Goal: Transaction & Acquisition: Purchase product/service

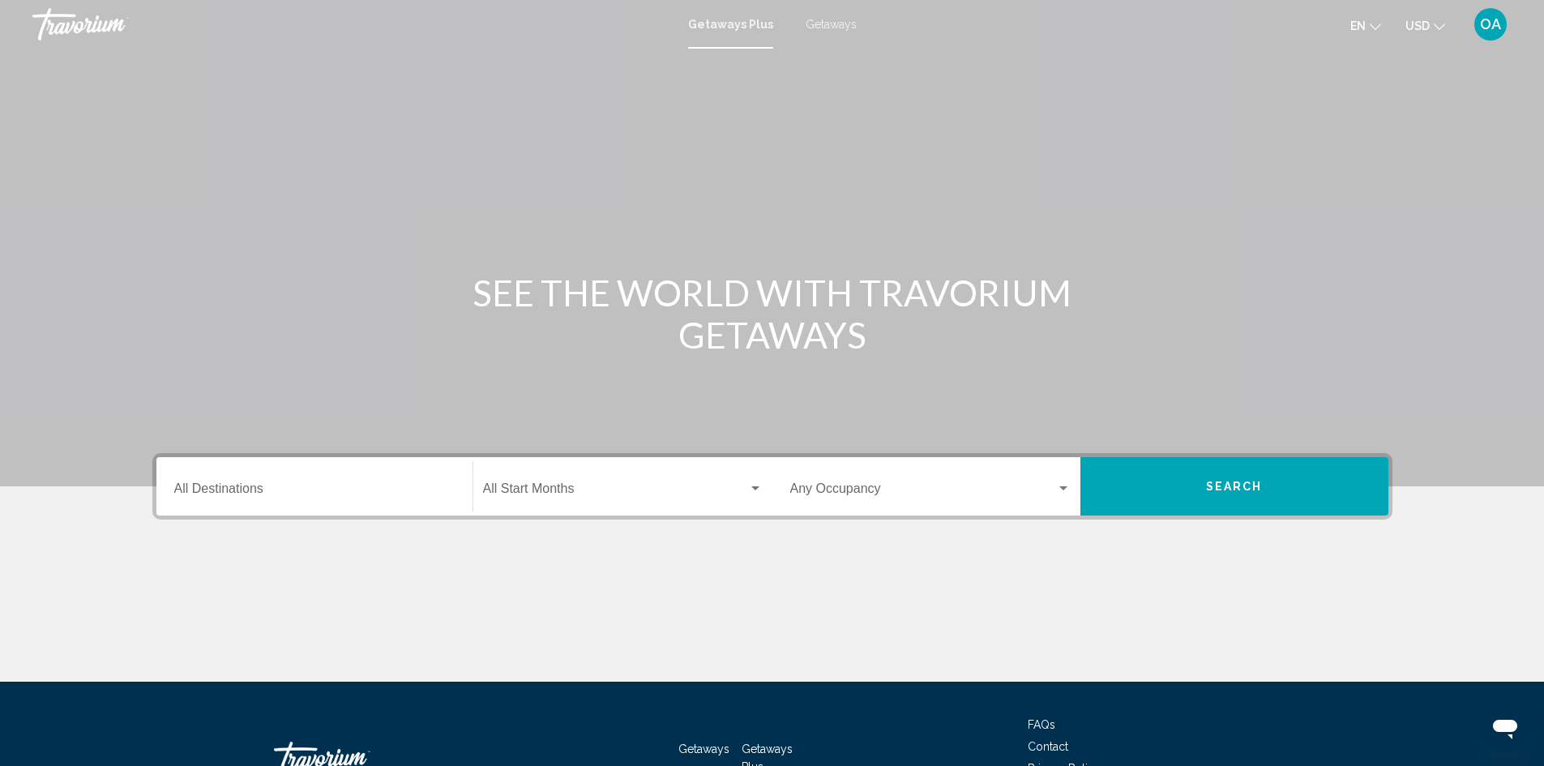
click at [255, 485] on input "Destination All Destinations" at bounding box center [314, 492] width 280 height 15
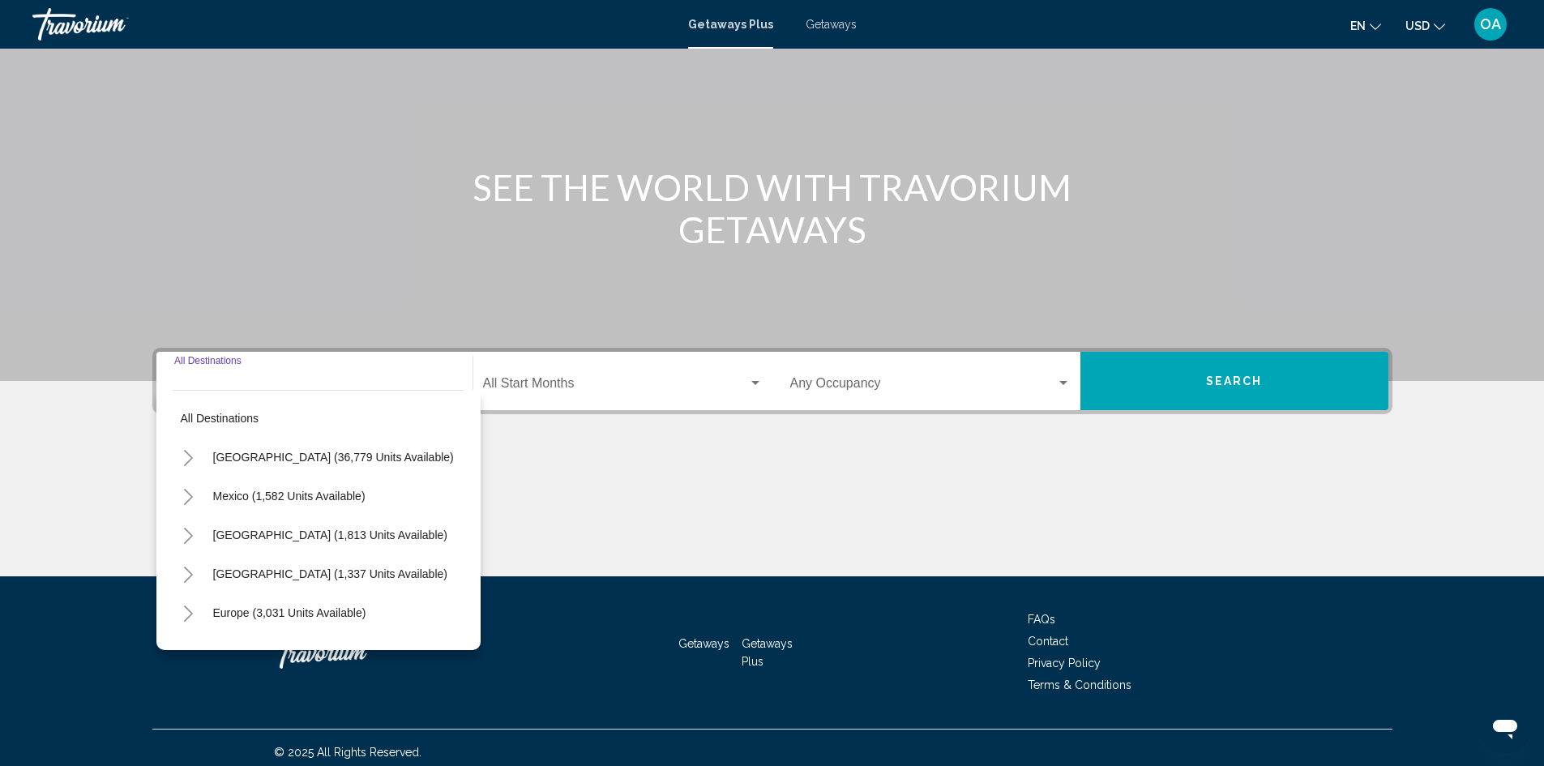
scroll to position [114, 0]
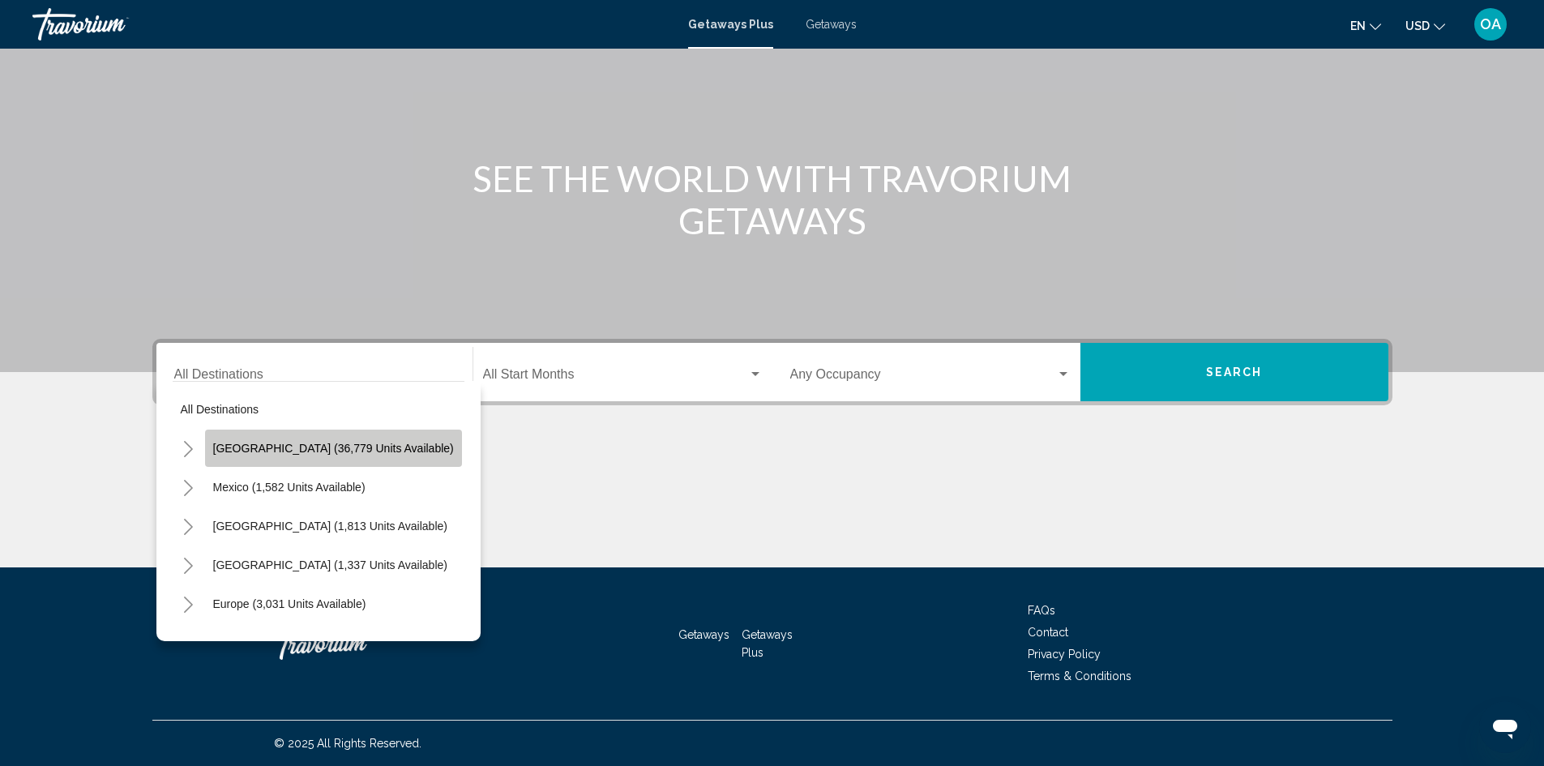
click at [390, 451] on span "United States (36,779 units available)" at bounding box center [333, 448] width 241 height 13
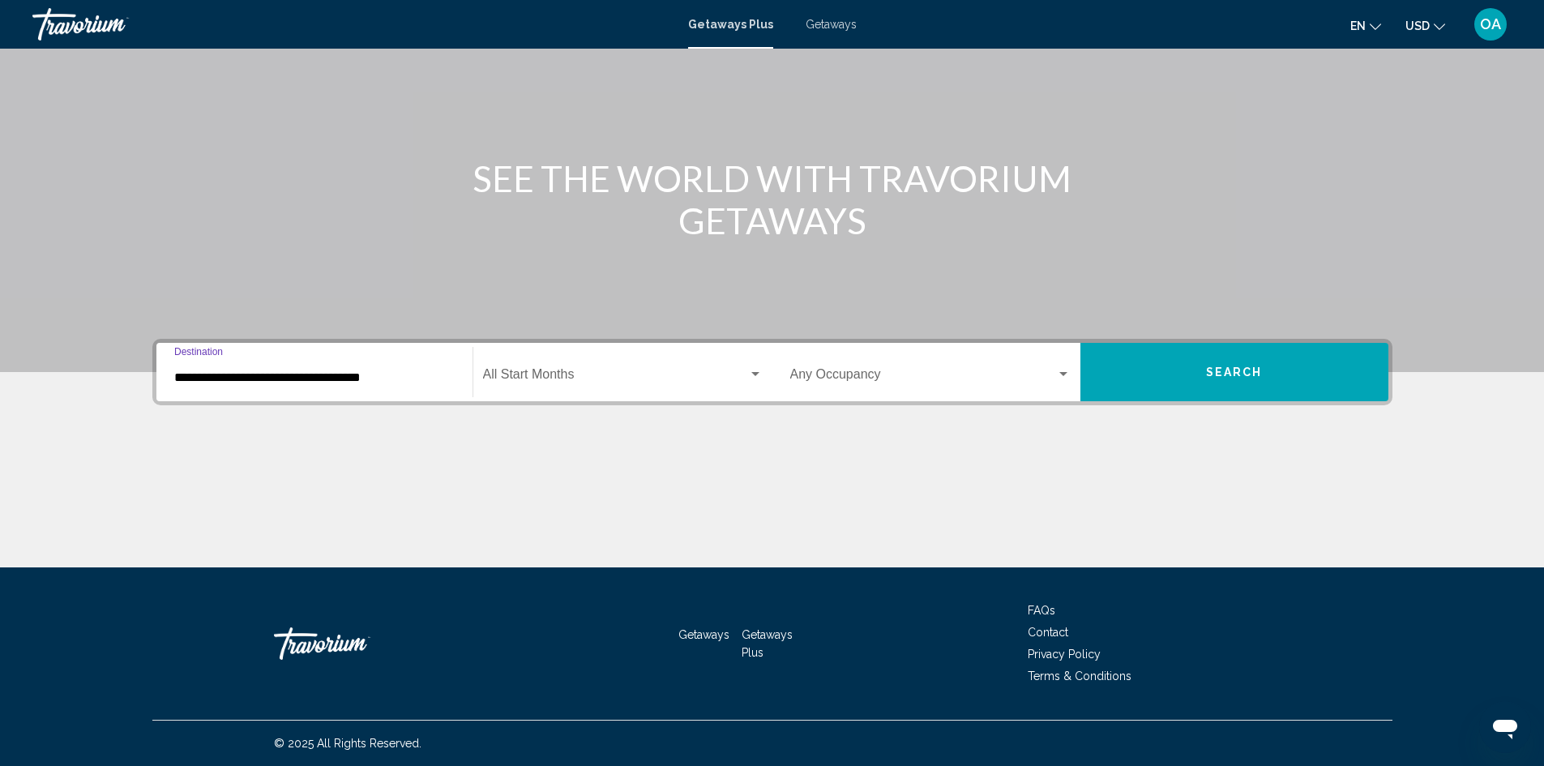
click at [396, 385] on div "**********" at bounding box center [314, 372] width 280 height 51
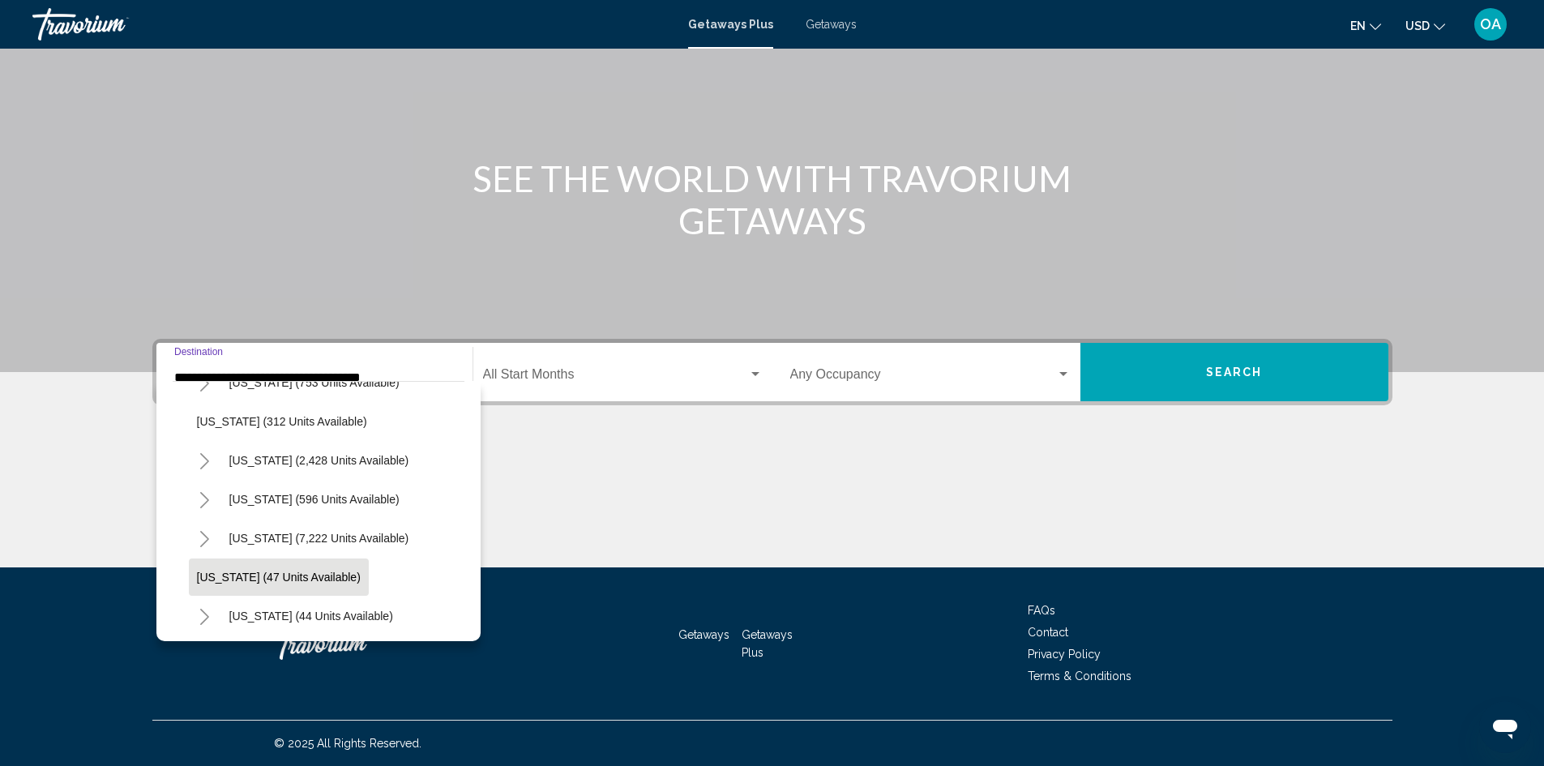
scroll to position [81, 0]
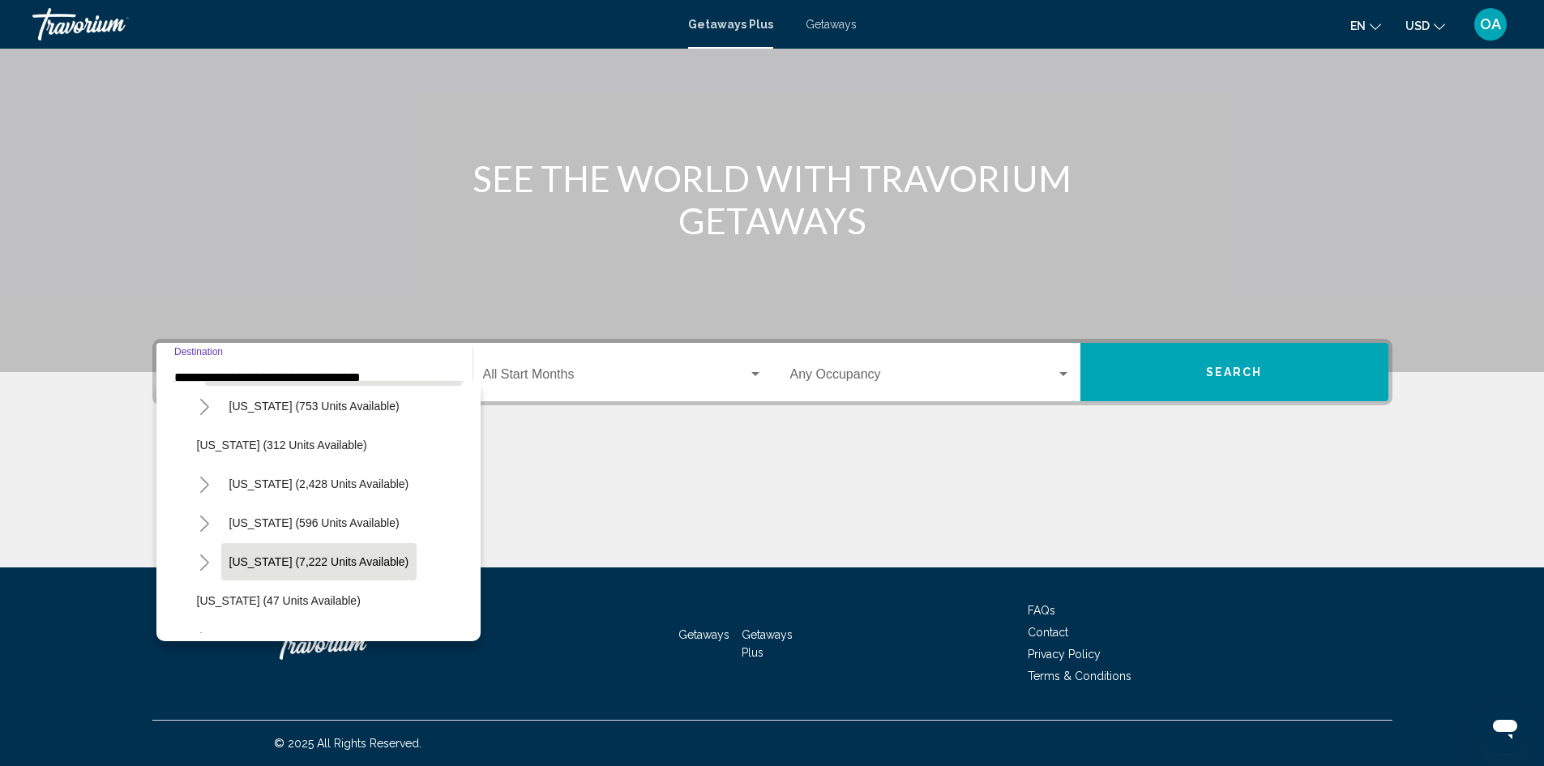
click at [326, 558] on span "Florida (7,222 units available)" at bounding box center [319, 561] width 180 height 13
type input "**********"
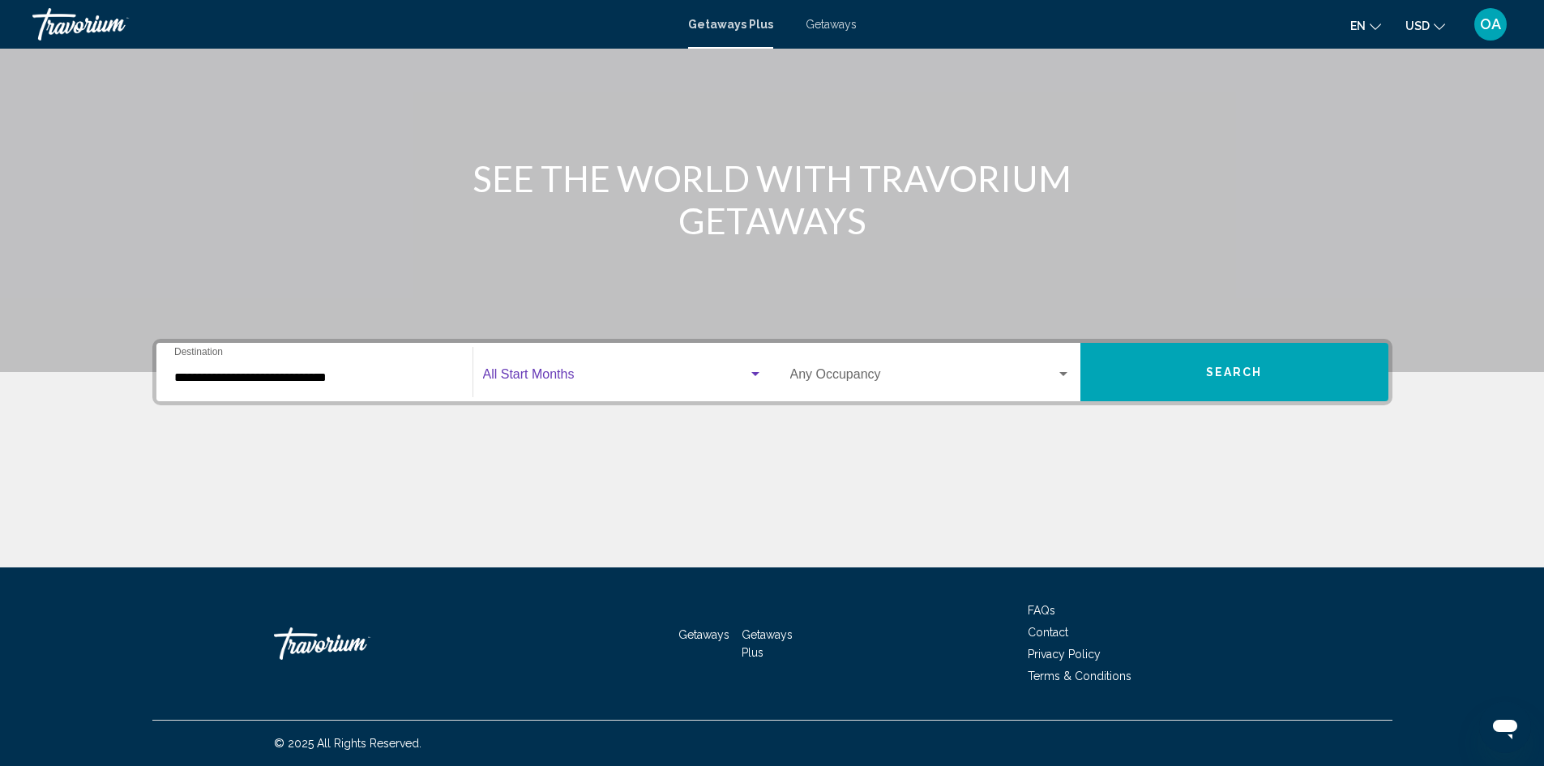
click at [749, 374] on div "Search widget" at bounding box center [755, 374] width 15 height 13
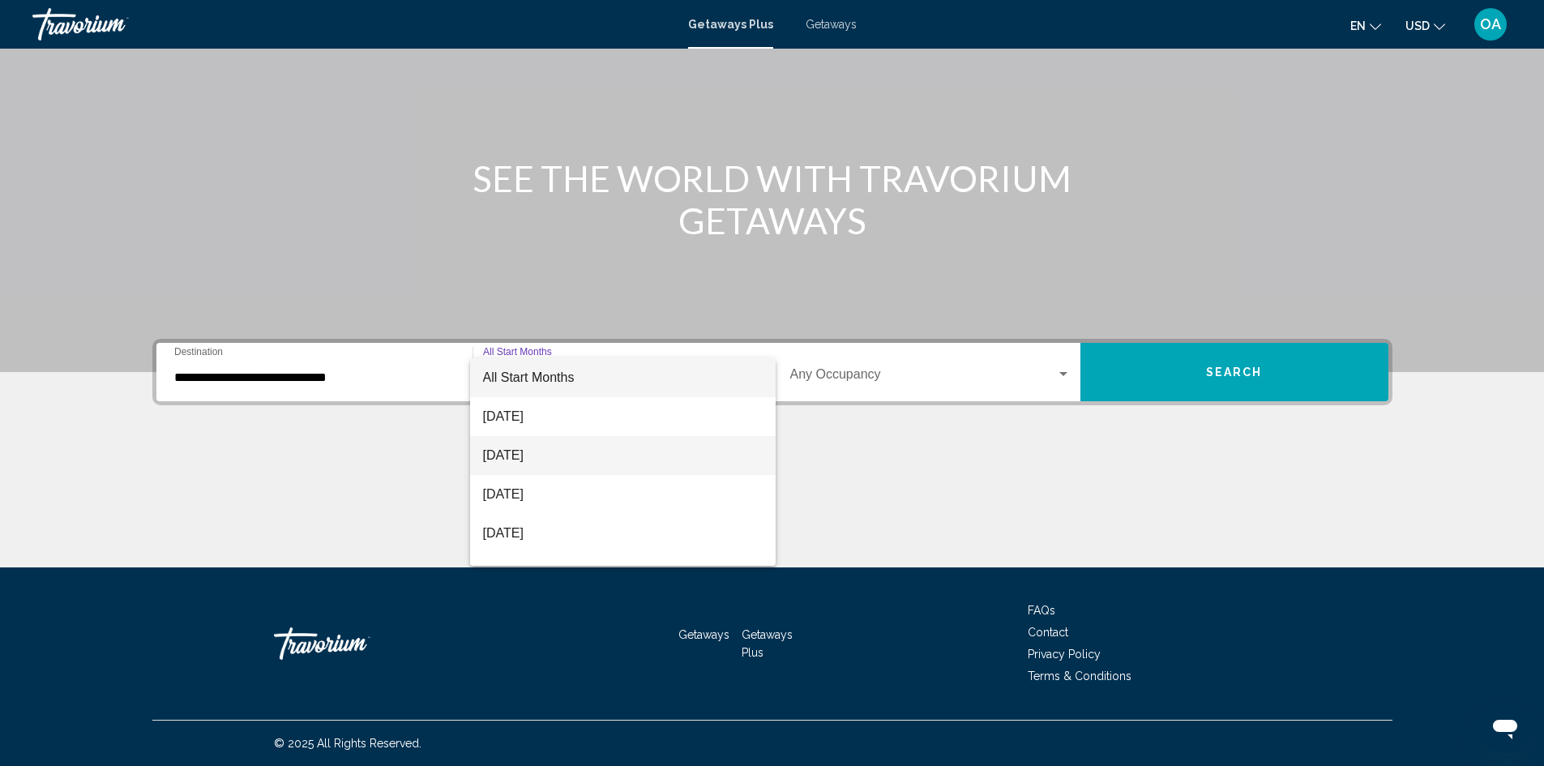
click at [660, 436] on span "October 2025" at bounding box center [623, 455] width 280 height 39
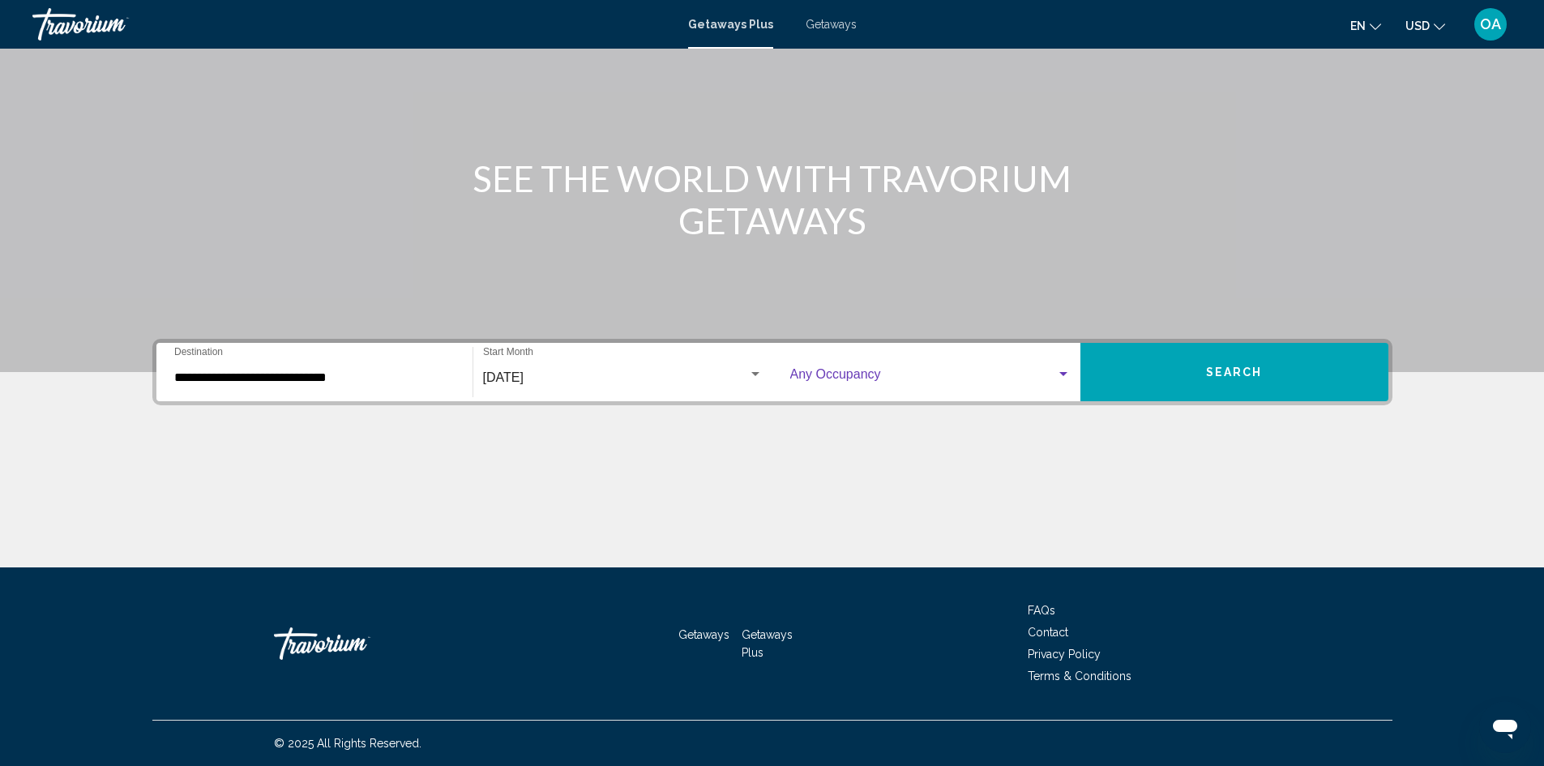
click at [1061, 377] on div "Search widget" at bounding box center [1063, 374] width 15 height 13
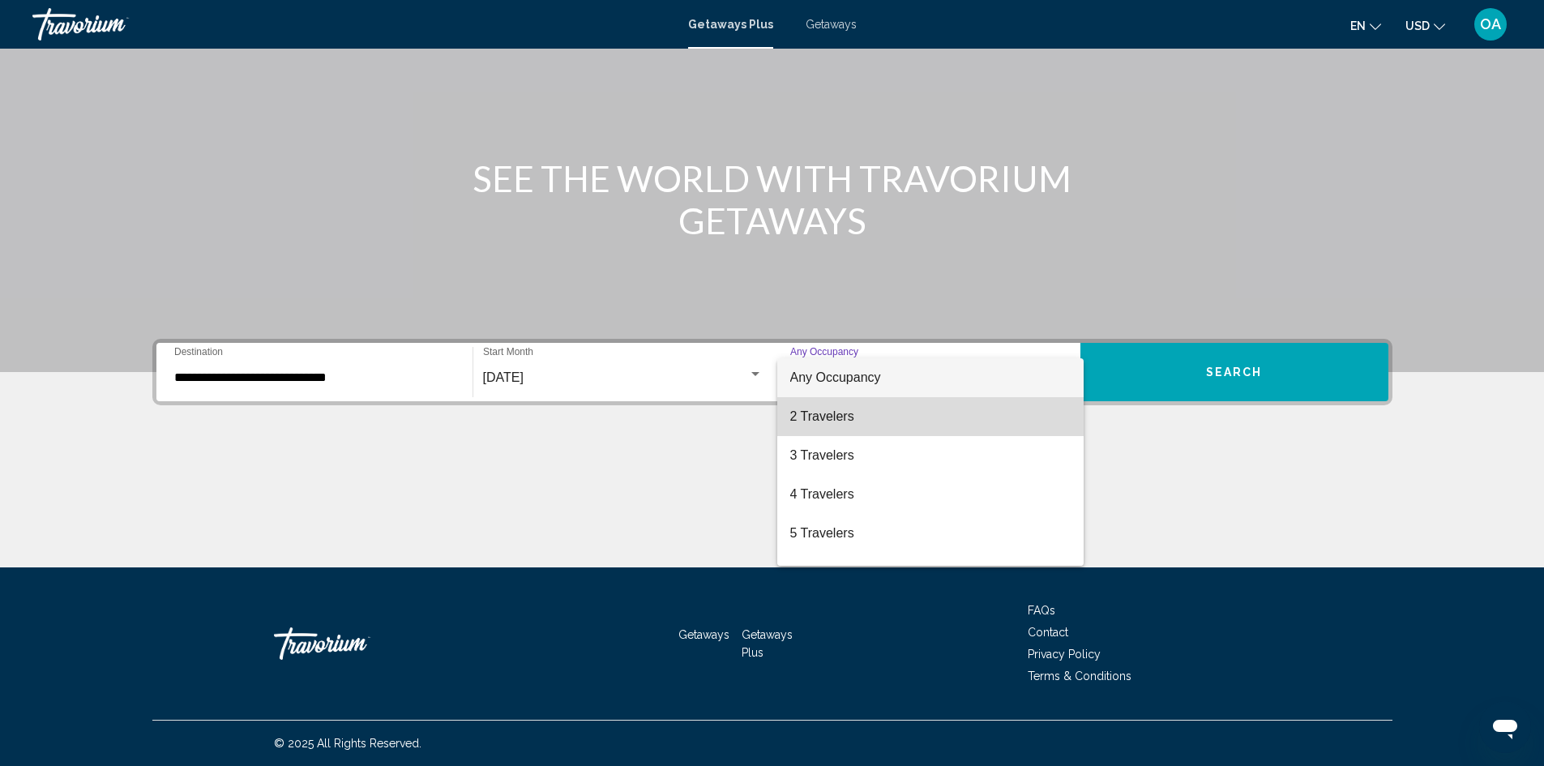
click at [960, 428] on span "2 Travelers" at bounding box center [930, 416] width 280 height 39
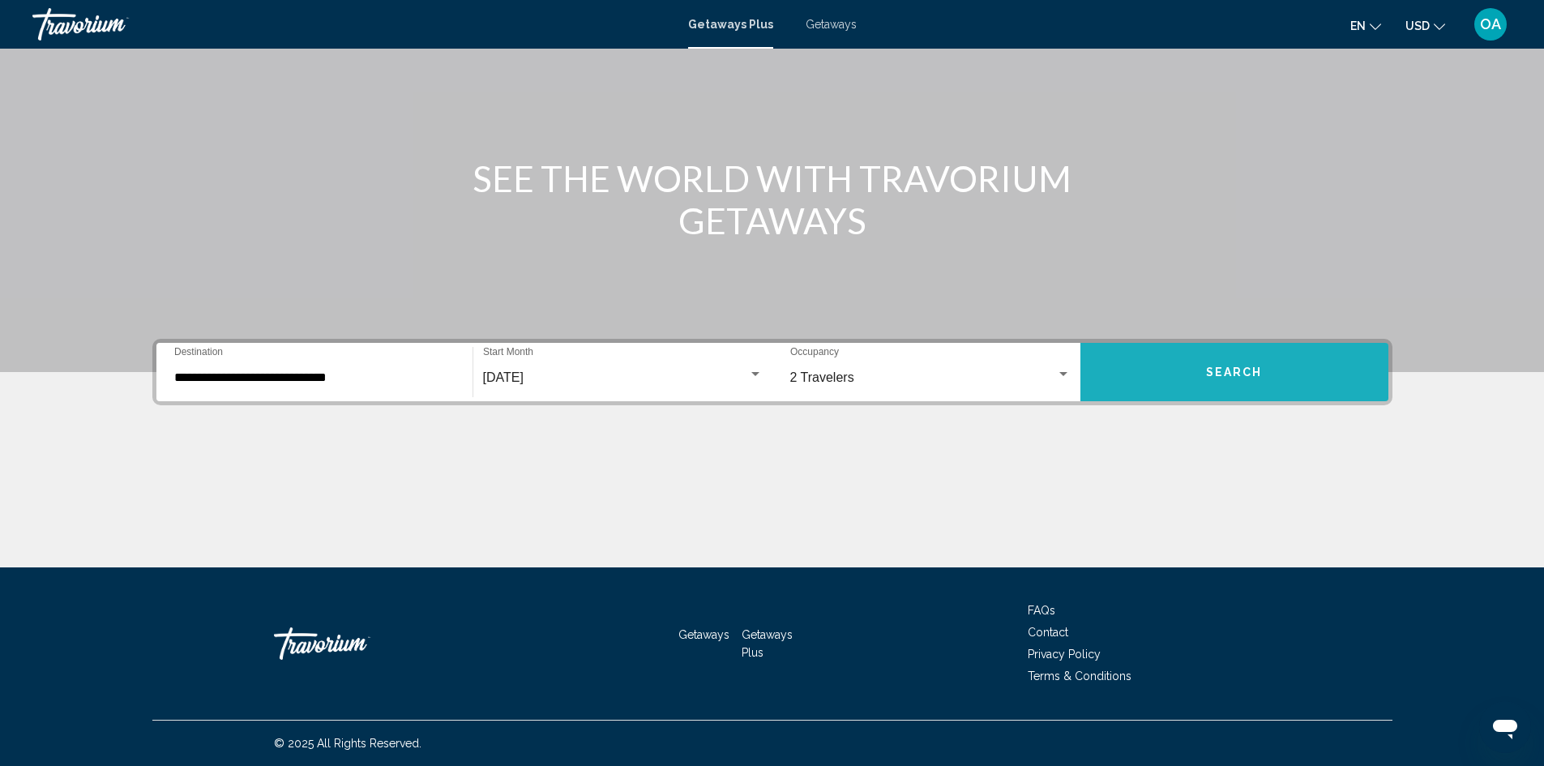
click at [1200, 362] on button "Search" at bounding box center [1234, 372] width 308 height 58
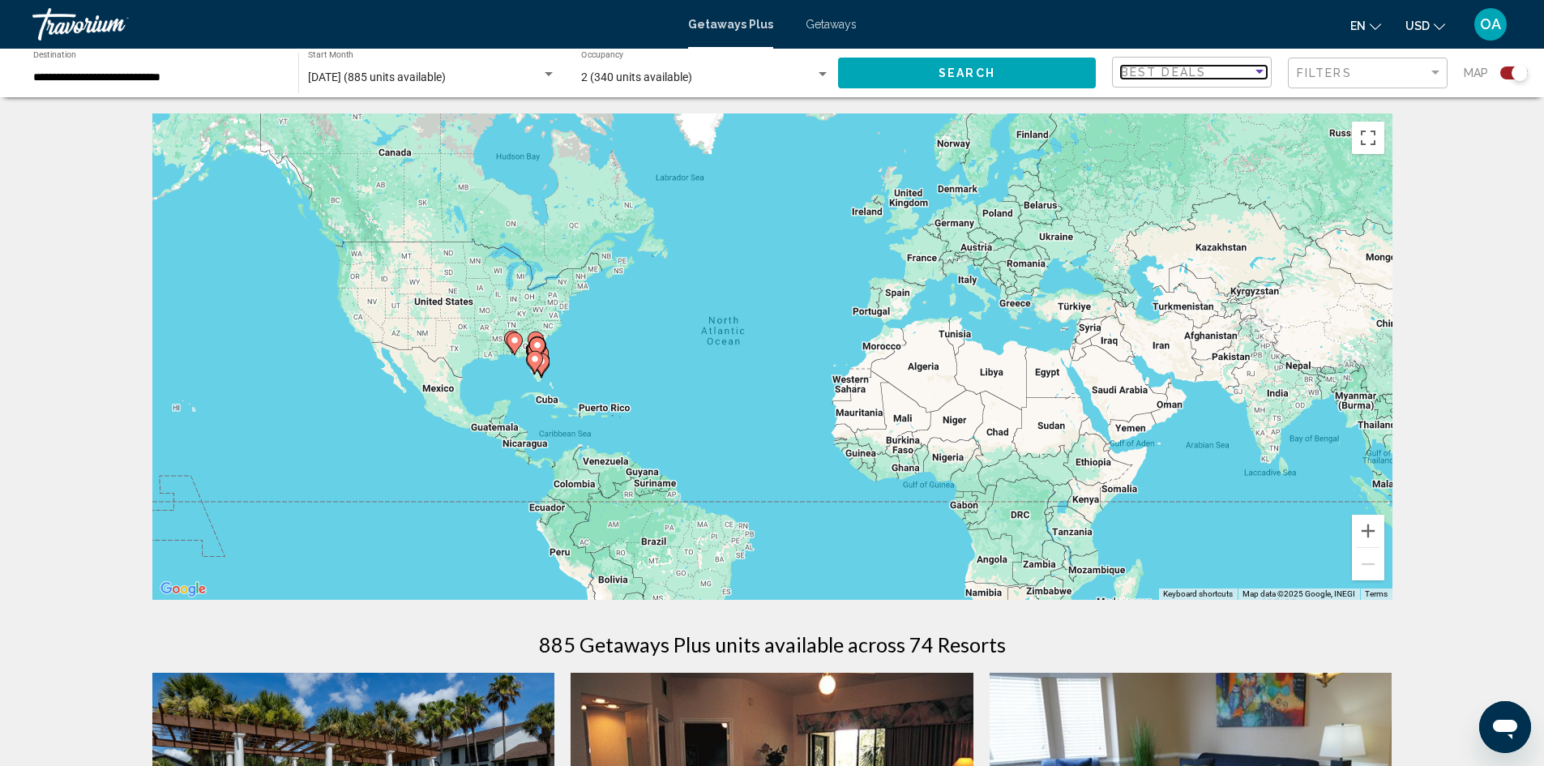
click at [1256, 67] on div "Sort by" at bounding box center [1259, 72] width 15 height 13
click at [1452, 157] on div at bounding box center [772, 383] width 1544 height 766
click at [1427, 80] on div "Filters" at bounding box center [1370, 73] width 146 height 30
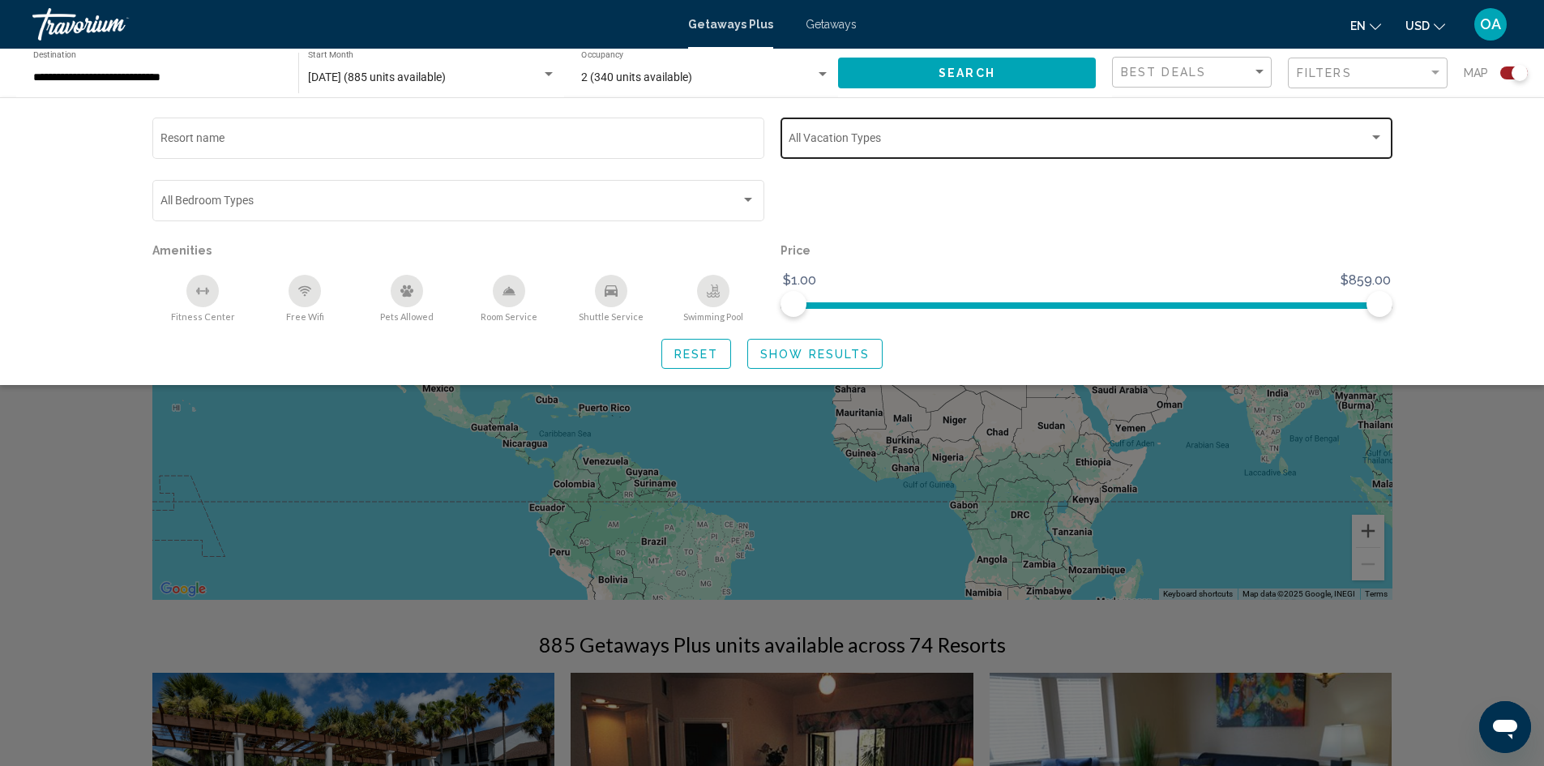
click at [1358, 144] on span "Search widget" at bounding box center [1079, 141] width 580 height 13
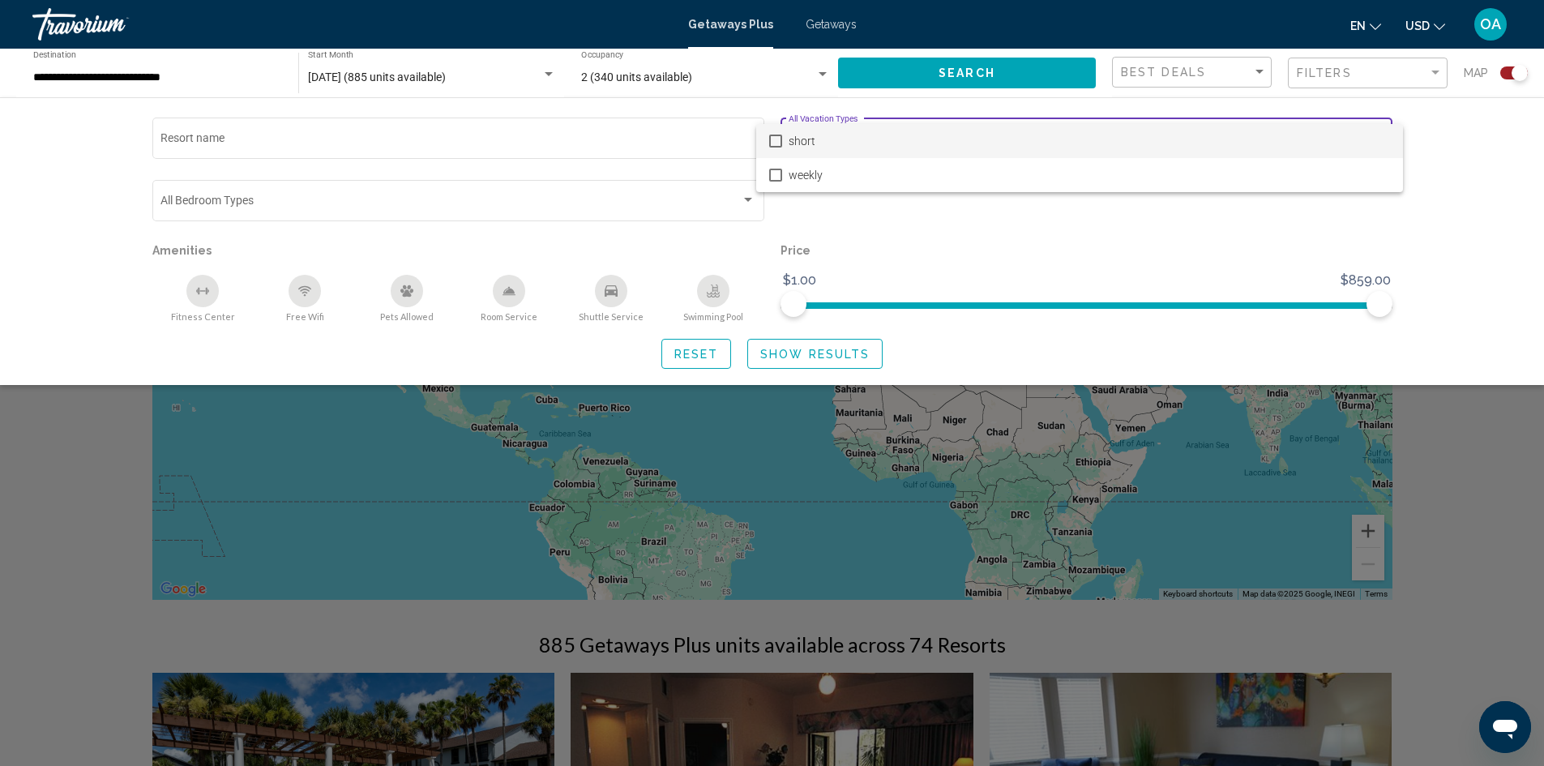
click at [1398, 241] on div at bounding box center [772, 383] width 1544 height 766
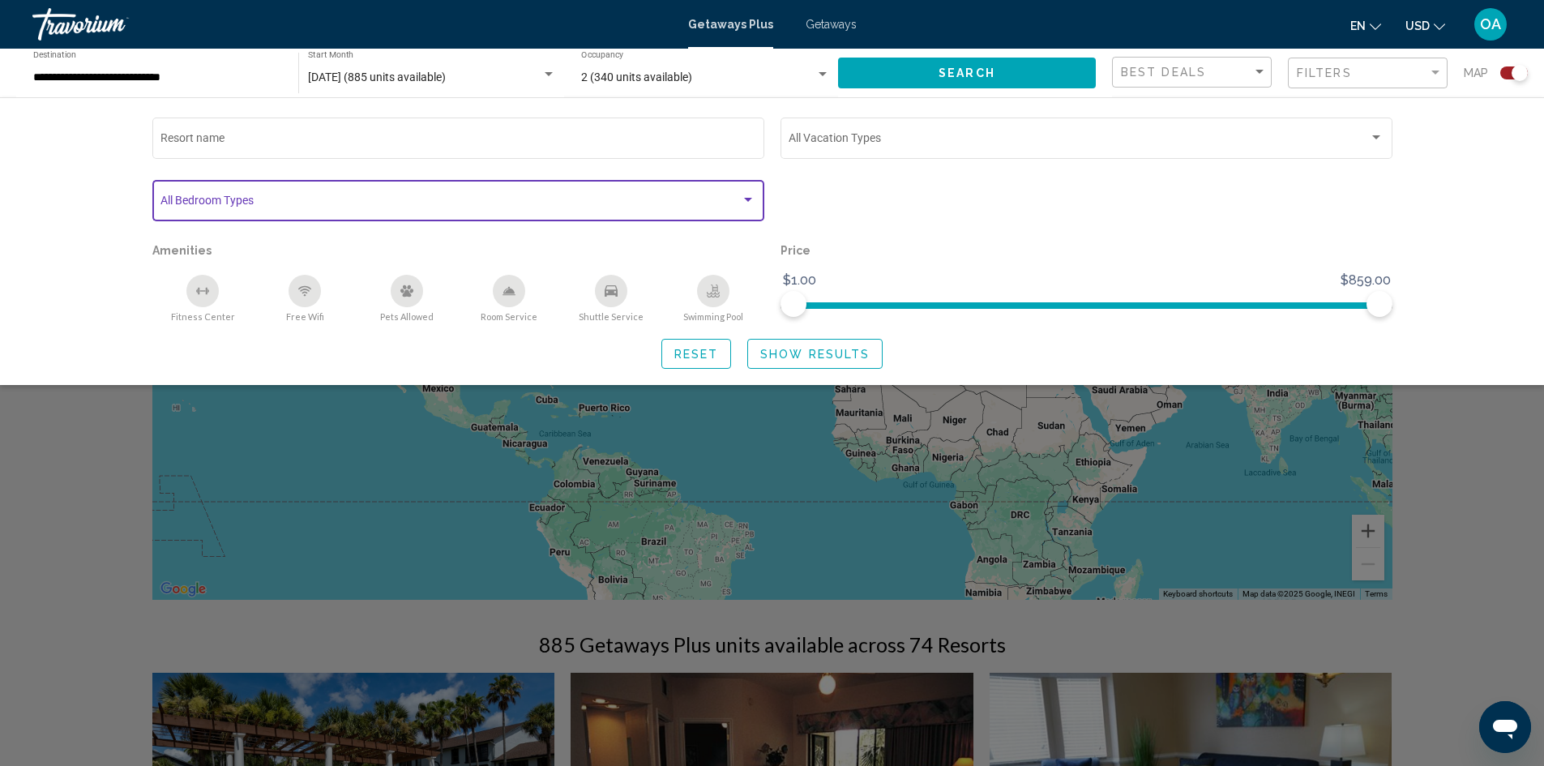
click at [742, 203] on div "Search widget" at bounding box center [748, 200] width 15 height 13
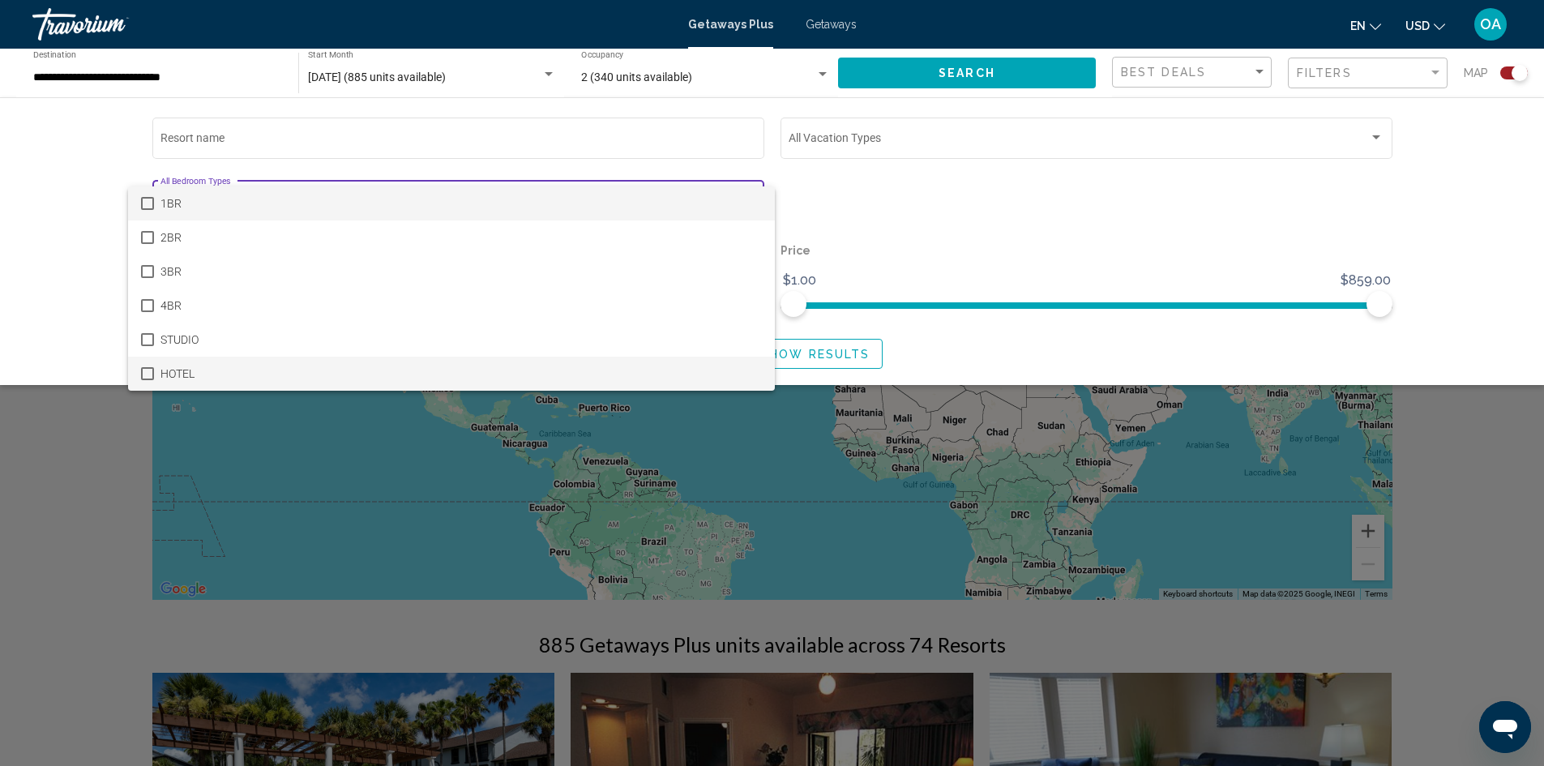
click at [142, 374] on mat-pseudo-checkbox at bounding box center [147, 373] width 13 height 13
click at [105, 441] on div at bounding box center [772, 383] width 1544 height 766
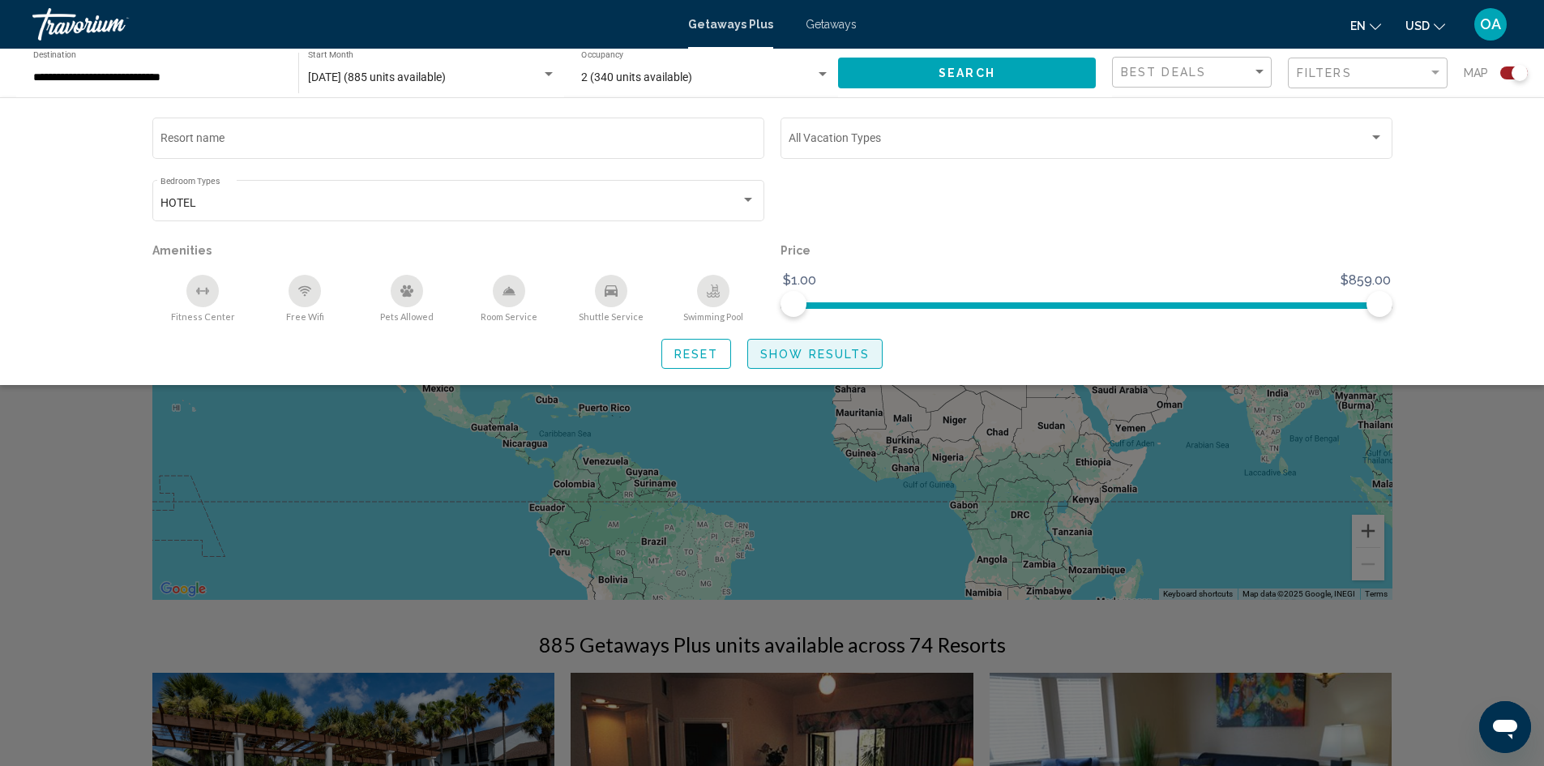
click at [809, 356] on span "Show Results" at bounding box center [814, 354] width 109 height 13
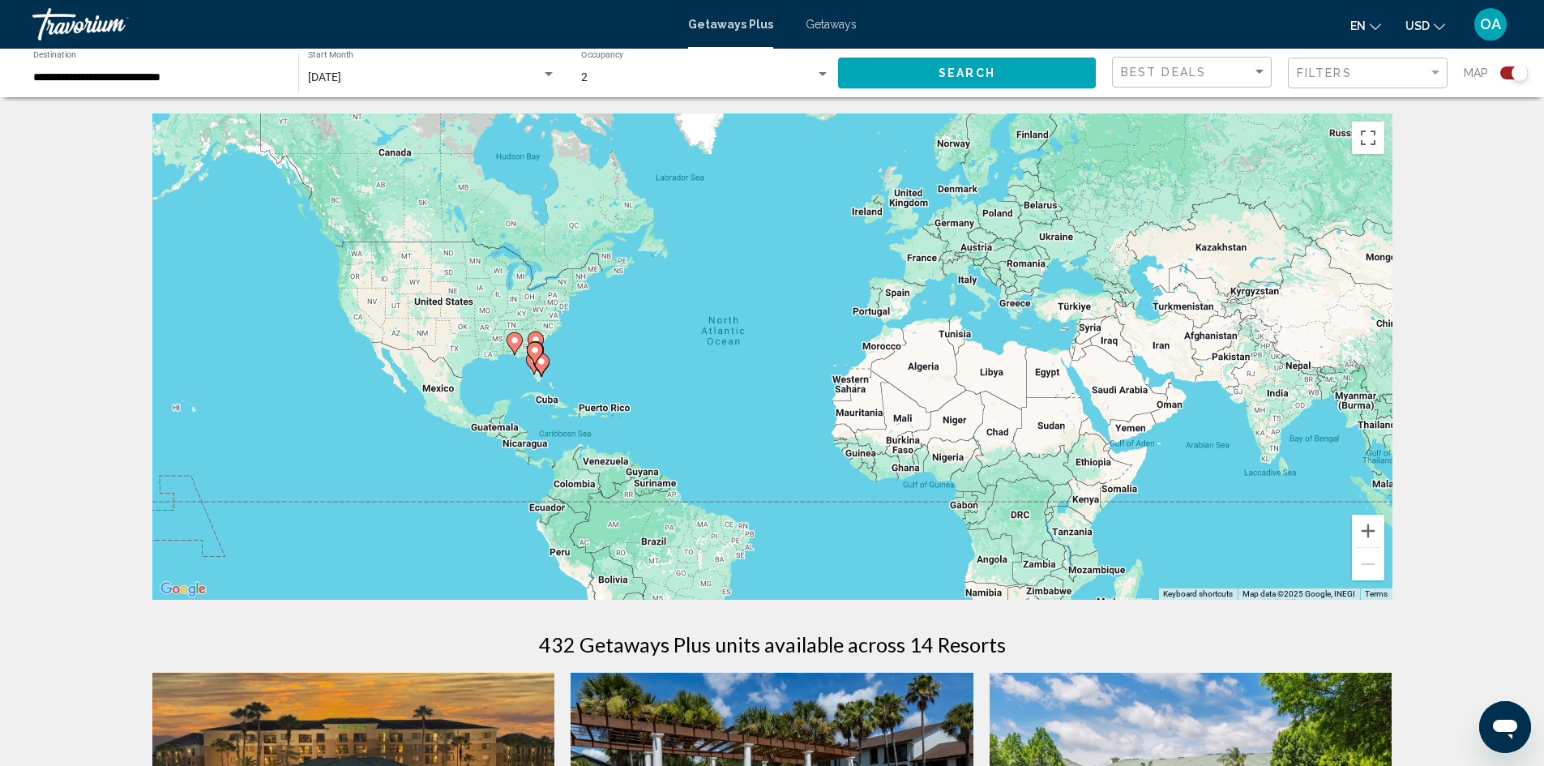
click at [514, 344] on image "Main content" at bounding box center [515, 341] width 10 height 10
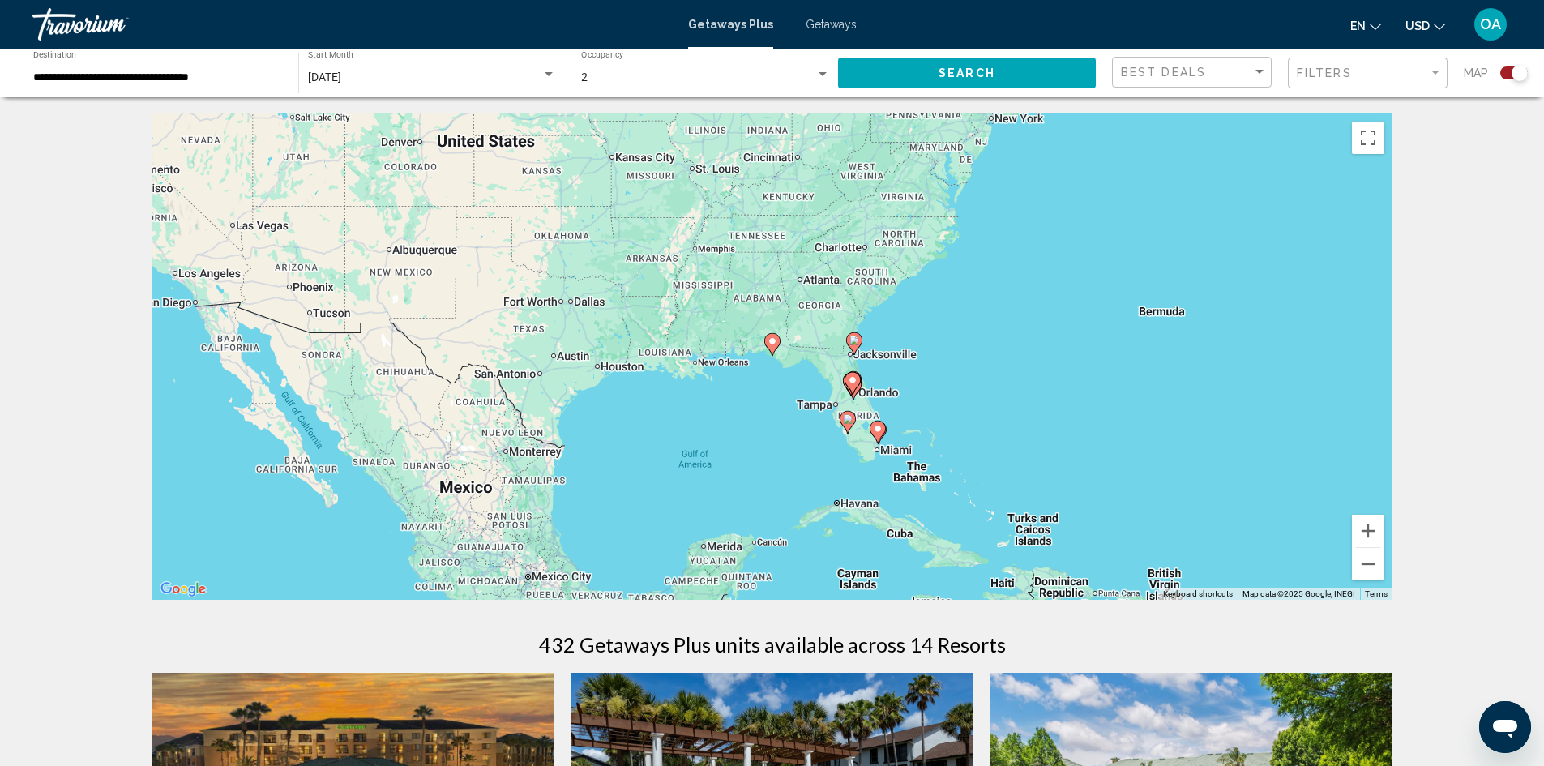
click at [855, 355] on gmp-advanced-marker "Main content" at bounding box center [854, 343] width 16 height 24
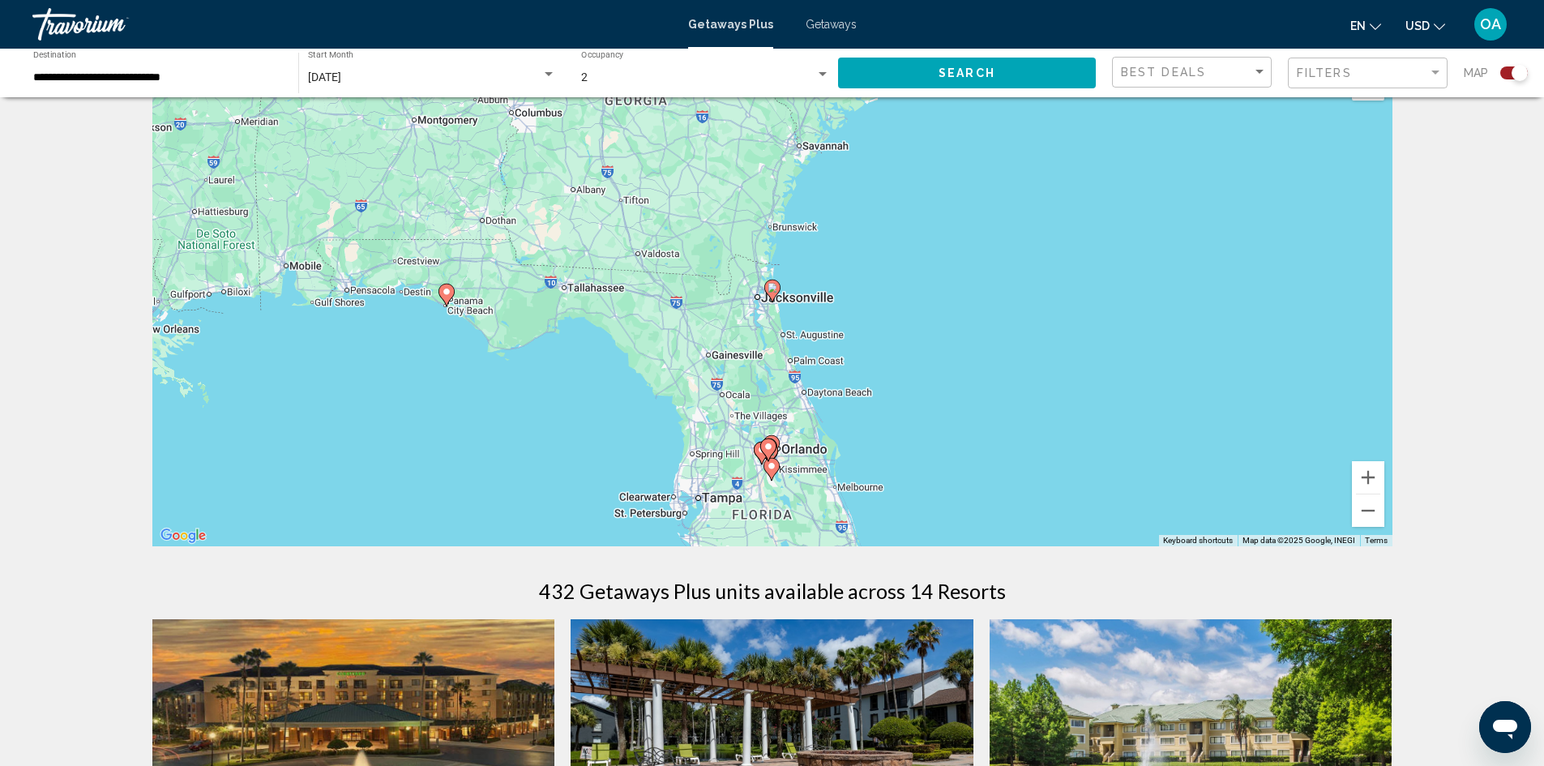
scroll to position [81, 0]
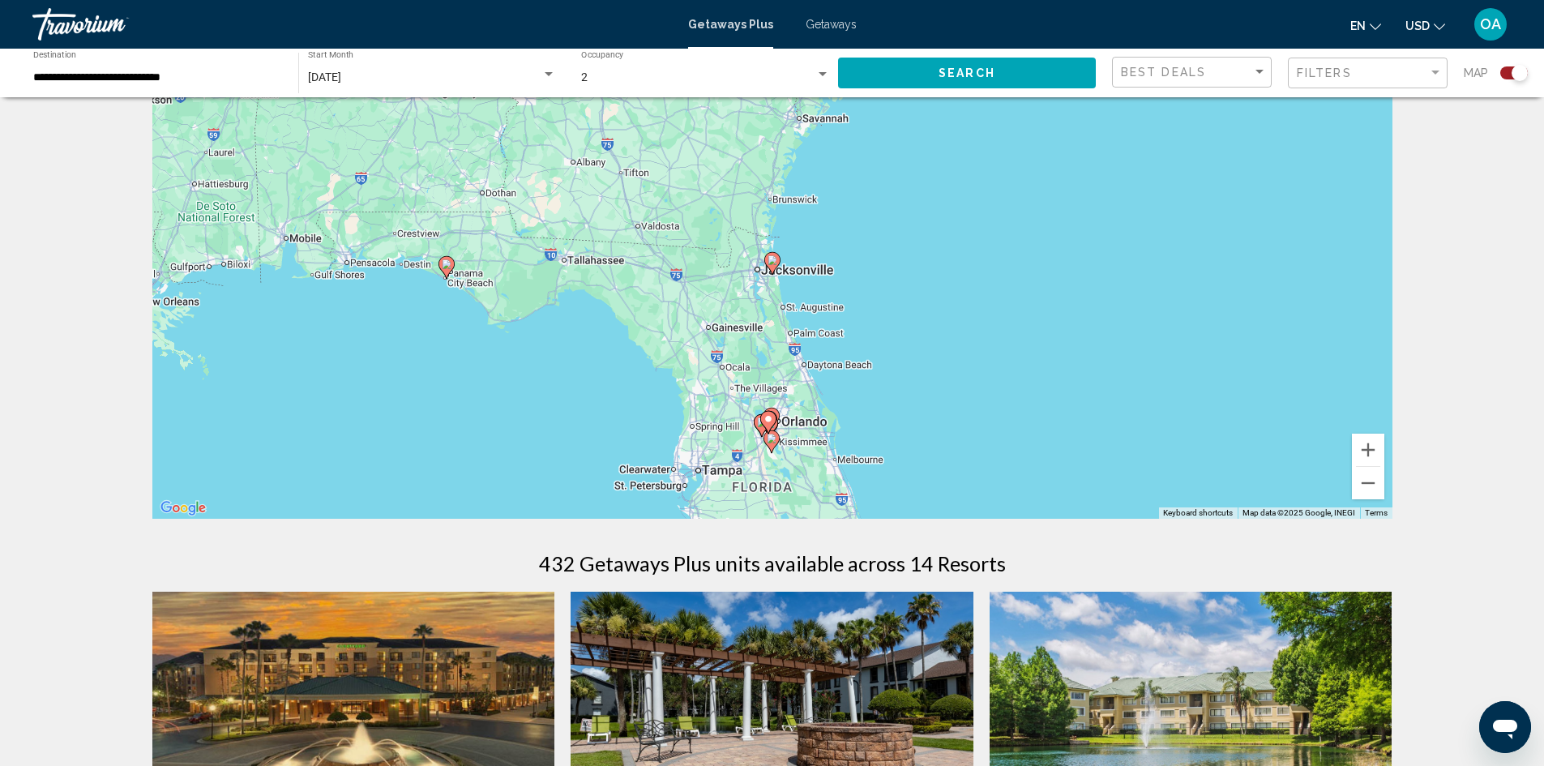
click at [772, 426] on icon "Main content" at bounding box center [767, 422] width 15 height 21
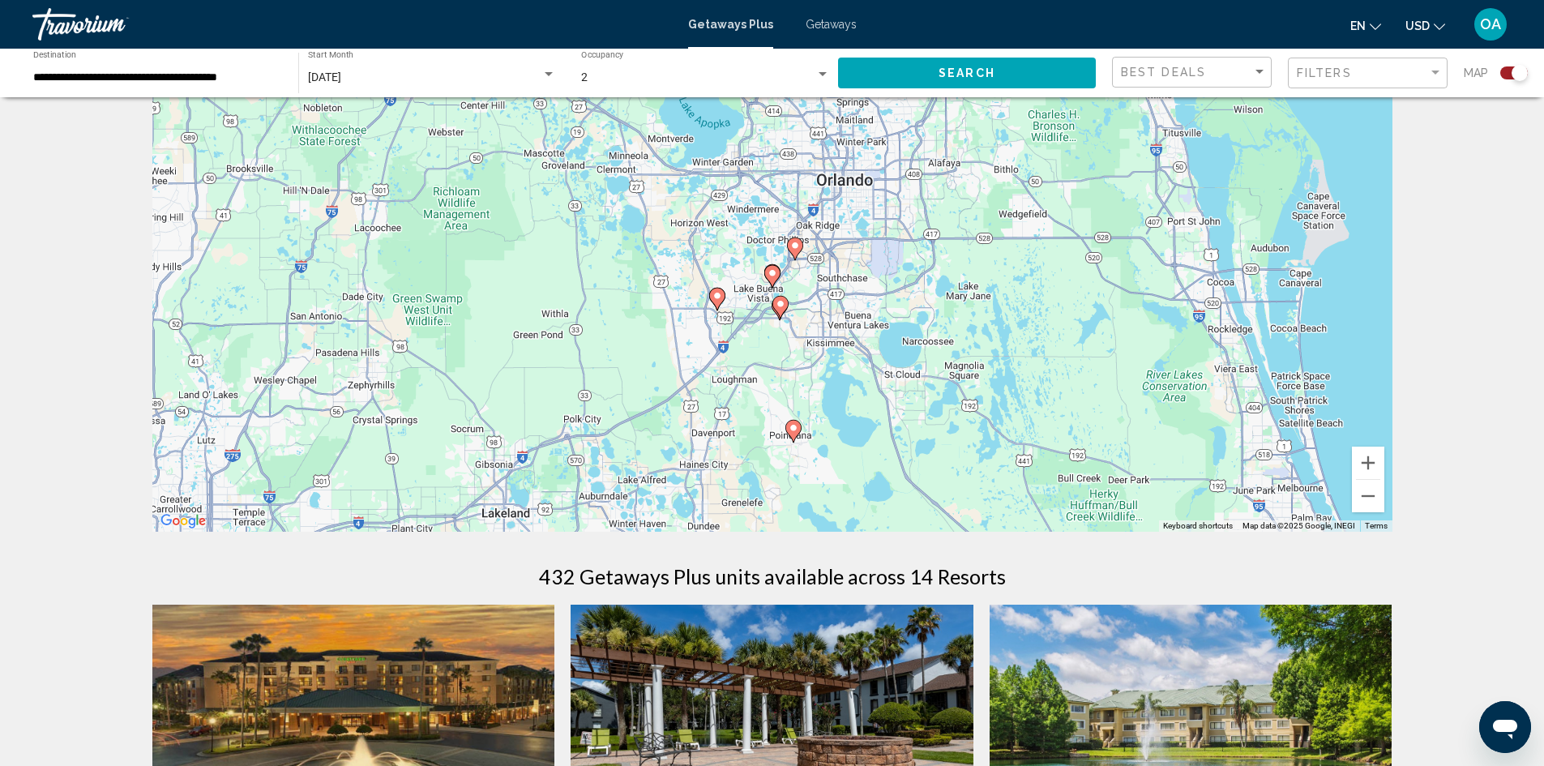
scroll to position [0, 0]
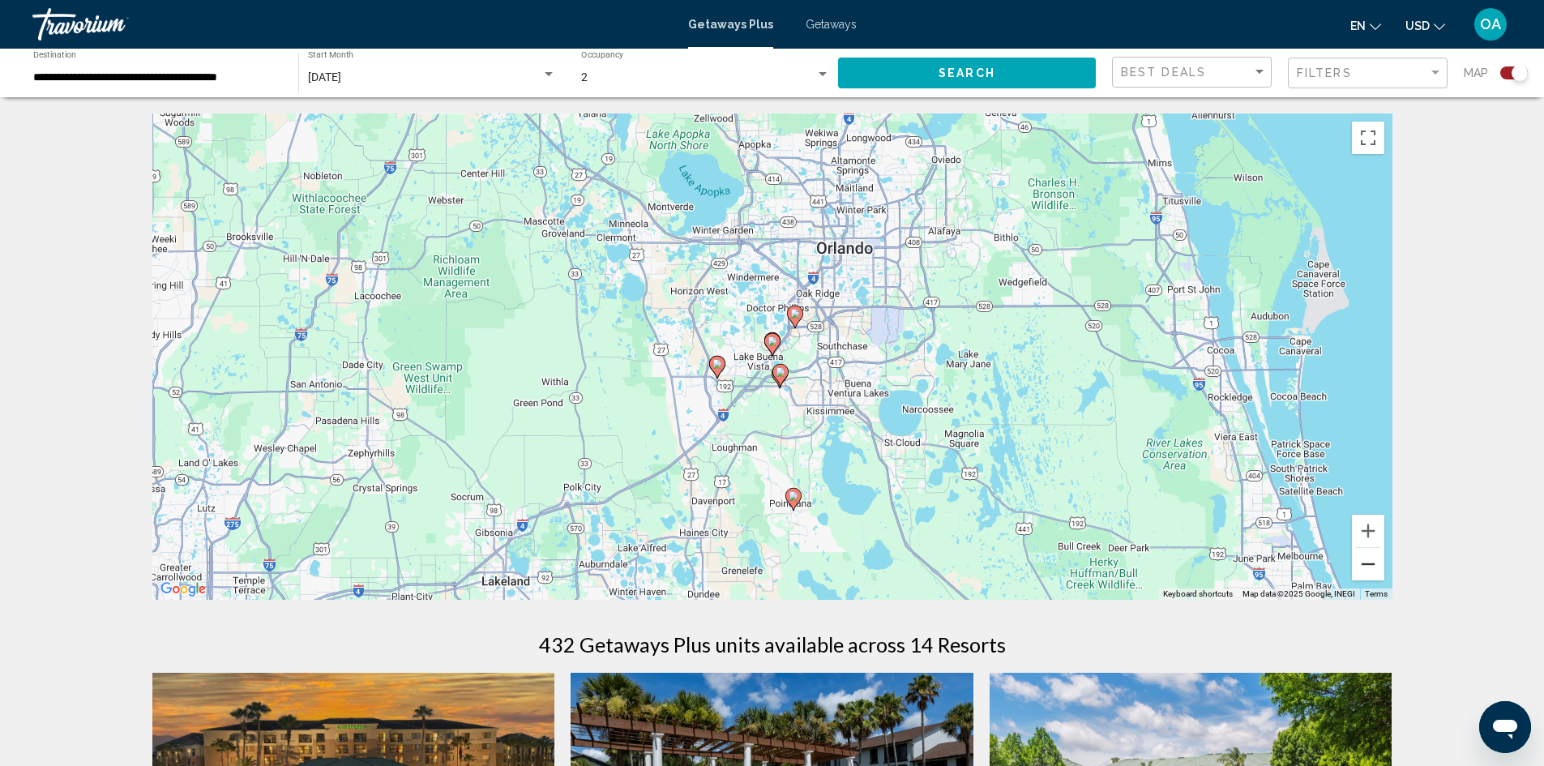
click at [1369, 565] on button "Zoom out" at bounding box center [1368, 564] width 32 height 32
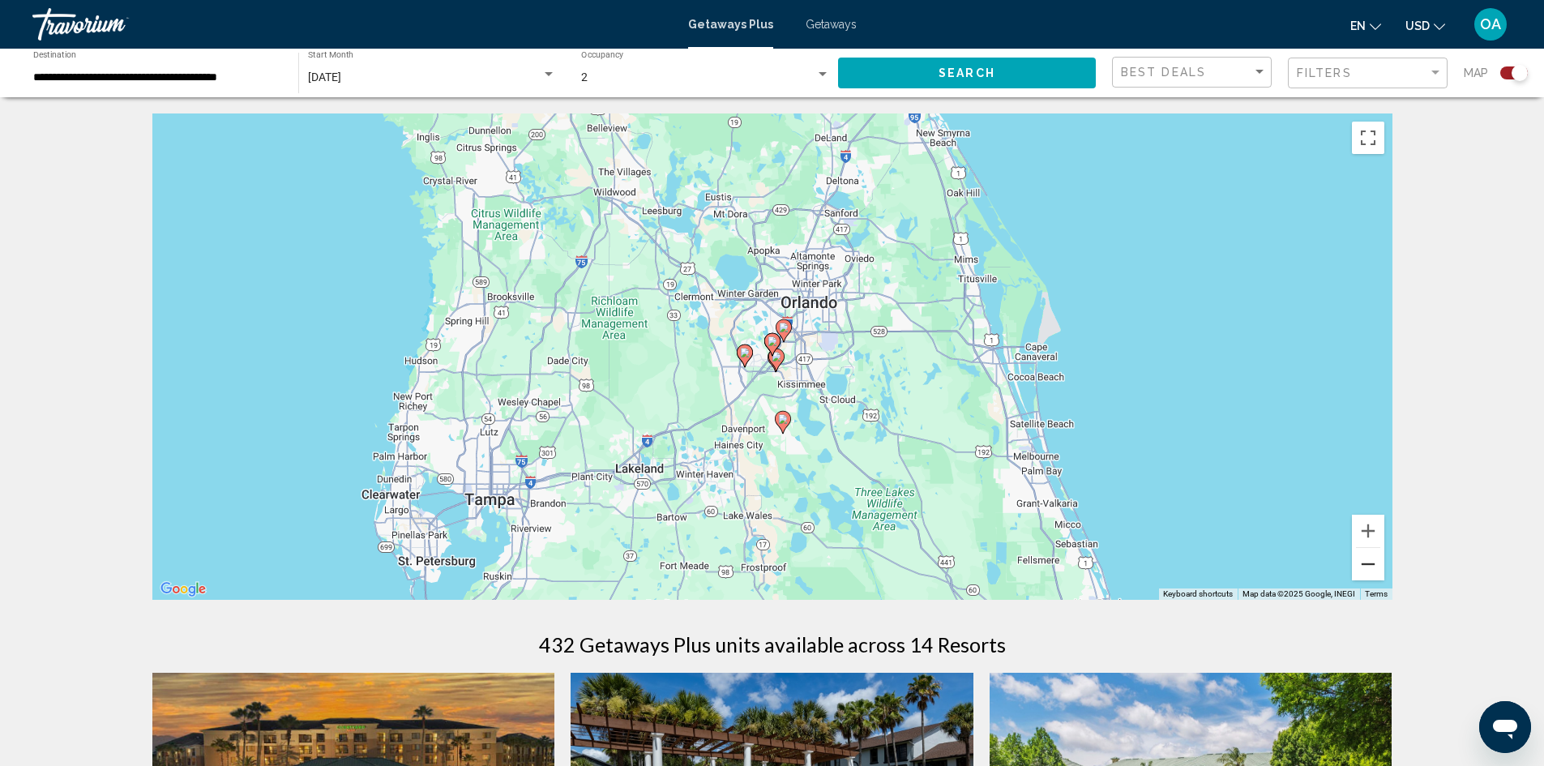
click at [1369, 565] on button "Zoom out" at bounding box center [1368, 564] width 32 height 32
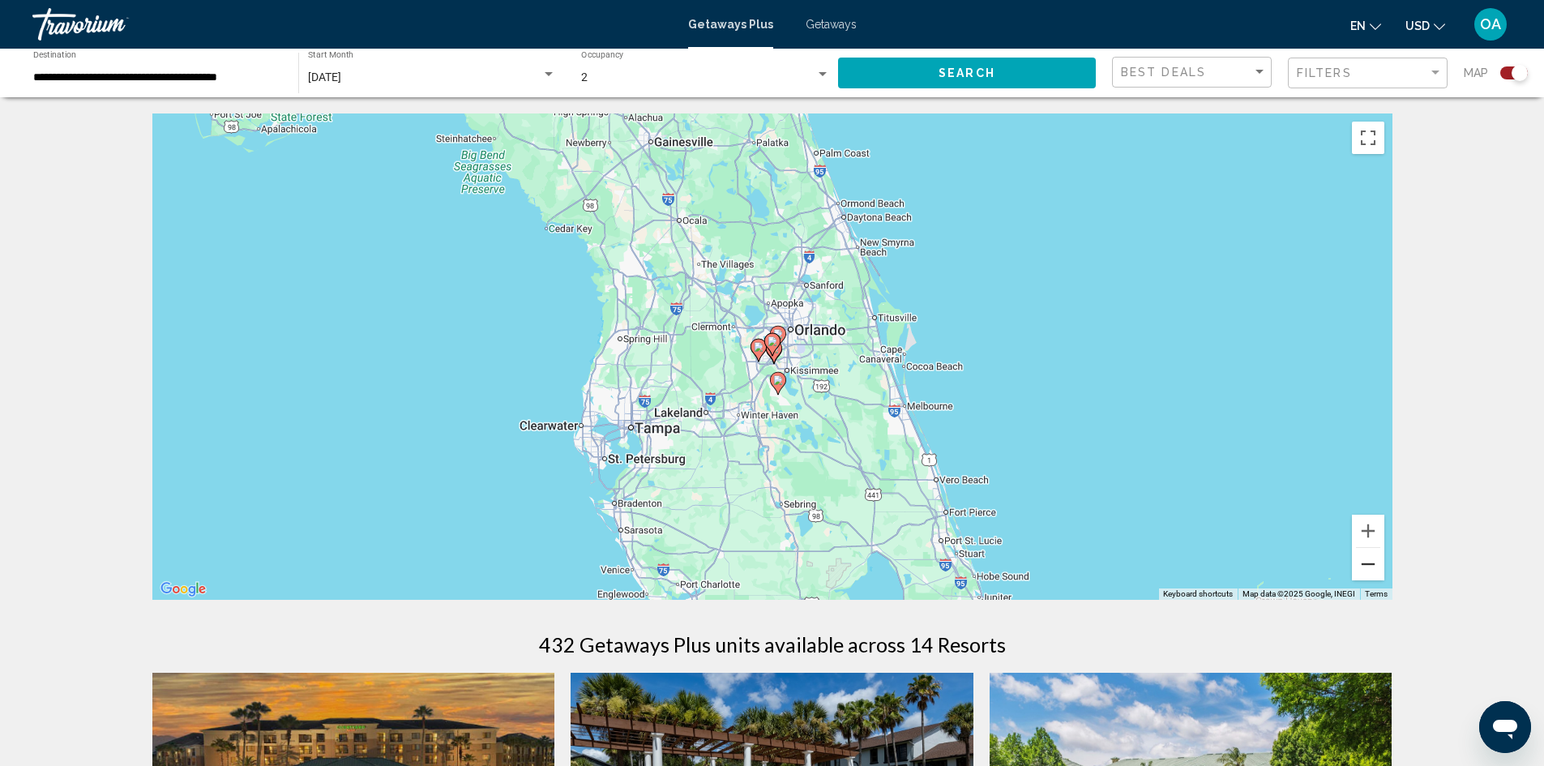
click at [1367, 563] on button "Zoom out" at bounding box center [1368, 564] width 32 height 32
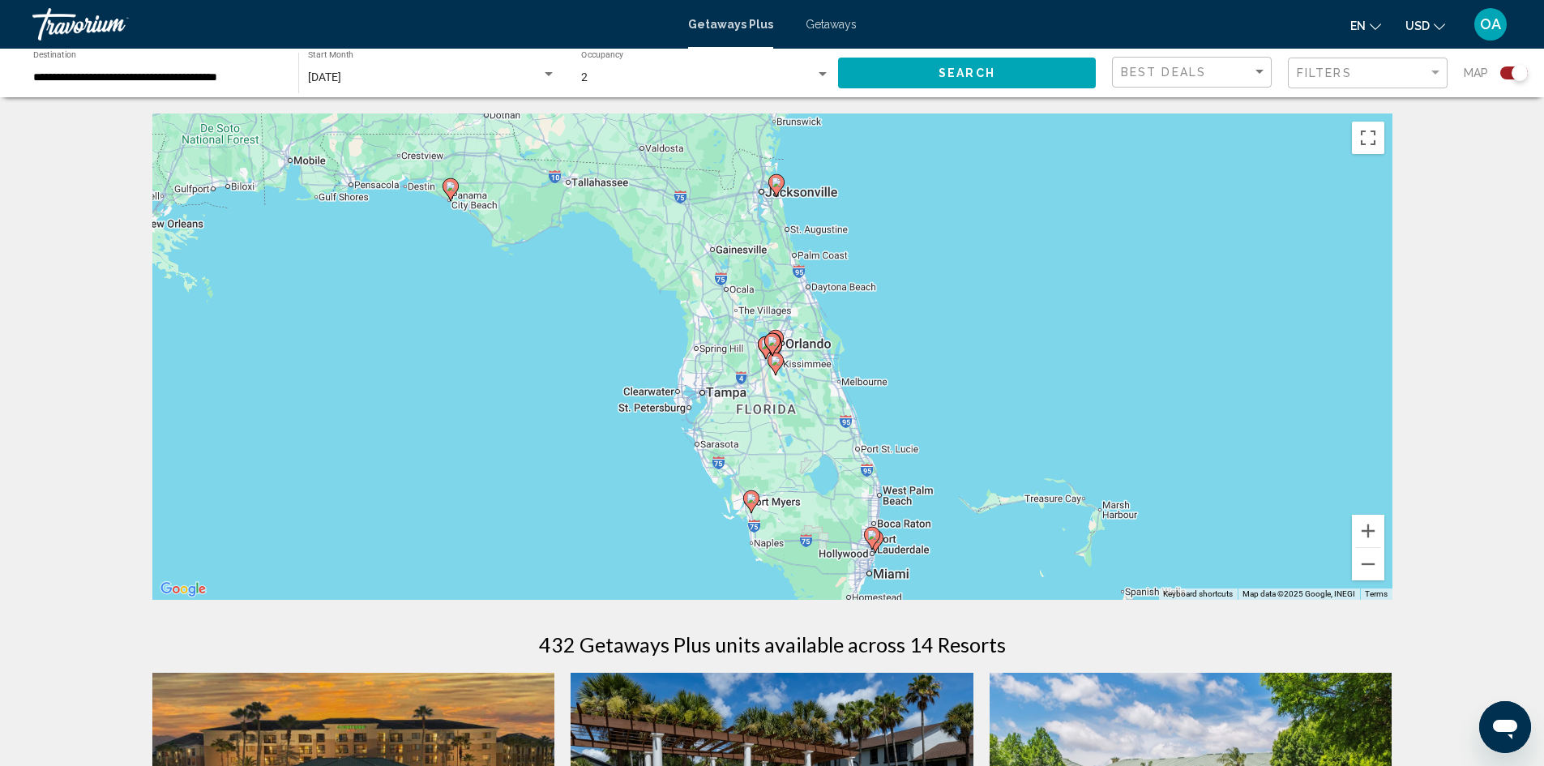
click at [775, 189] on icon "Main content" at bounding box center [775, 185] width 15 height 21
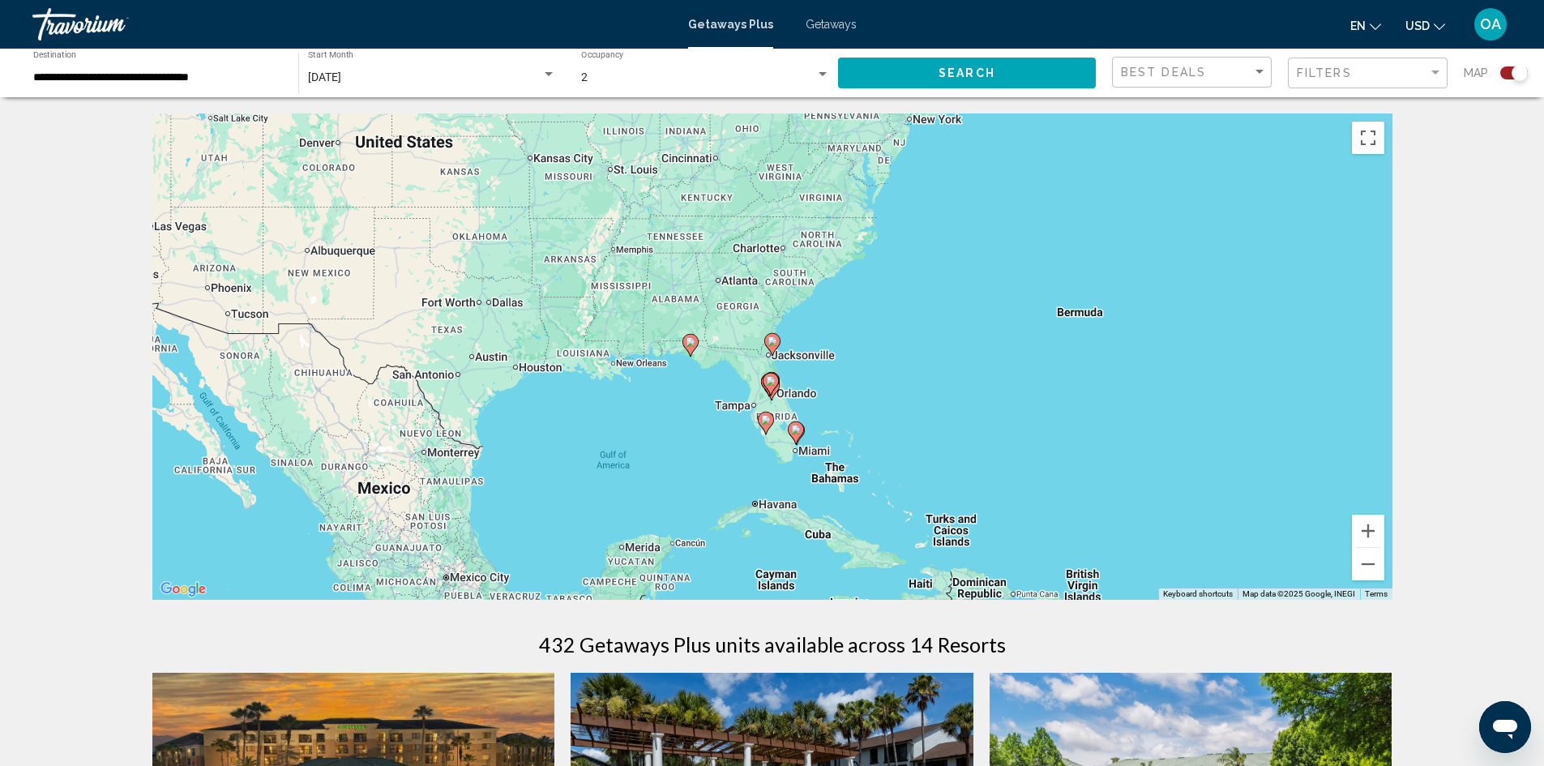
click at [772, 356] on icon "Main content" at bounding box center [772, 344] width 16 height 23
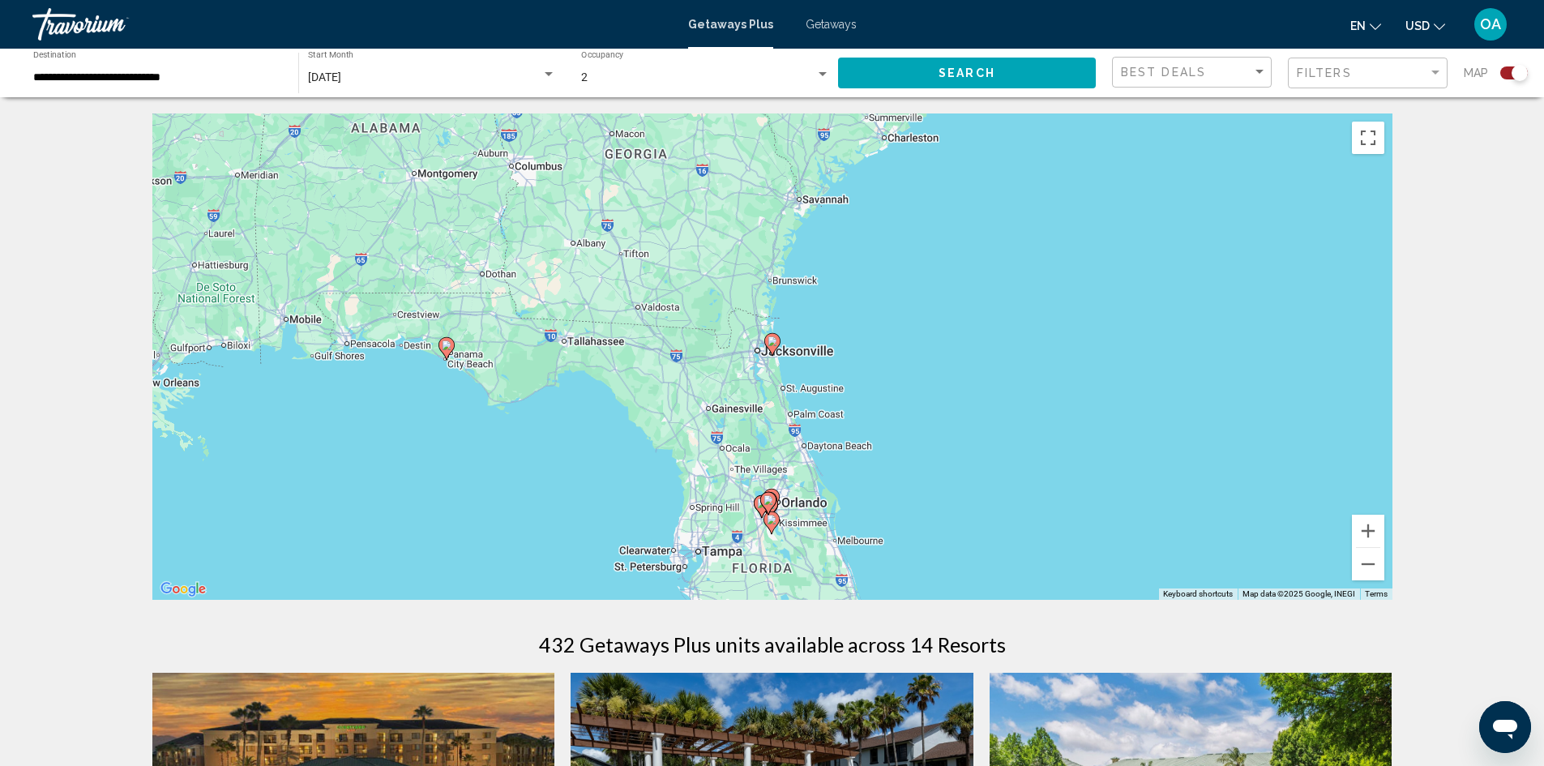
click at [772, 349] on icon "Main content" at bounding box center [771, 344] width 15 height 21
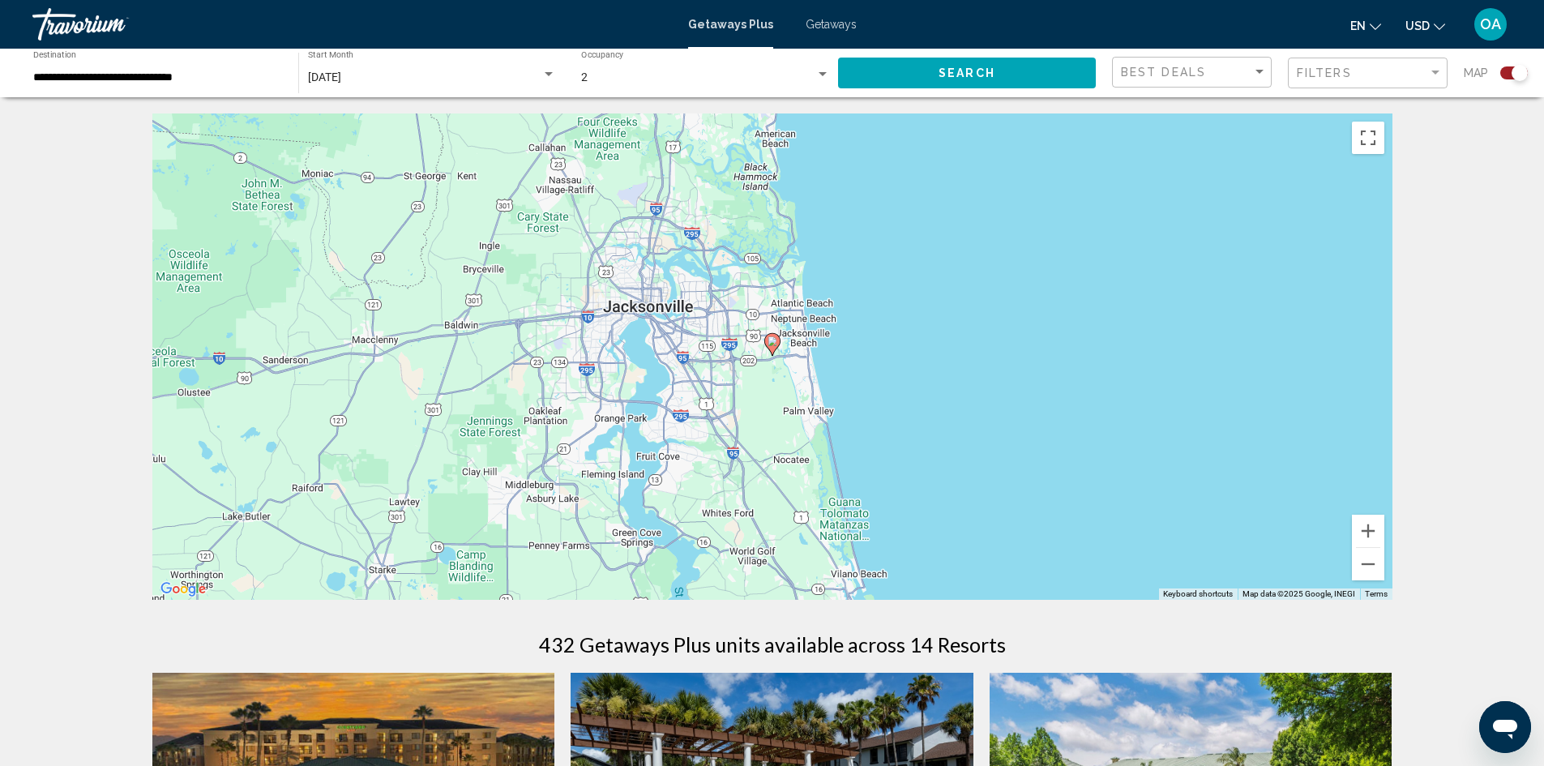
click at [939, 520] on div "To navigate, press the arrow keys. To activate drag with keyboard, press Alt + …" at bounding box center [772, 356] width 1240 height 486
click at [1365, 570] on button "Zoom out" at bounding box center [1368, 564] width 32 height 32
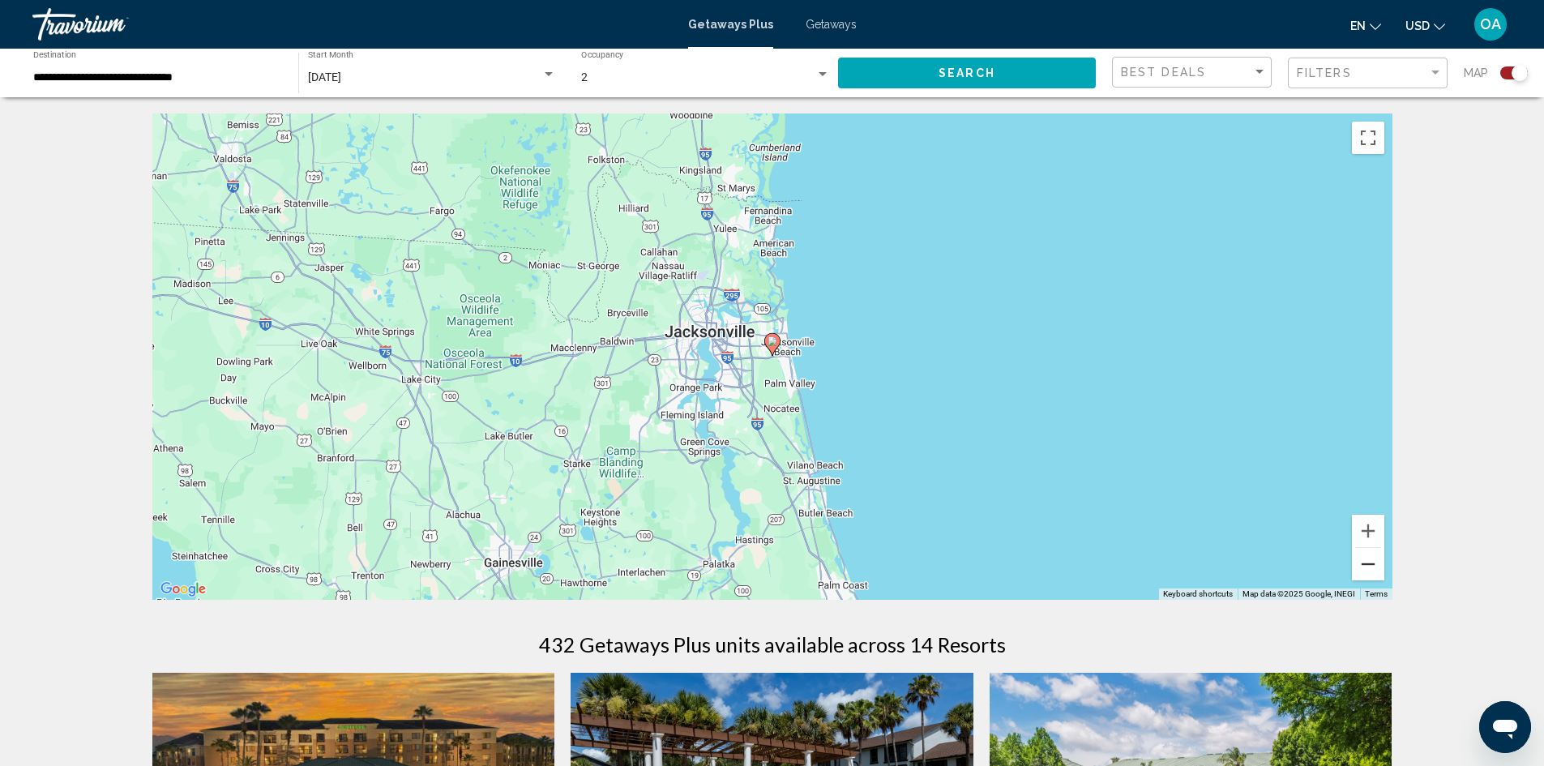
click at [1365, 570] on button "Zoom out" at bounding box center [1368, 564] width 32 height 32
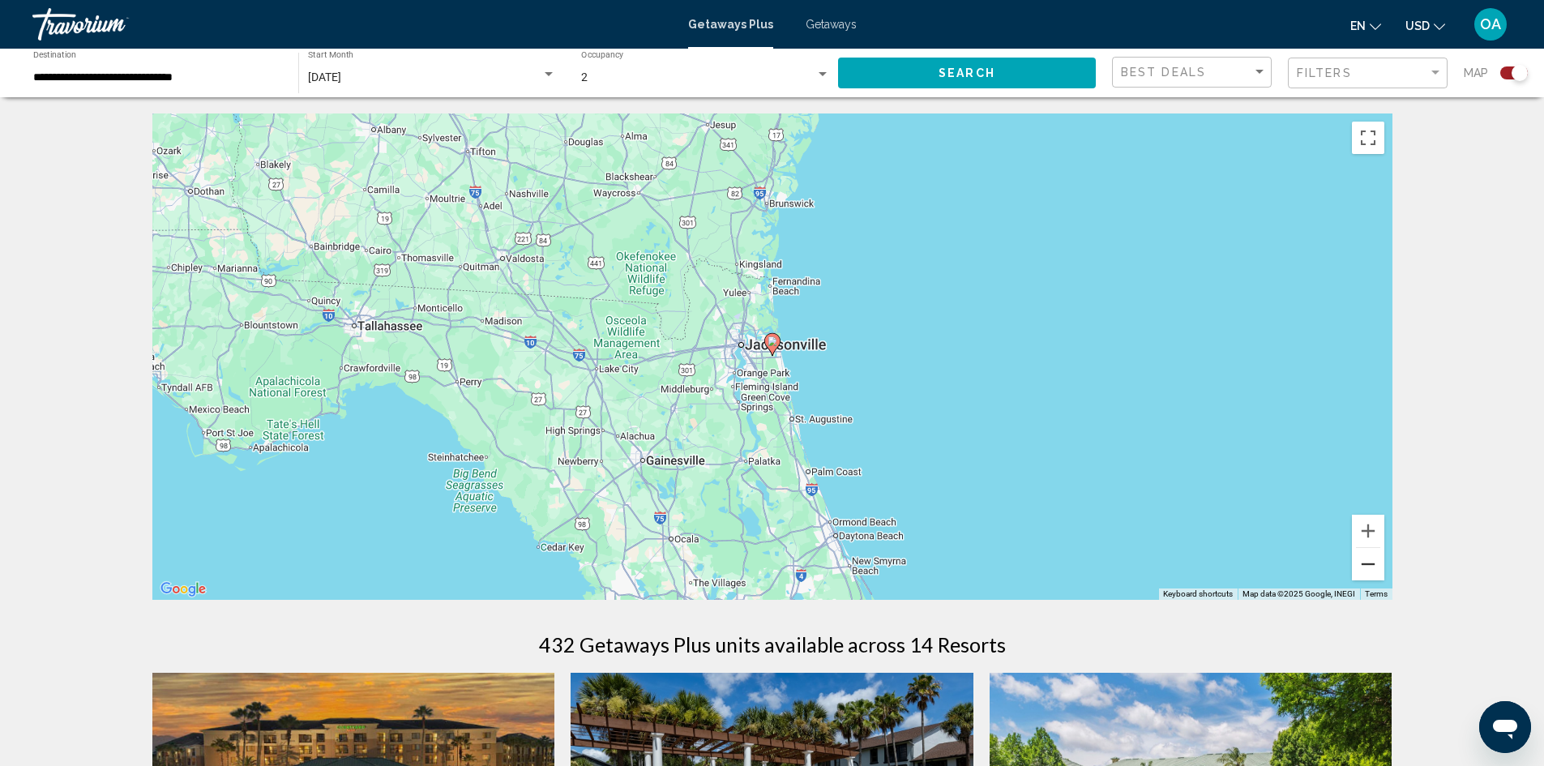
click at [1372, 568] on button "Zoom out" at bounding box center [1368, 564] width 32 height 32
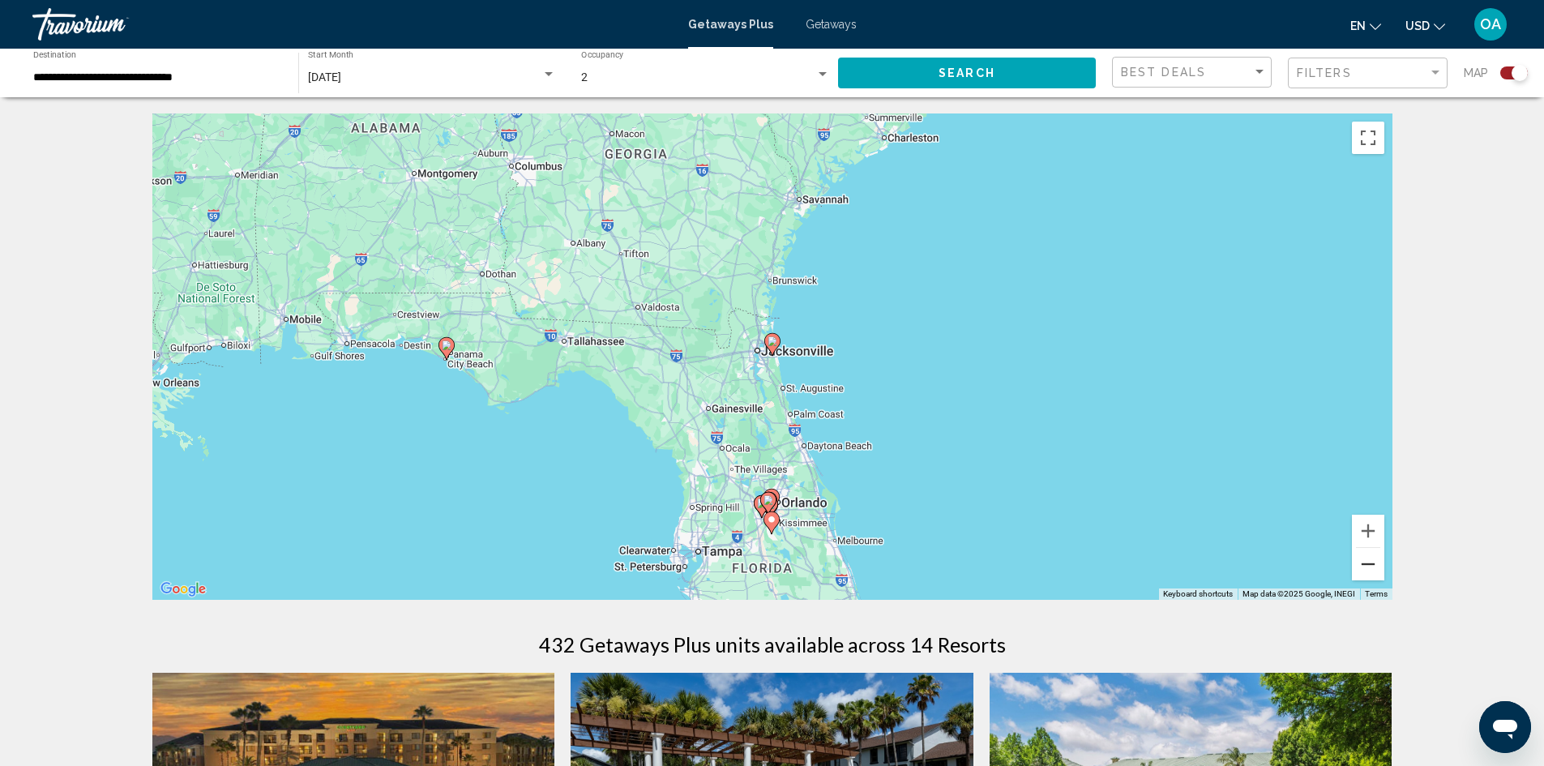
scroll to position [81, 0]
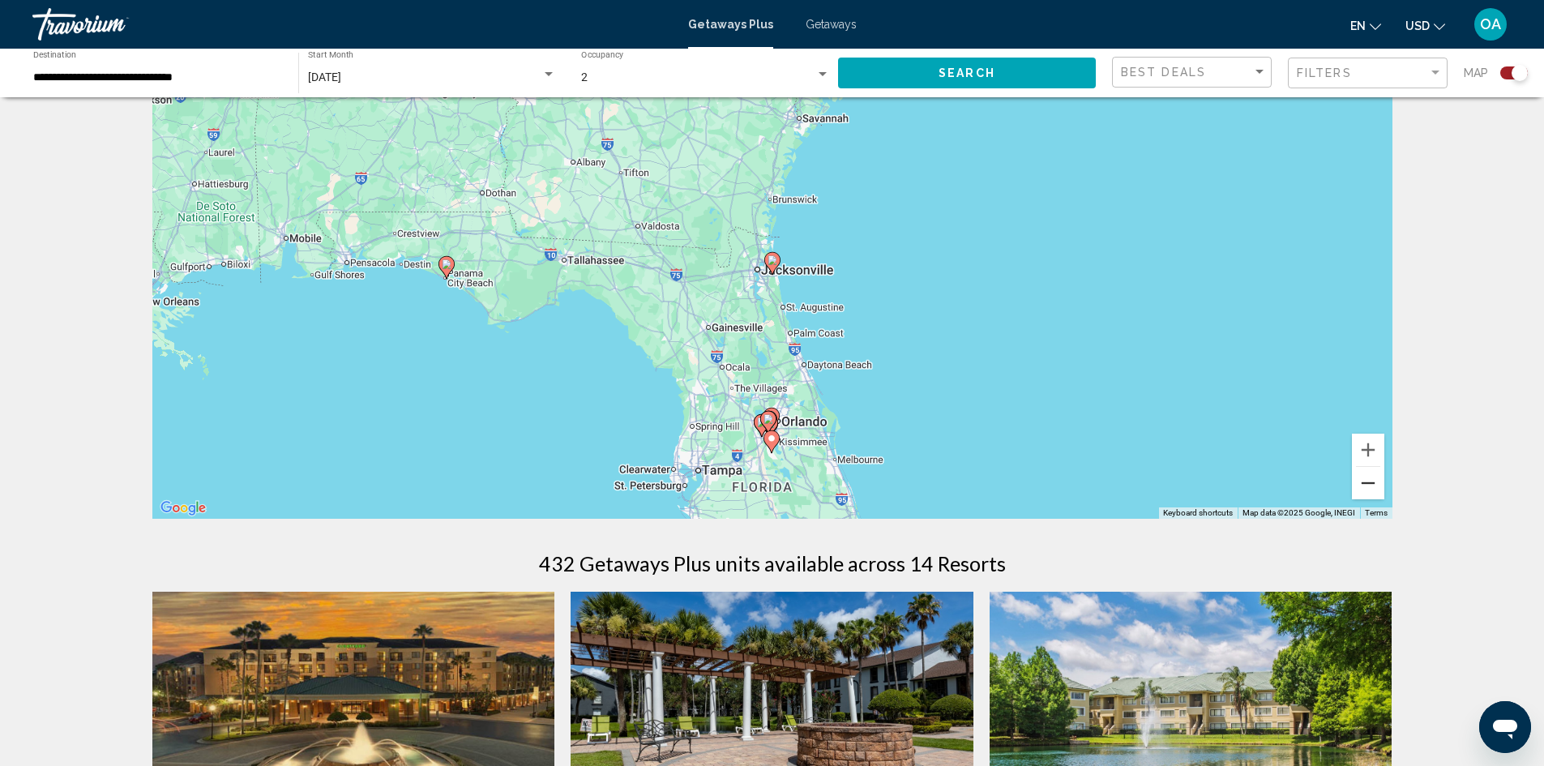
click at [1379, 490] on button "Zoom out" at bounding box center [1368, 483] width 32 height 32
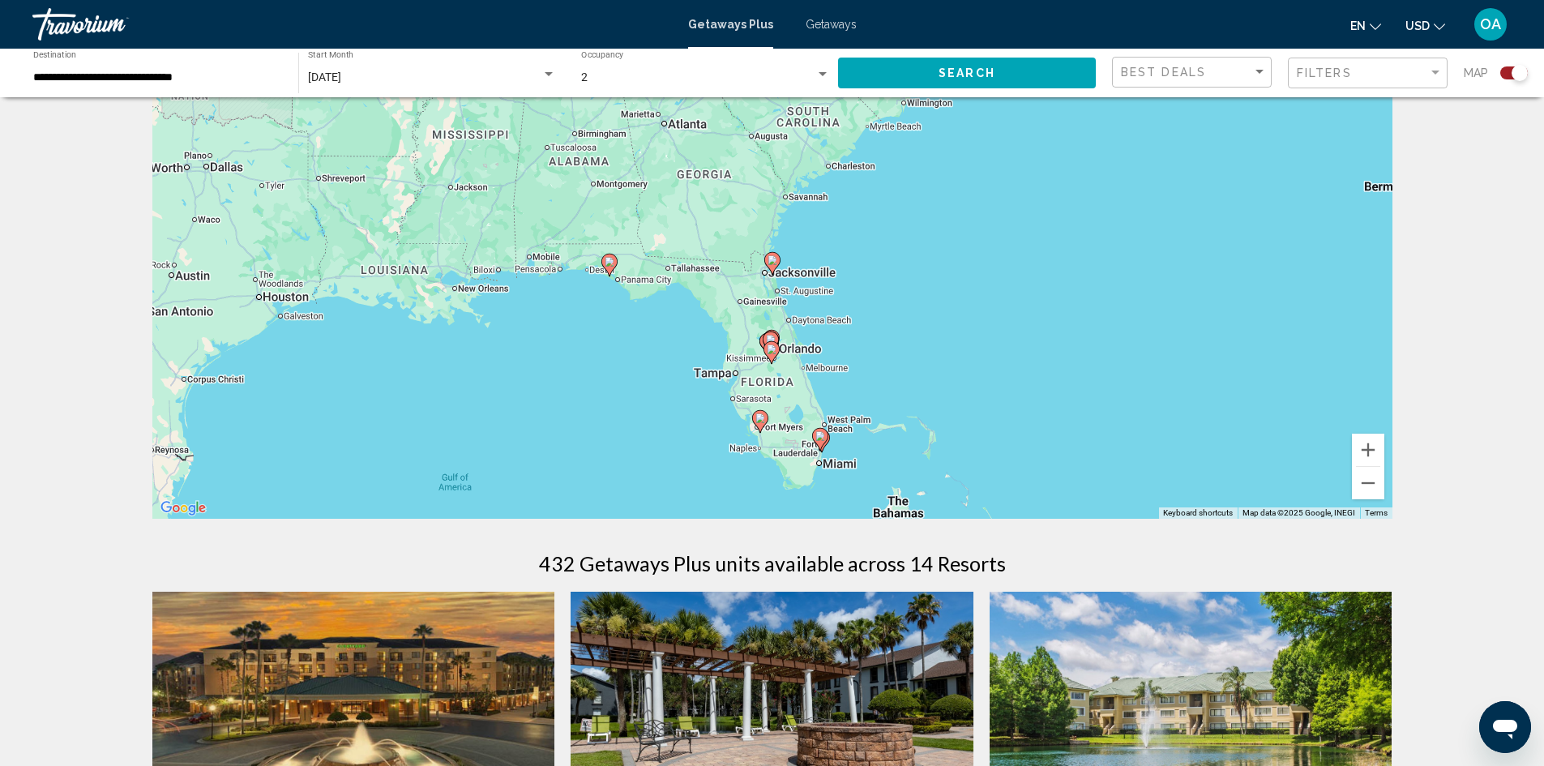
click at [759, 437] on div "To activate drag with keyboard, press Alt + Enter. Once in keyboard drag state,…" at bounding box center [772, 275] width 1240 height 486
click at [759, 428] on icon "Main content" at bounding box center [759, 421] width 15 height 21
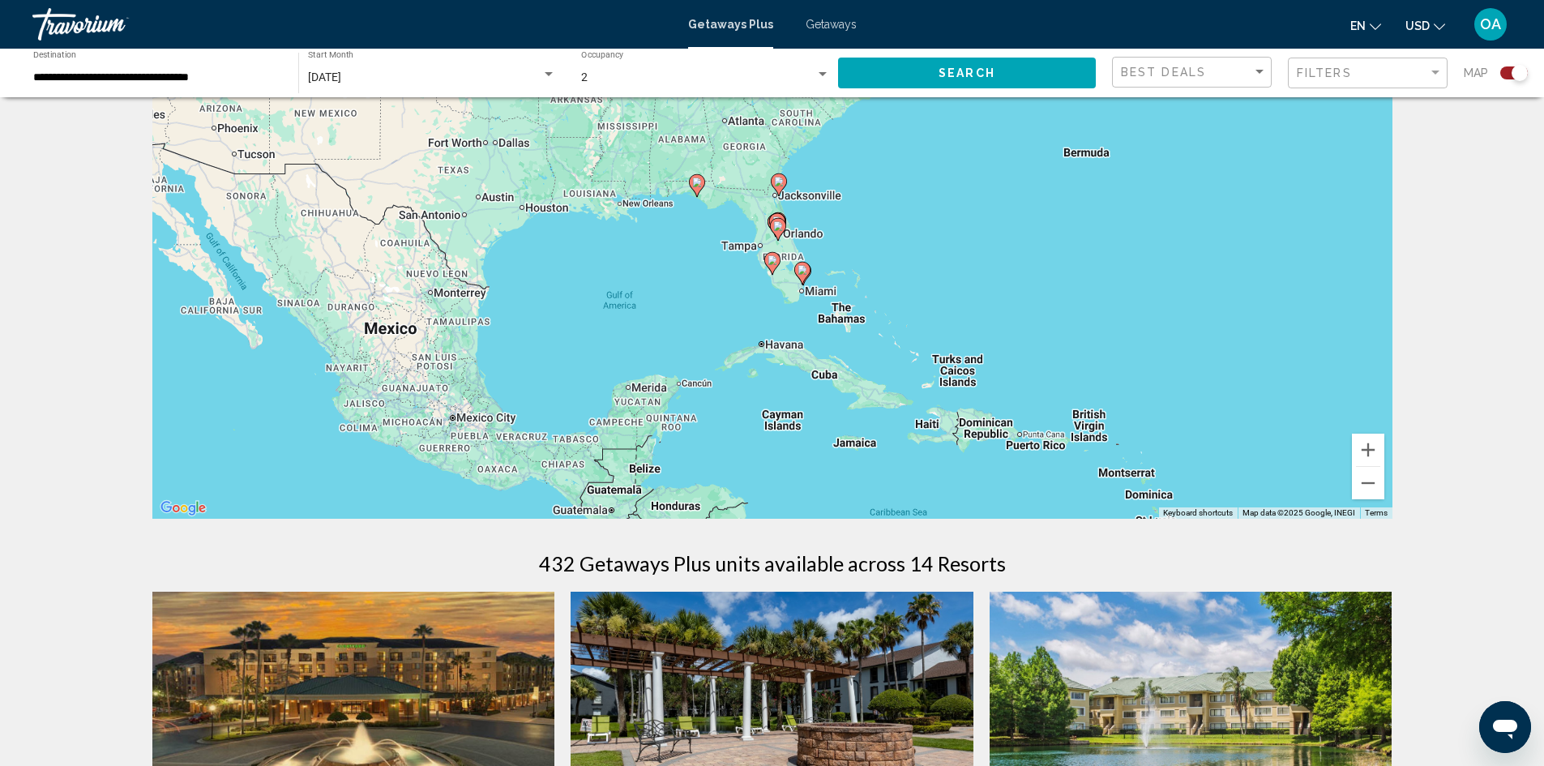
click at [772, 261] on image "Main content" at bounding box center [773, 260] width 10 height 10
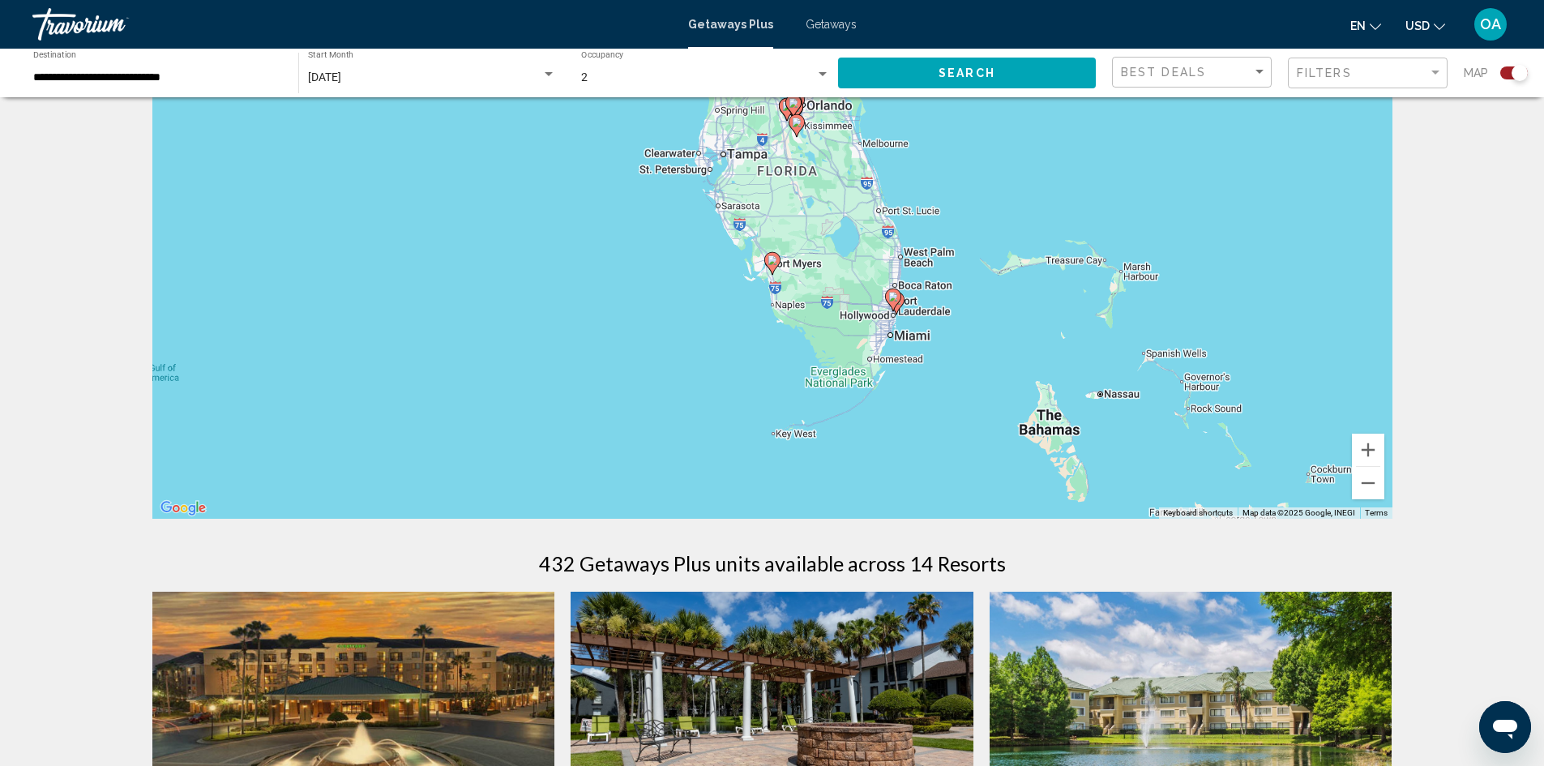
click at [772, 261] on image "Main content" at bounding box center [773, 260] width 10 height 10
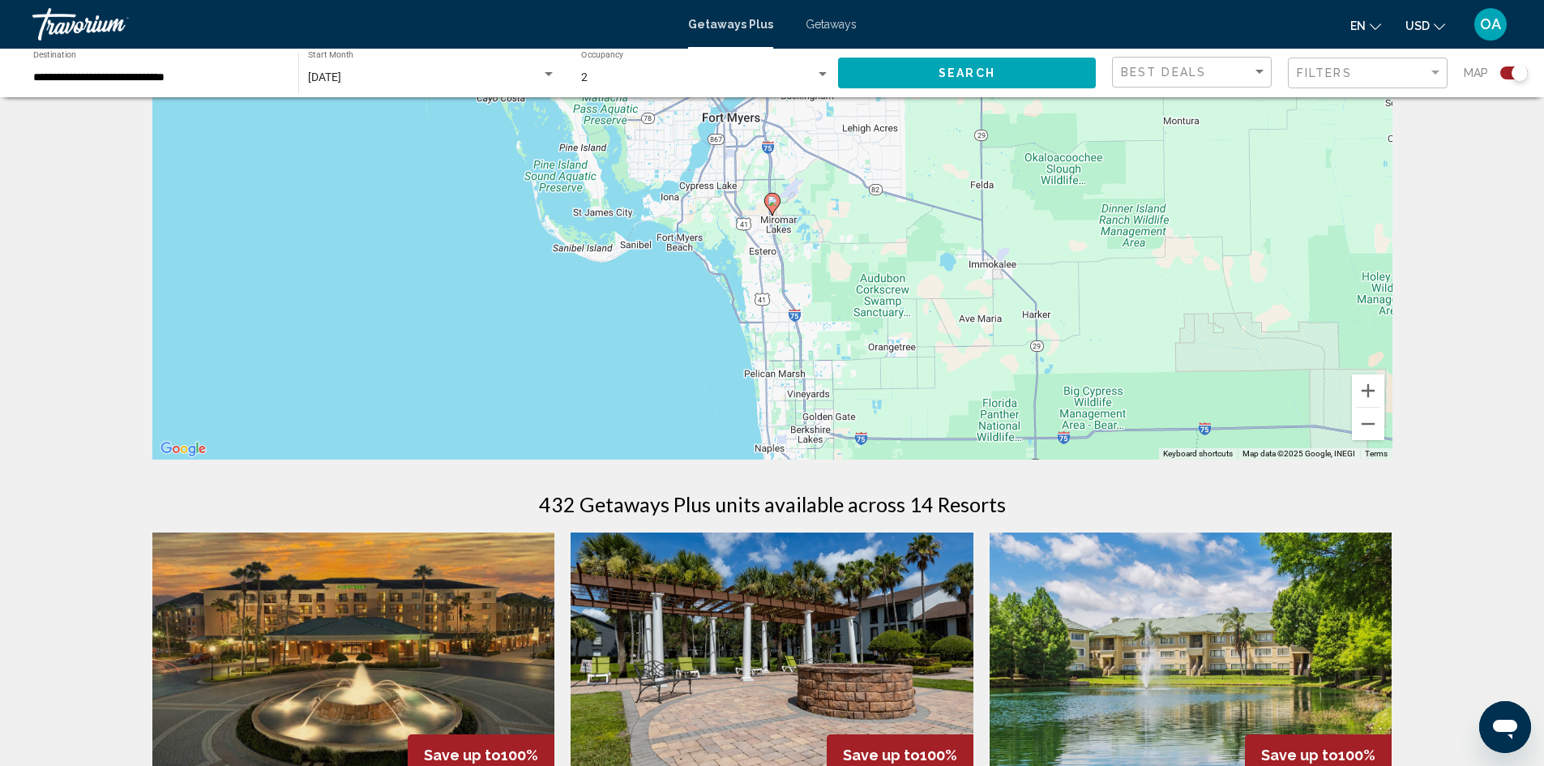
scroll to position [162, 0]
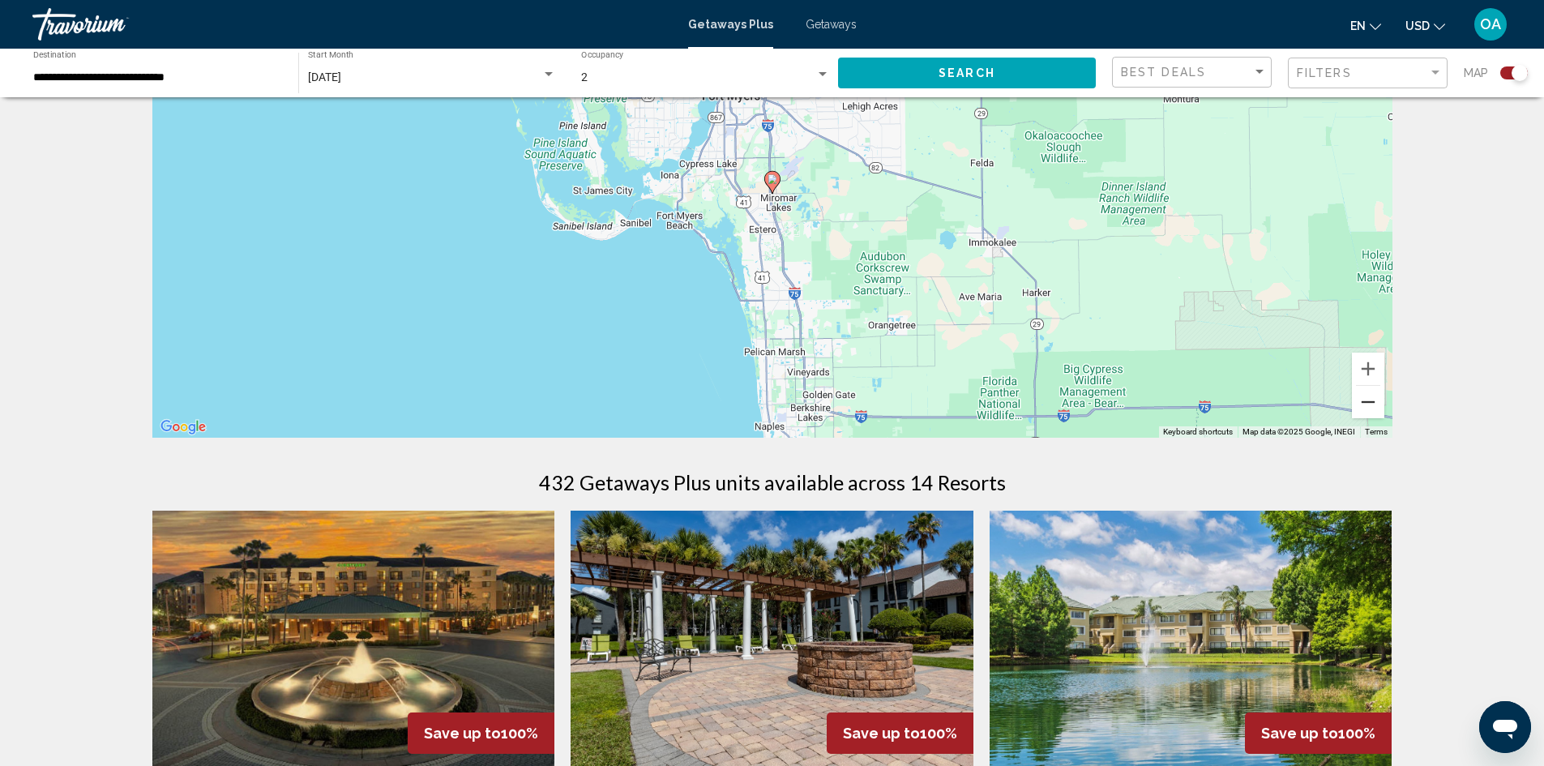
click at [1372, 401] on button "Zoom out" at bounding box center [1368, 402] width 32 height 32
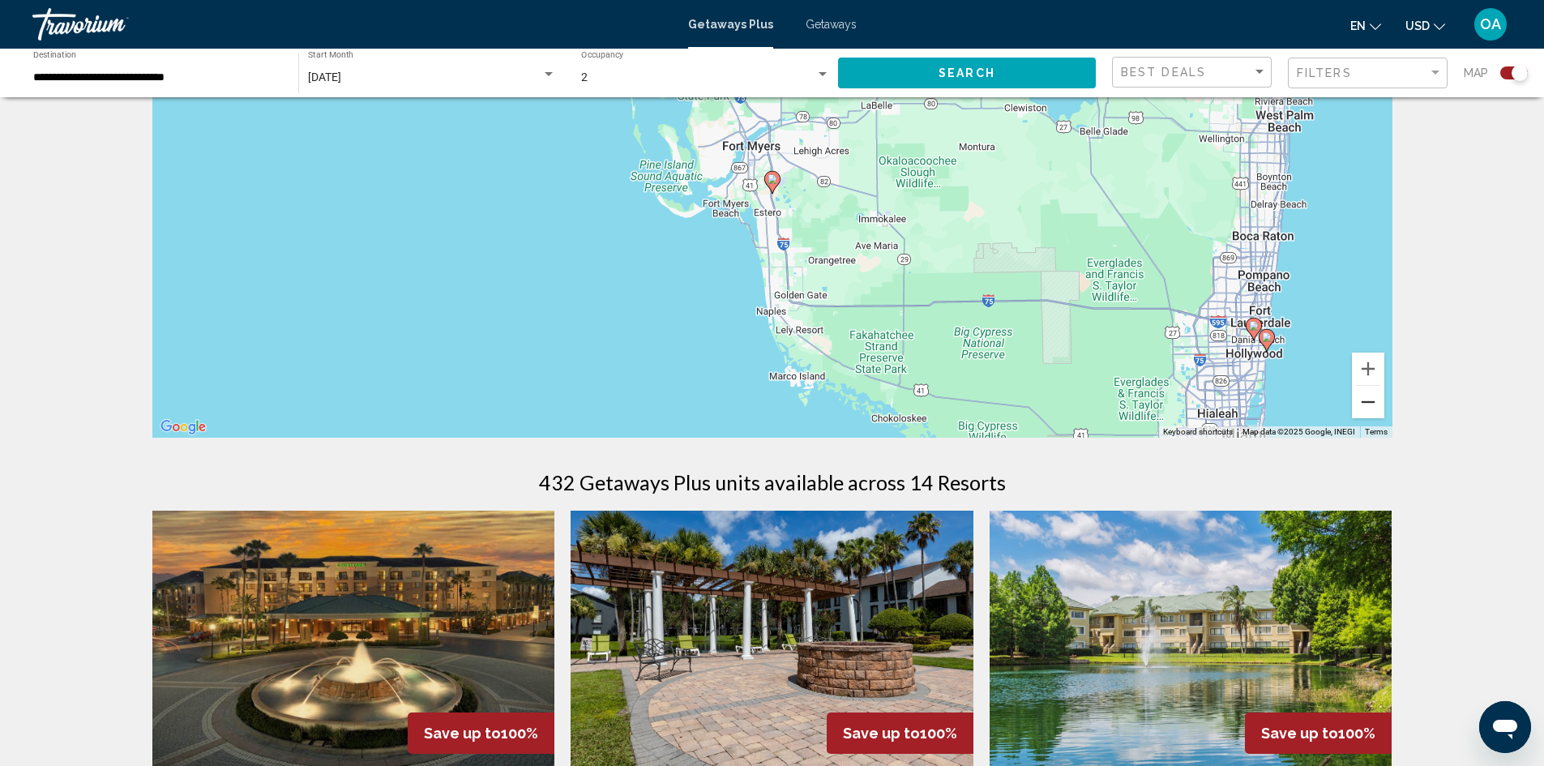
click at [1360, 407] on button "Zoom out" at bounding box center [1368, 402] width 32 height 32
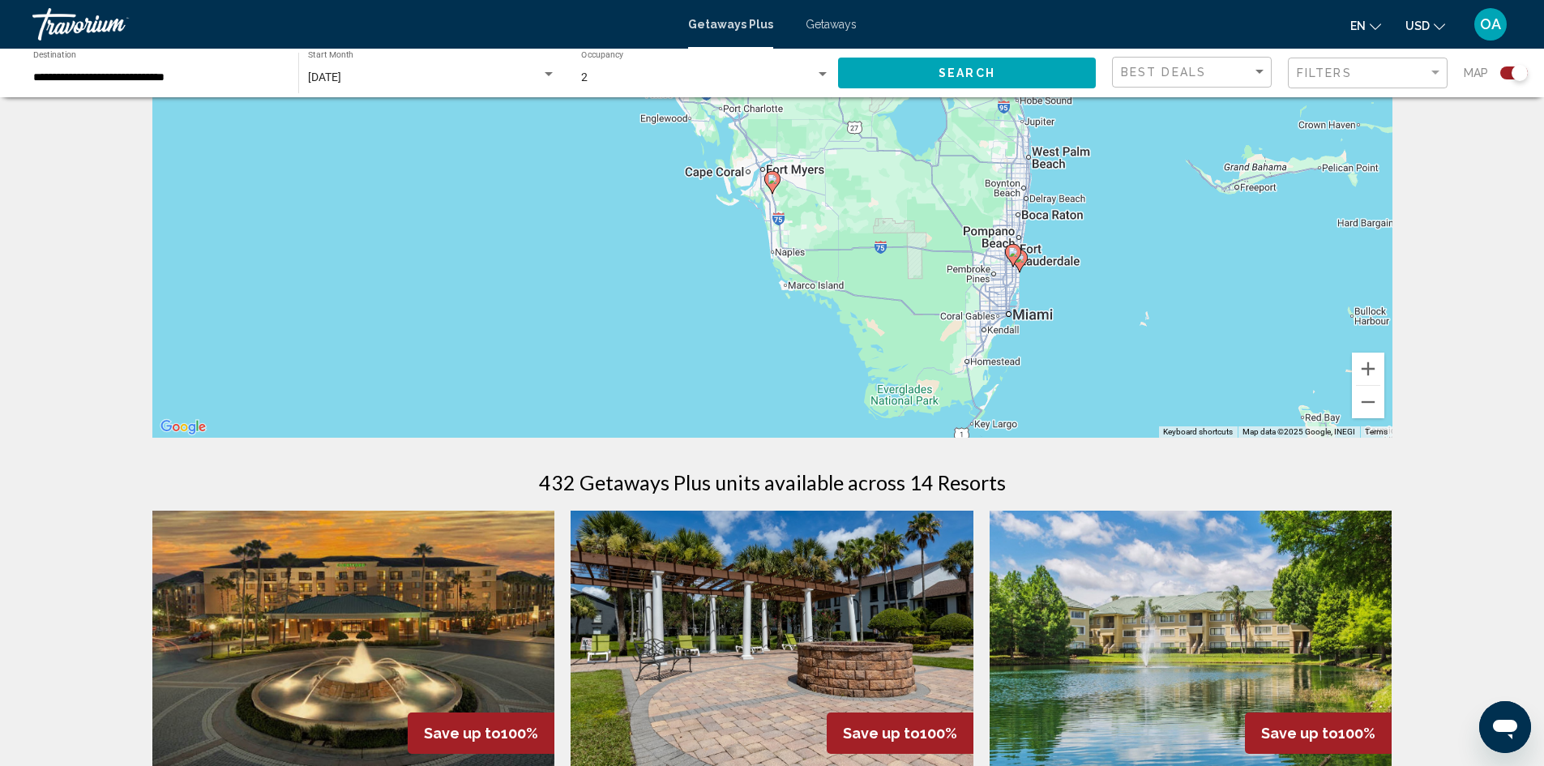
click at [1019, 264] on gmp-advanced-marker "Main content" at bounding box center [1013, 255] width 16 height 24
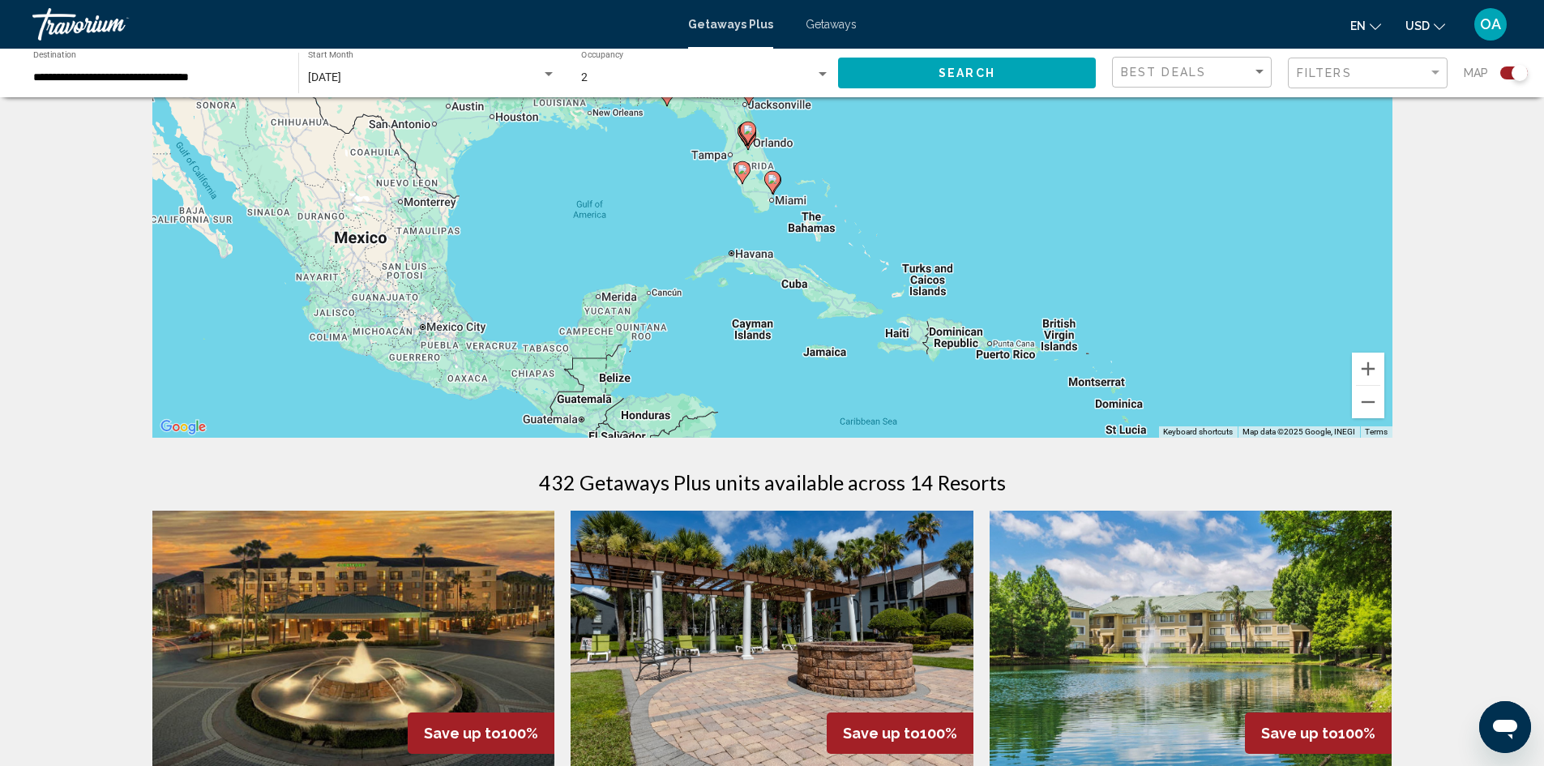
click at [773, 183] on image "Main content" at bounding box center [773, 179] width 10 height 10
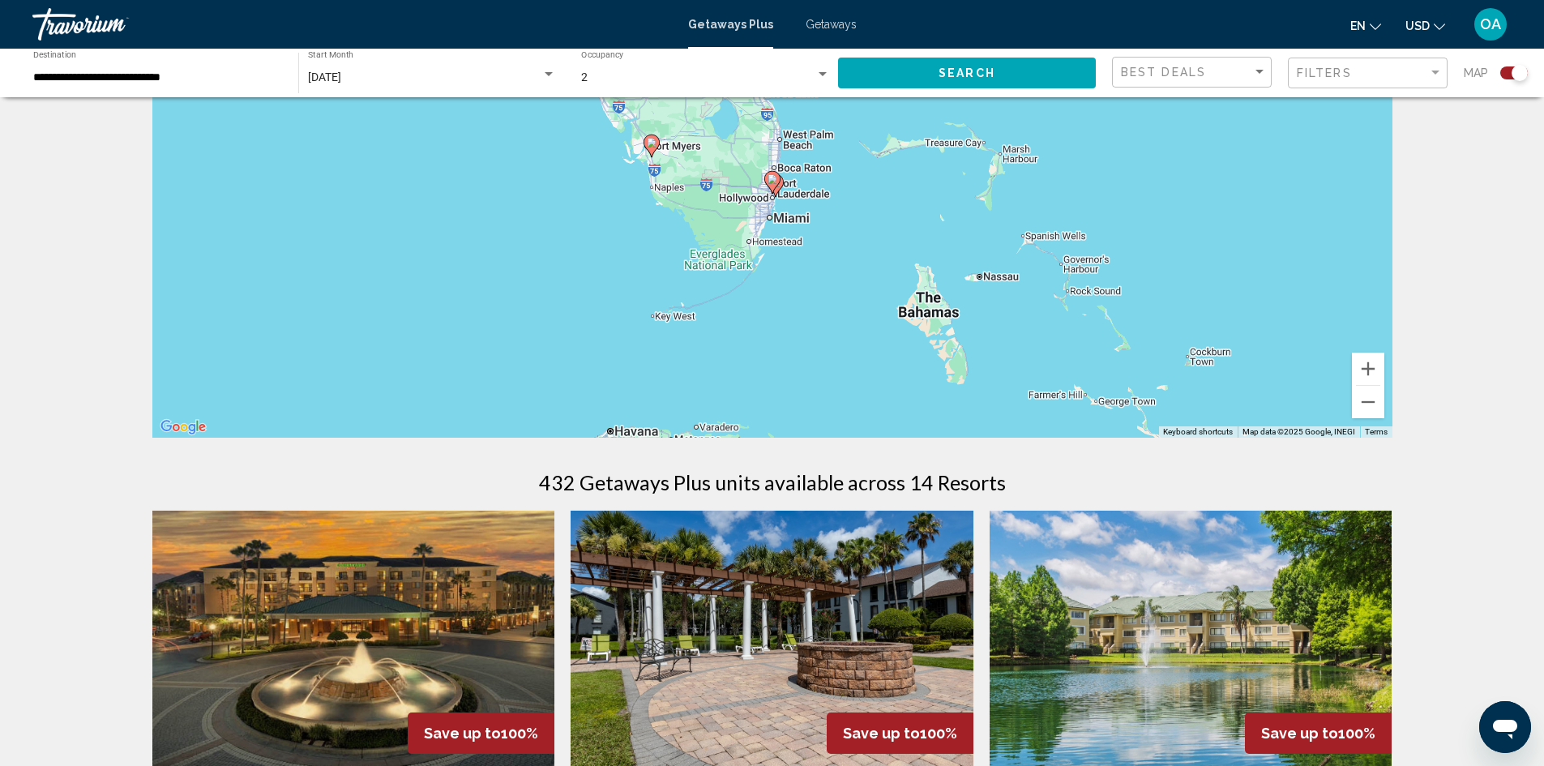
click at [773, 183] on image "Main content" at bounding box center [773, 179] width 10 height 10
type input "**********"
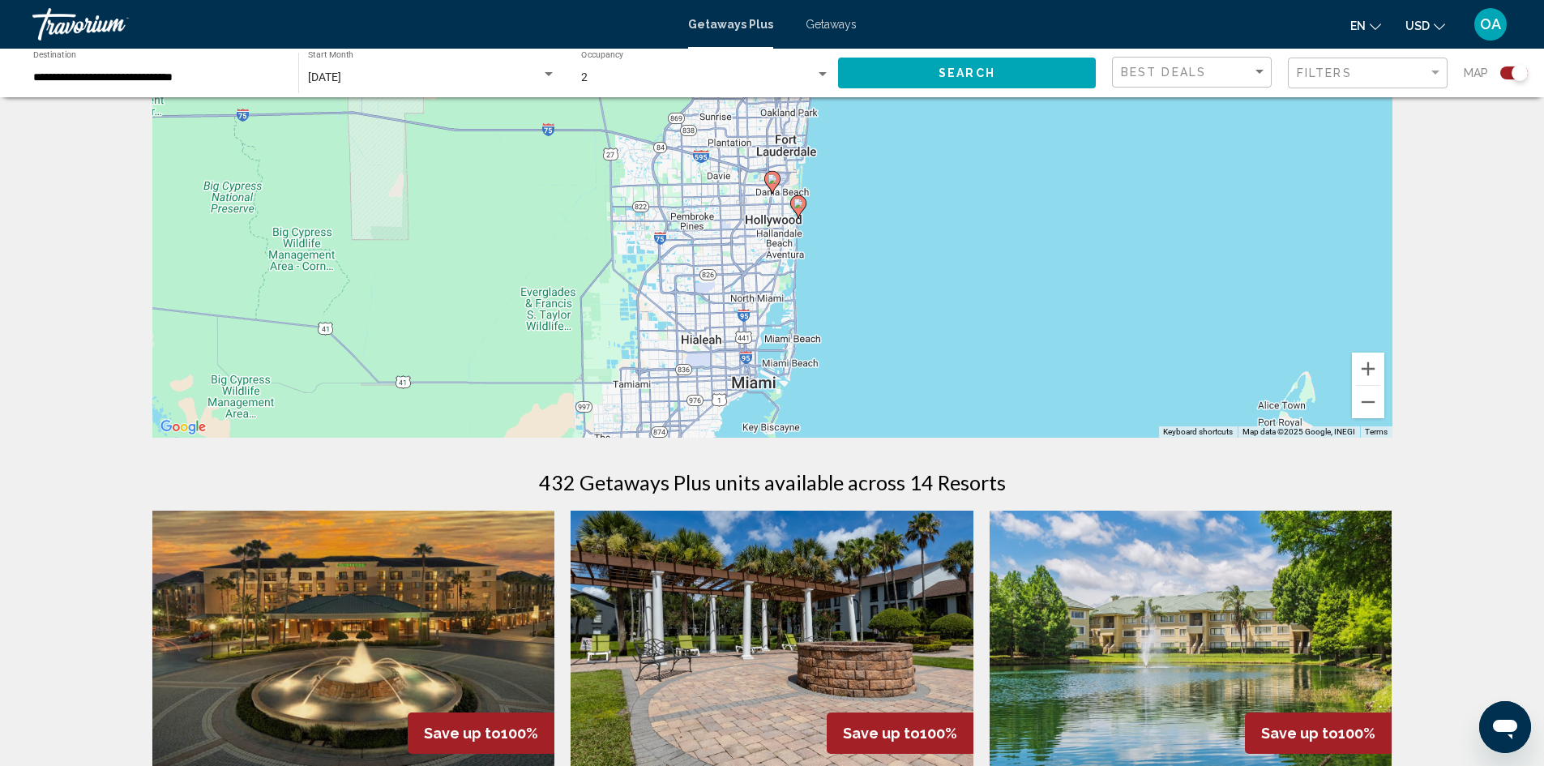
click at [800, 211] on icon "Main content" at bounding box center [797, 206] width 15 height 21
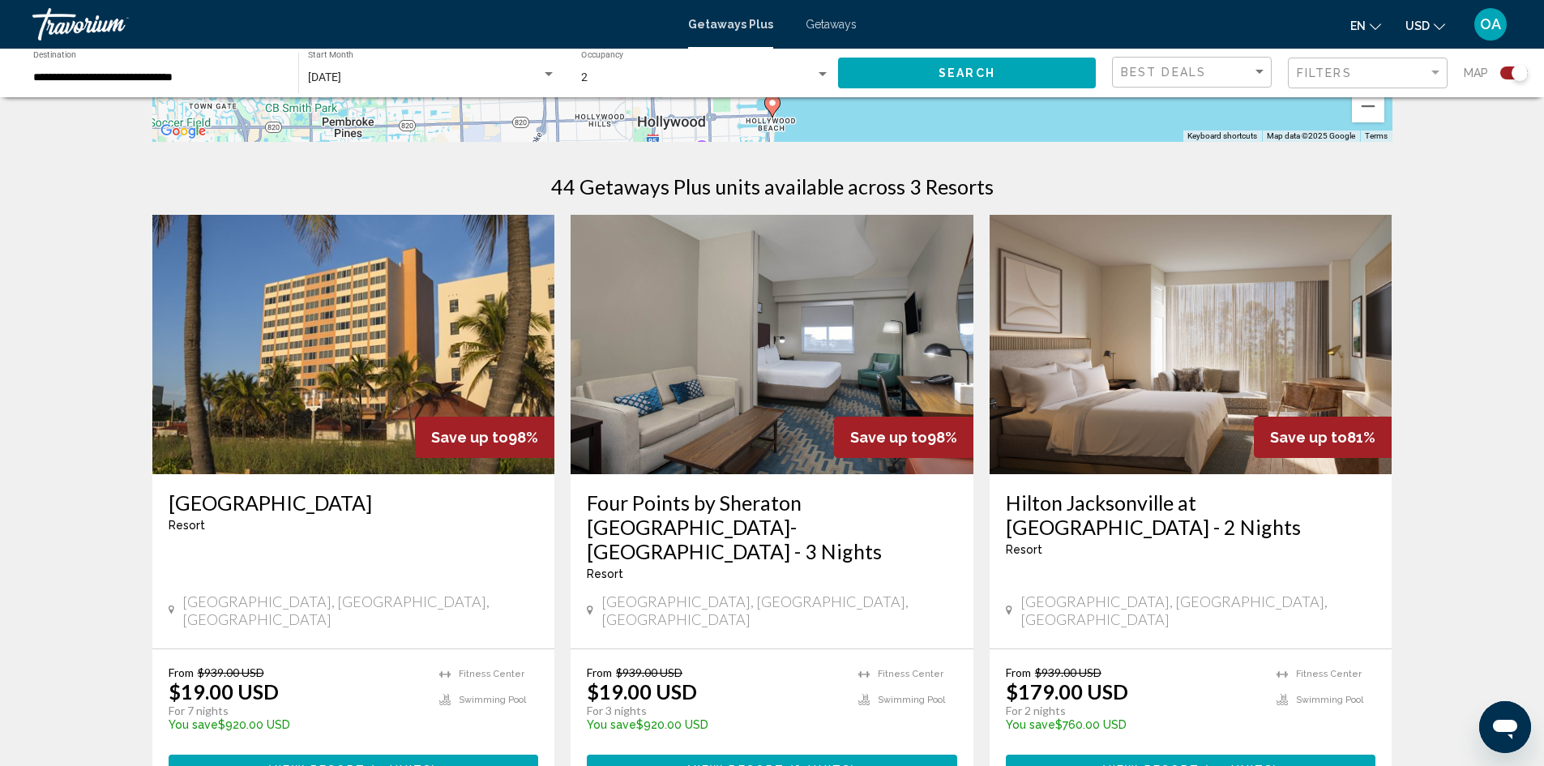
scroll to position [486, 0]
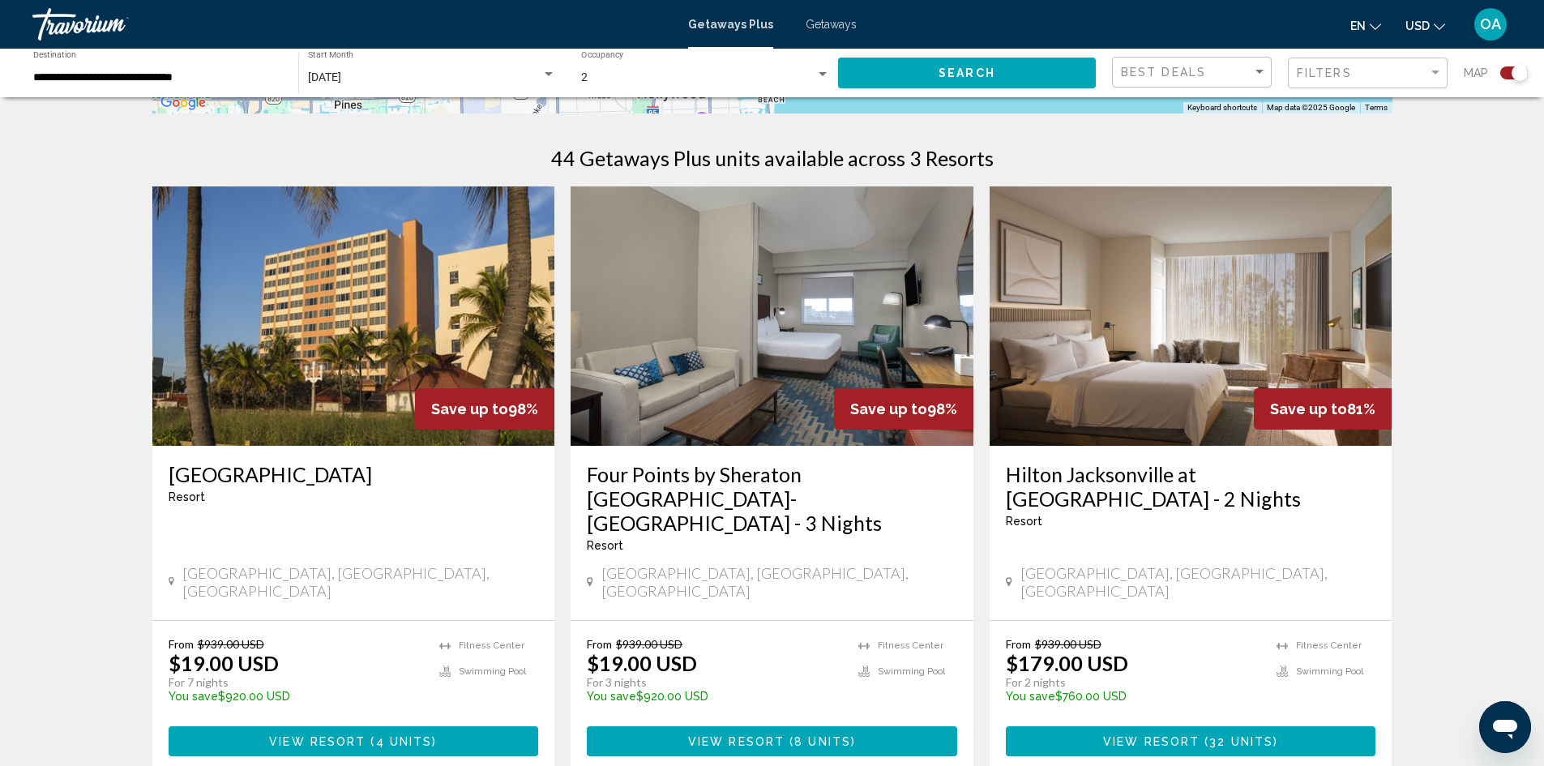
click at [734, 735] on span "View Resort" at bounding box center [736, 741] width 96 height 13
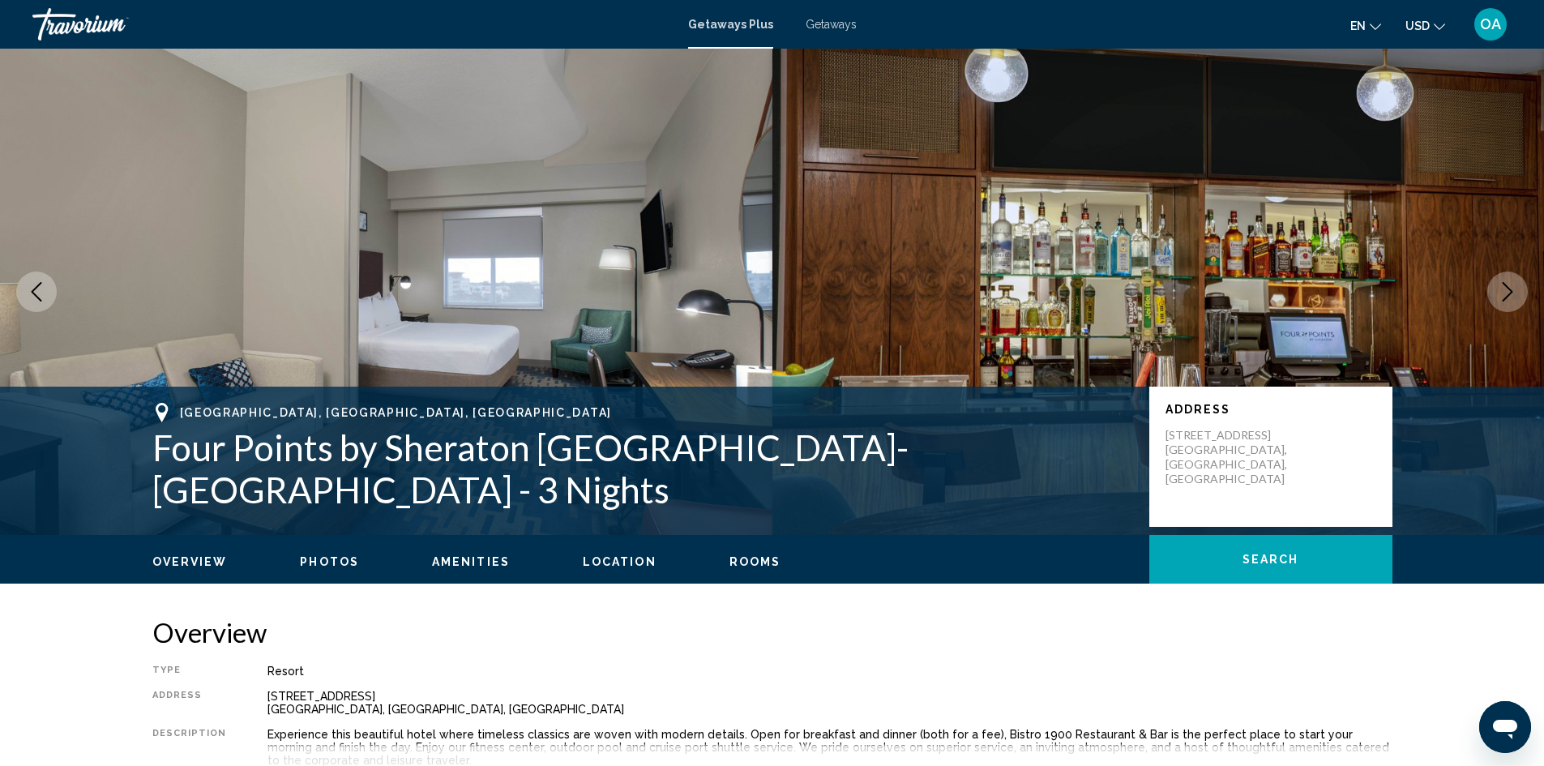
click at [1508, 287] on icon "Next image" at bounding box center [1508, 291] width 11 height 19
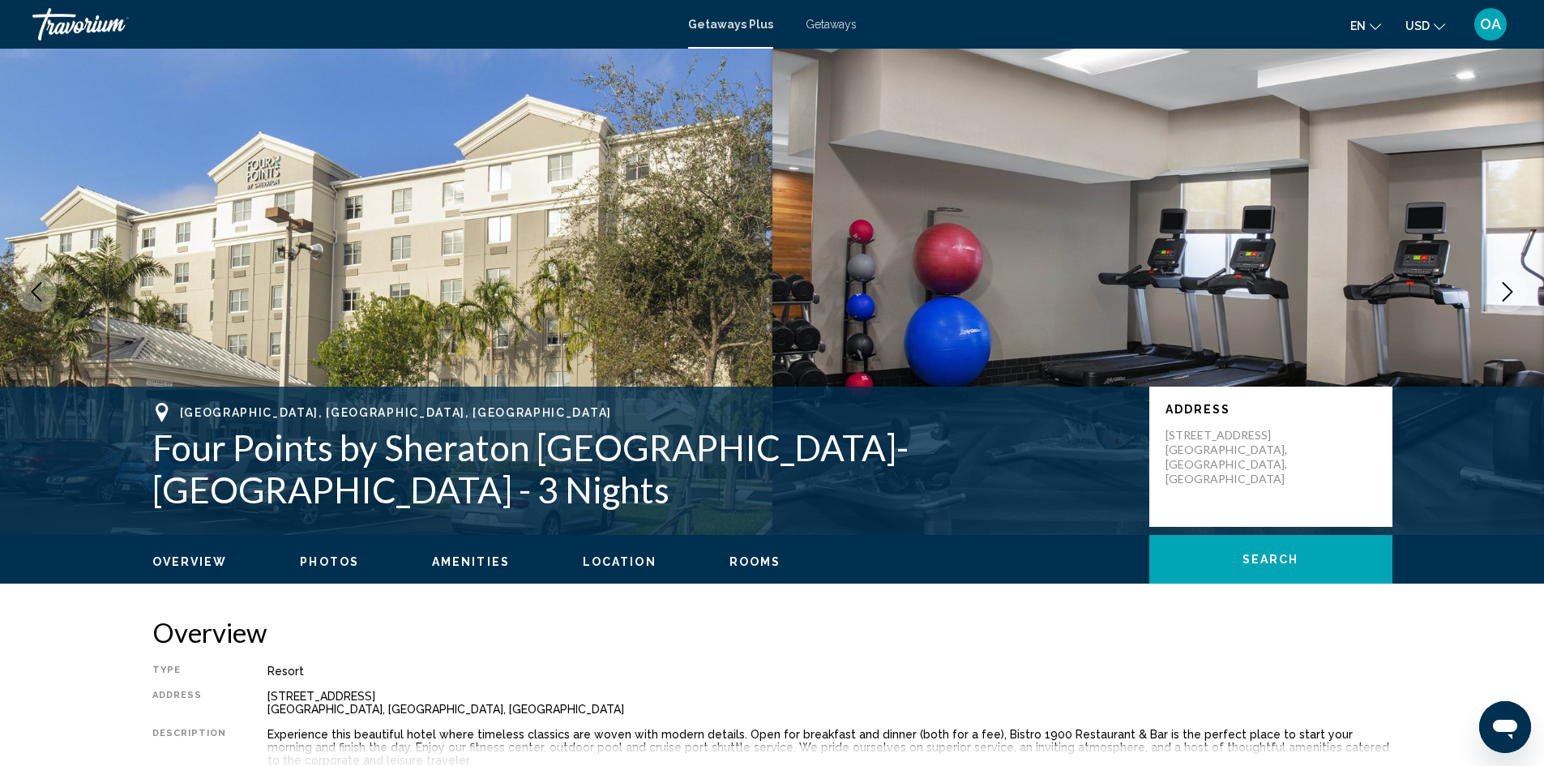
click at [1508, 287] on icon "Next image" at bounding box center [1508, 291] width 11 height 19
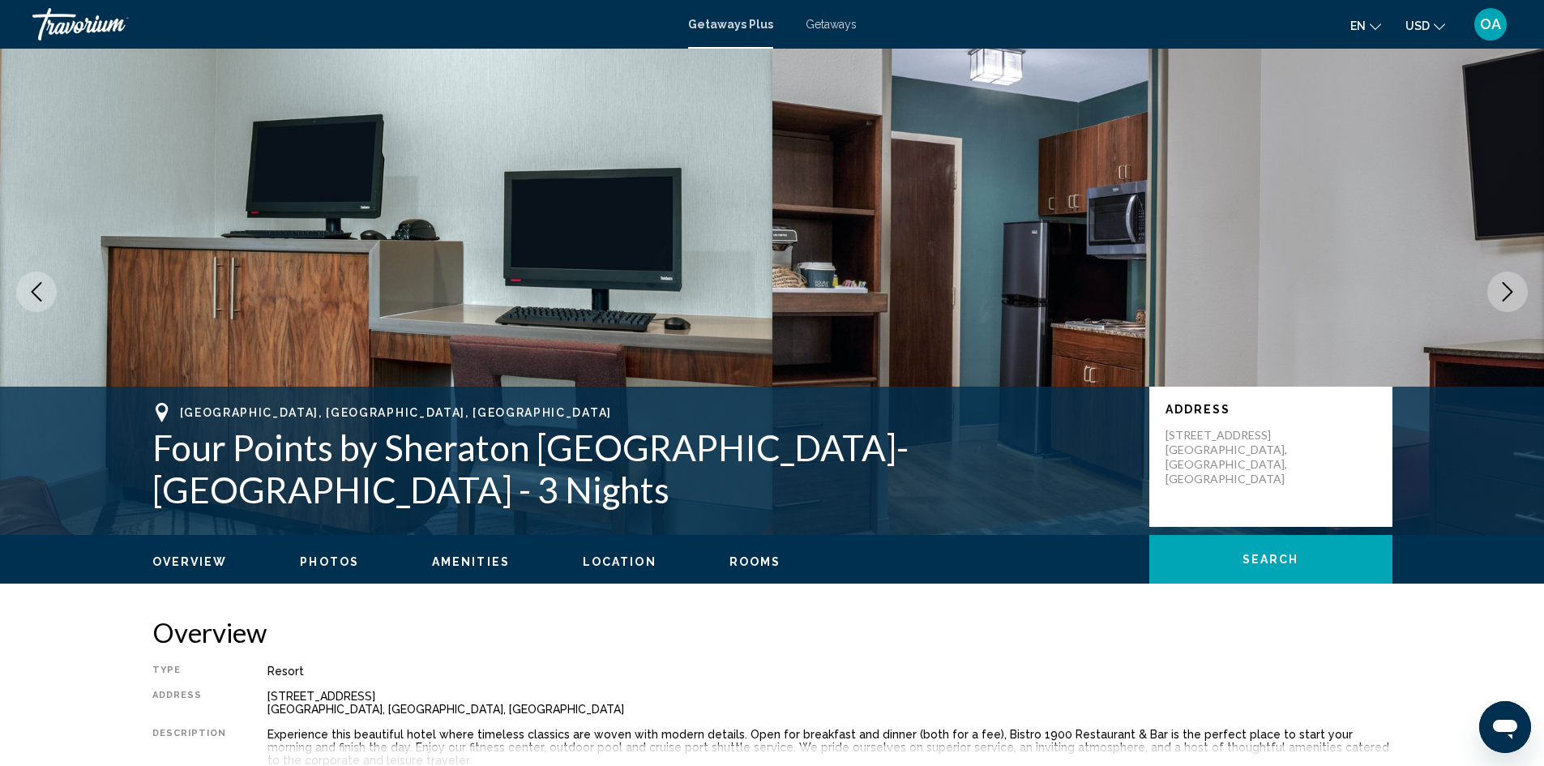
click at [1508, 287] on icon "Next image" at bounding box center [1508, 291] width 11 height 19
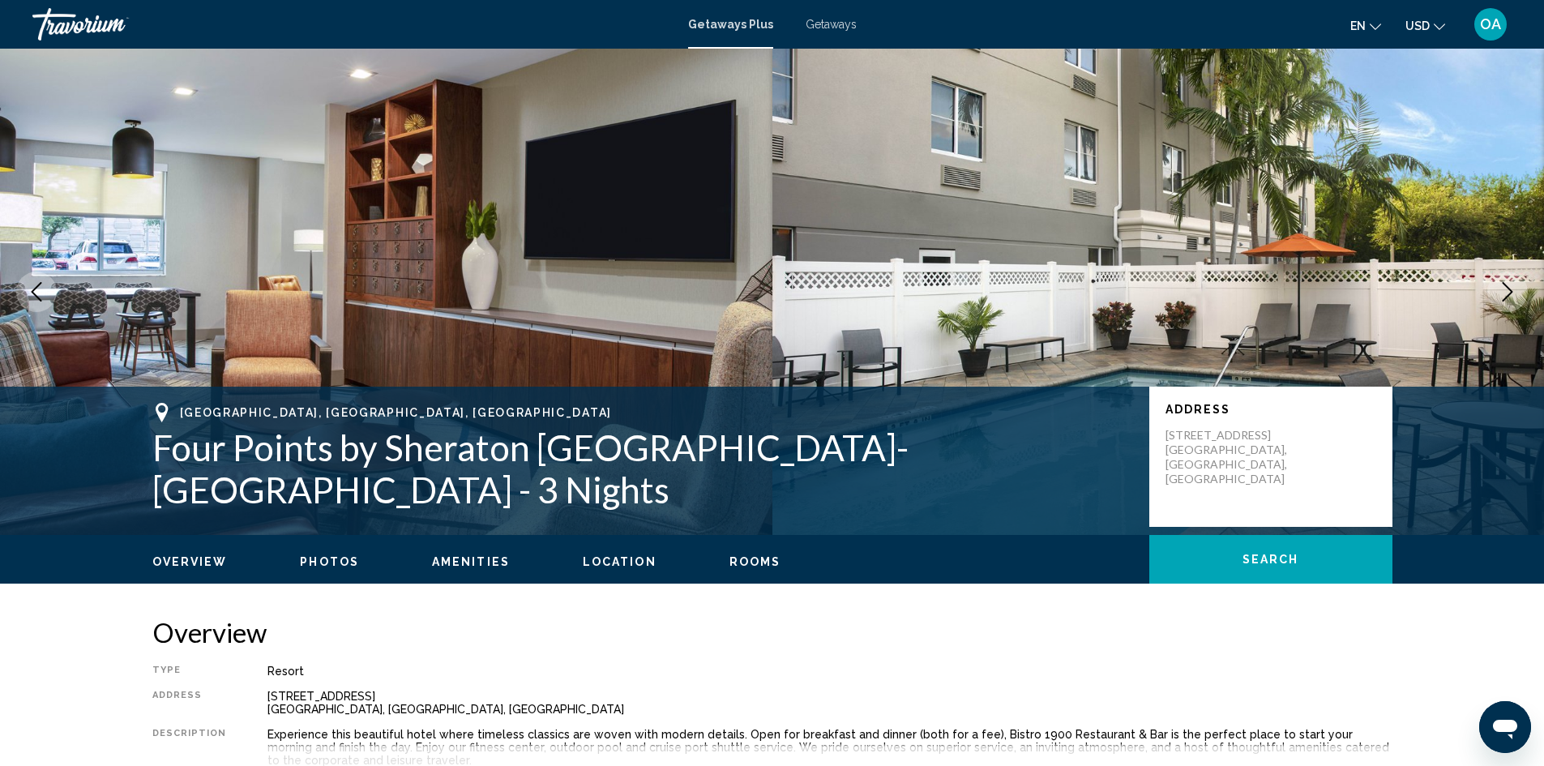
click at [1508, 287] on icon "Next image" at bounding box center [1508, 291] width 11 height 19
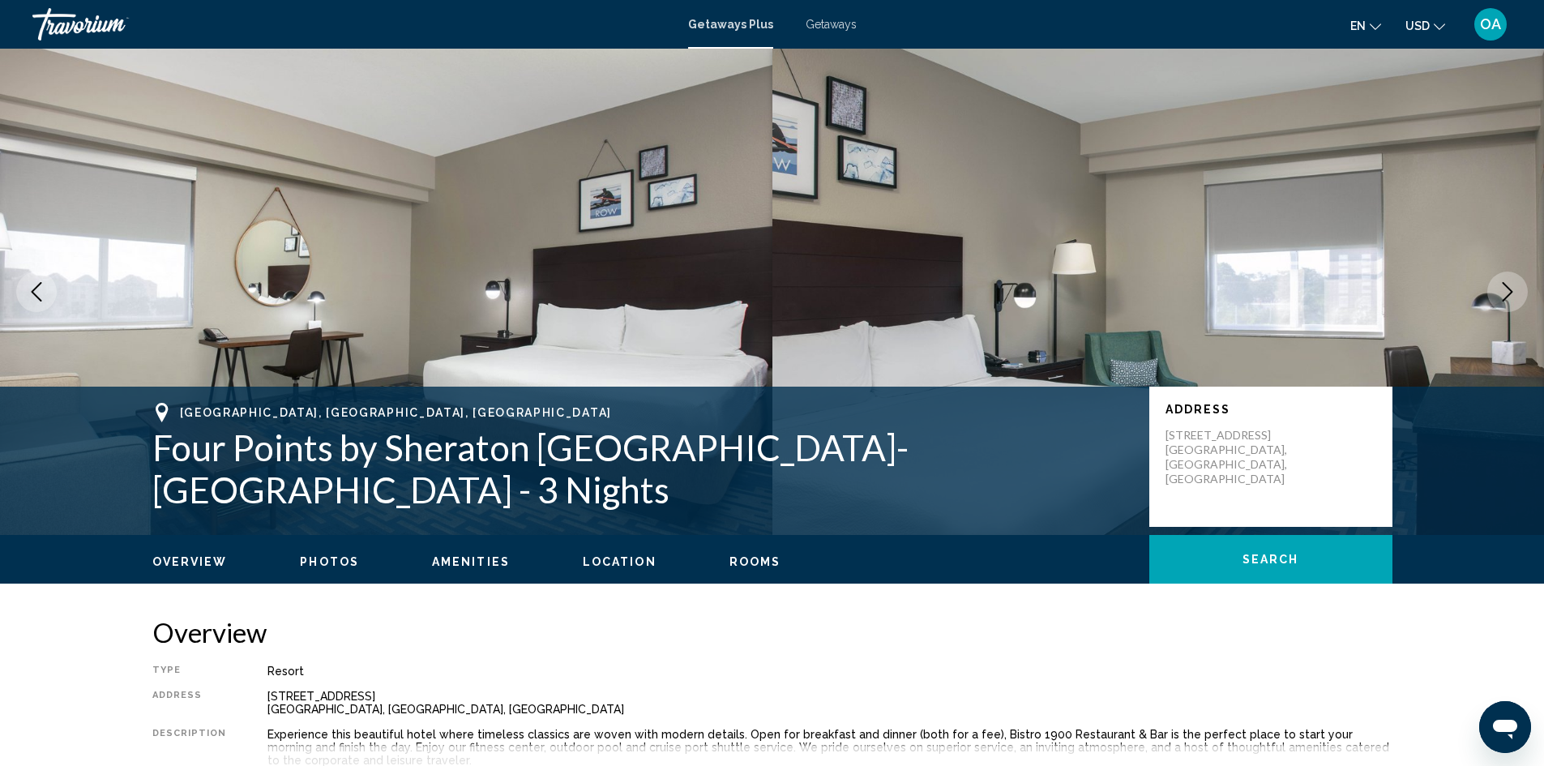
click at [1508, 287] on icon "Next image" at bounding box center [1508, 291] width 11 height 19
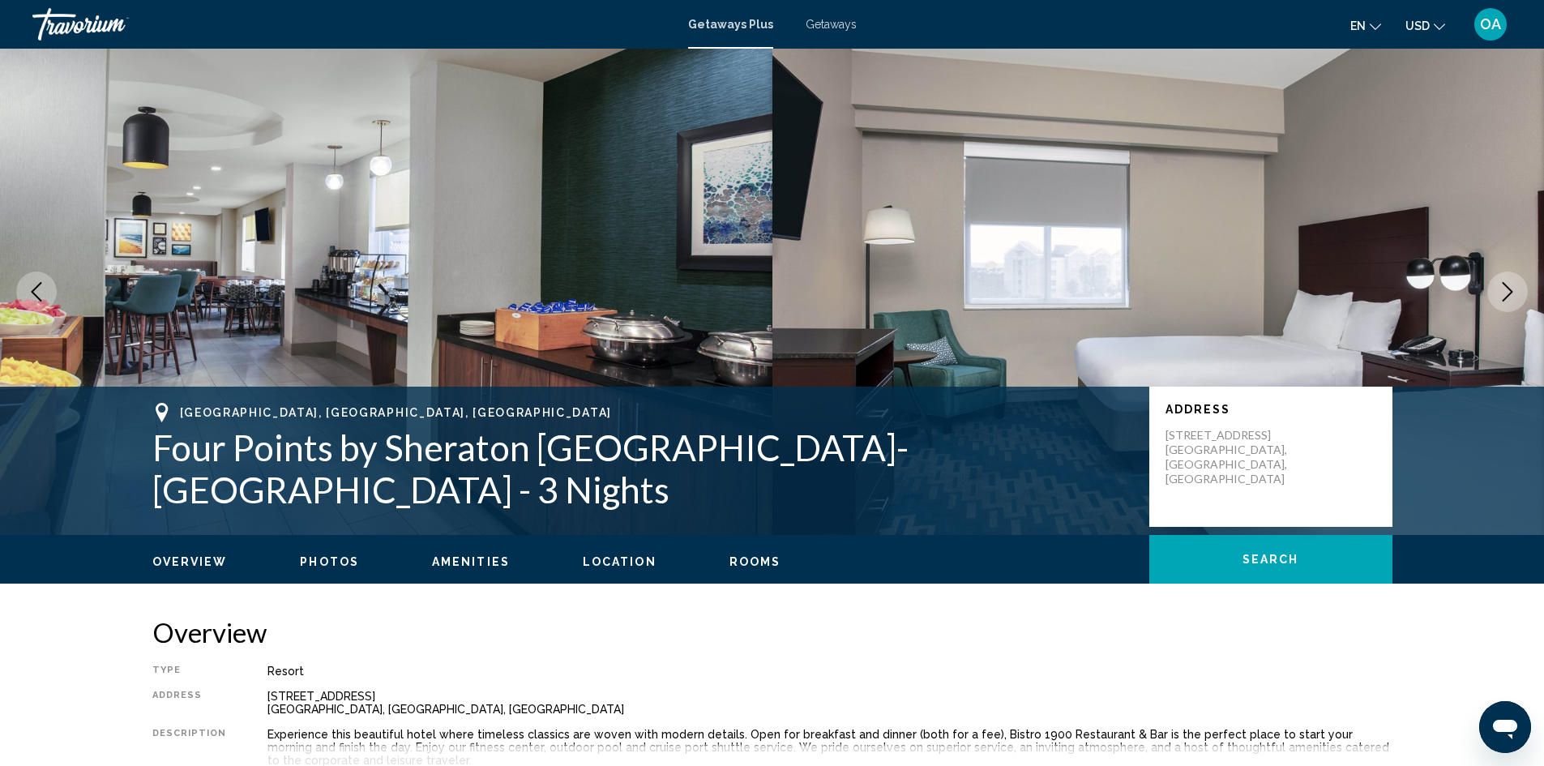
click at [1508, 287] on icon "Next image" at bounding box center [1508, 291] width 11 height 19
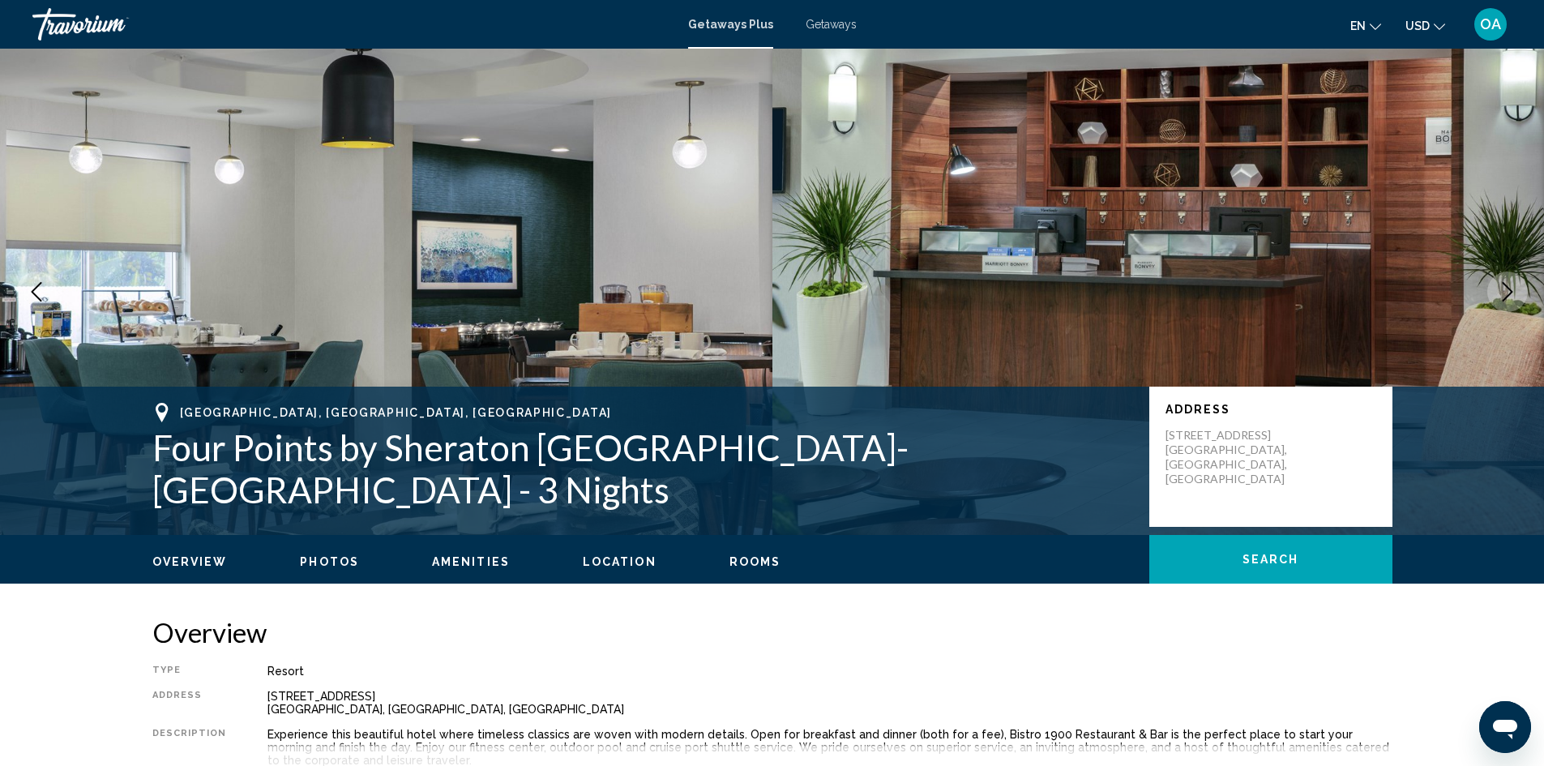
click at [1508, 287] on icon "Next image" at bounding box center [1508, 291] width 11 height 19
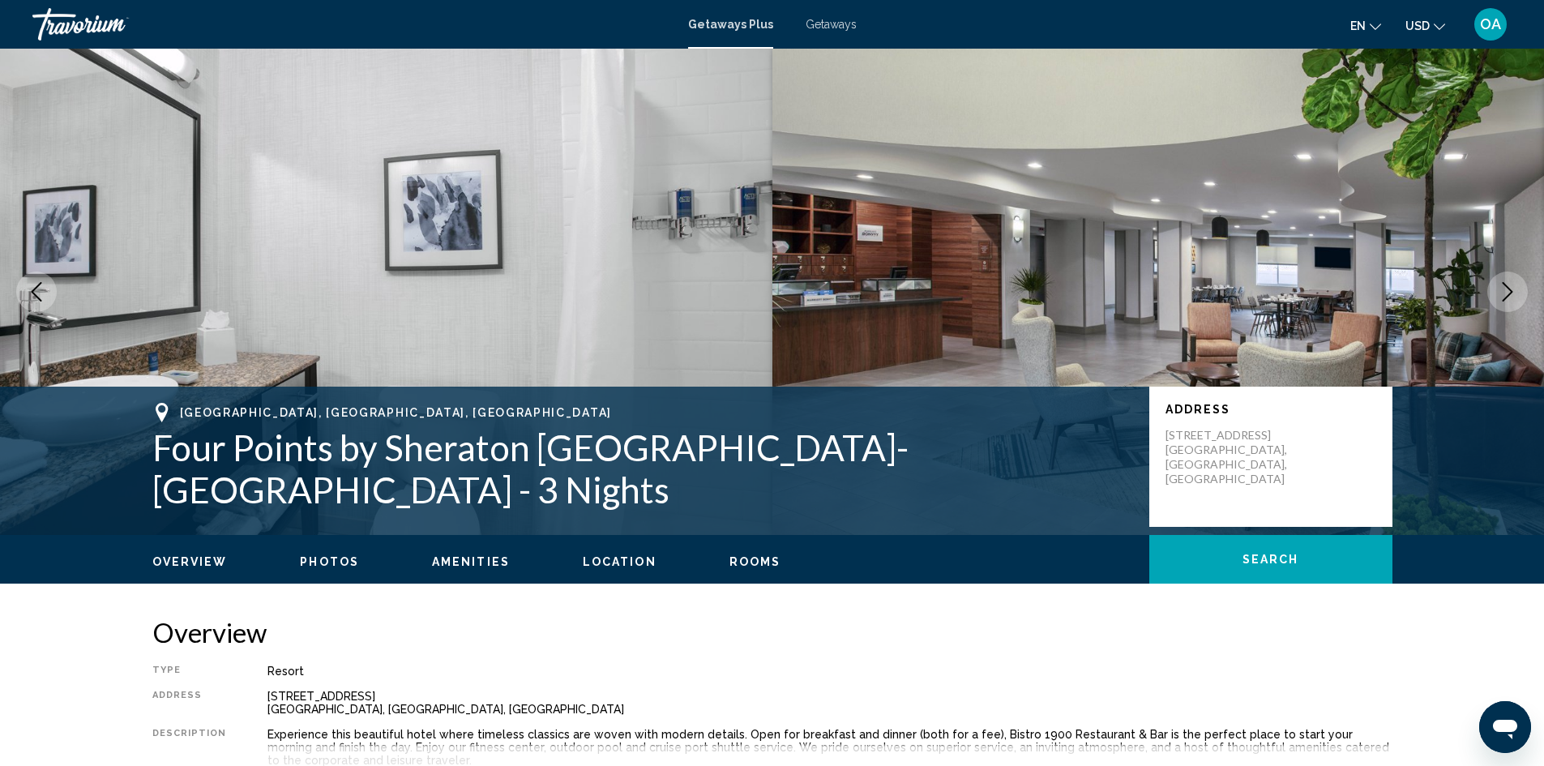
click at [1508, 287] on icon "Next image" at bounding box center [1508, 291] width 11 height 19
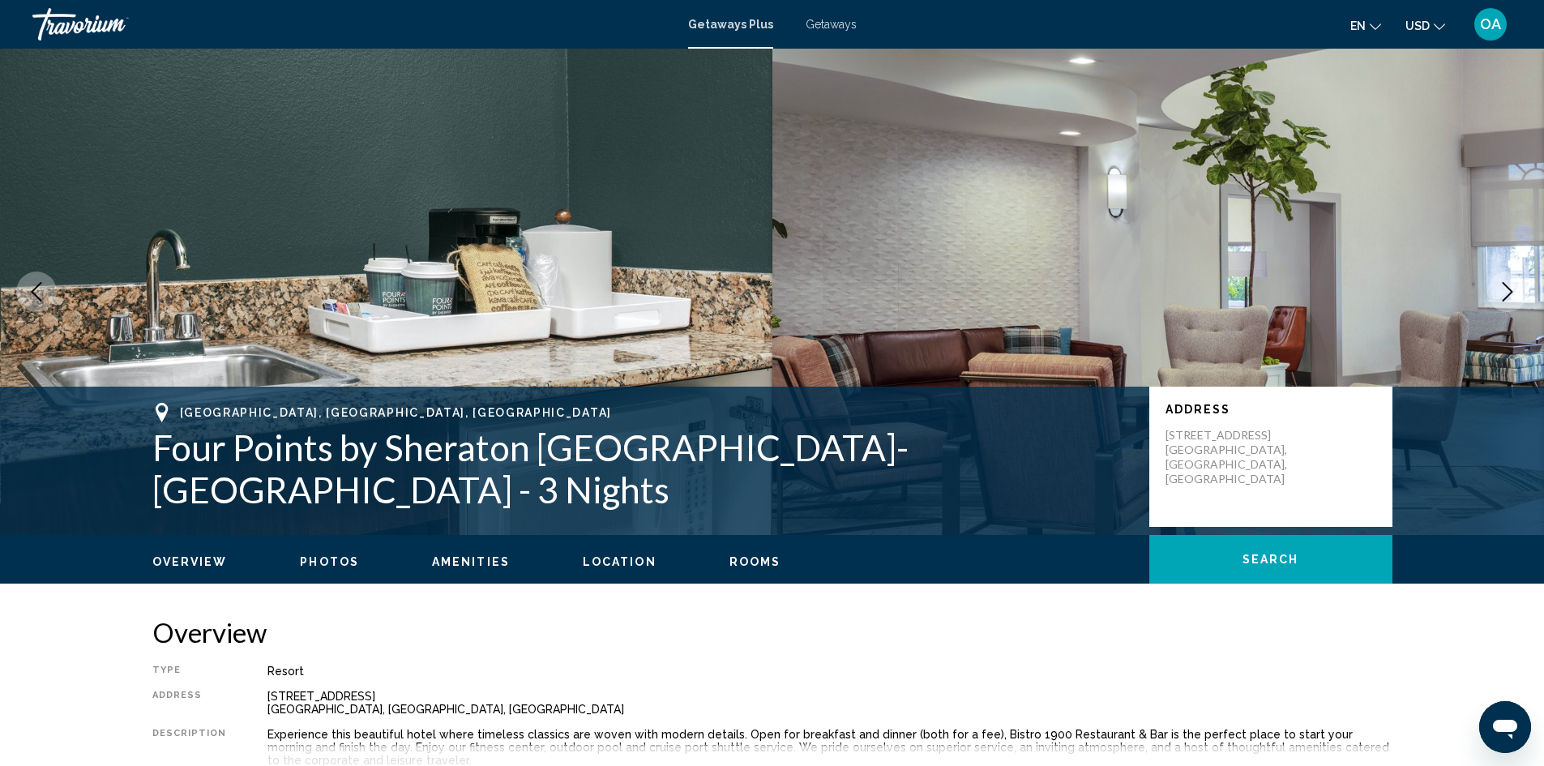
click at [1508, 287] on icon "Next image" at bounding box center [1508, 291] width 11 height 19
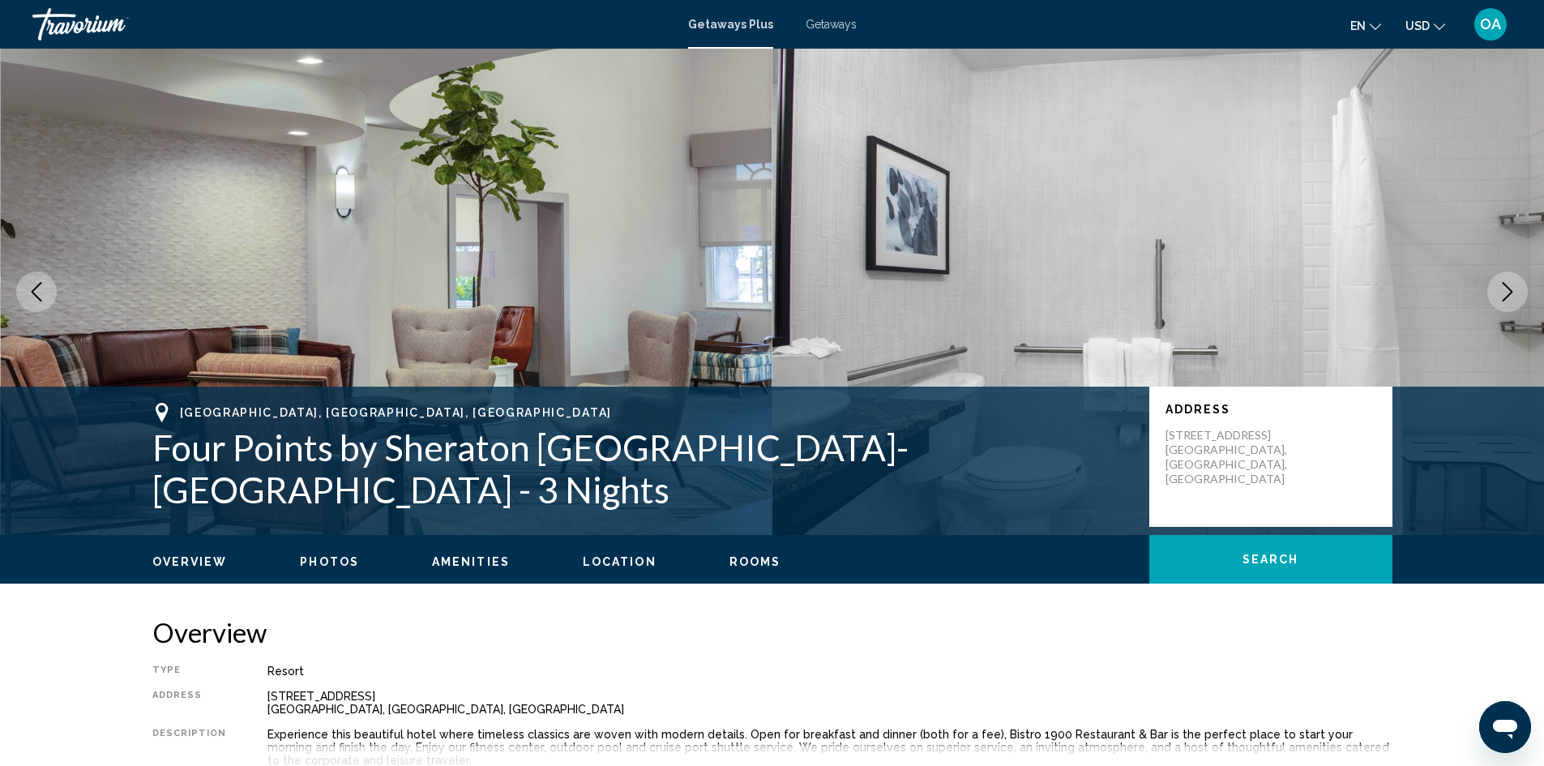
click at [1508, 287] on icon "Next image" at bounding box center [1508, 291] width 11 height 19
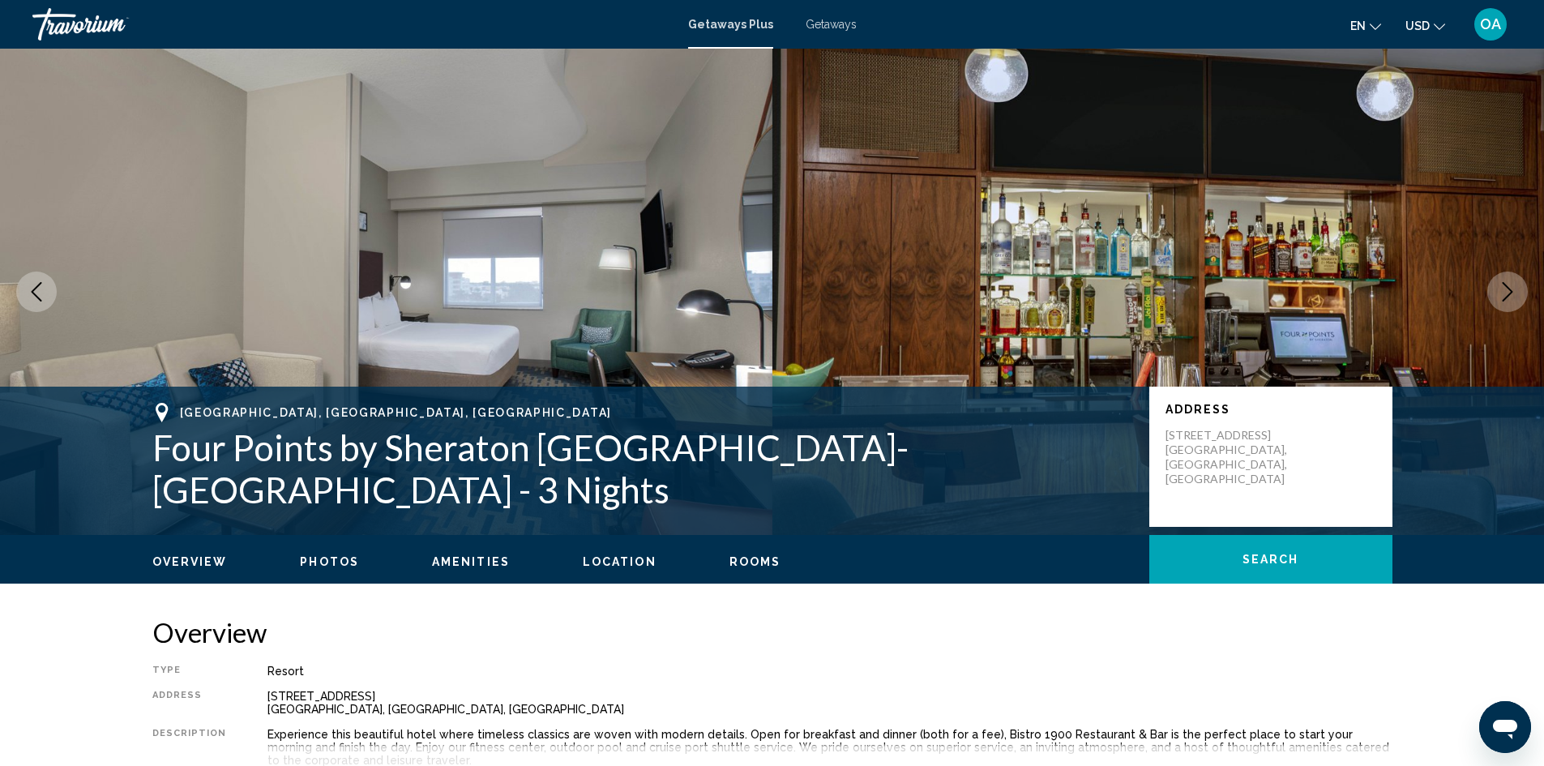
click at [1508, 287] on icon "Next image" at bounding box center [1508, 291] width 11 height 19
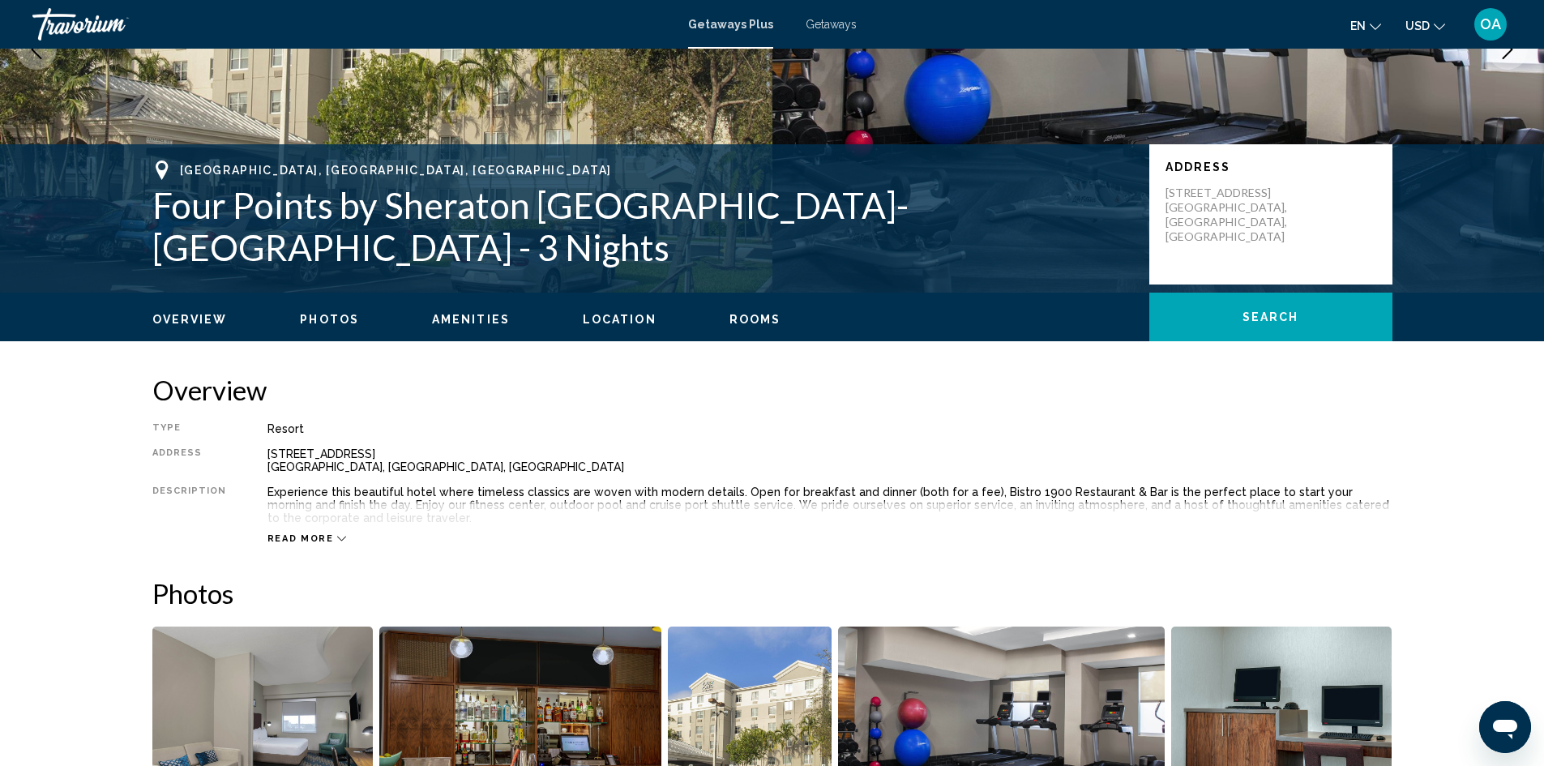
scroll to position [243, 0]
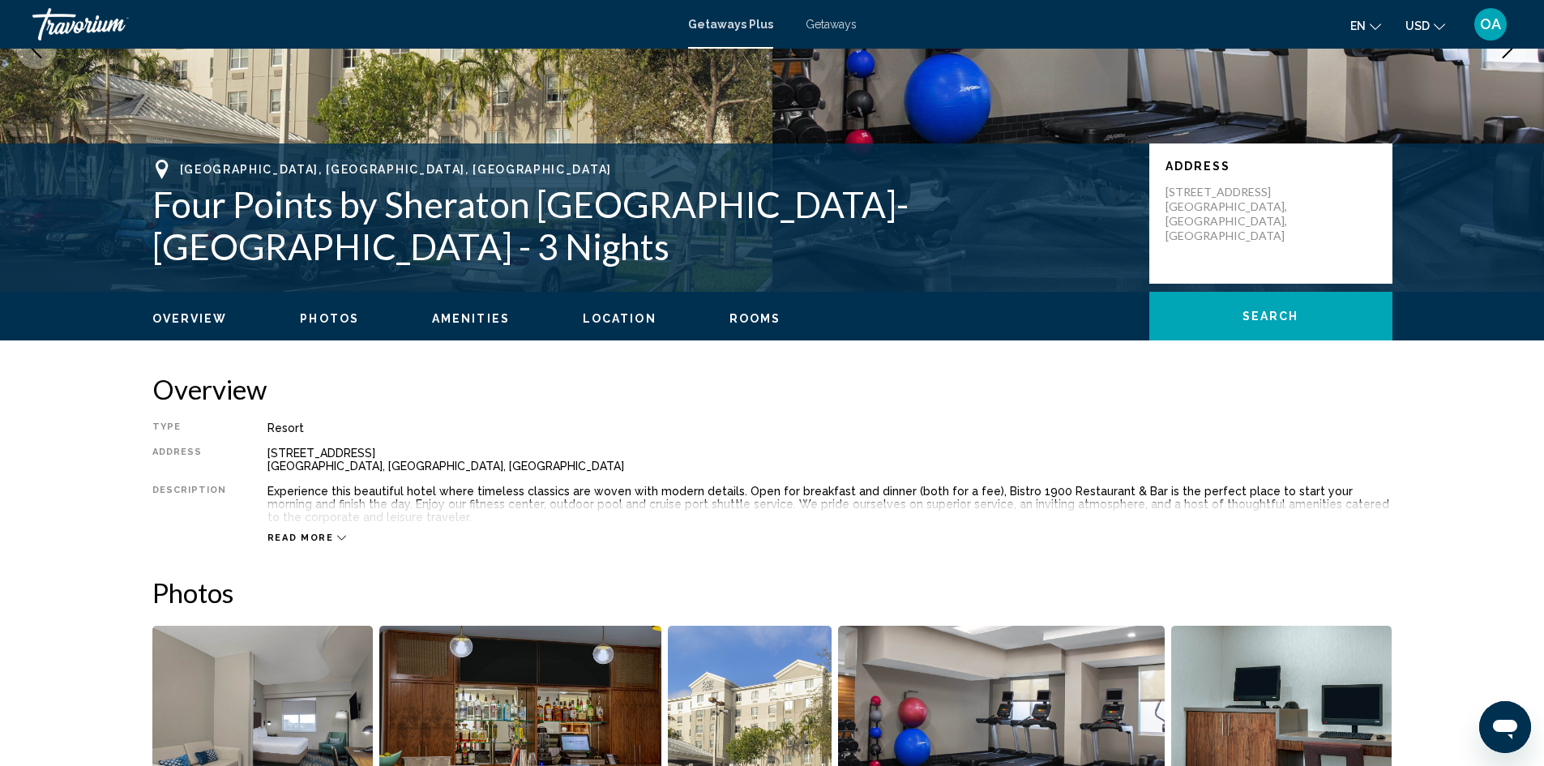
click at [337, 539] on icon "Main content" at bounding box center [341, 537] width 9 height 9
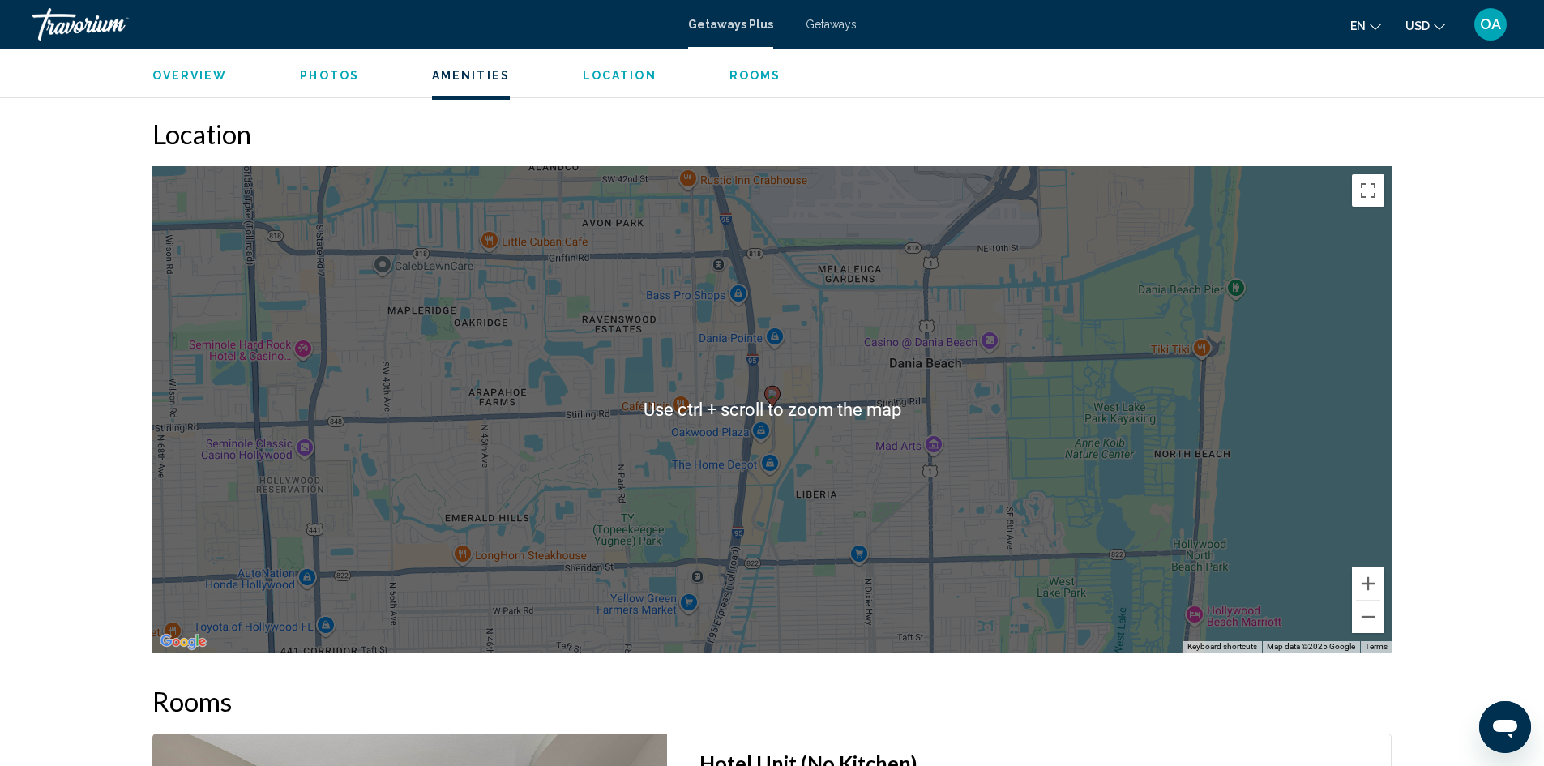
scroll to position [1621, 0]
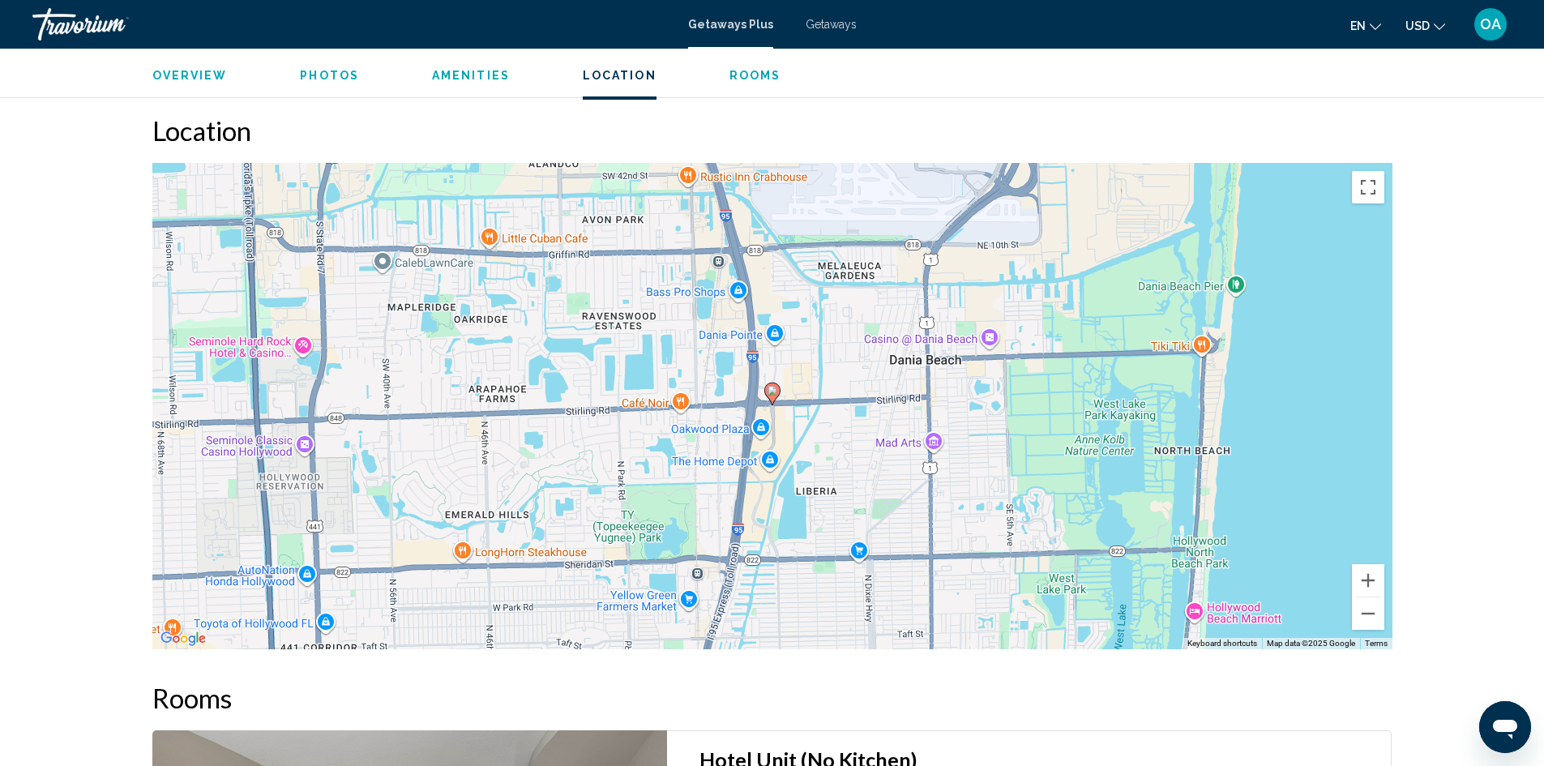
click at [771, 396] on icon "Main content" at bounding box center [771, 393] width 15 height 21
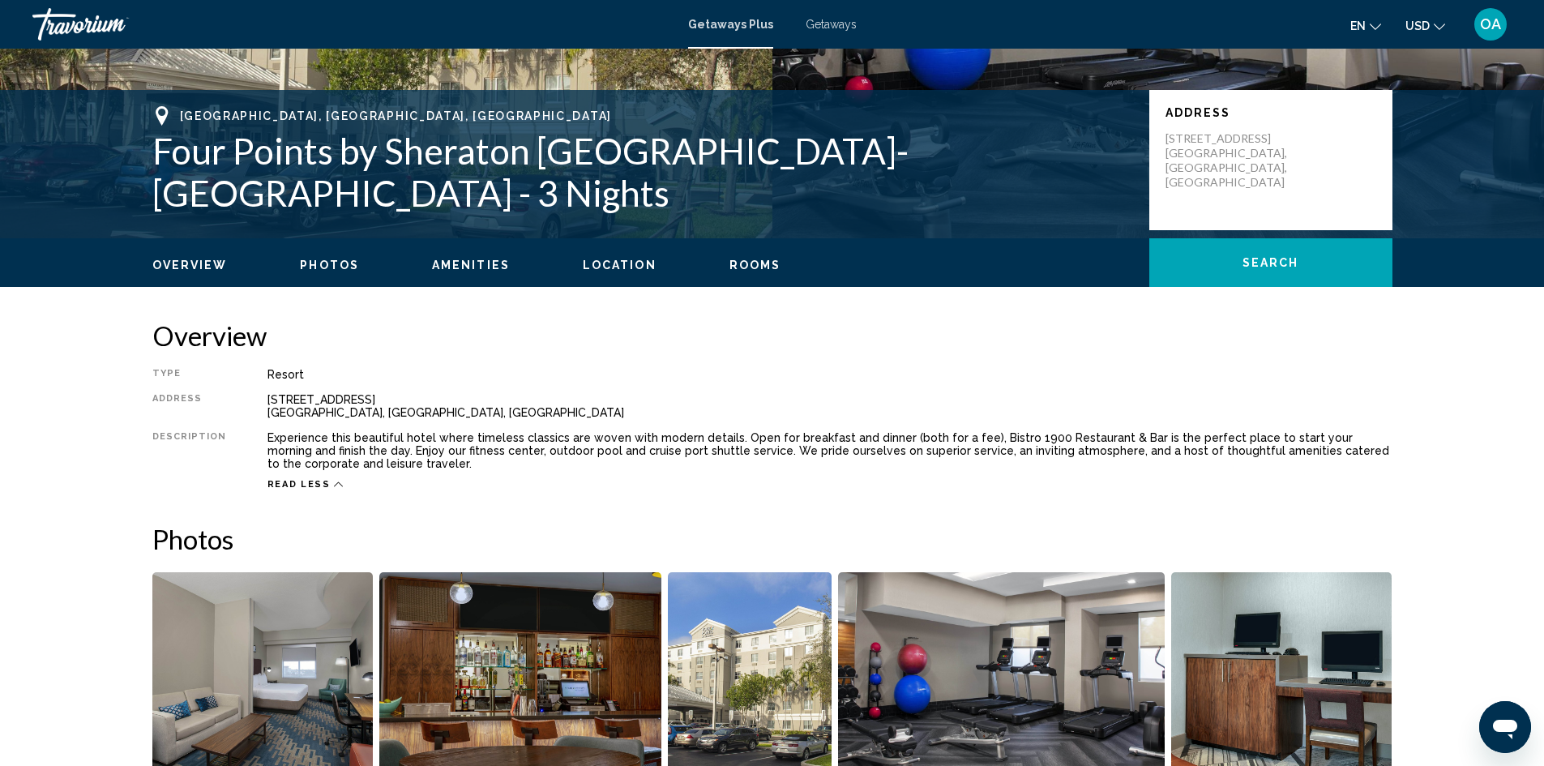
scroll to position [0, 0]
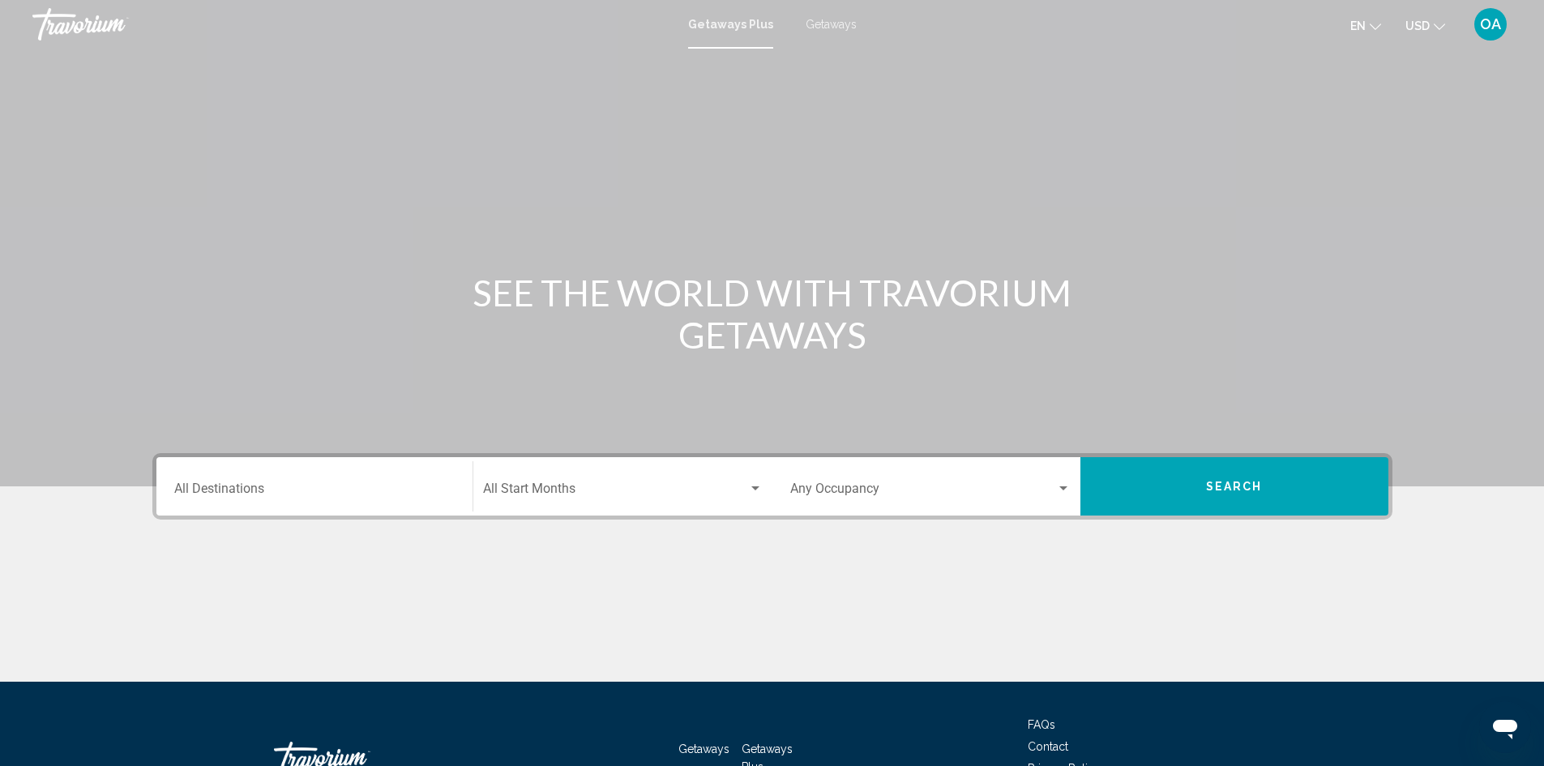
click at [404, 475] on div "Destination All Destinations" at bounding box center [314, 486] width 280 height 51
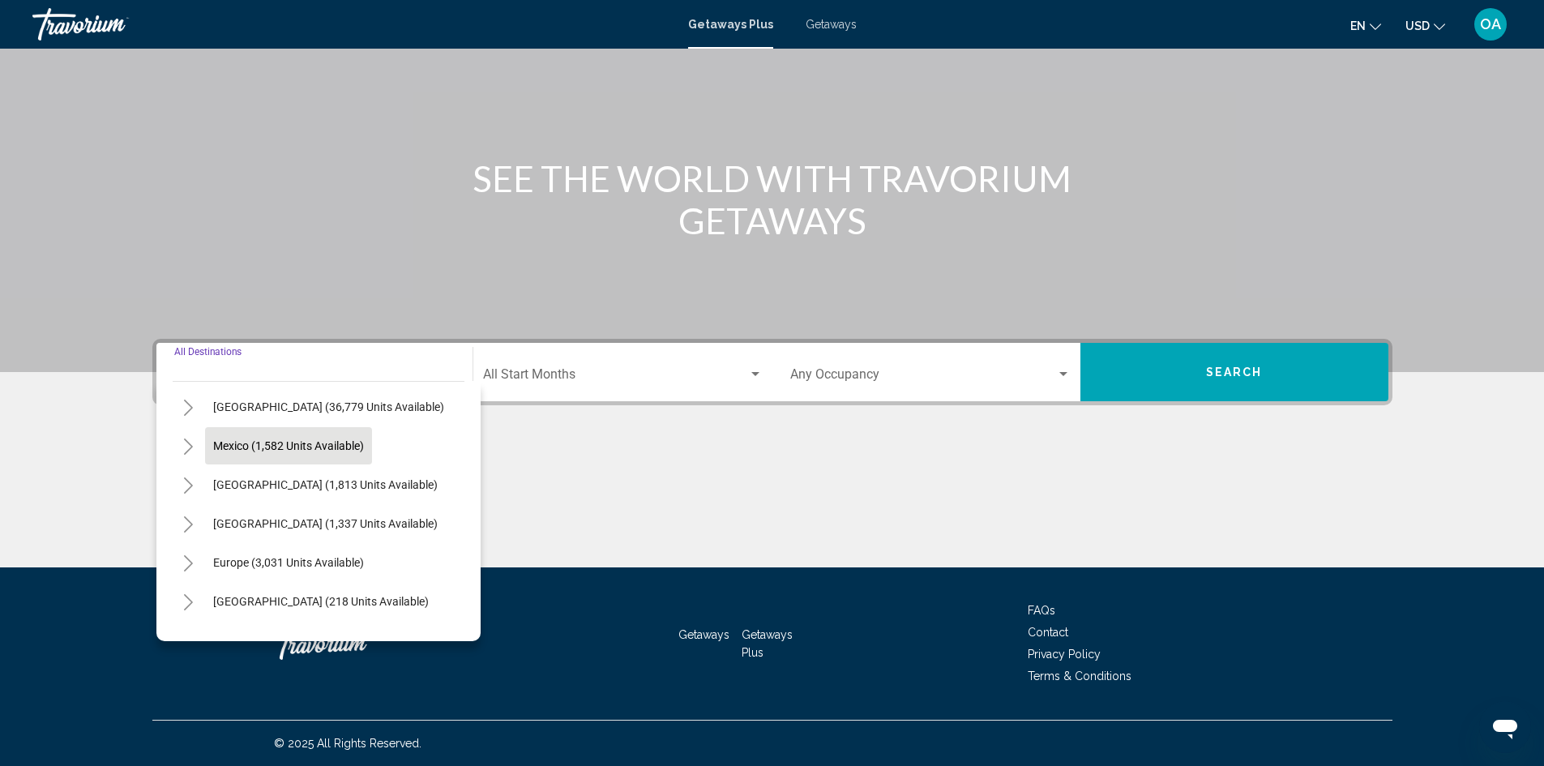
scroll to position [81, 0]
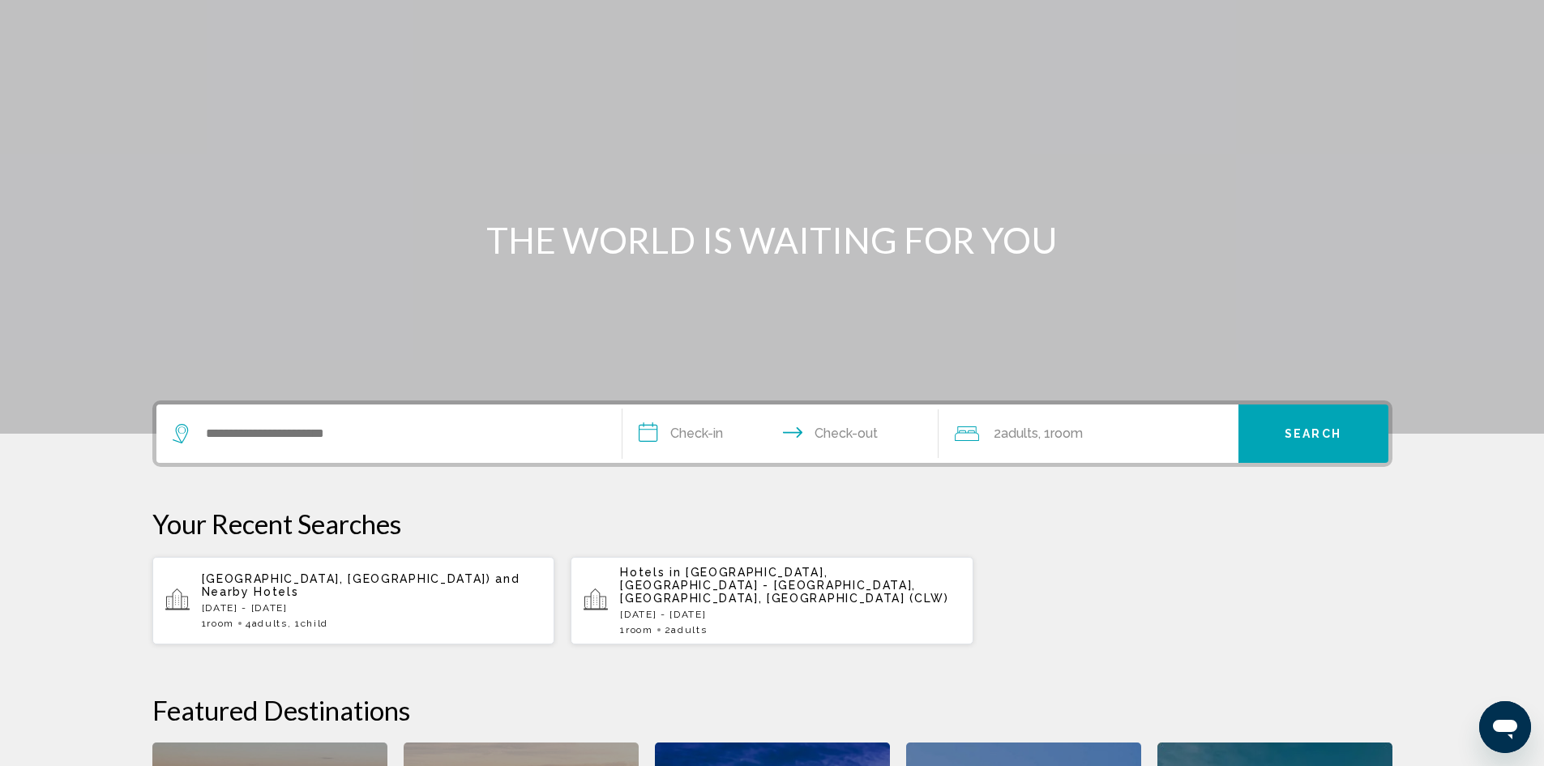
scroll to position [81, 0]
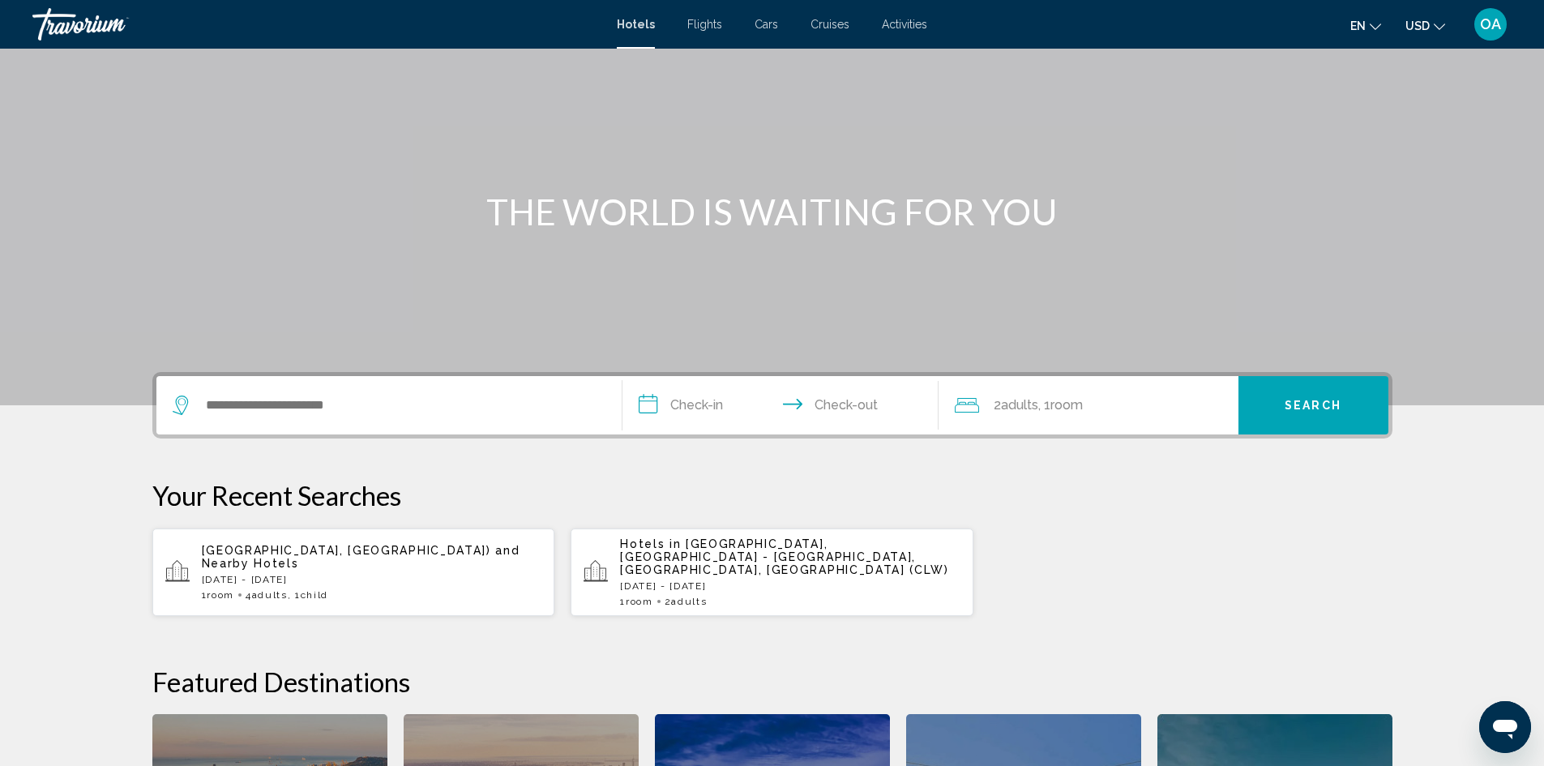
click at [346, 555] on p "[GEOGRAPHIC_DATA], [GEOGRAPHIC_DATA]) and Nearby Hotels" at bounding box center [372, 557] width 340 height 26
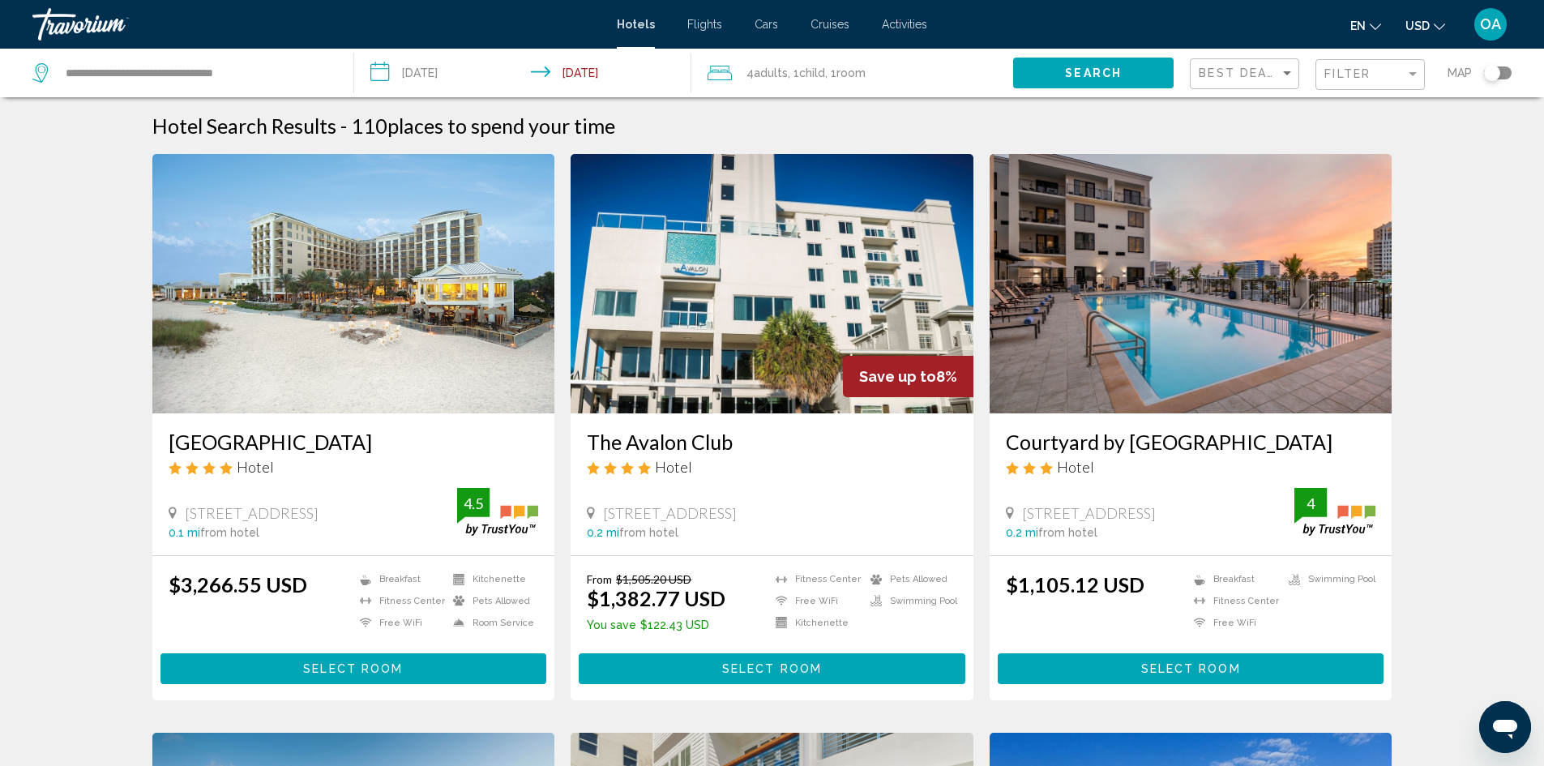
click at [444, 74] on input "**********" at bounding box center [526, 75] width 344 height 53
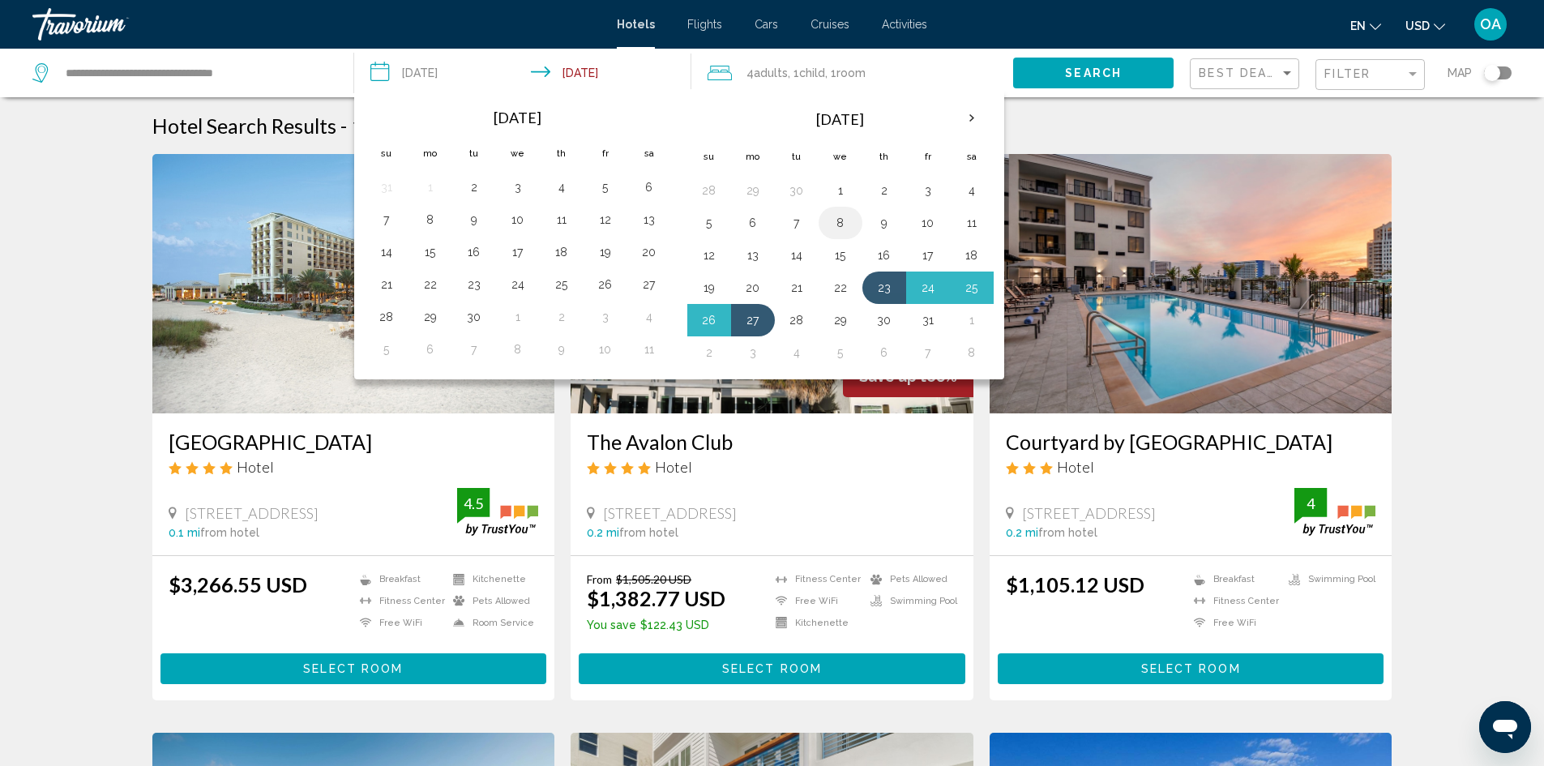
click at [845, 220] on button "8" at bounding box center [841, 223] width 26 height 23
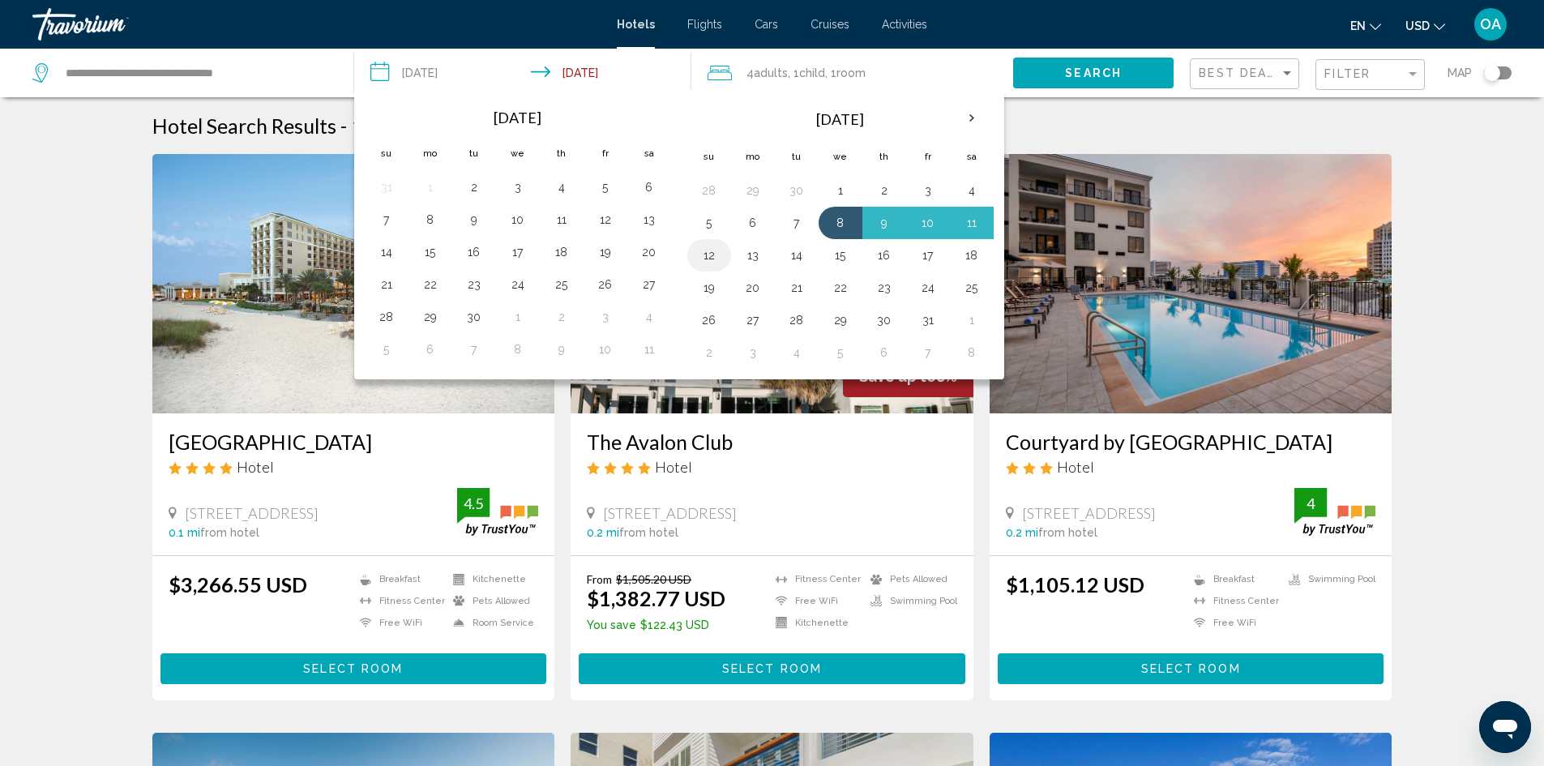
click at [707, 260] on button "12" at bounding box center [709, 255] width 26 height 23
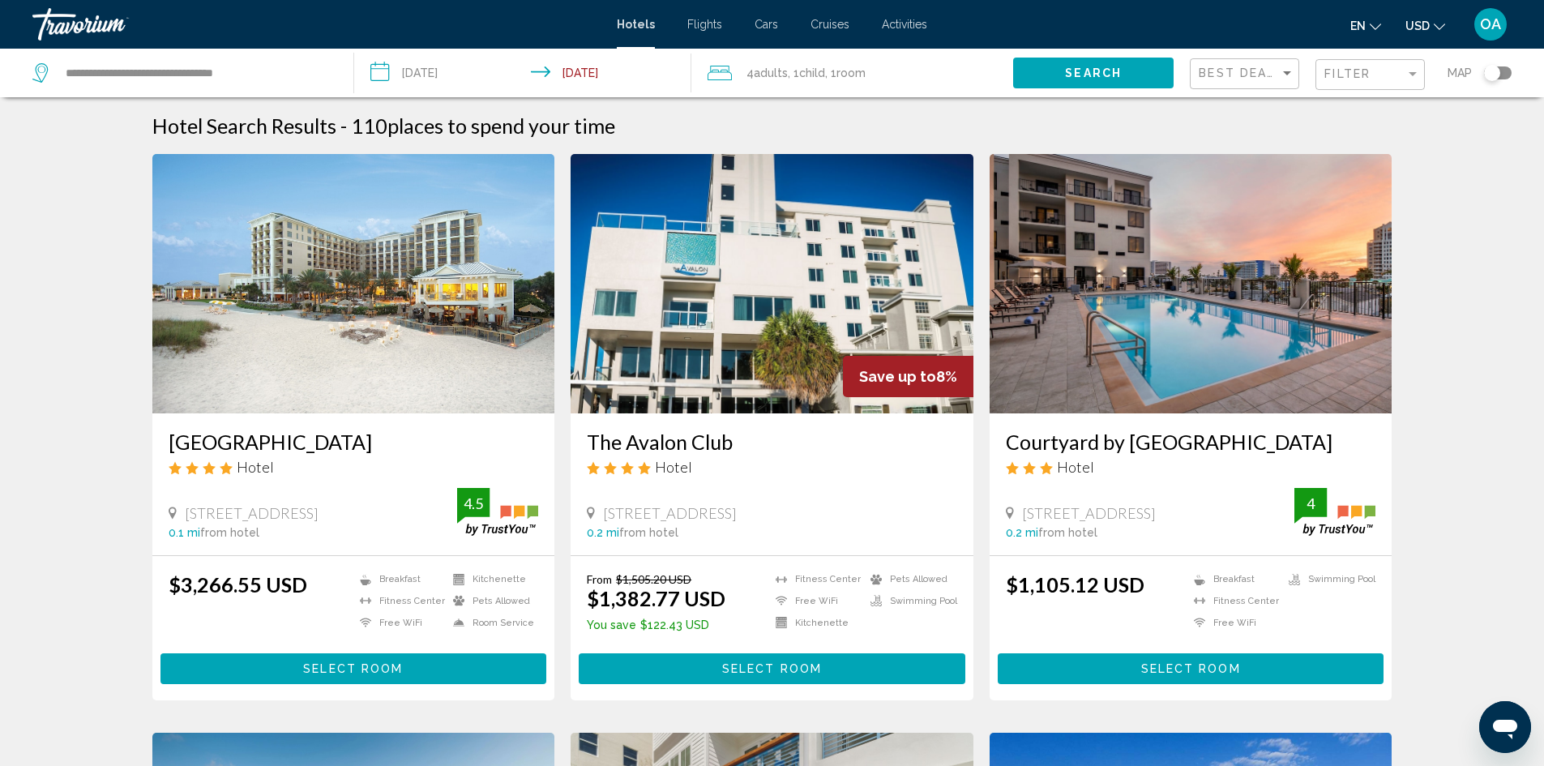
click at [840, 79] on span ", 1 Room rooms" at bounding box center [845, 73] width 41 height 23
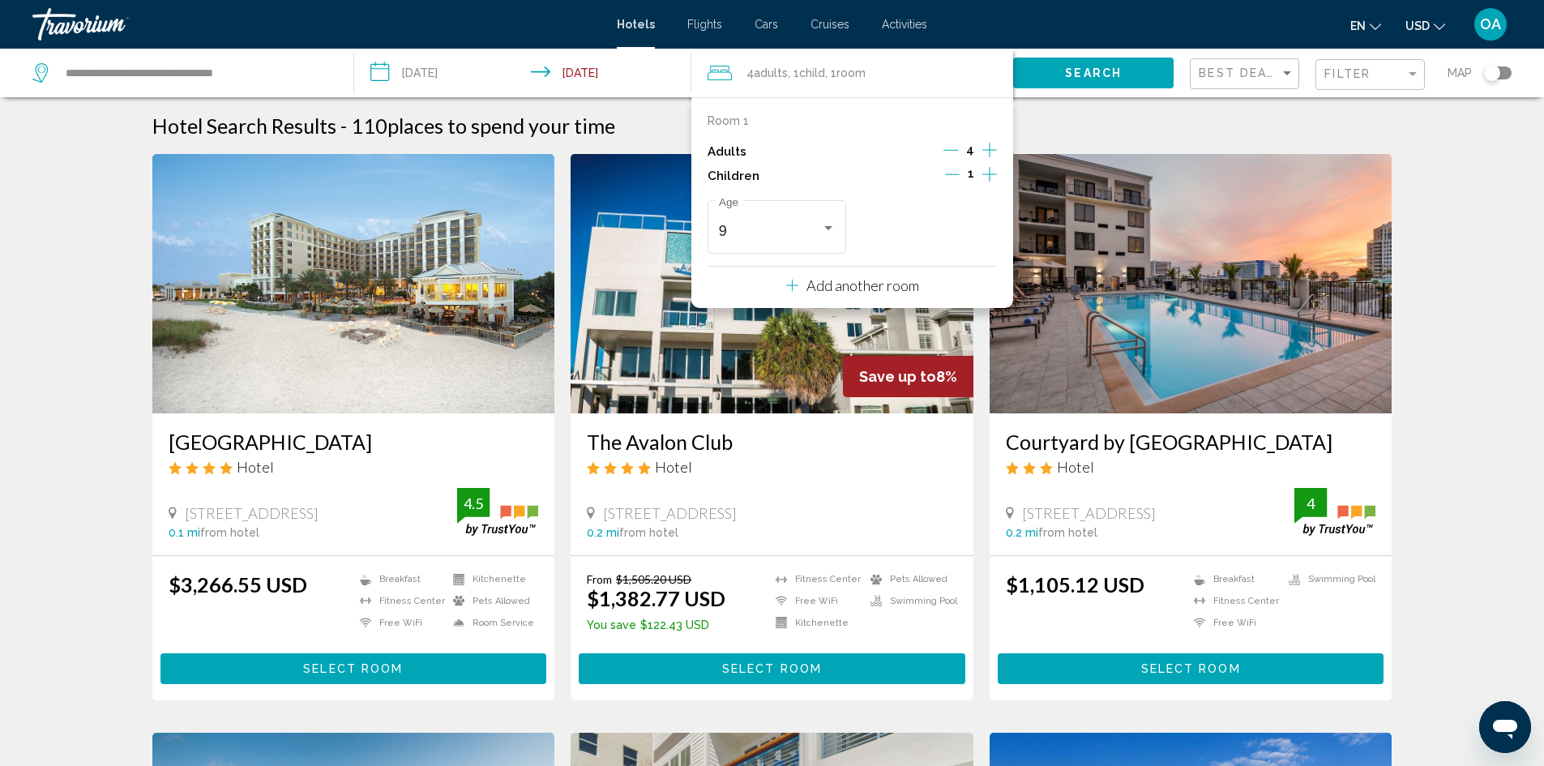
click at [943, 150] on div "Adults 4" at bounding box center [852, 151] width 289 height 24
click at [947, 150] on icon "Decrement adults" at bounding box center [950, 150] width 15 height 1
click at [947, 150] on icon "Decrement adults" at bounding box center [952, 150] width 15 height 1
click at [837, 221] on div "9 Age" at bounding box center [777, 225] width 139 height 58
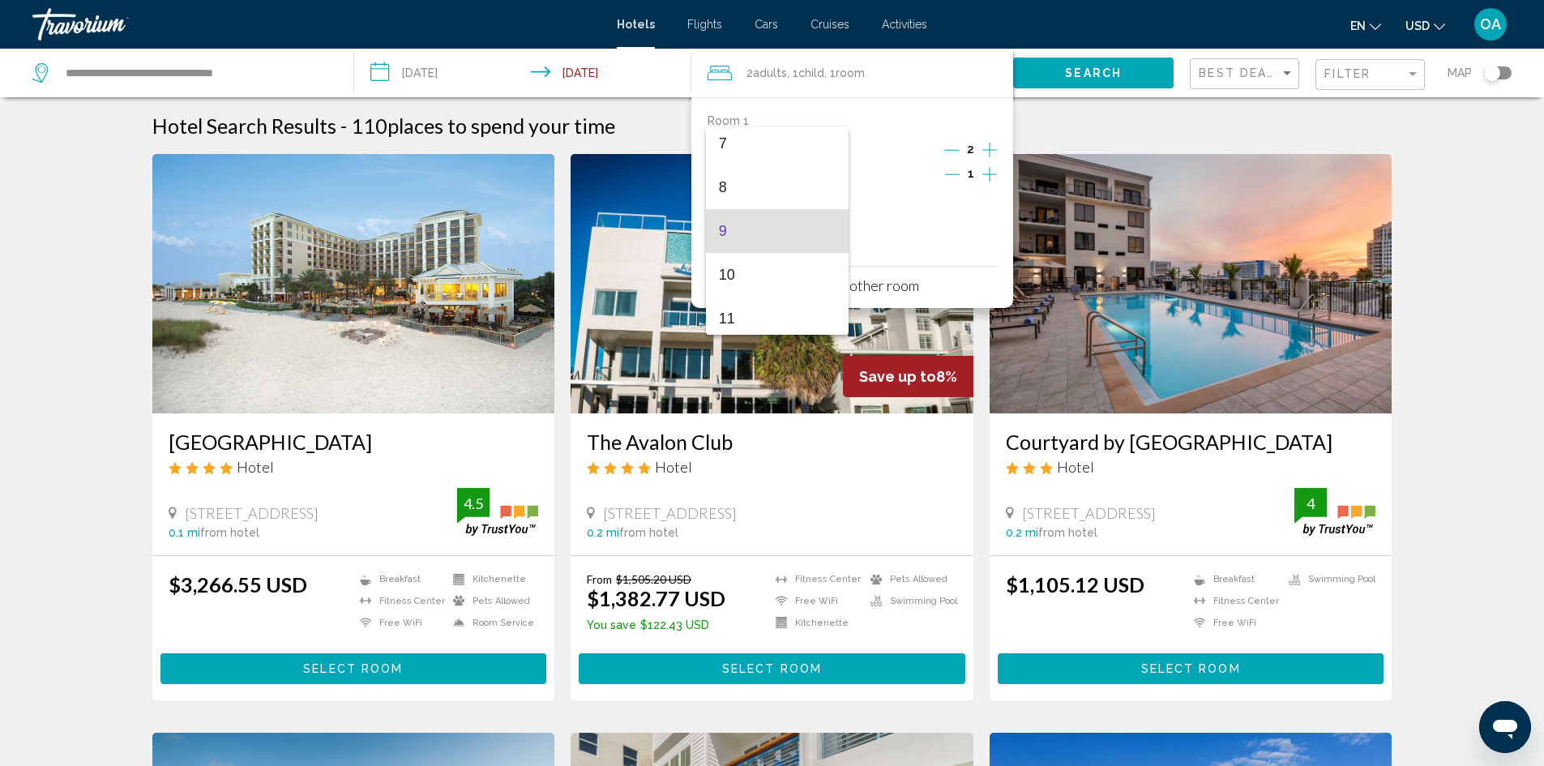
click at [922, 232] on div at bounding box center [772, 383] width 1544 height 766
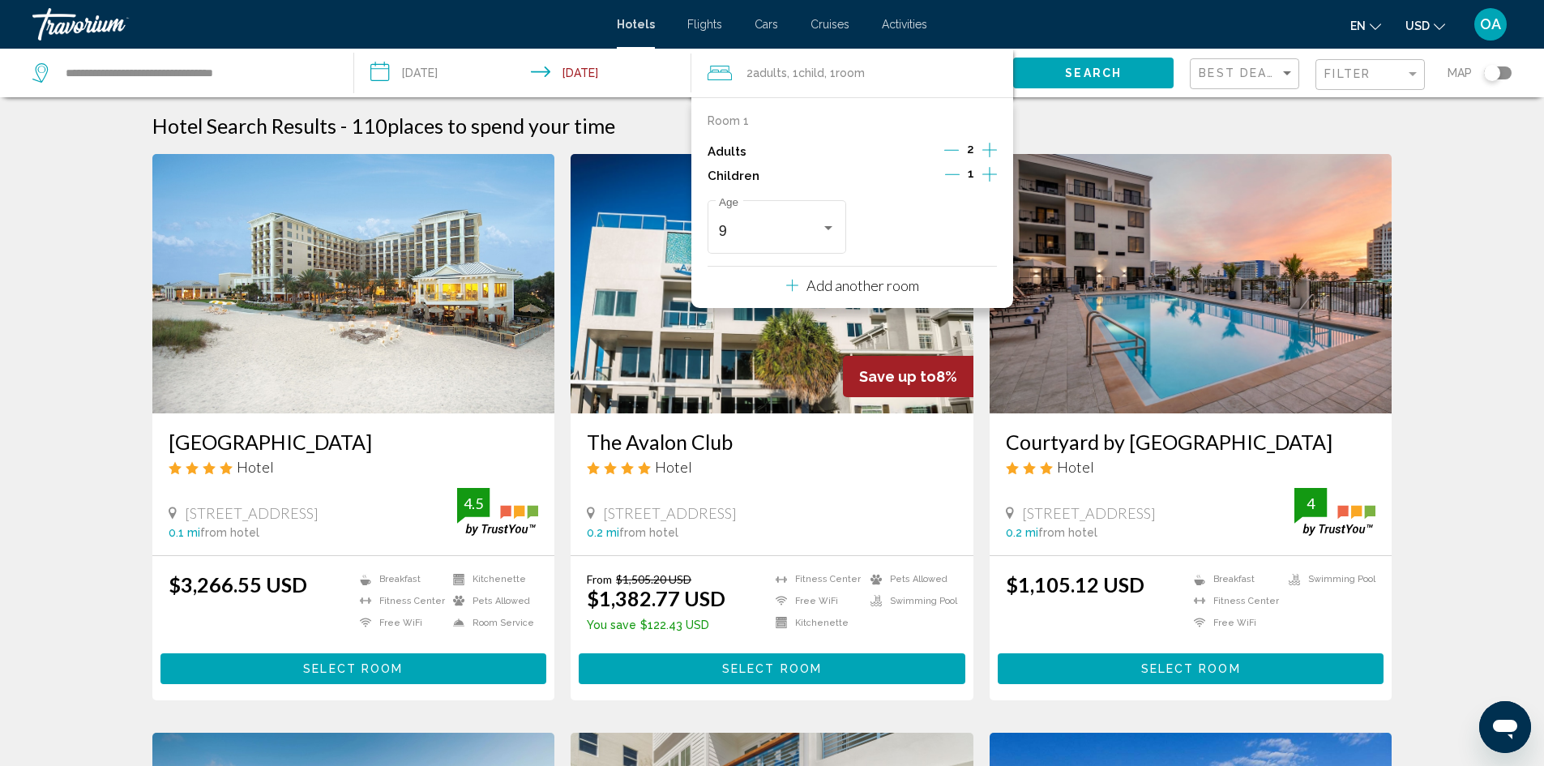
click at [959, 182] on button "Decrement children" at bounding box center [952, 175] width 15 height 19
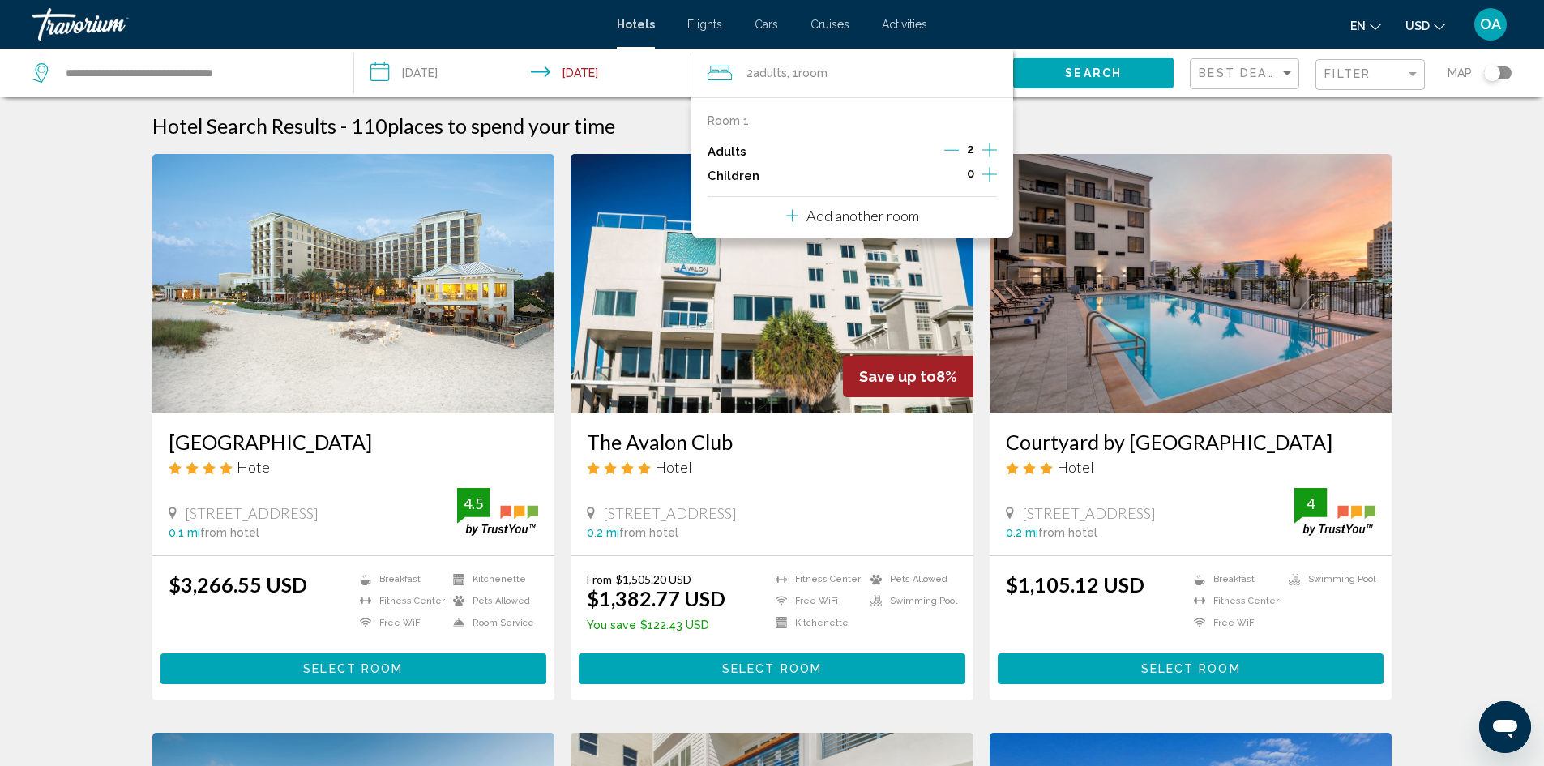
click at [615, 71] on input "**********" at bounding box center [526, 75] width 344 height 53
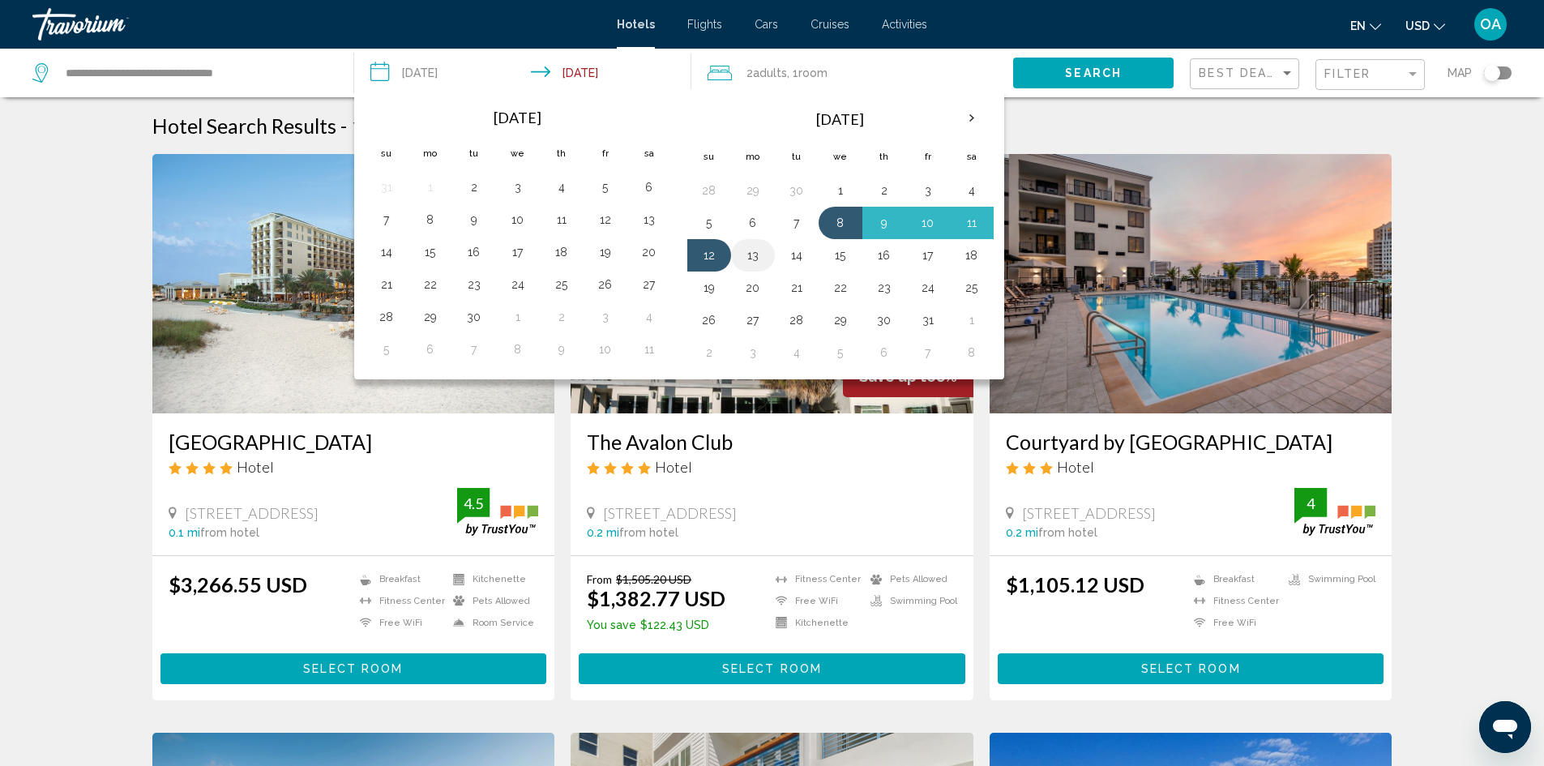
click at [756, 251] on button "13" at bounding box center [753, 255] width 26 height 23
click at [843, 221] on button "8" at bounding box center [841, 223] width 26 height 23
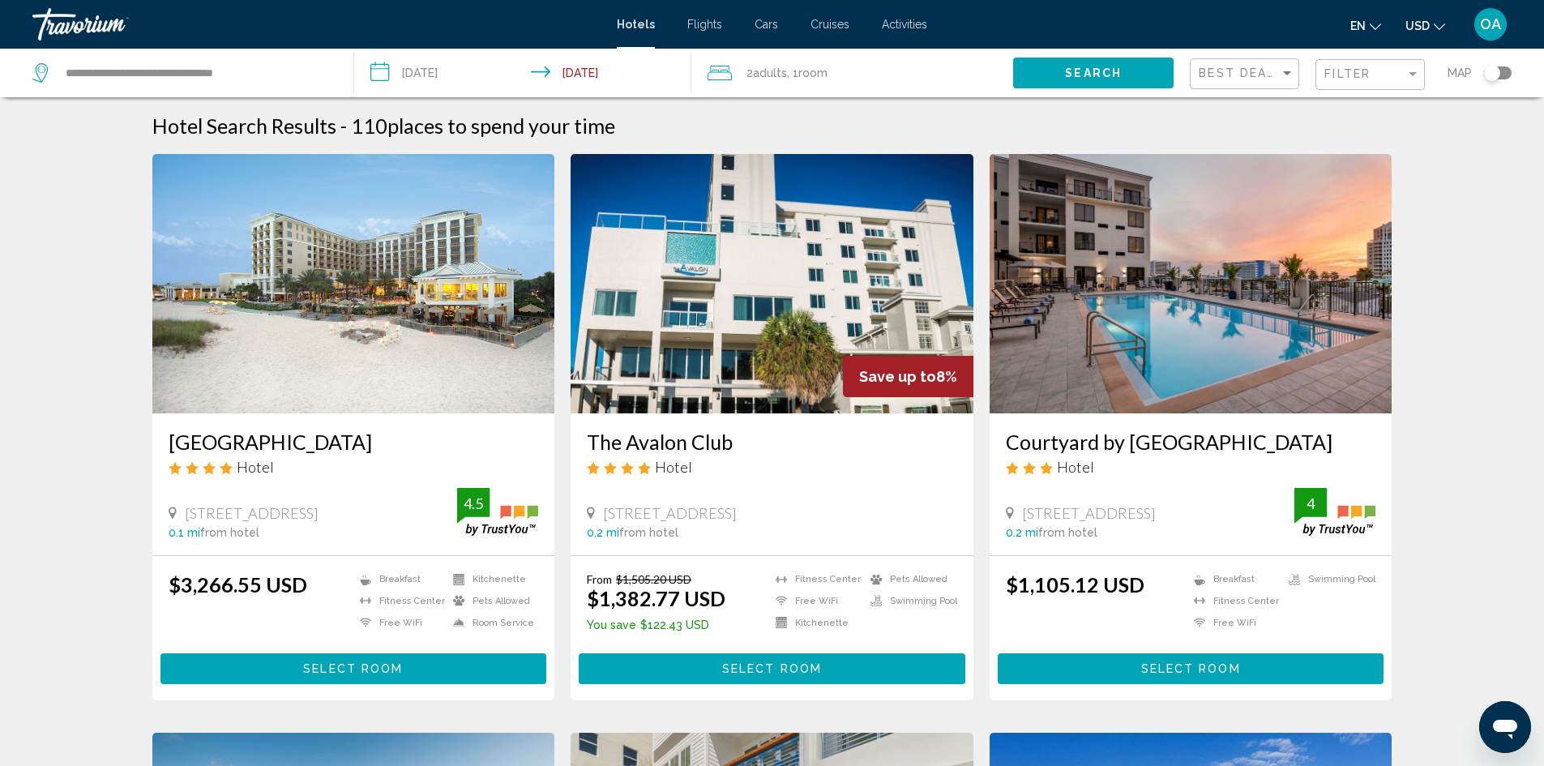
click at [614, 73] on input "**********" at bounding box center [526, 75] width 344 height 53
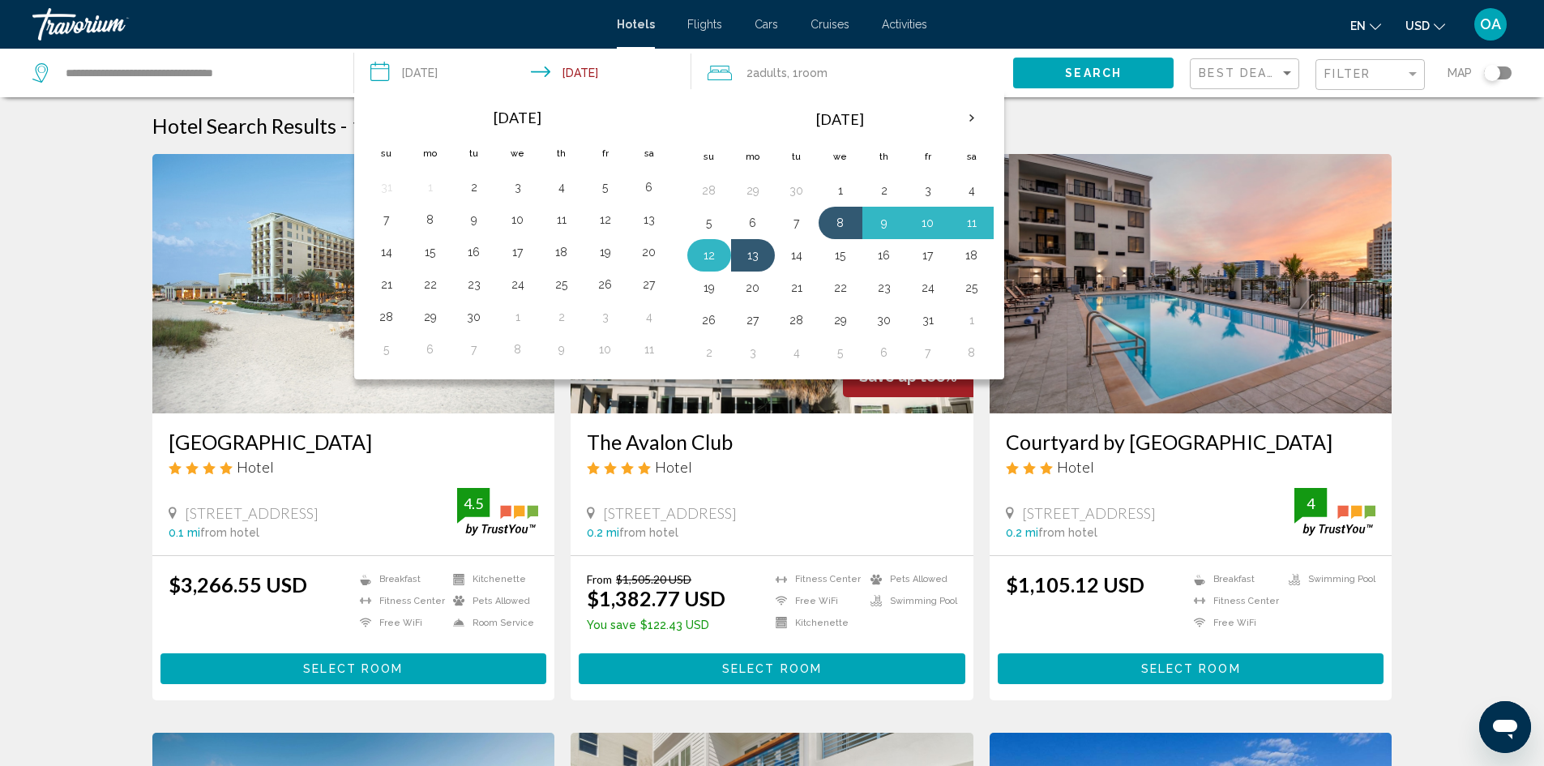
click at [716, 257] on button "12" at bounding box center [709, 255] width 26 height 23
click at [842, 220] on button "8" at bounding box center [841, 223] width 26 height 23
type input "**********"
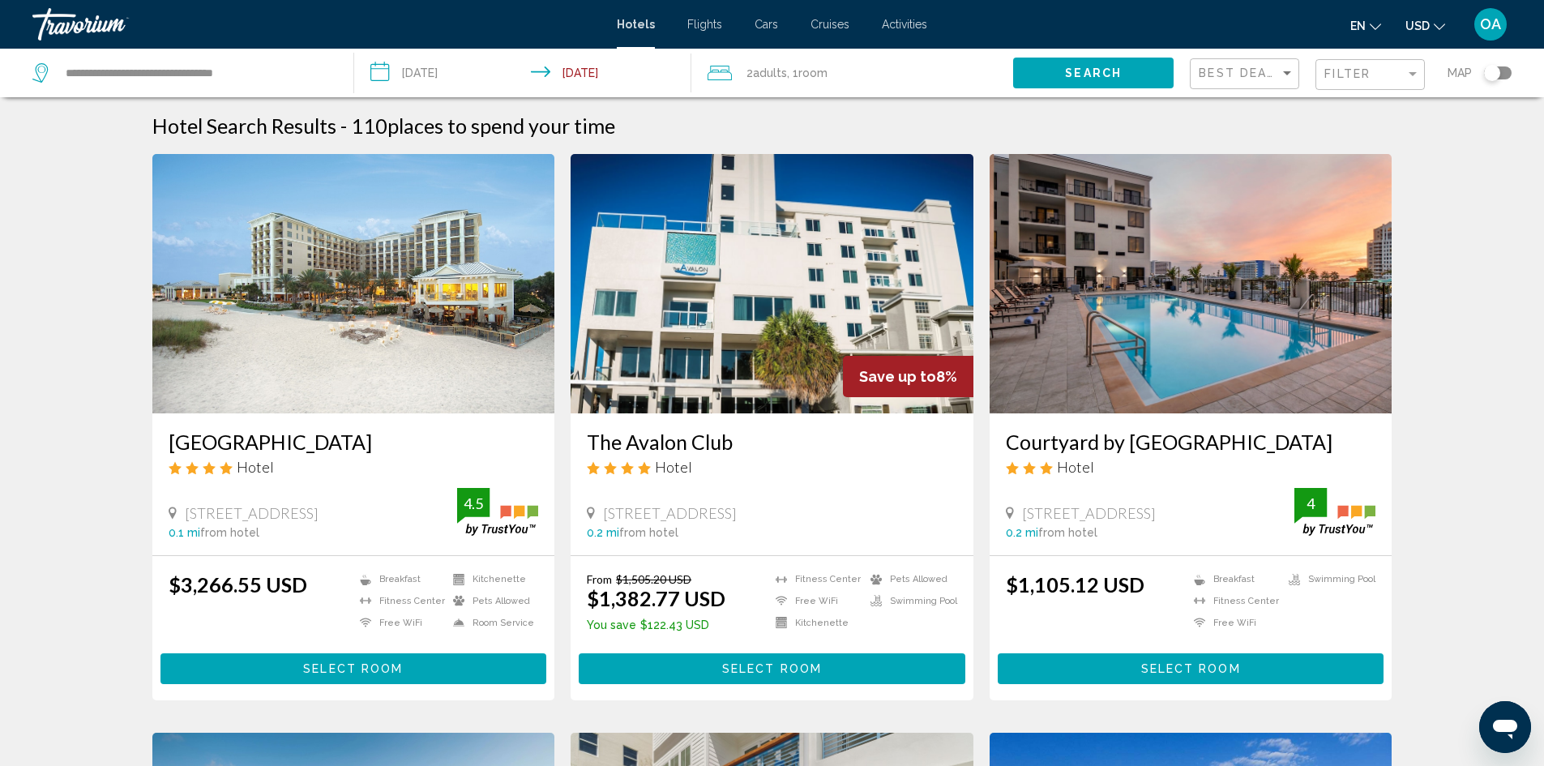
click at [910, 123] on div "Hotel Search Results - 110 places to spend your time" at bounding box center [772, 125] width 1240 height 24
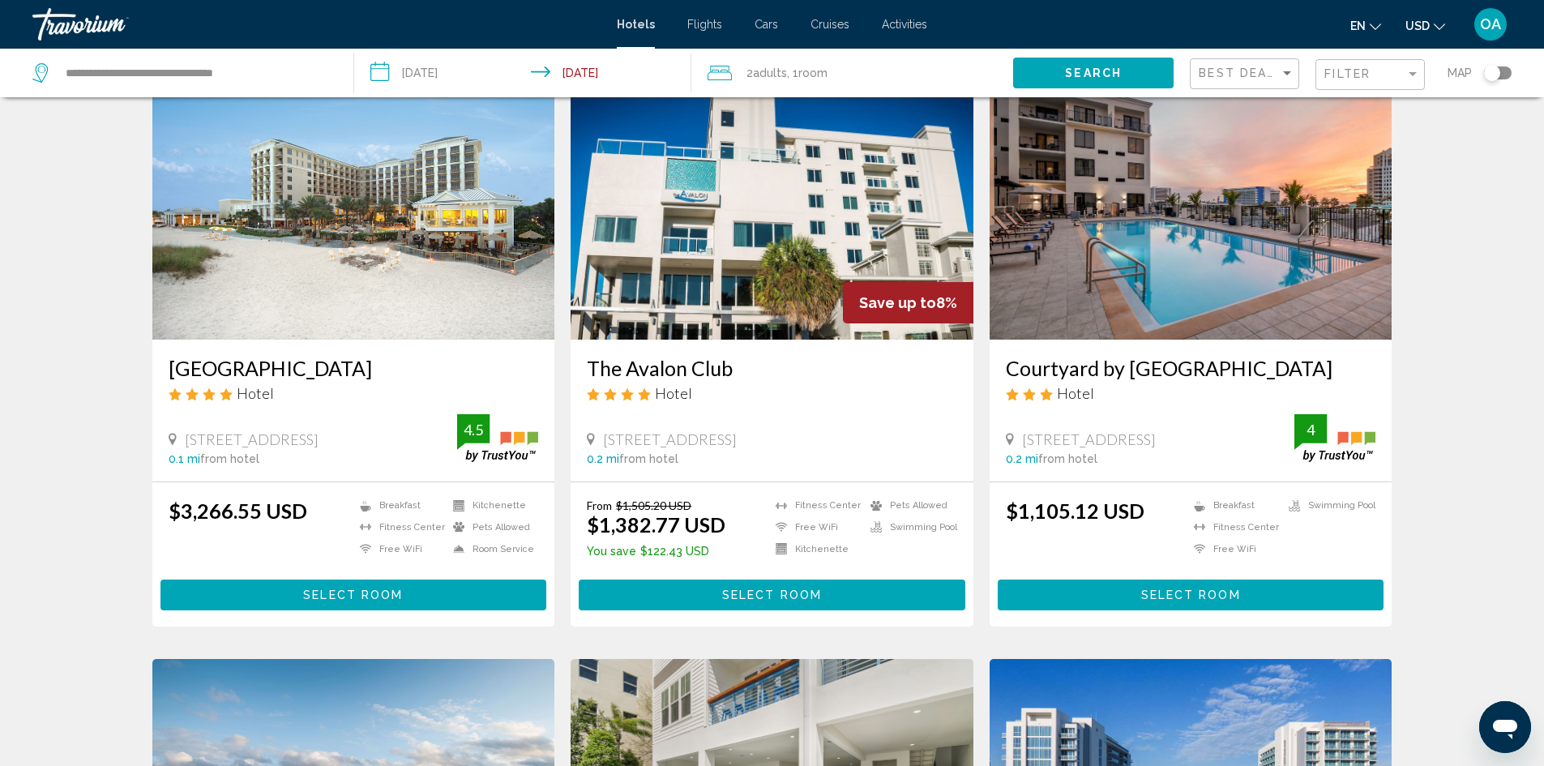
scroll to position [0, 0]
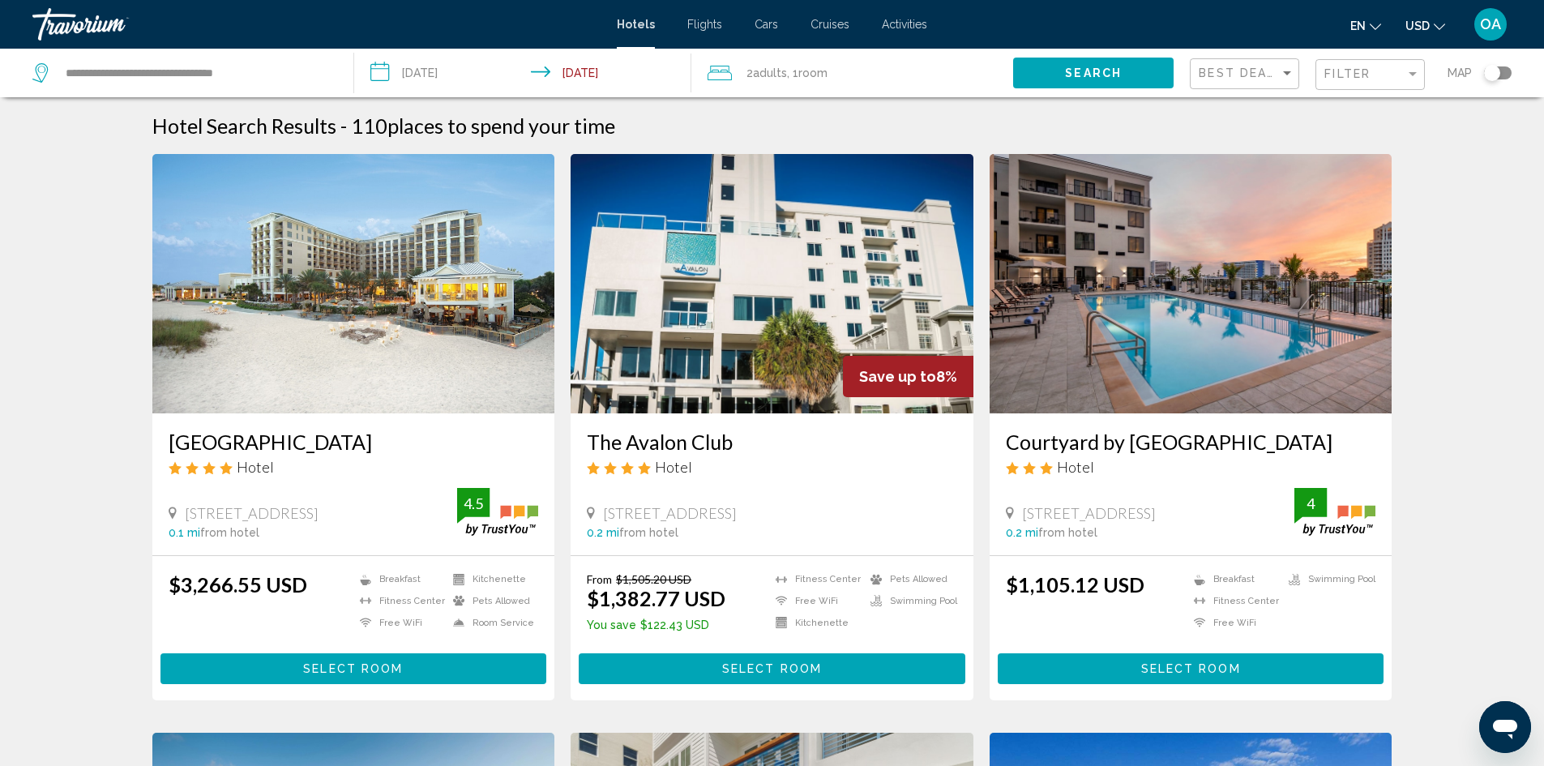
click at [1091, 73] on span "Search" at bounding box center [1093, 73] width 57 height 13
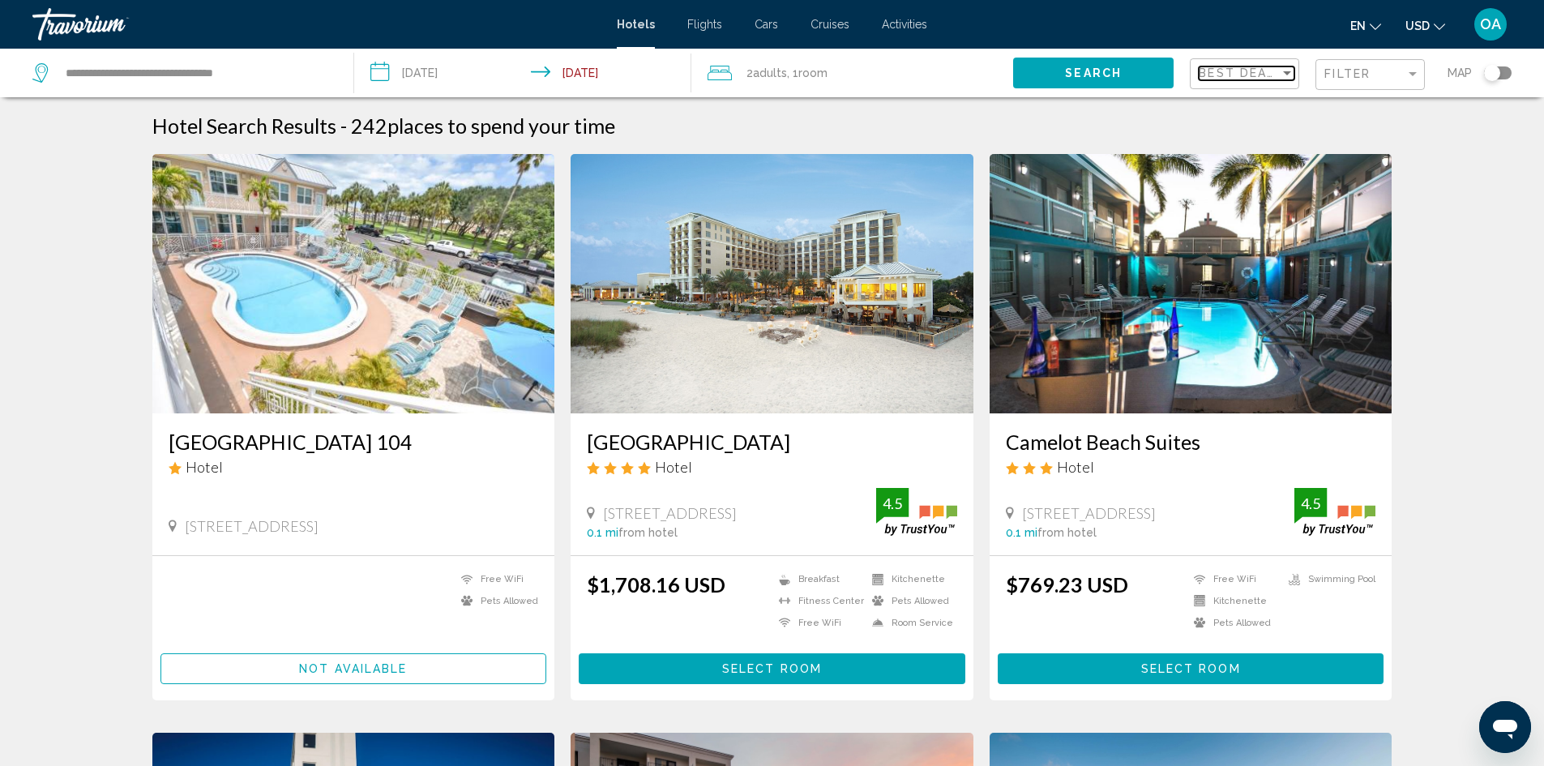
click at [1282, 80] on mat-select "Best Deals" at bounding box center [1247, 74] width 96 height 14
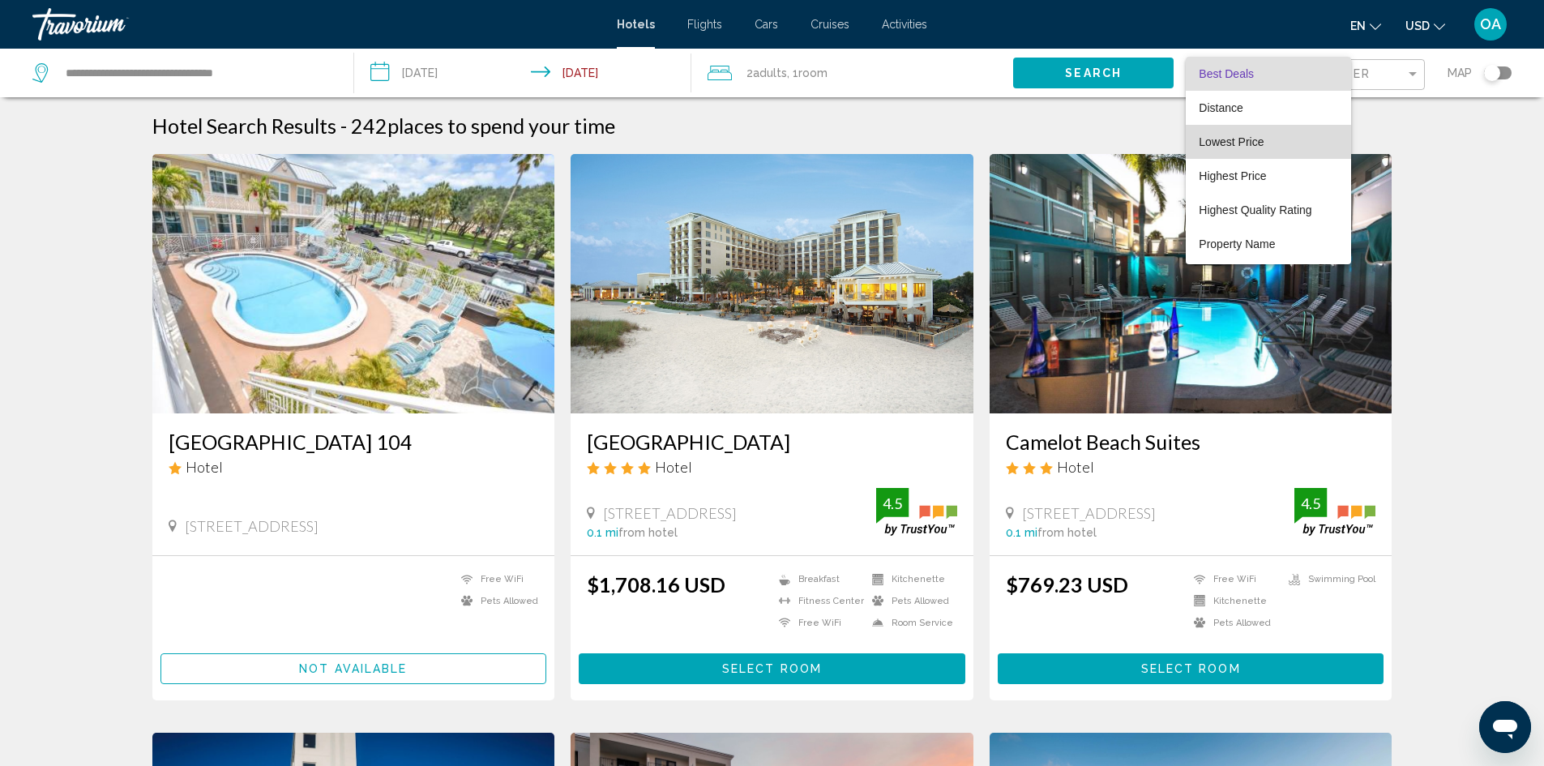
click at [1277, 136] on span "Lowest Price" at bounding box center [1268, 142] width 139 height 34
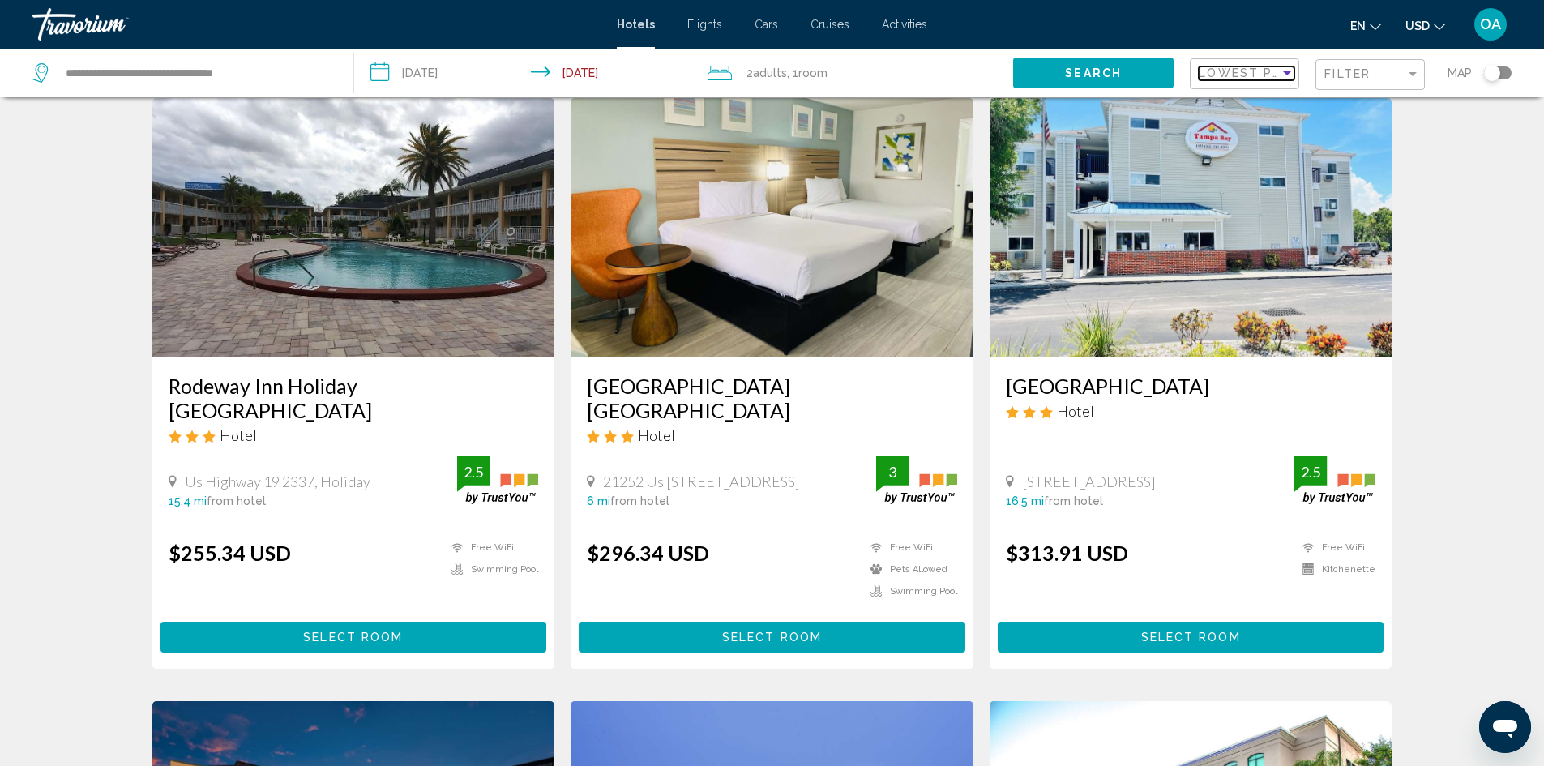
scroll to position [81, 0]
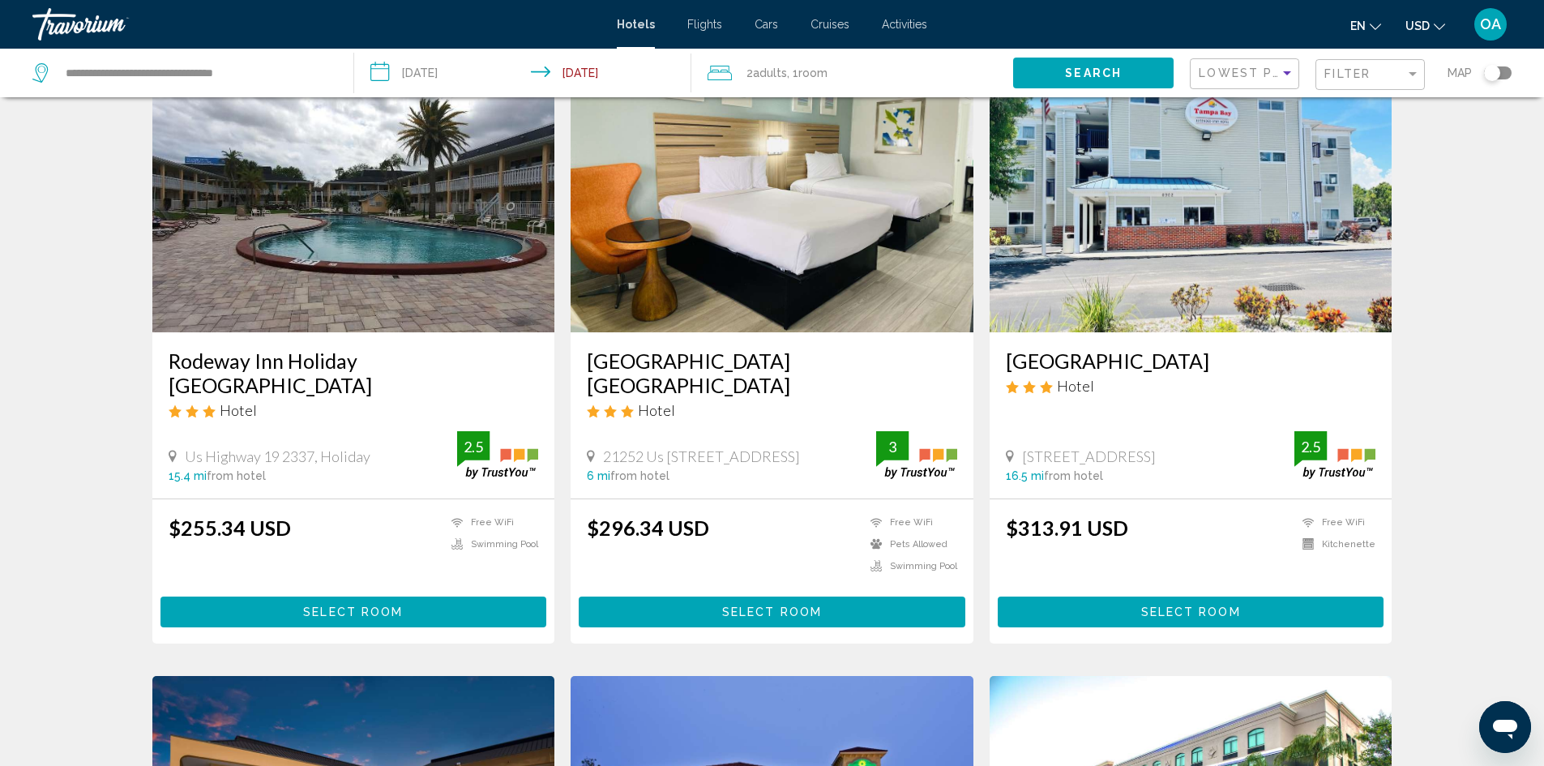
click at [771, 361] on h3 "[GEOGRAPHIC_DATA] [GEOGRAPHIC_DATA]" at bounding box center [772, 373] width 370 height 49
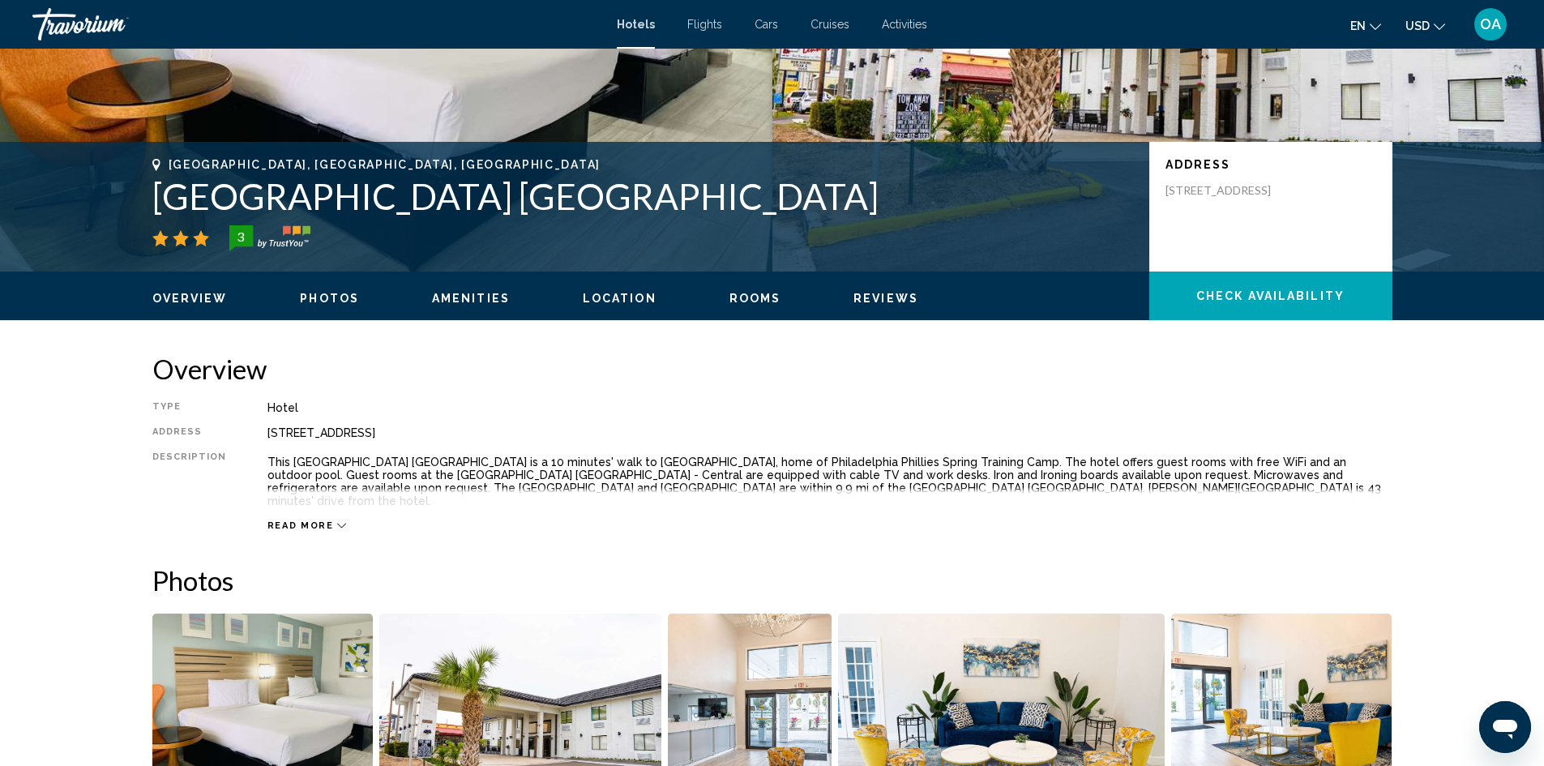
scroll to position [324, 0]
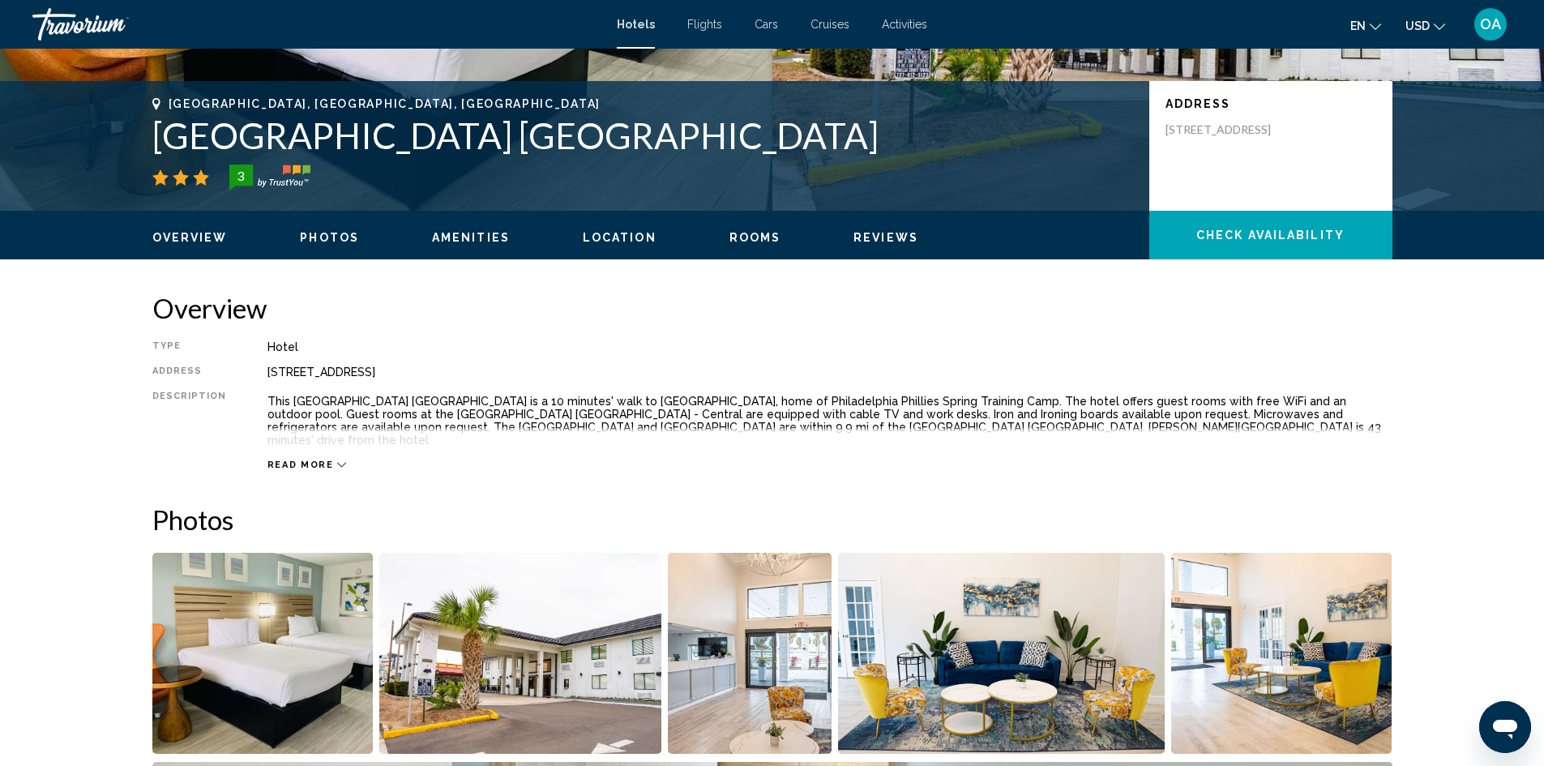
click at [337, 460] on icon "Main content" at bounding box center [341, 464] width 9 height 9
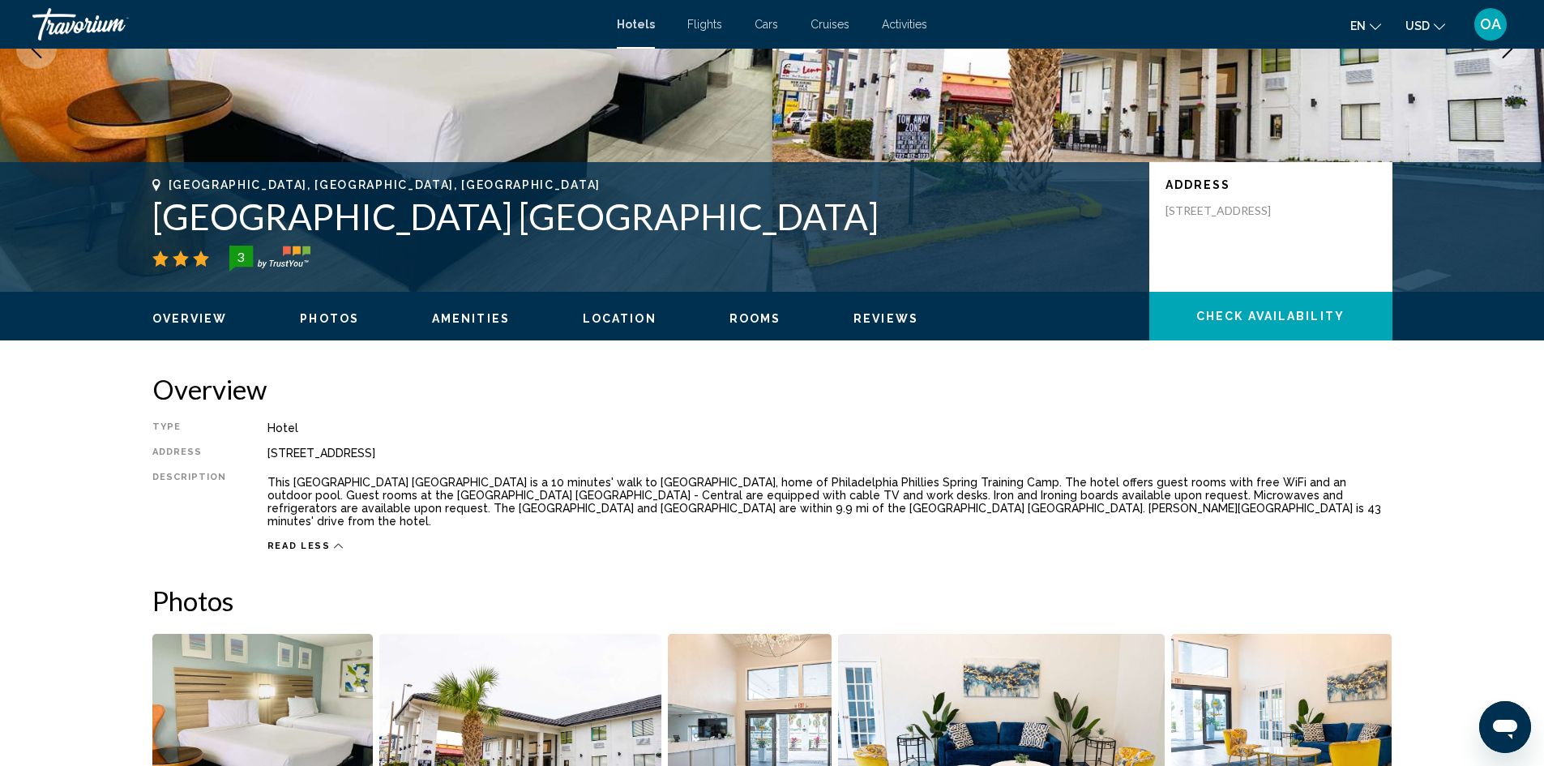
scroll to position [0, 0]
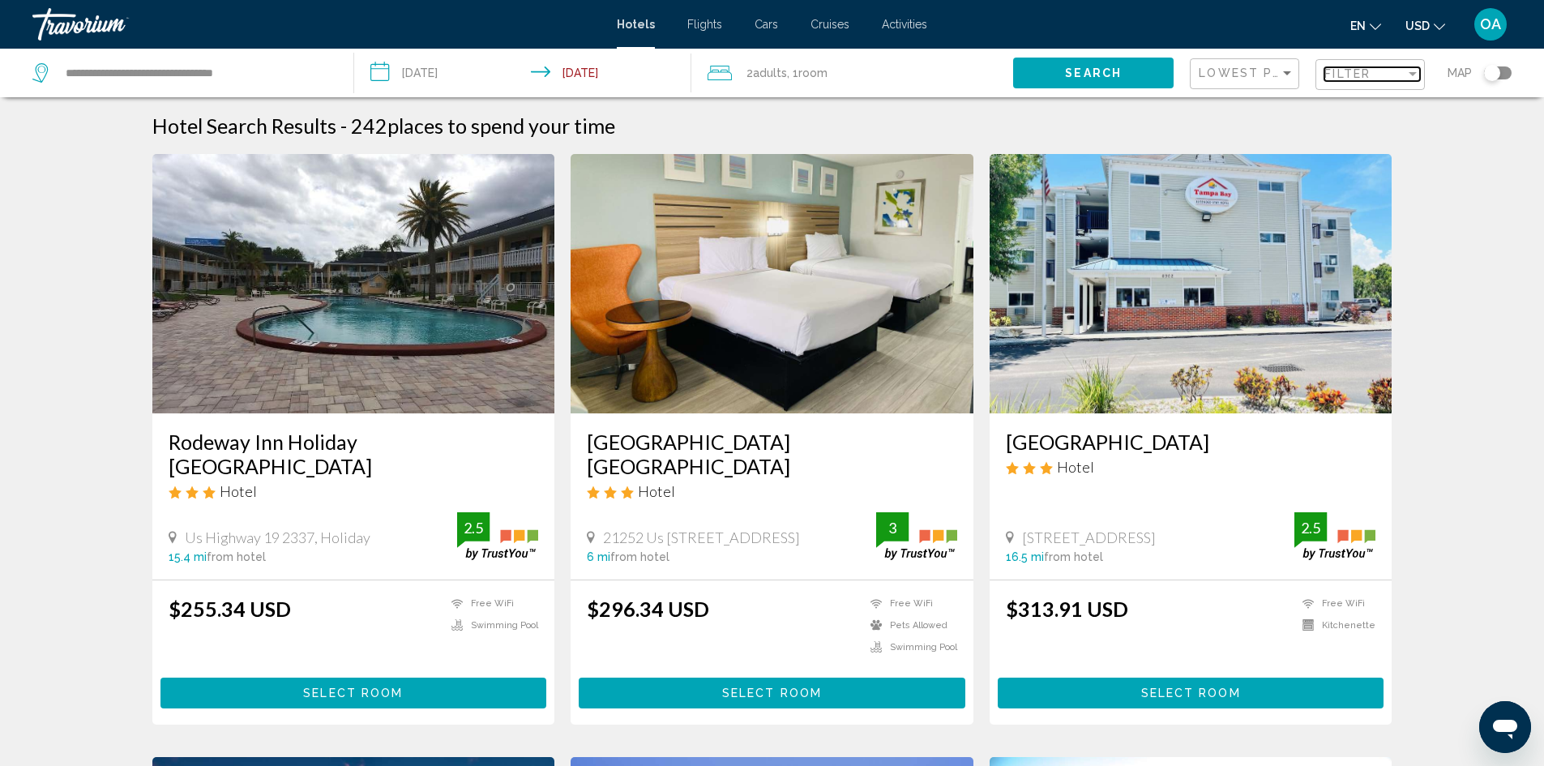
click at [1401, 76] on div "Filter" at bounding box center [1364, 73] width 81 height 13
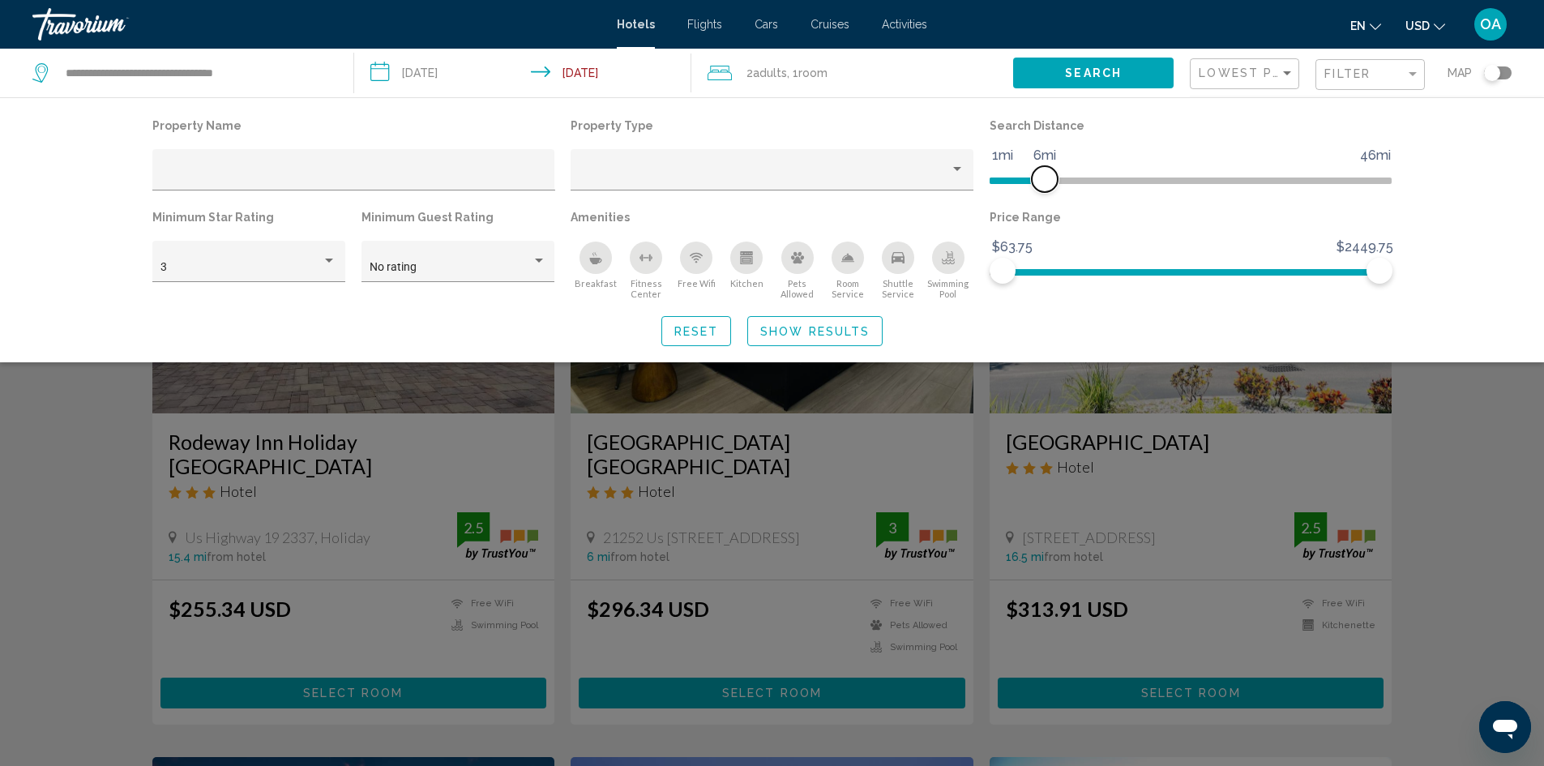
drag, startPoint x: 1248, startPoint y: 183, endPoint x: 1044, endPoint y: 196, distance: 204.7
click at [1044, 196] on div "Search Distance 1mi 46mi 6mi" at bounding box center [1191, 160] width 419 height 92
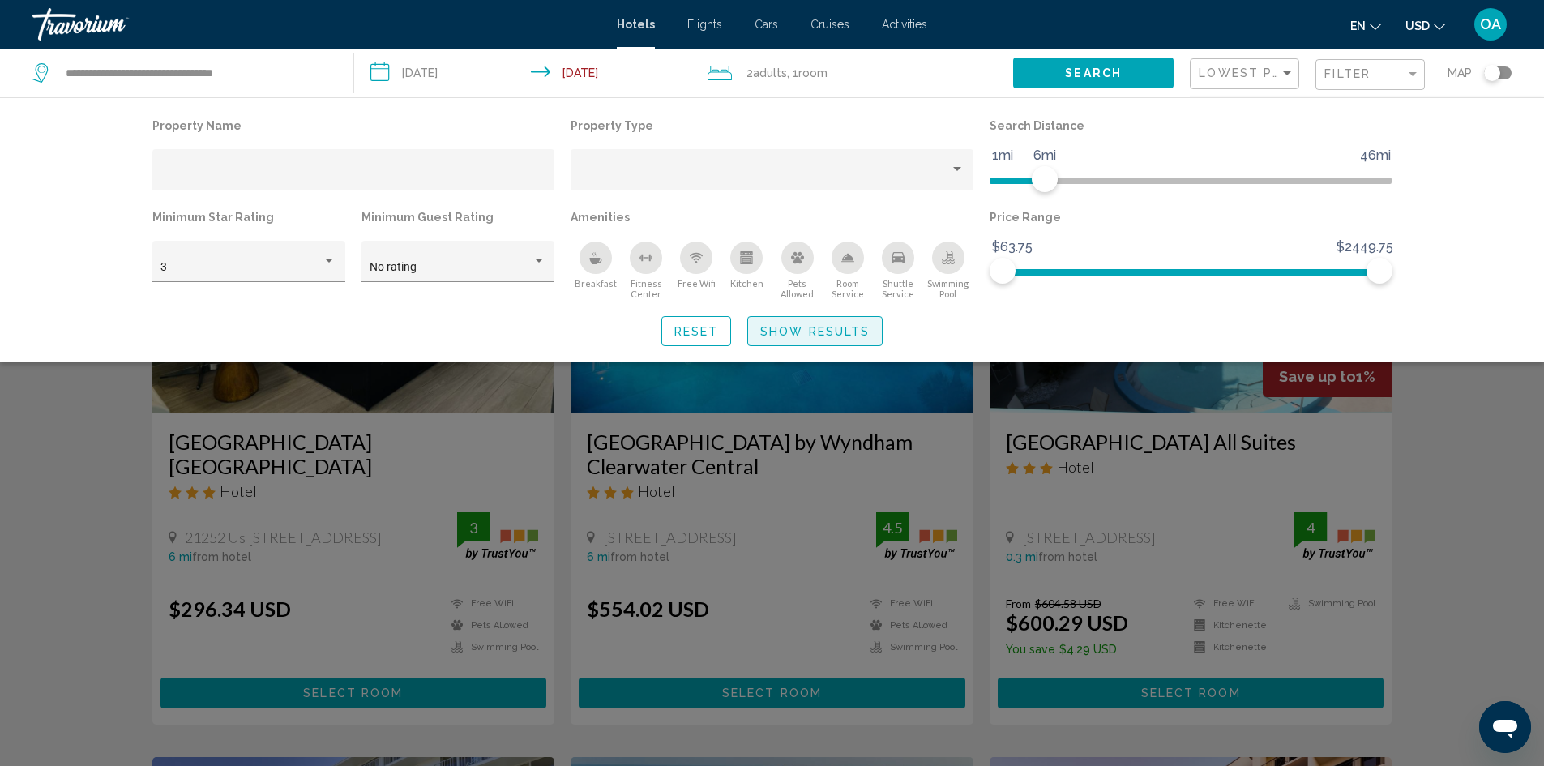
click at [793, 329] on span "Show Results" at bounding box center [814, 331] width 109 height 13
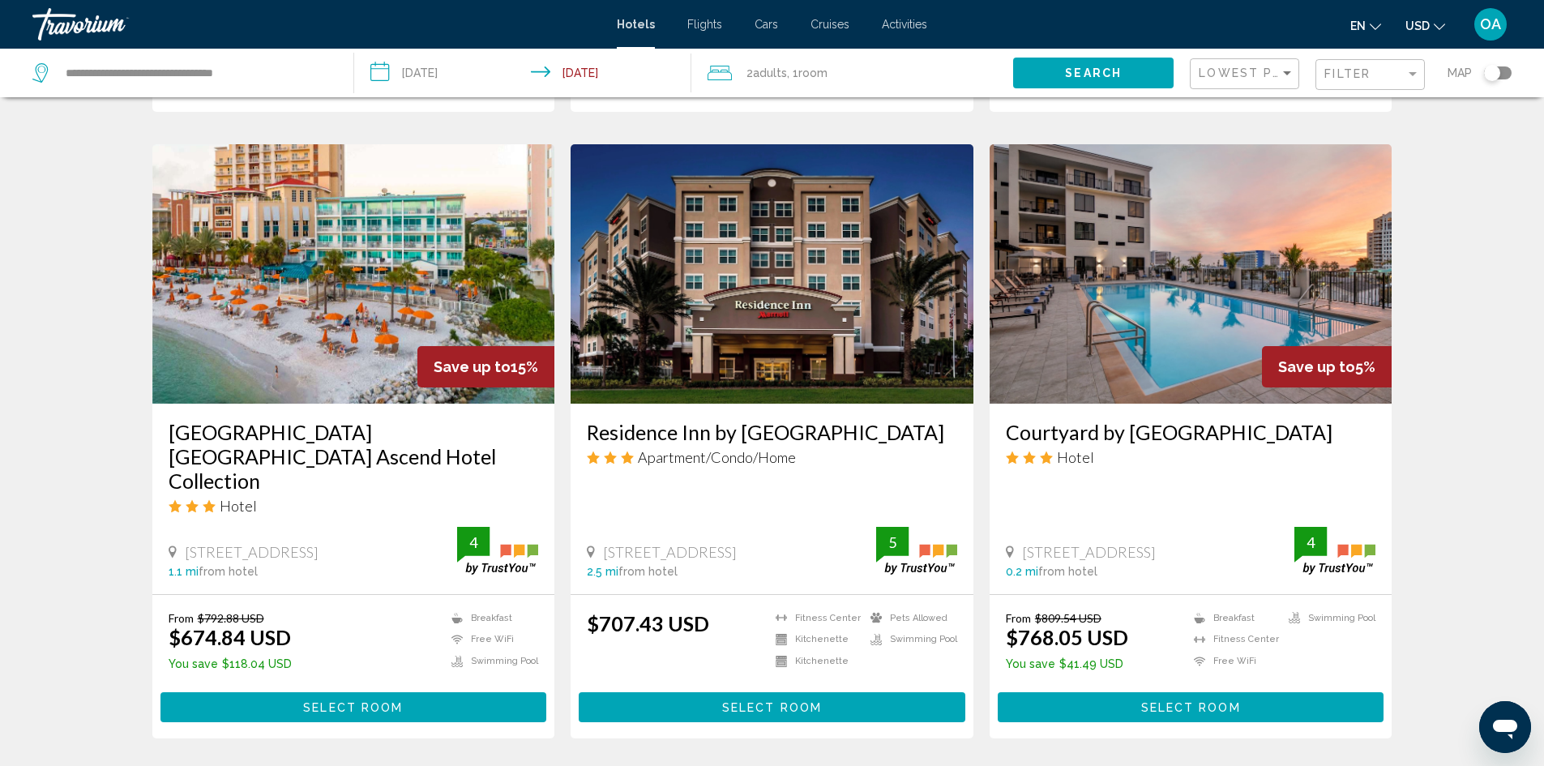
scroll to position [1297, 0]
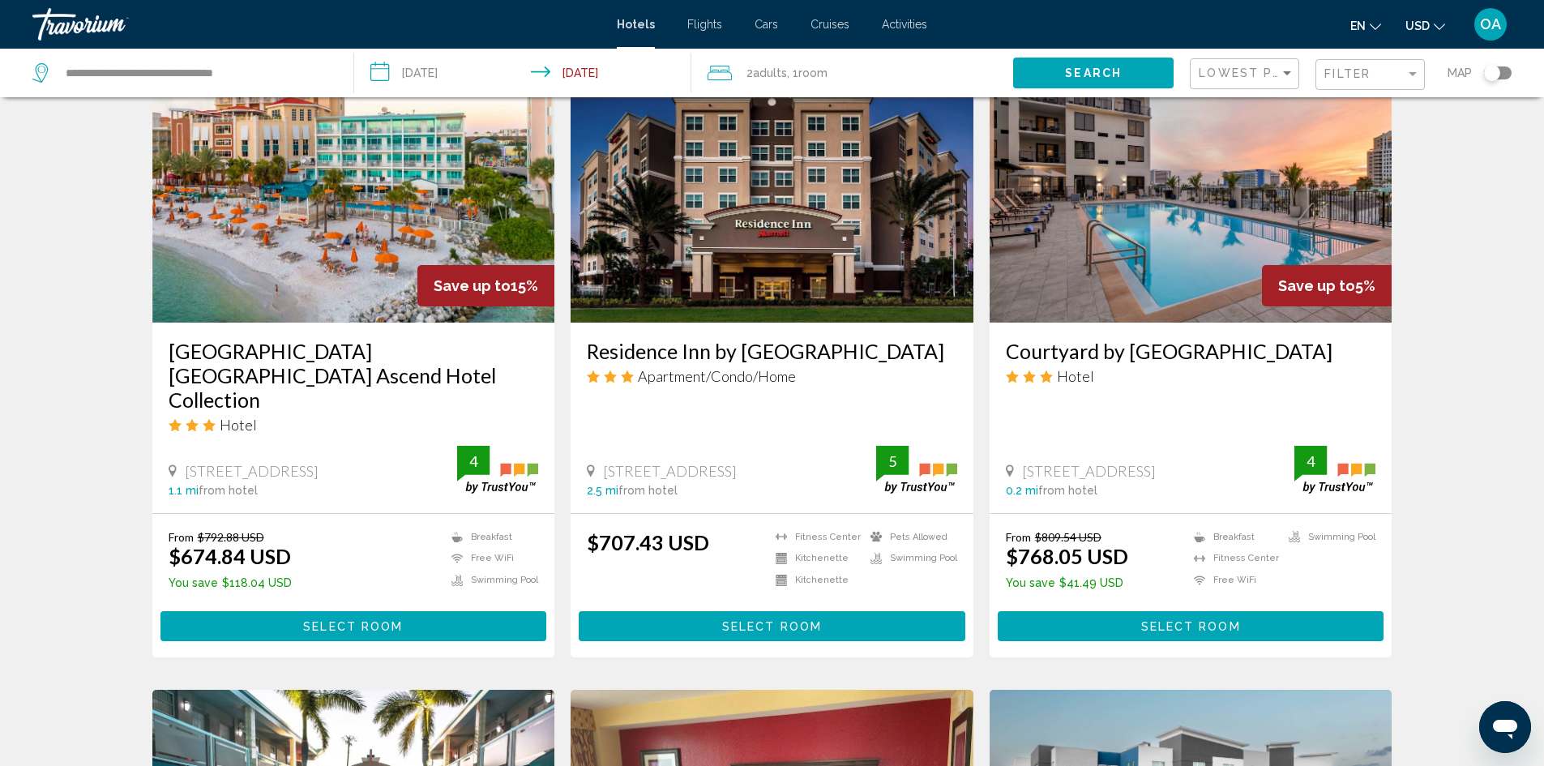
click at [342, 611] on button "Select Room" at bounding box center [353, 626] width 387 height 30
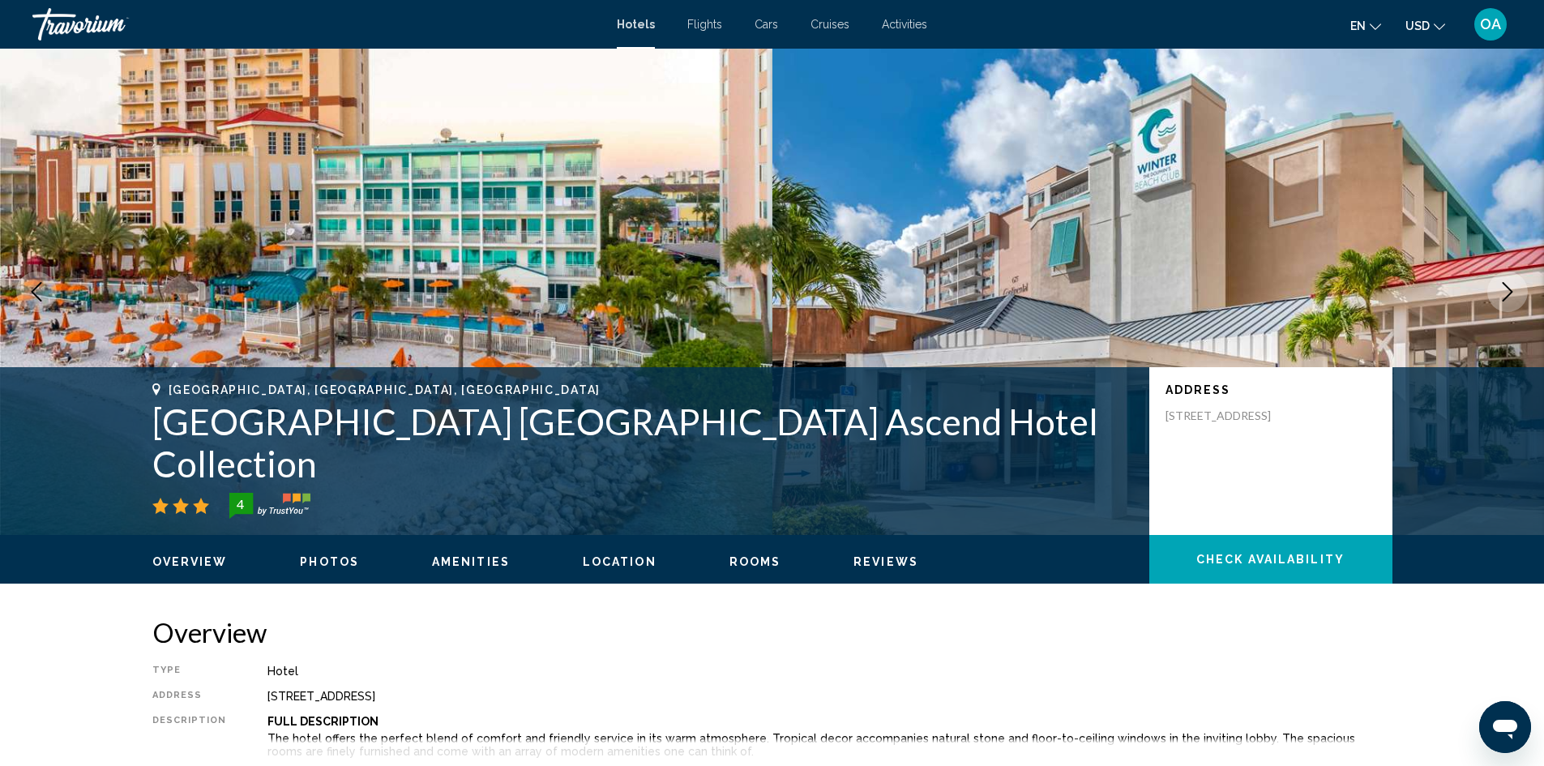
click at [1527, 290] on button "Next image" at bounding box center [1507, 292] width 41 height 41
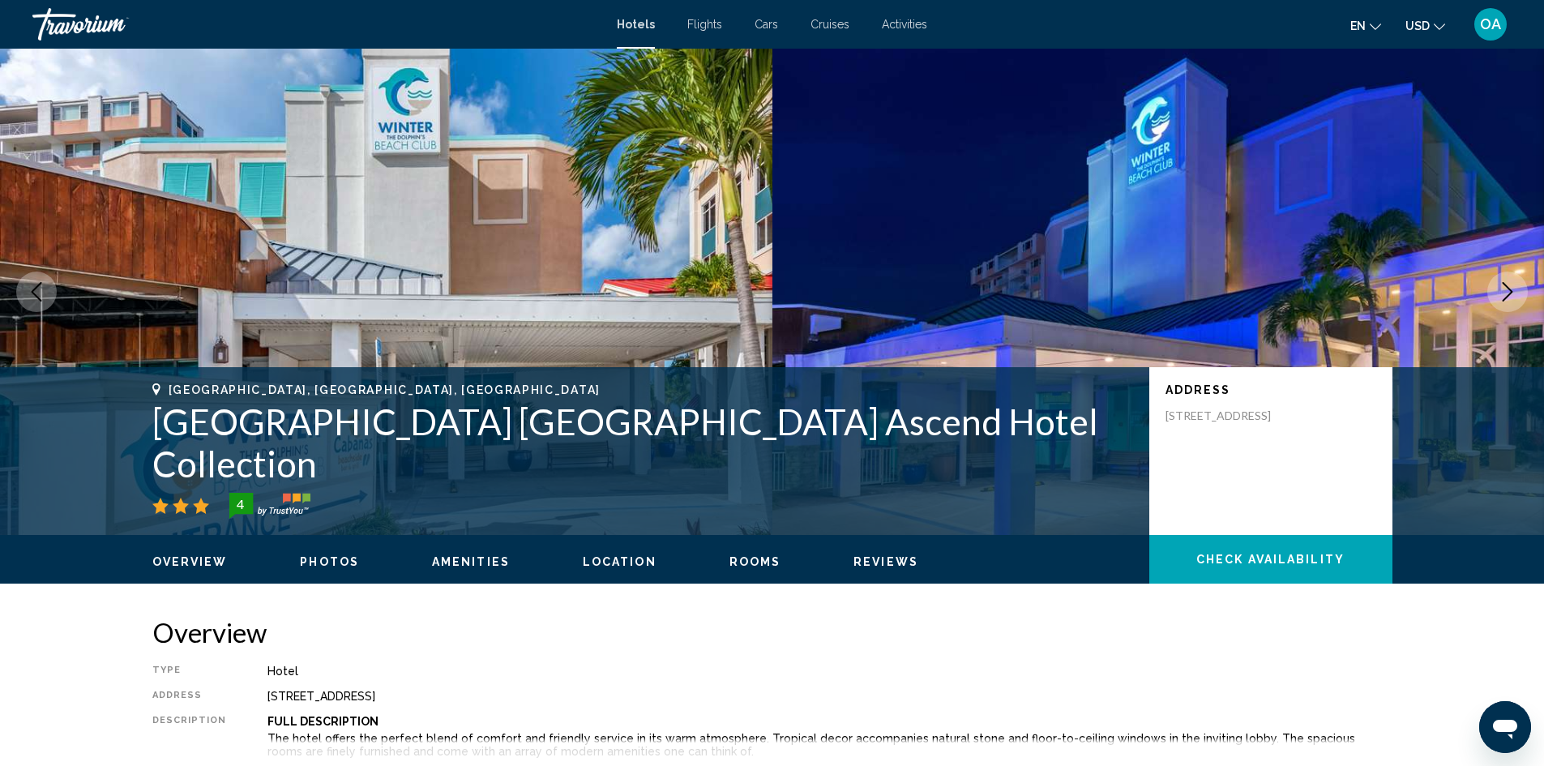
click at [1527, 290] on button "Next image" at bounding box center [1507, 292] width 41 height 41
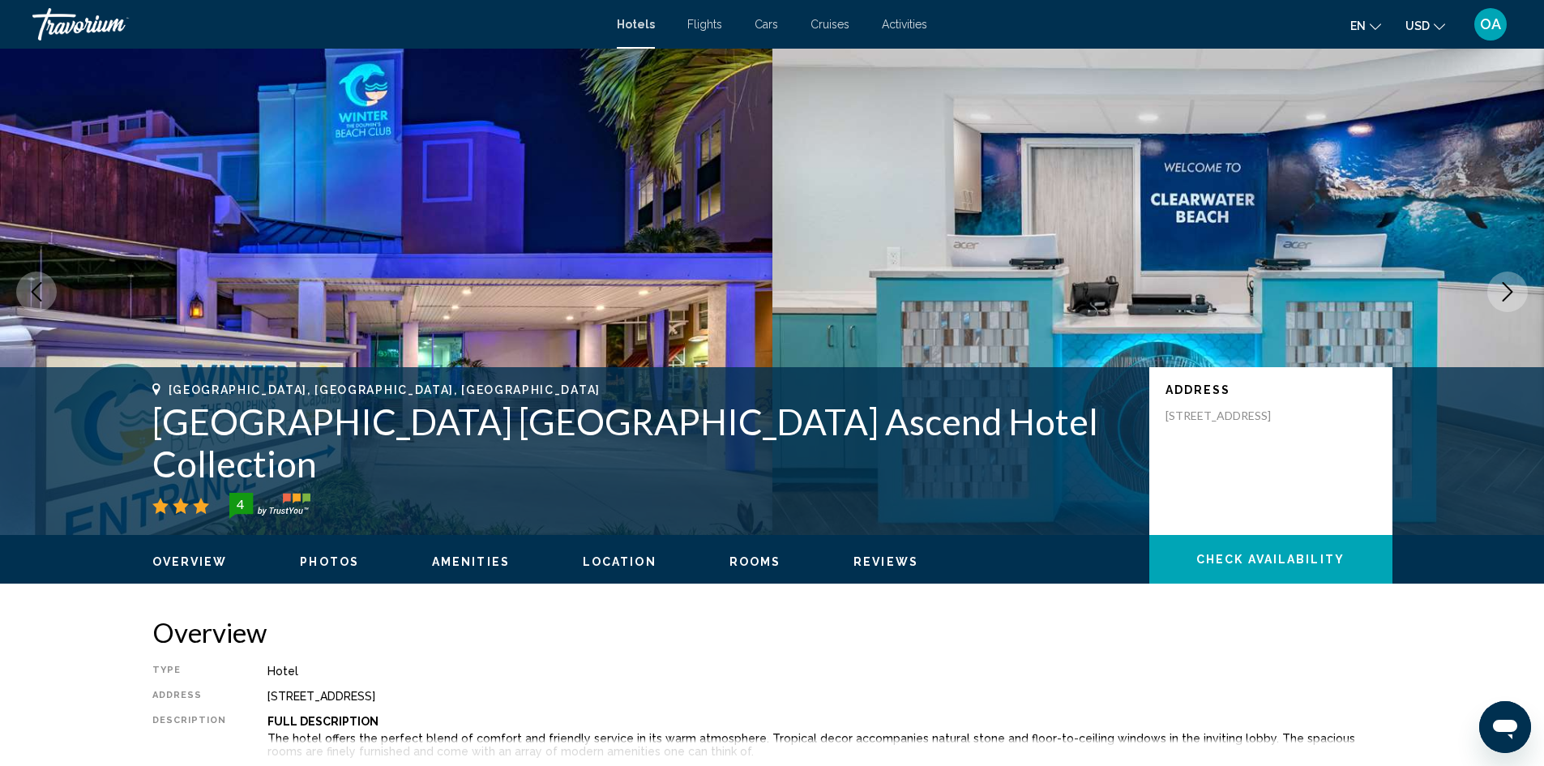
click at [1527, 290] on button "Next image" at bounding box center [1507, 292] width 41 height 41
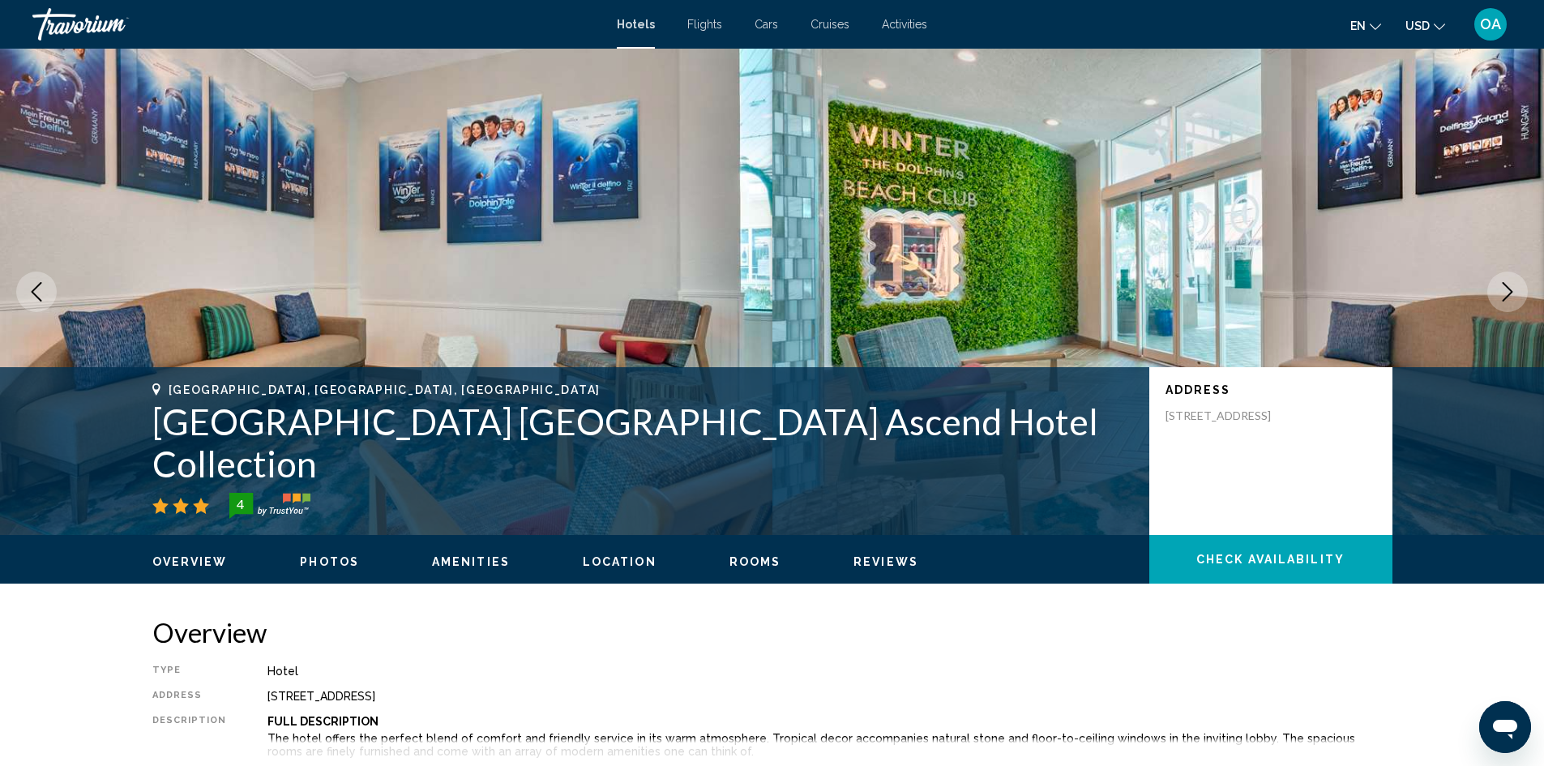
click at [1527, 290] on button "Next image" at bounding box center [1507, 292] width 41 height 41
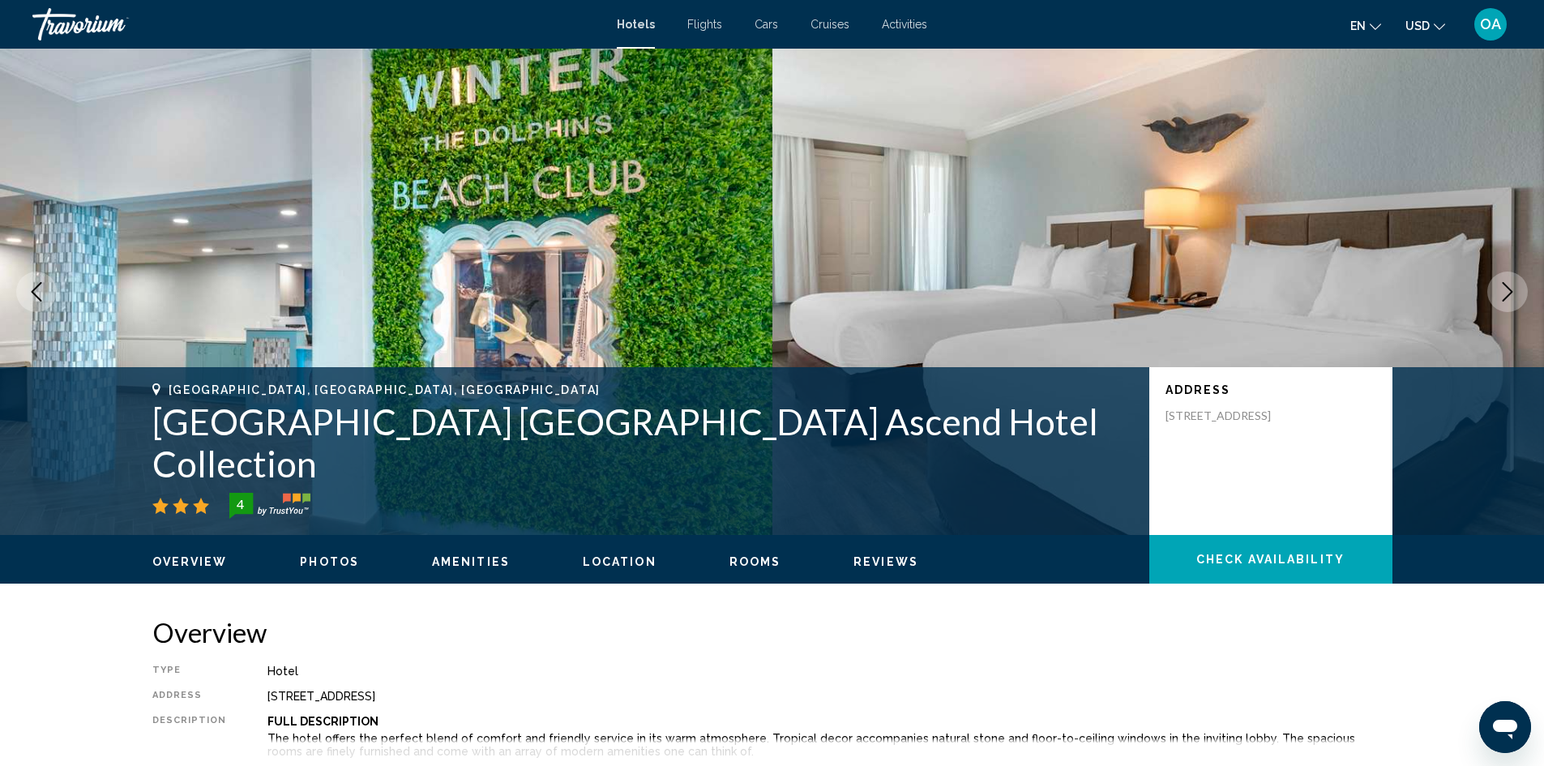
click at [1527, 290] on button "Next image" at bounding box center [1507, 292] width 41 height 41
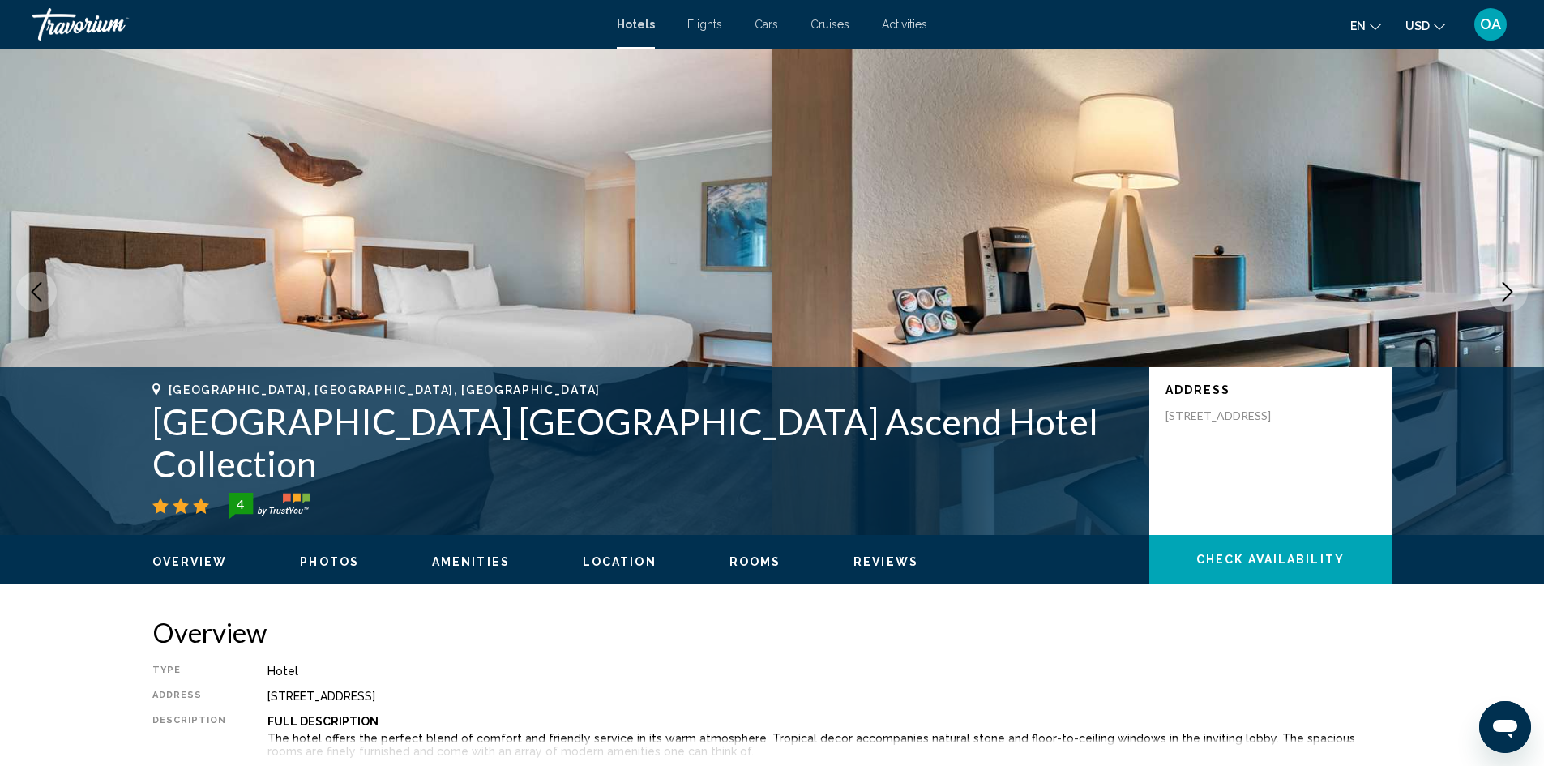
click at [1527, 290] on button "Next image" at bounding box center [1507, 292] width 41 height 41
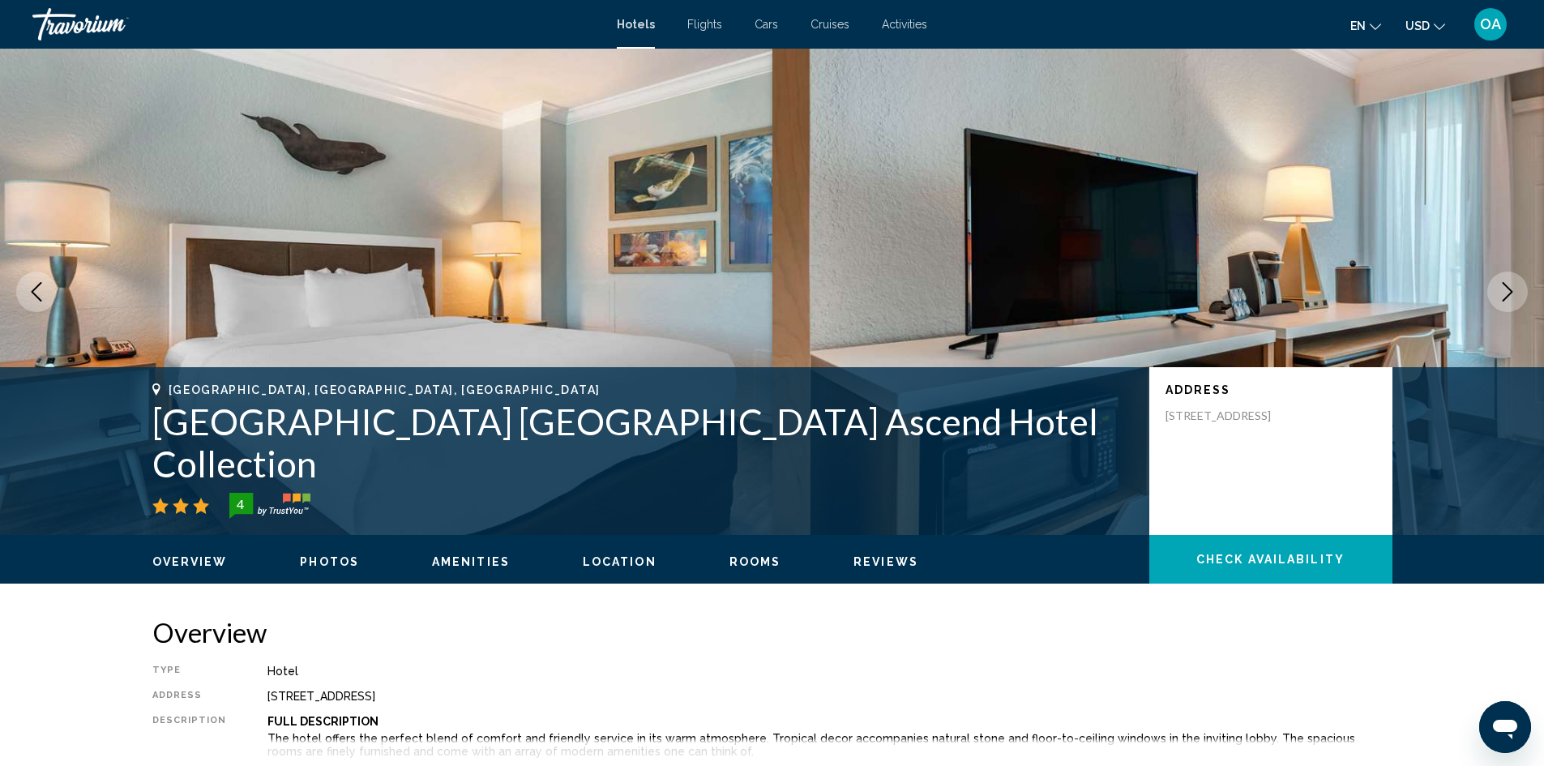
click at [1527, 290] on button "Next image" at bounding box center [1507, 292] width 41 height 41
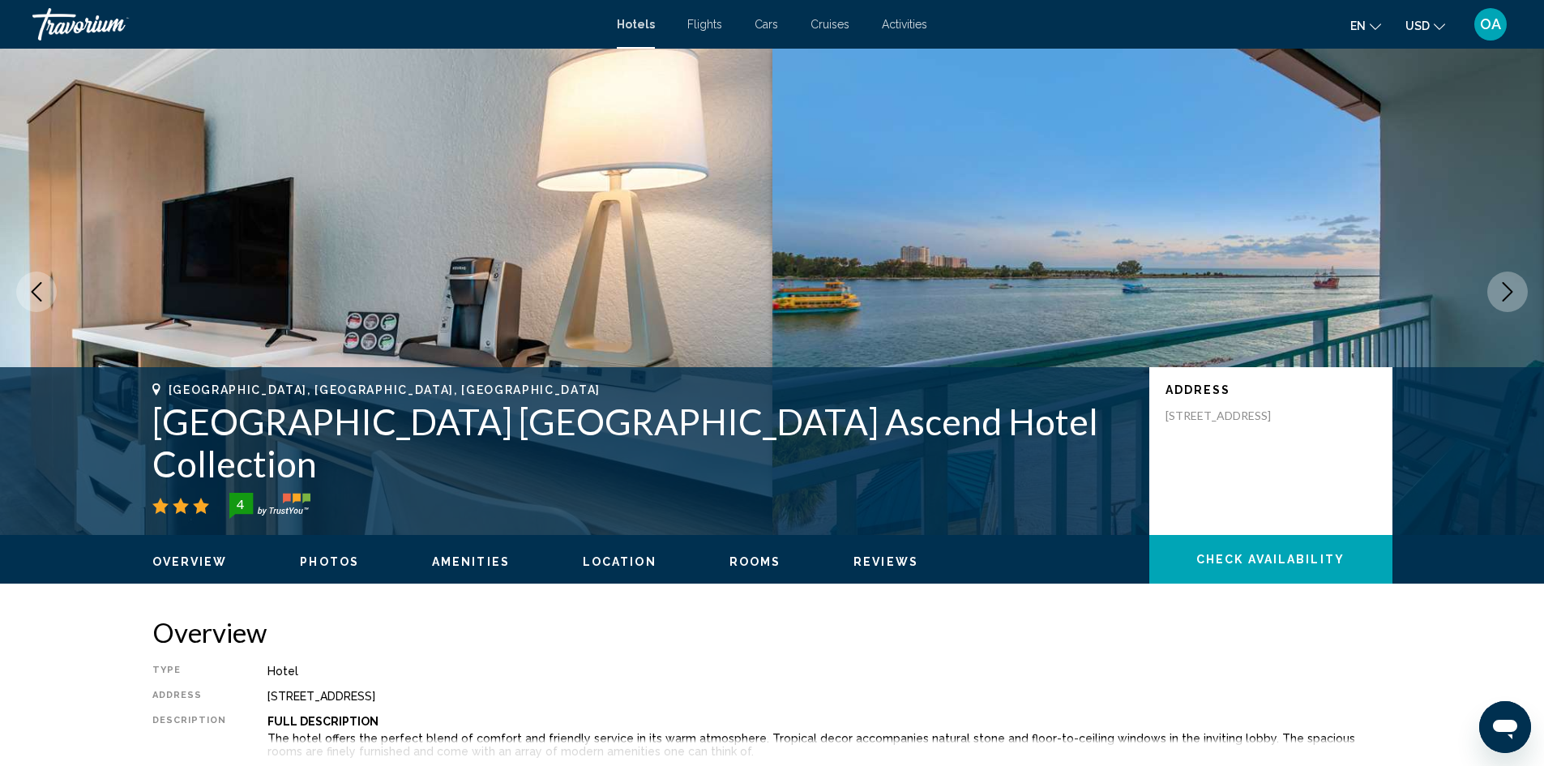
click at [1527, 290] on button "Next image" at bounding box center [1507, 292] width 41 height 41
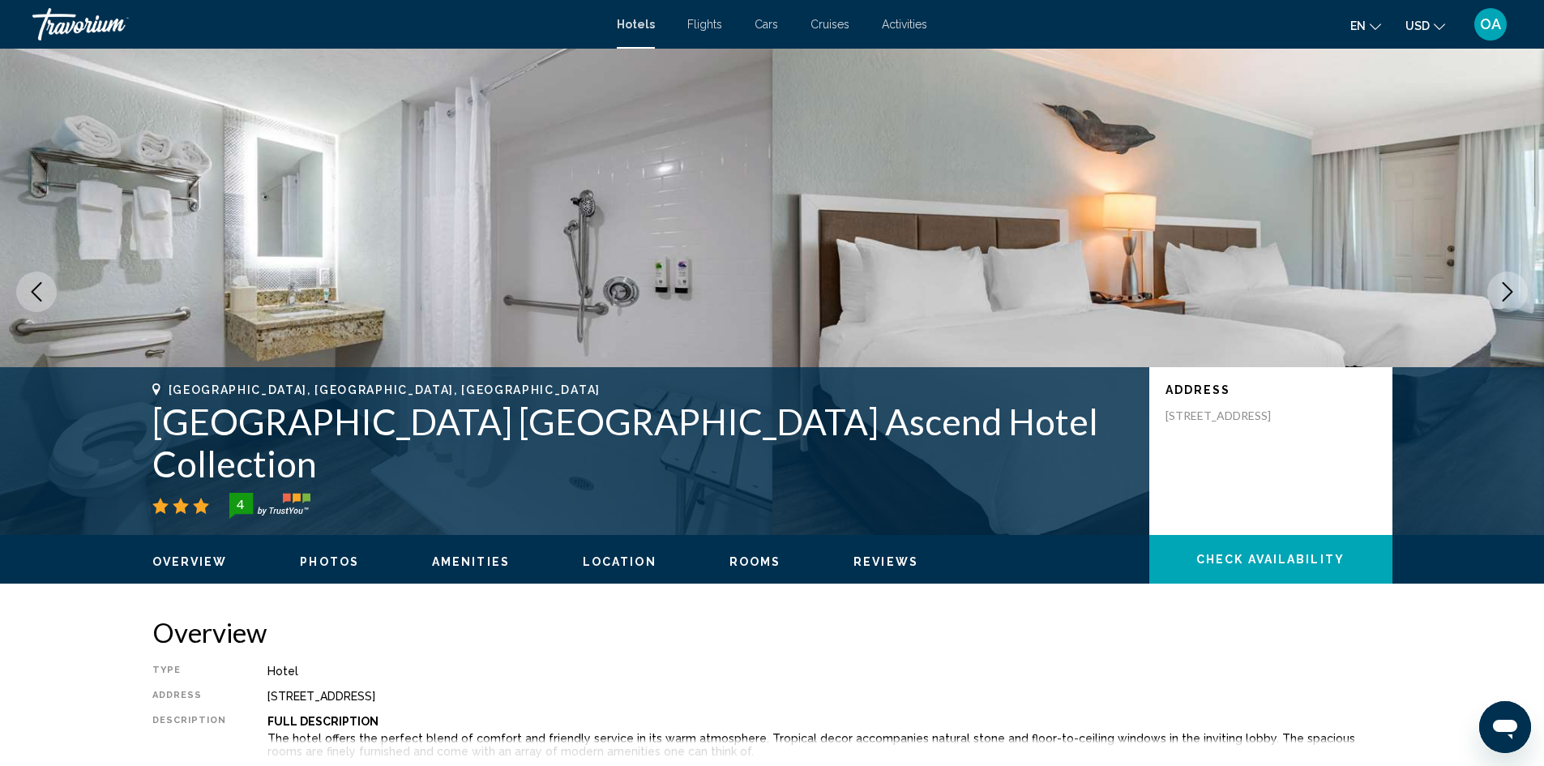
click at [1527, 290] on button "Next image" at bounding box center [1507, 292] width 41 height 41
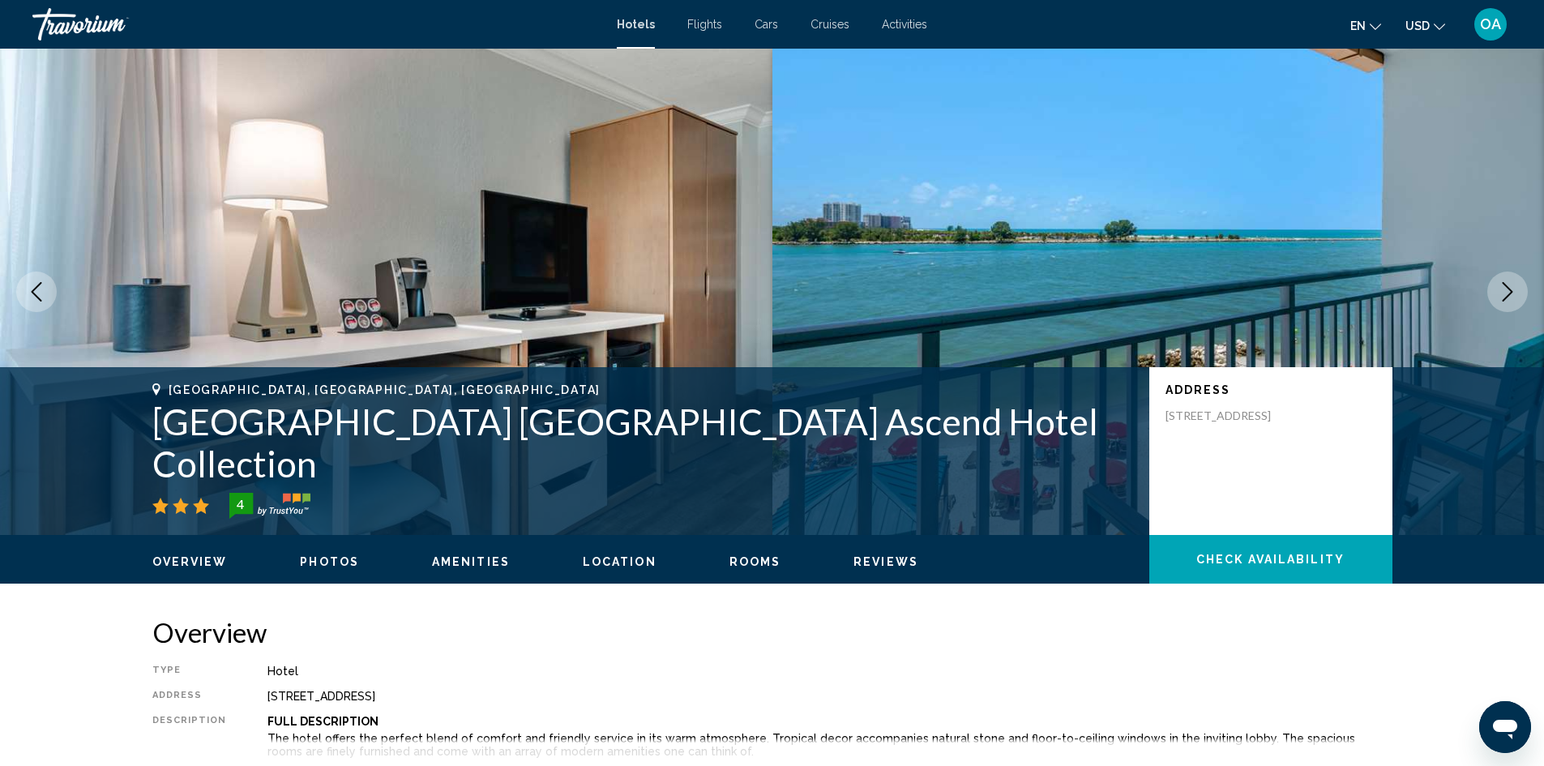
click at [1527, 290] on button "Next image" at bounding box center [1507, 292] width 41 height 41
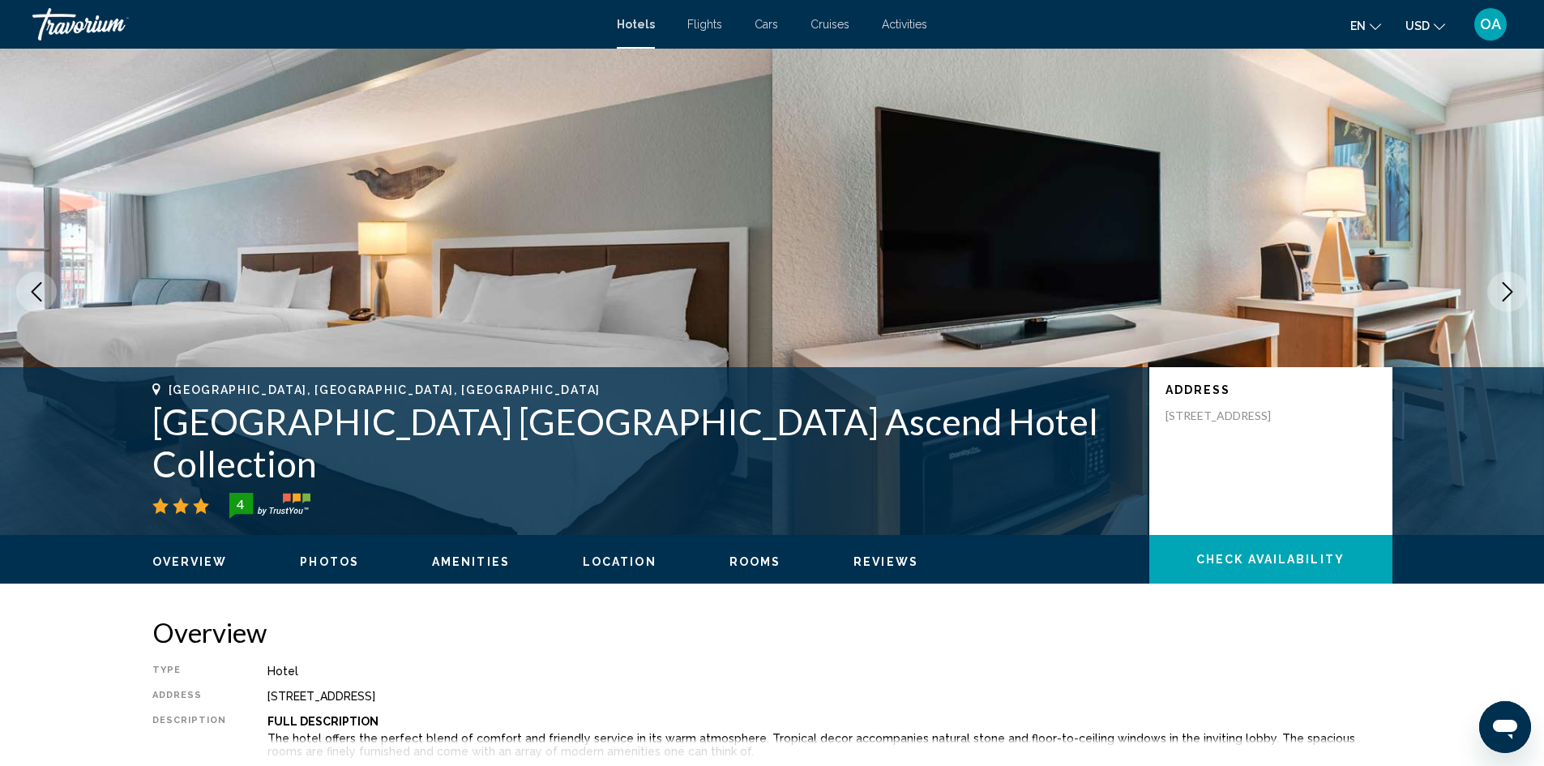
click at [1527, 290] on button "Next image" at bounding box center [1507, 292] width 41 height 41
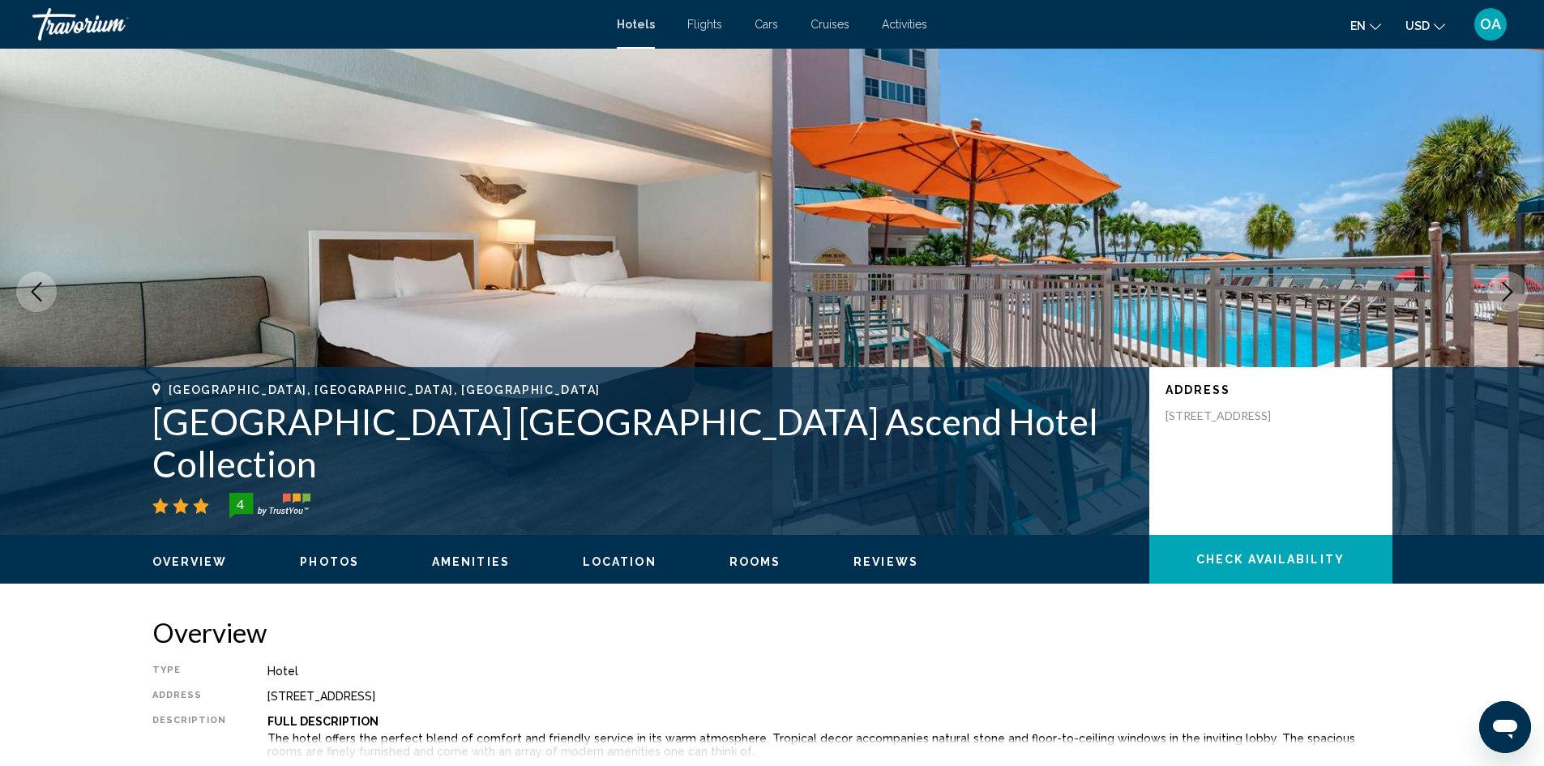
click at [1527, 290] on button "Next image" at bounding box center [1507, 292] width 41 height 41
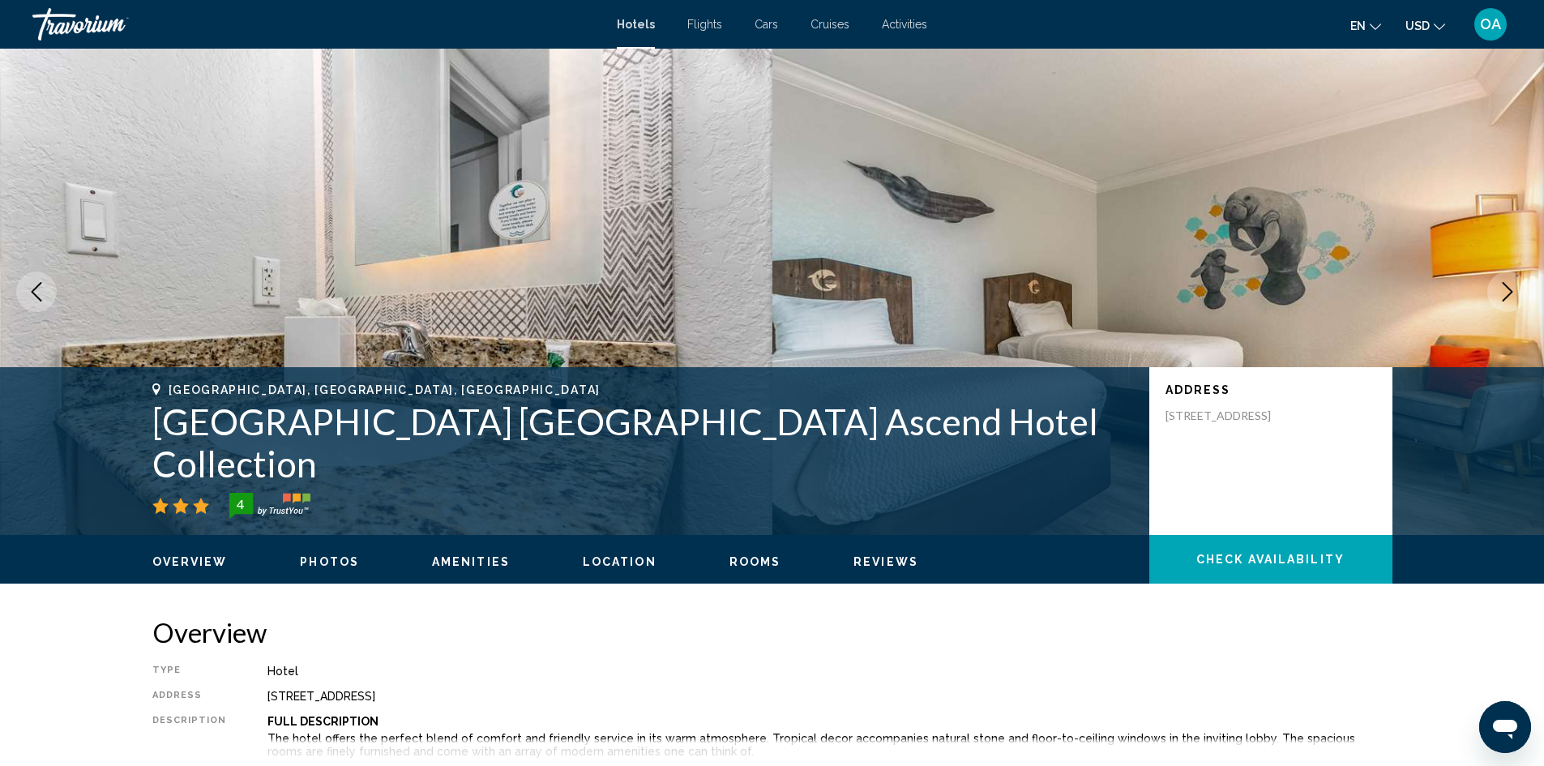
click at [1527, 290] on button "Next image" at bounding box center [1507, 292] width 41 height 41
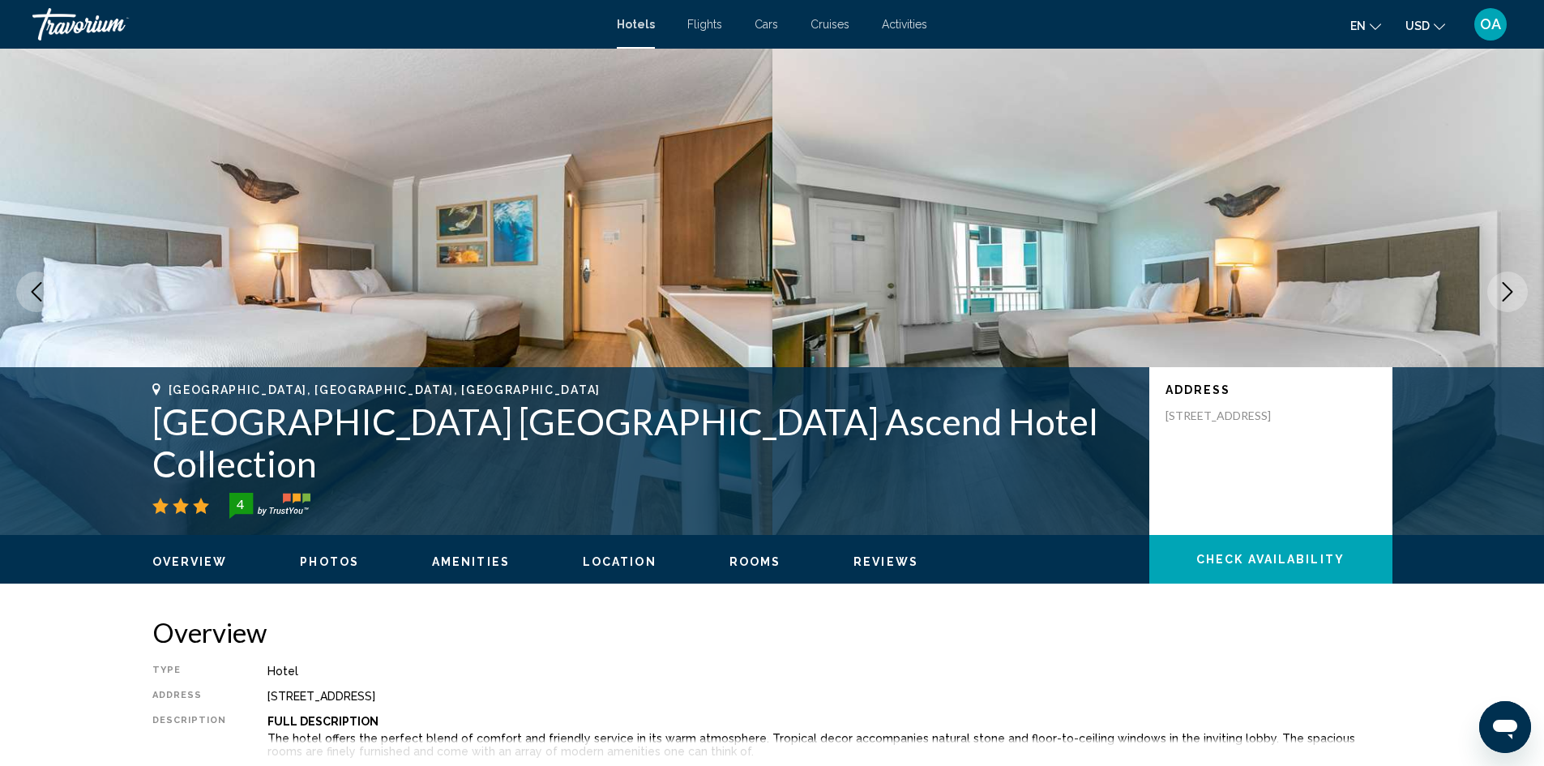
click at [1527, 290] on button "Next image" at bounding box center [1507, 292] width 41 height 41
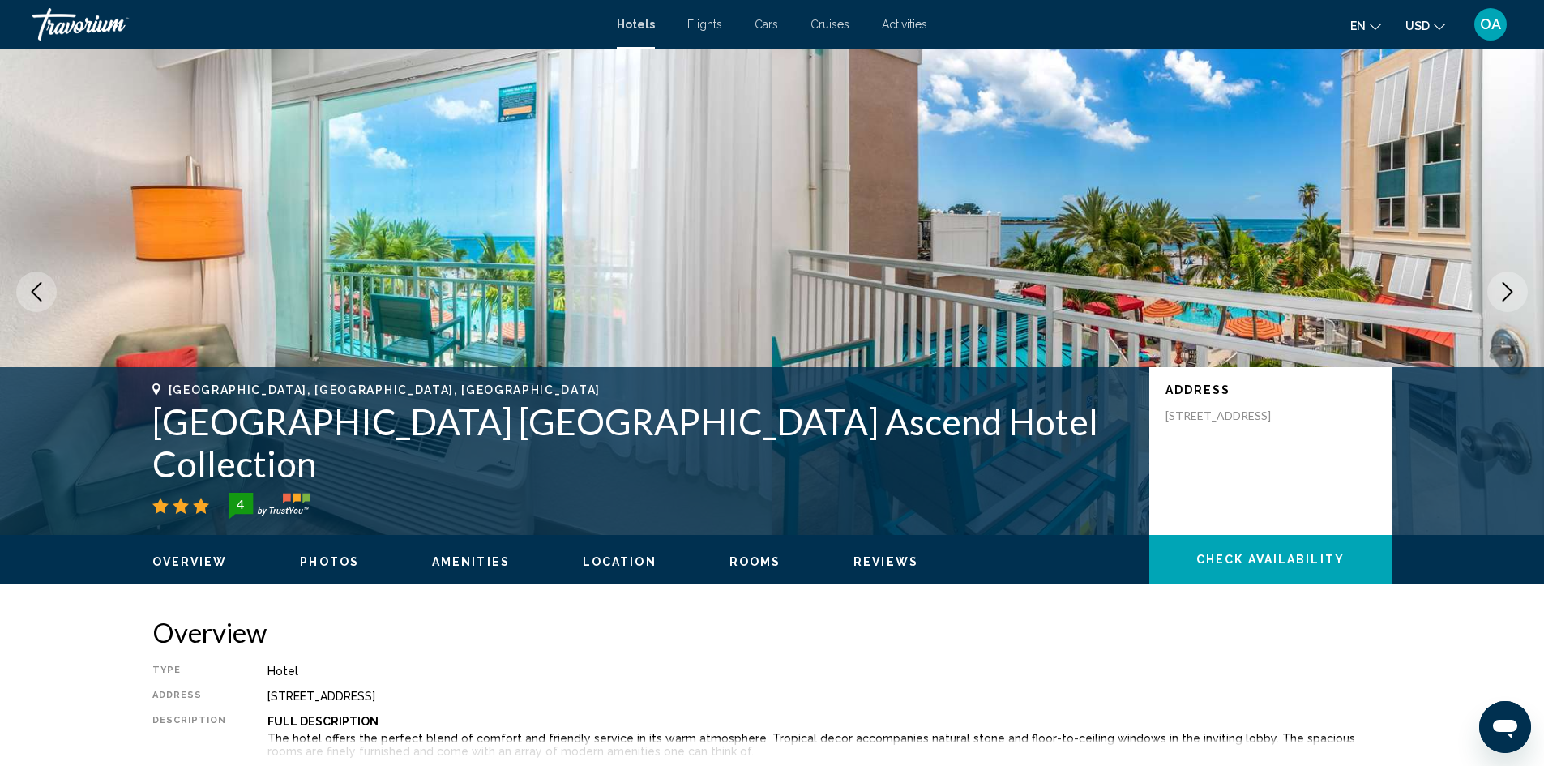
click at [1527, 290] on button "Next image" at bounding box center [1507, 292] width 41 height 41
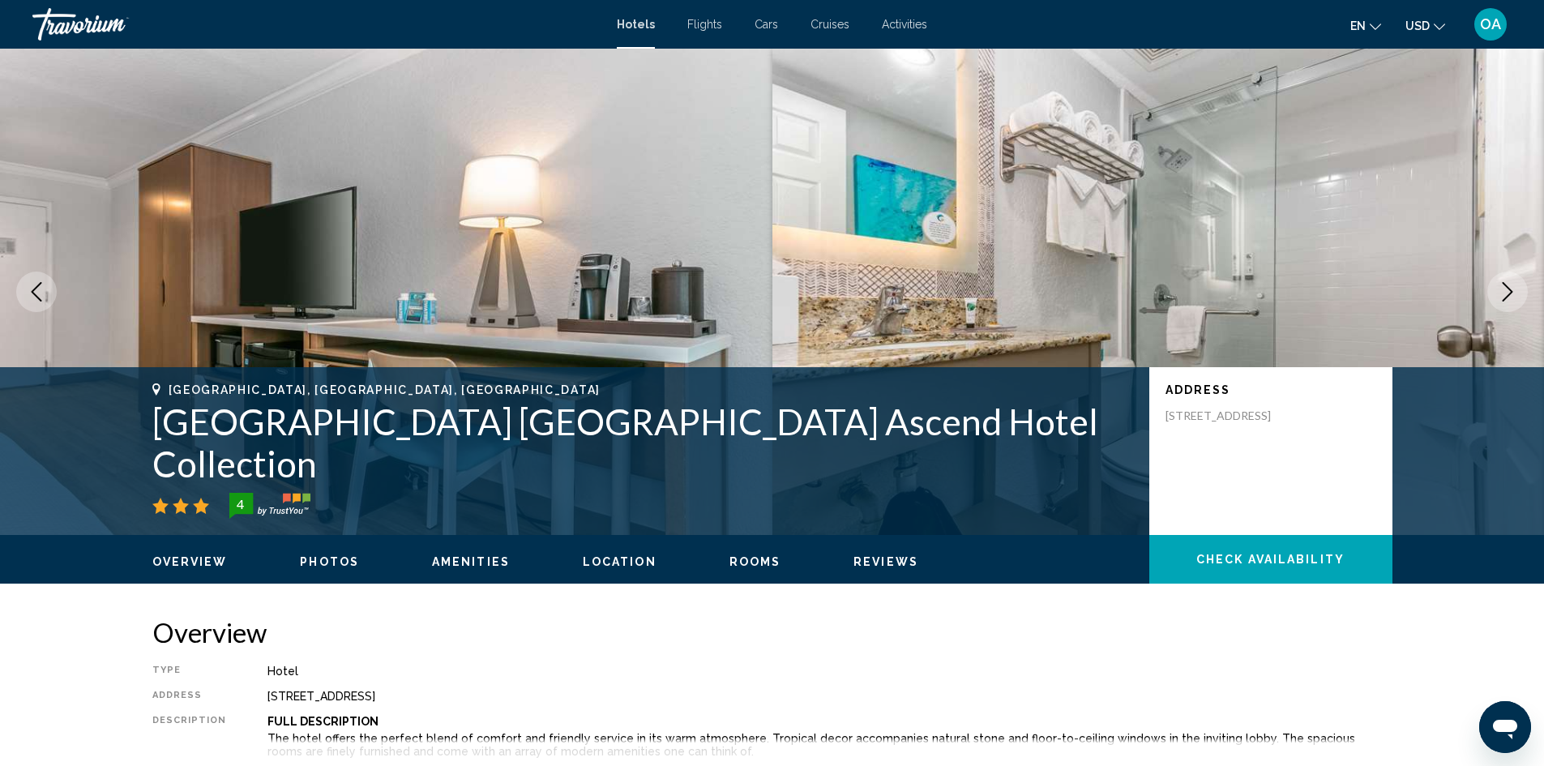
click at [1527, 290] on button "Next image" at bounding box center [1507, 292] width 41 height 41
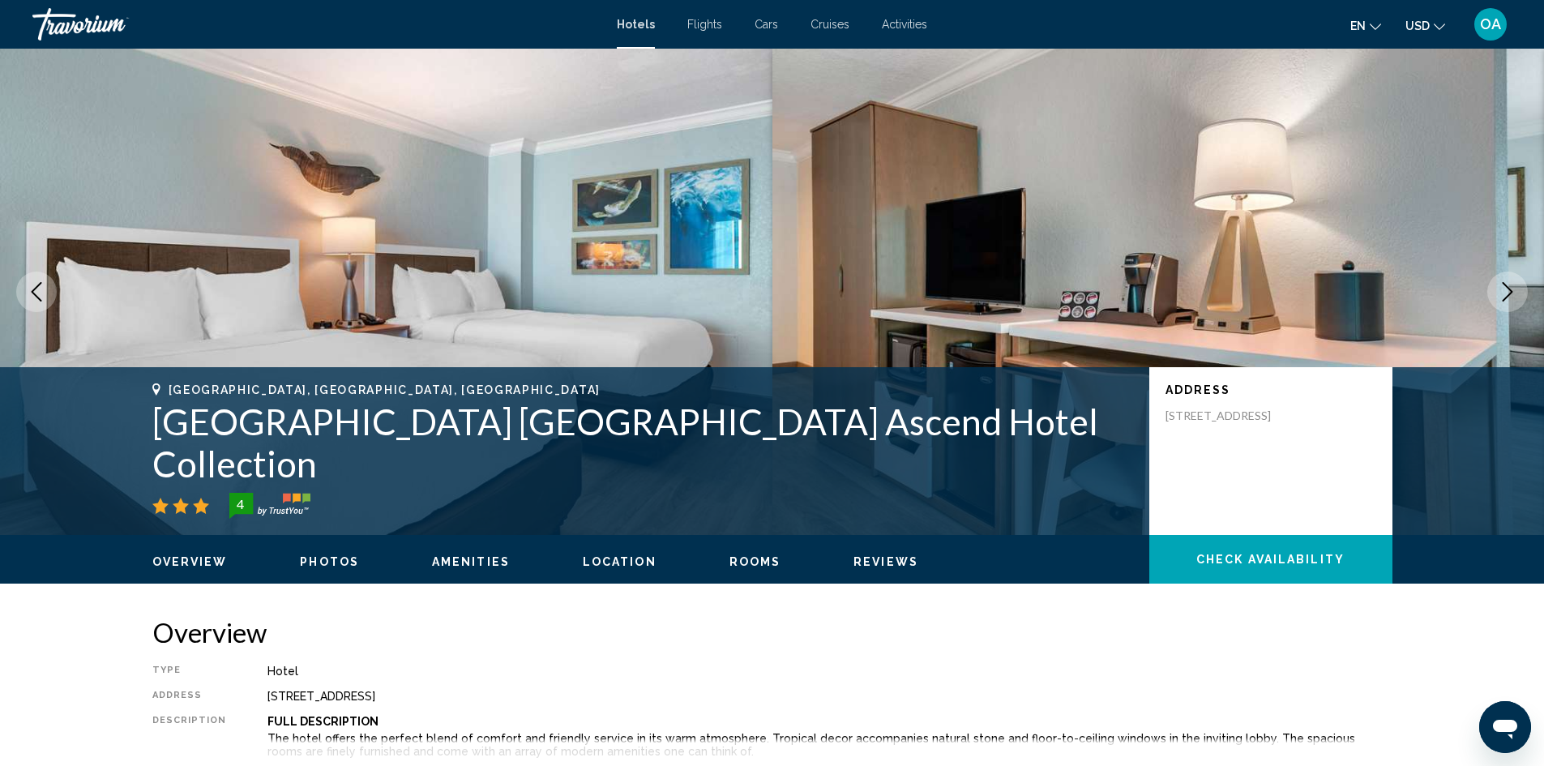
click at [1527, 290] on button "Next image" at bounding box center [1507, 292] width 41 height 41
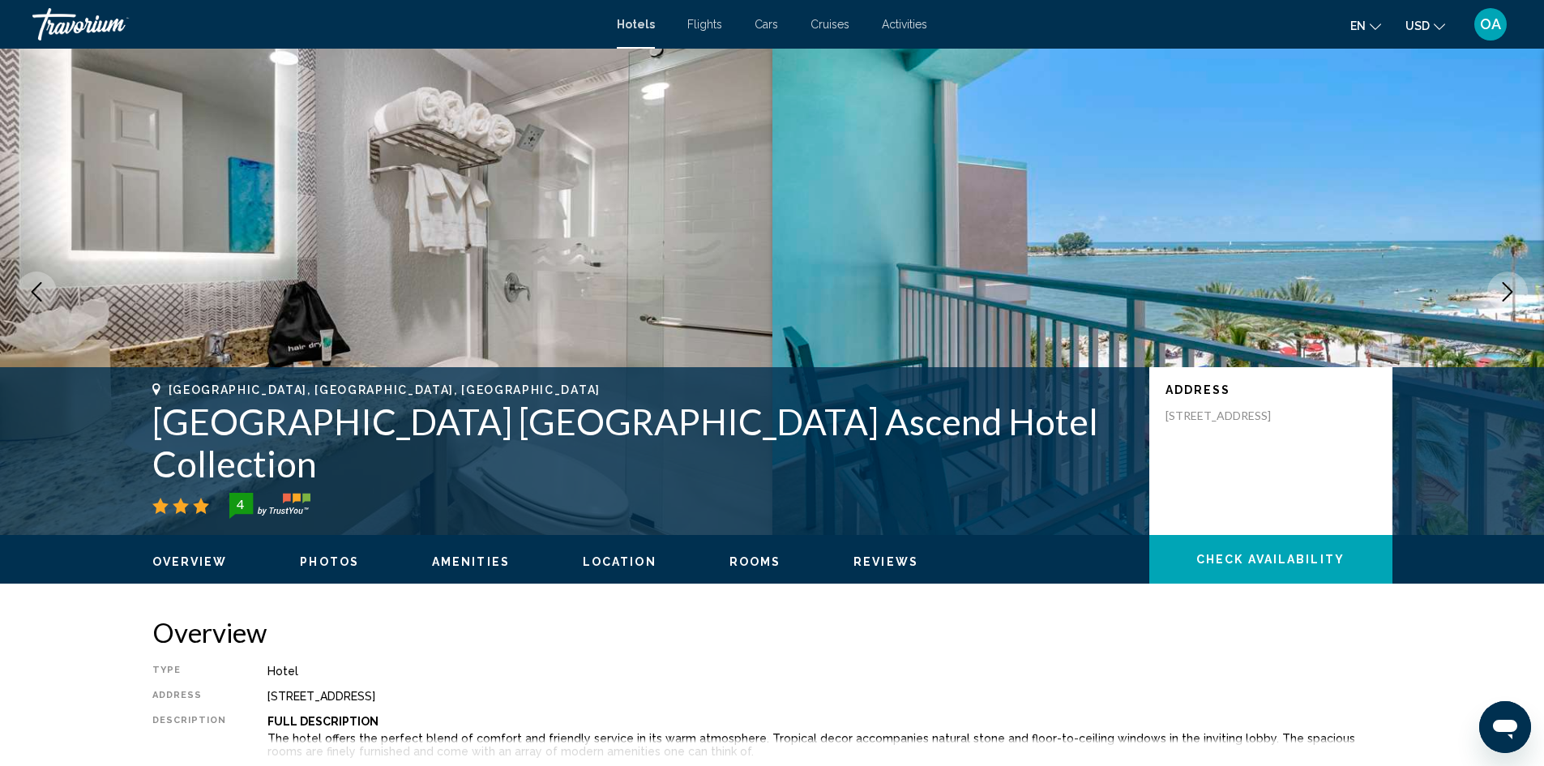
click at [1527, 290] on button "Next image" at bounding box center [1507, 292] width 41 height 41
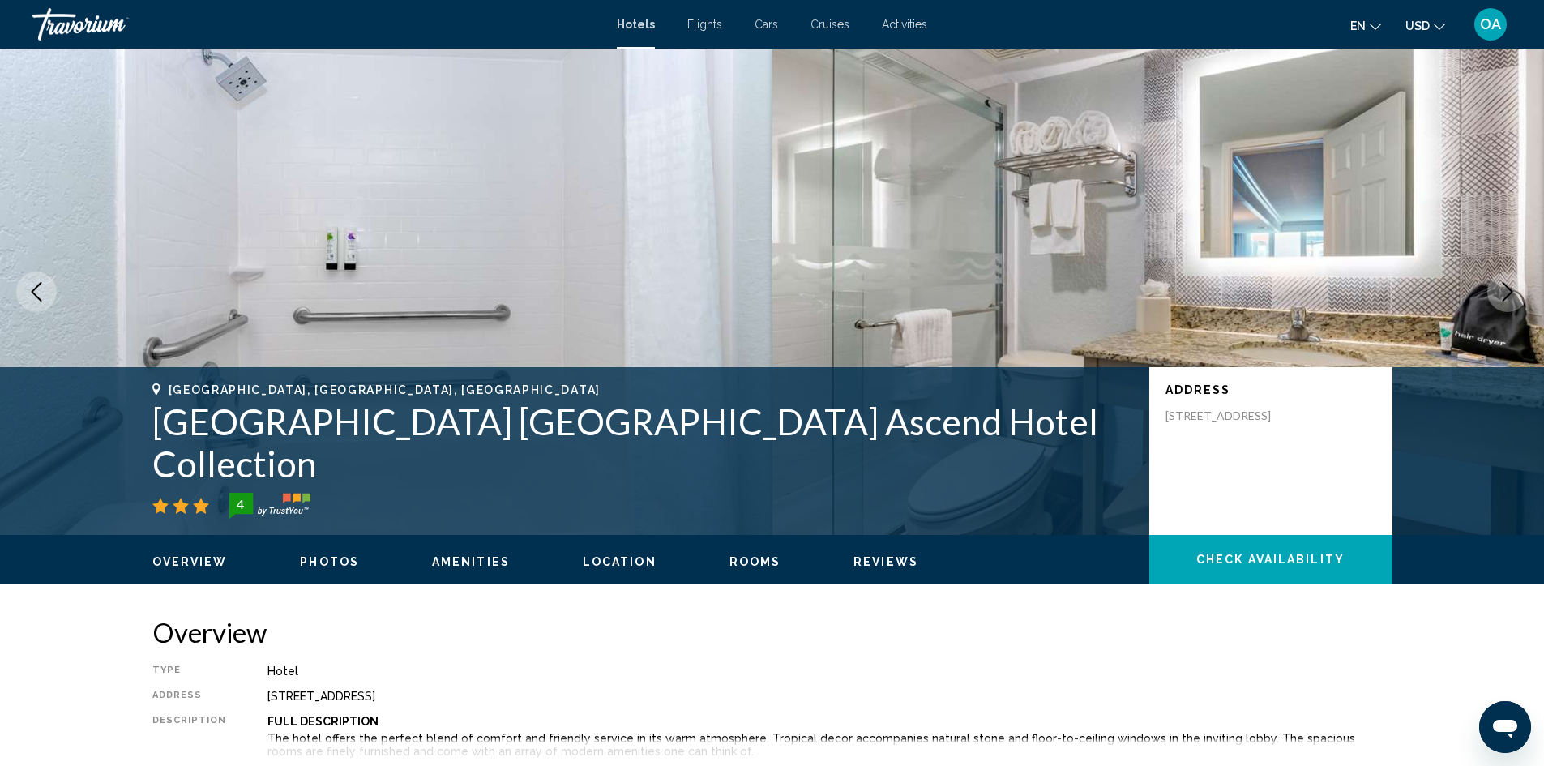
click at [1527, 290] on button "Next image" at bounding box center [1507, 292] width 41 height 41
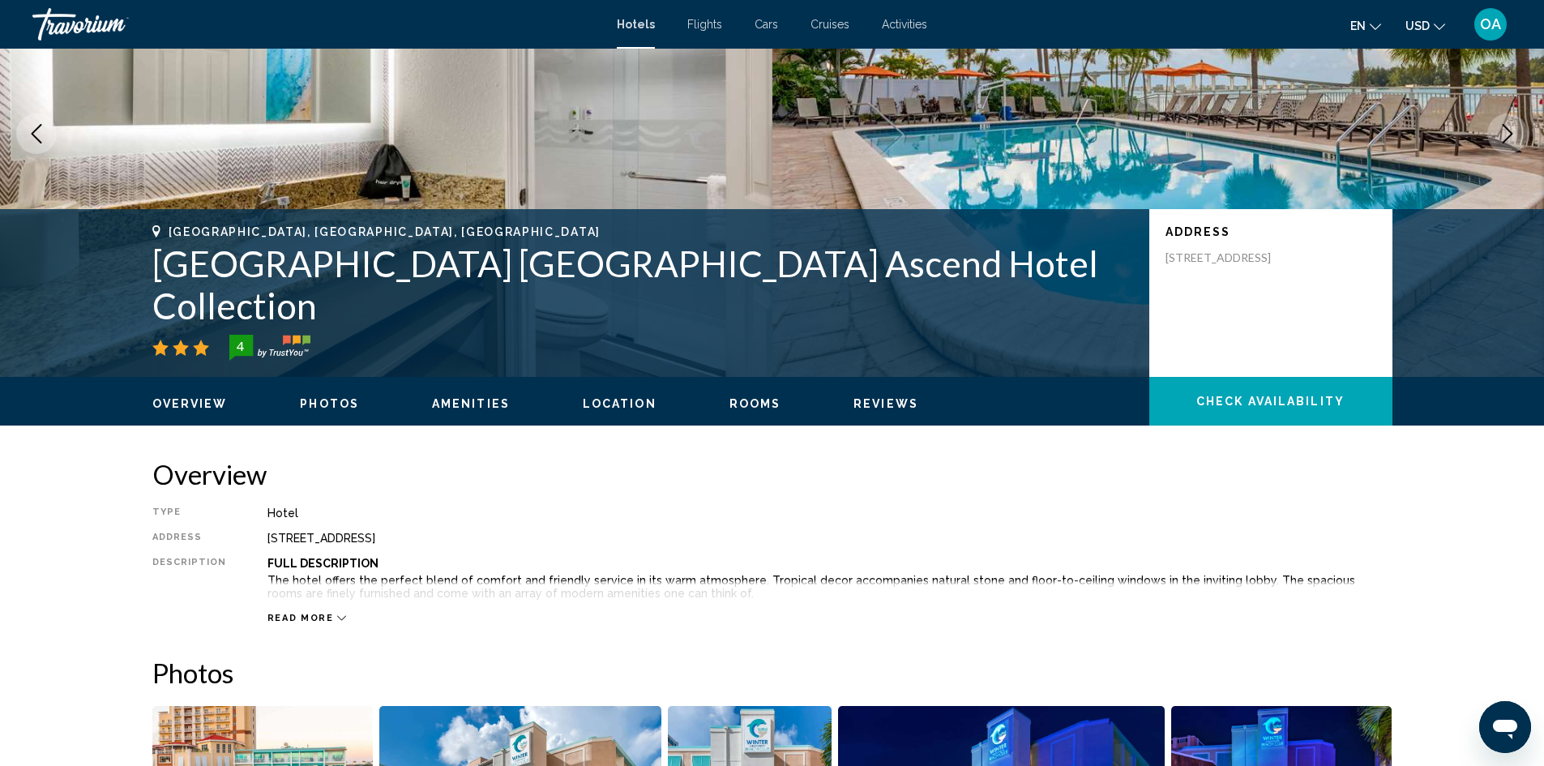
scroll to position [162, 0]
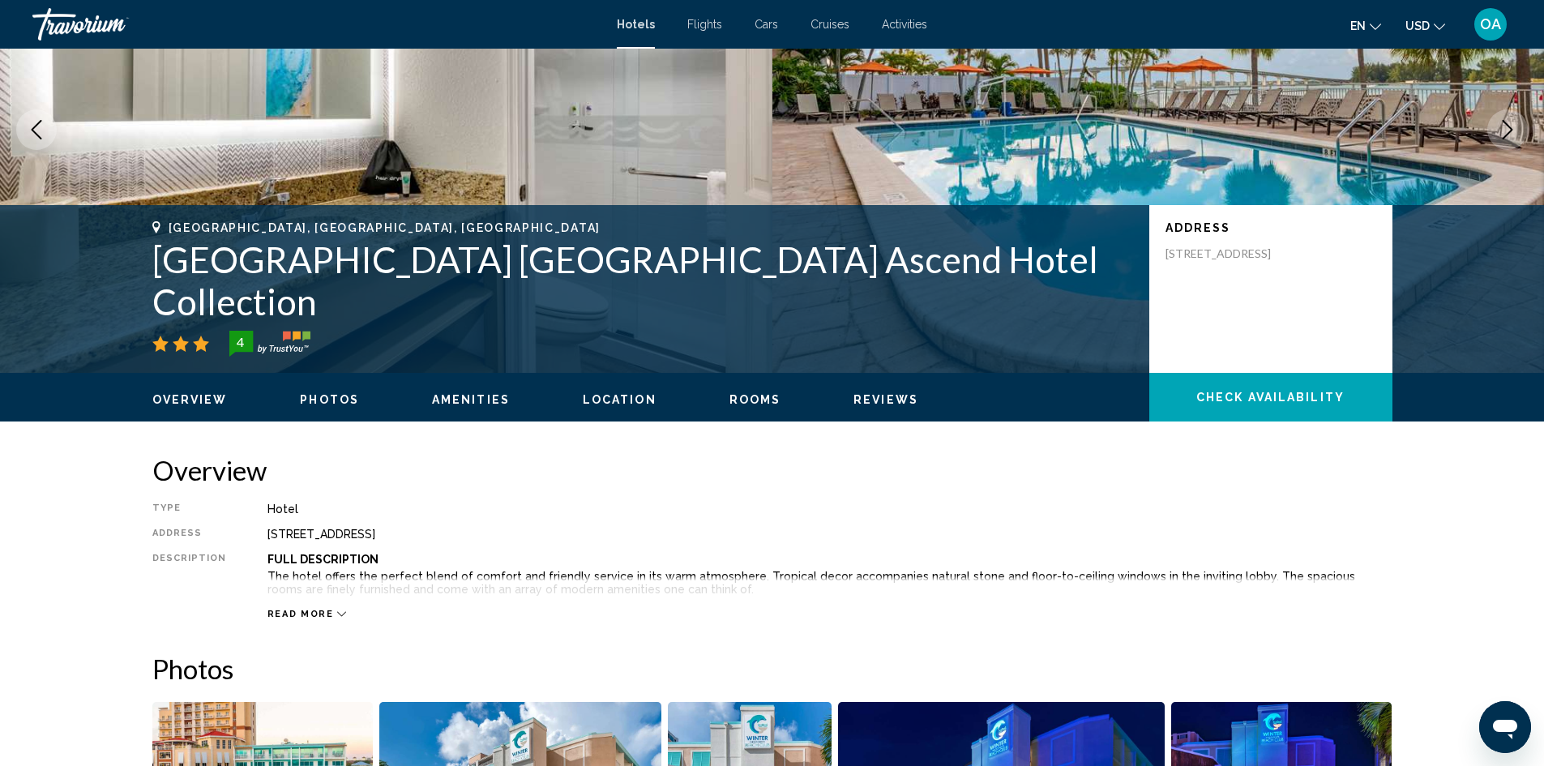
click at [324, 614] on span "Read more" at bounding box center [300, 614] width 66 height 11
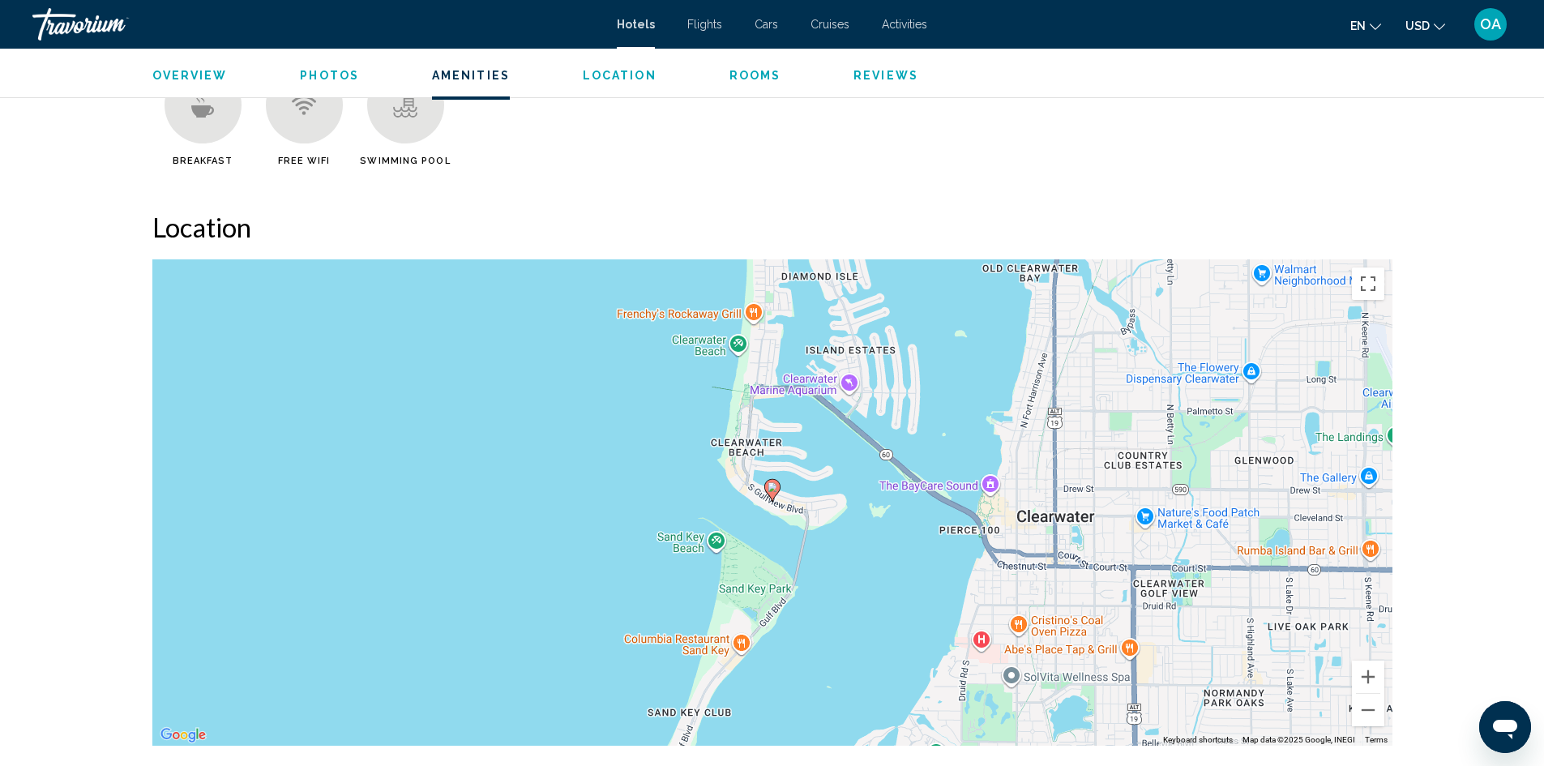
scroll to position [1378, 0]
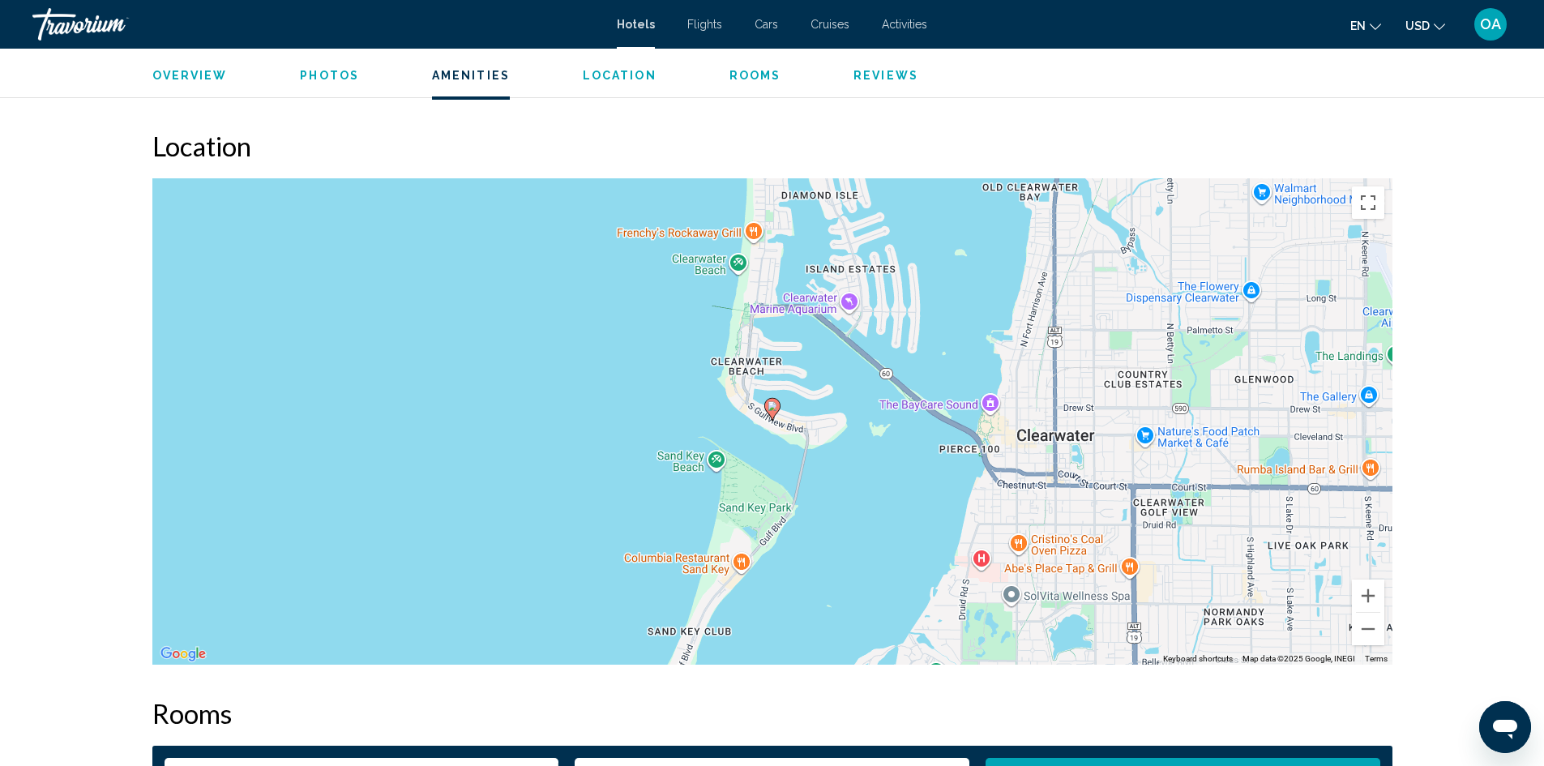
click at [980, 562] on div "To activate drag with keyboard, press Alt + Enter. Once in keyboard drag state,…" at bounding box center [772, 421] width 1240 height 486
click at [1458, 554] on div "[GEOGRAPHIC_DATA], [GEOGRAPHIC_DATA], [GEOGRAPHIC_DATA] [GEOGRAPHIC_DATA] [GEOG…" at bounding box center [772, 768] width 1544 height 4194
click at [1060, 466] on button "Close" at bounding box center [1058, 478] width 39 height 39
click at [1367, 633] on button "Zoom out" at bounding box center [1368, 629] width 32 height 32
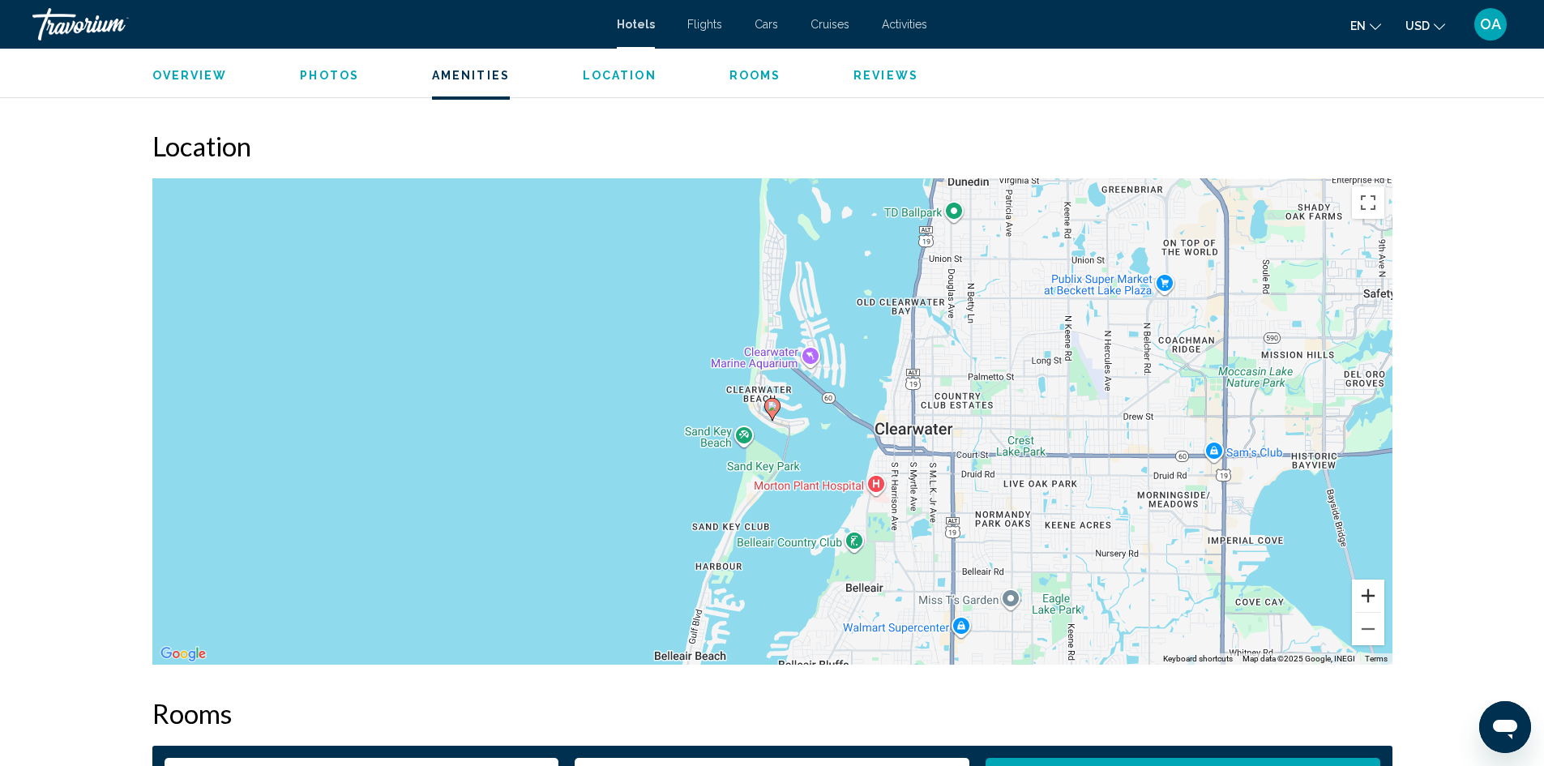
click at [1366, 588] on button "Zoom in" at bounding box center [1368, 596] width 32 height 32
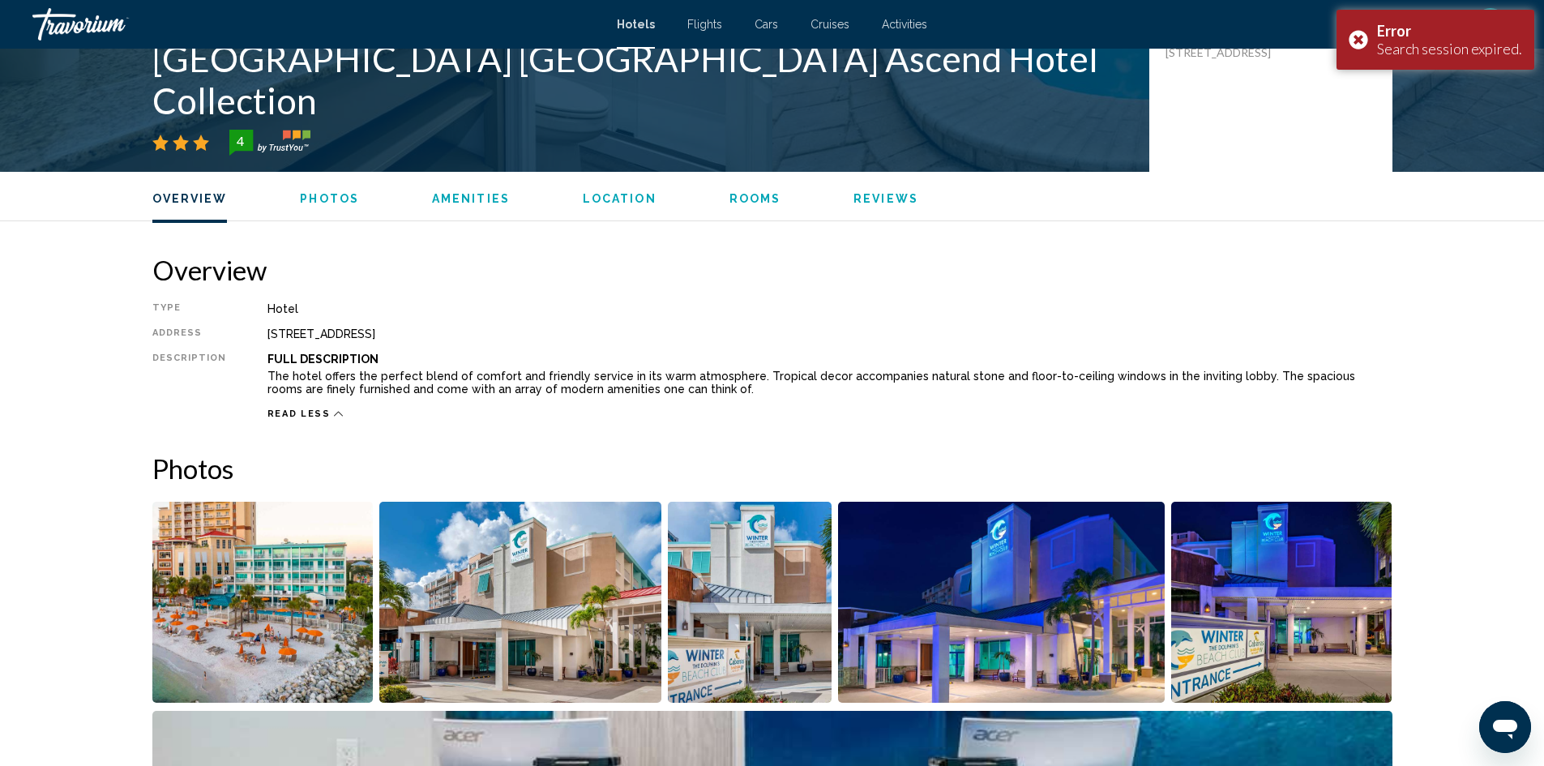
scroll to position [486, 0]
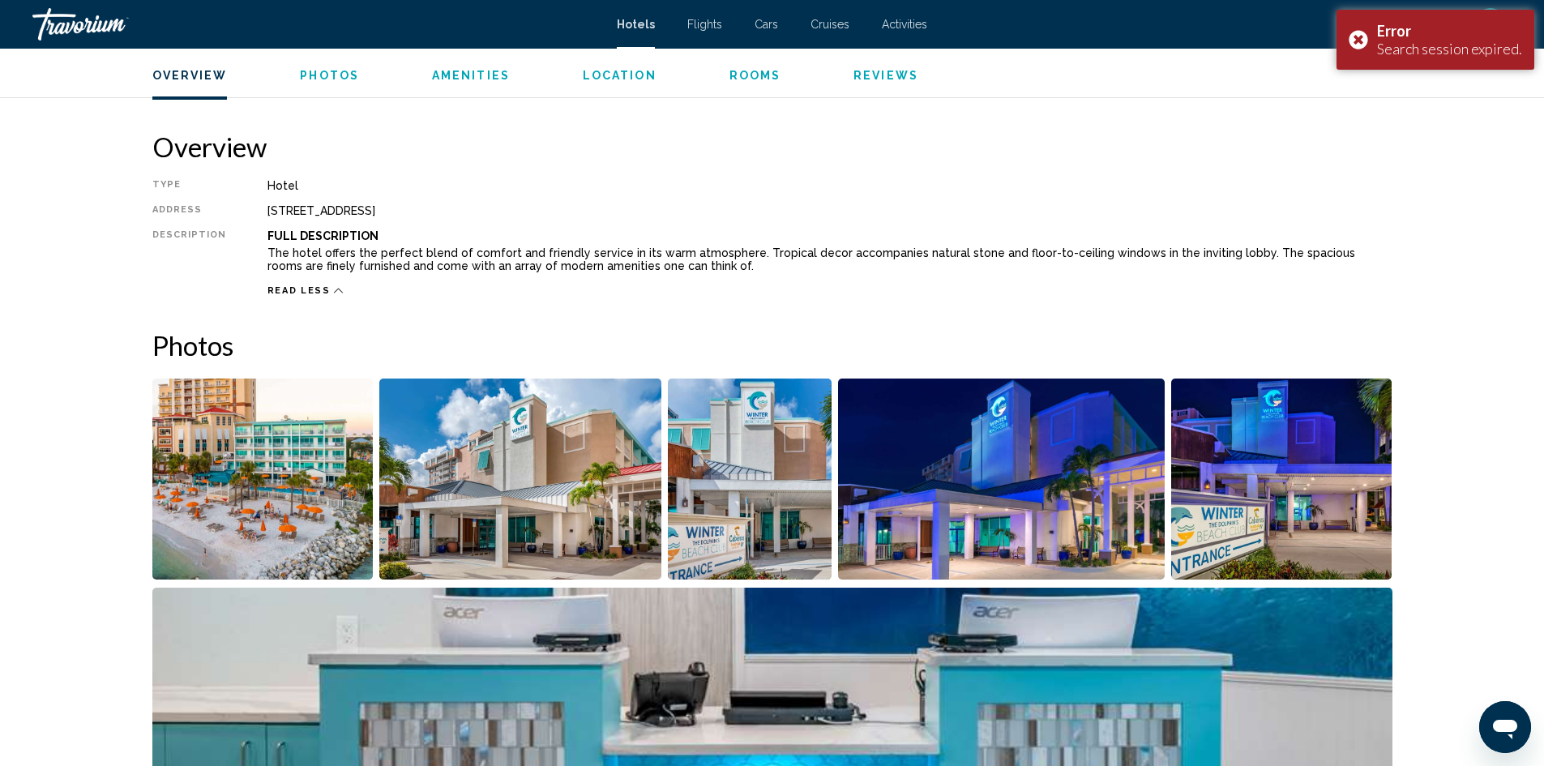
click at [247, 472] on img "Open full-screen image slider" at bounding box center [262, 479] width 221 height 201
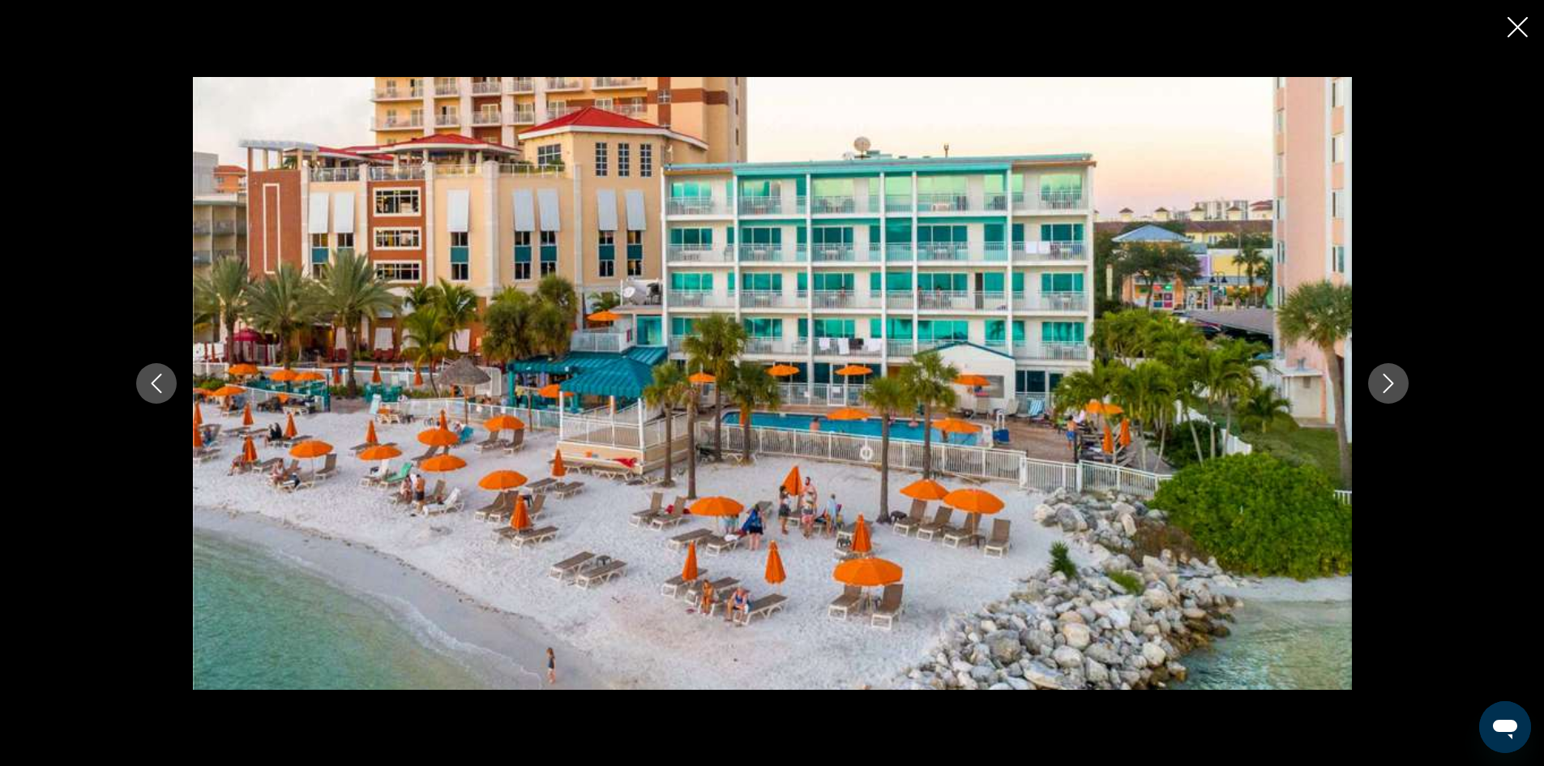
scroll to position [567, 0]
click at [1394, 382] on icon "Next image" at bounding box center [1388, 383] width 19 height 19
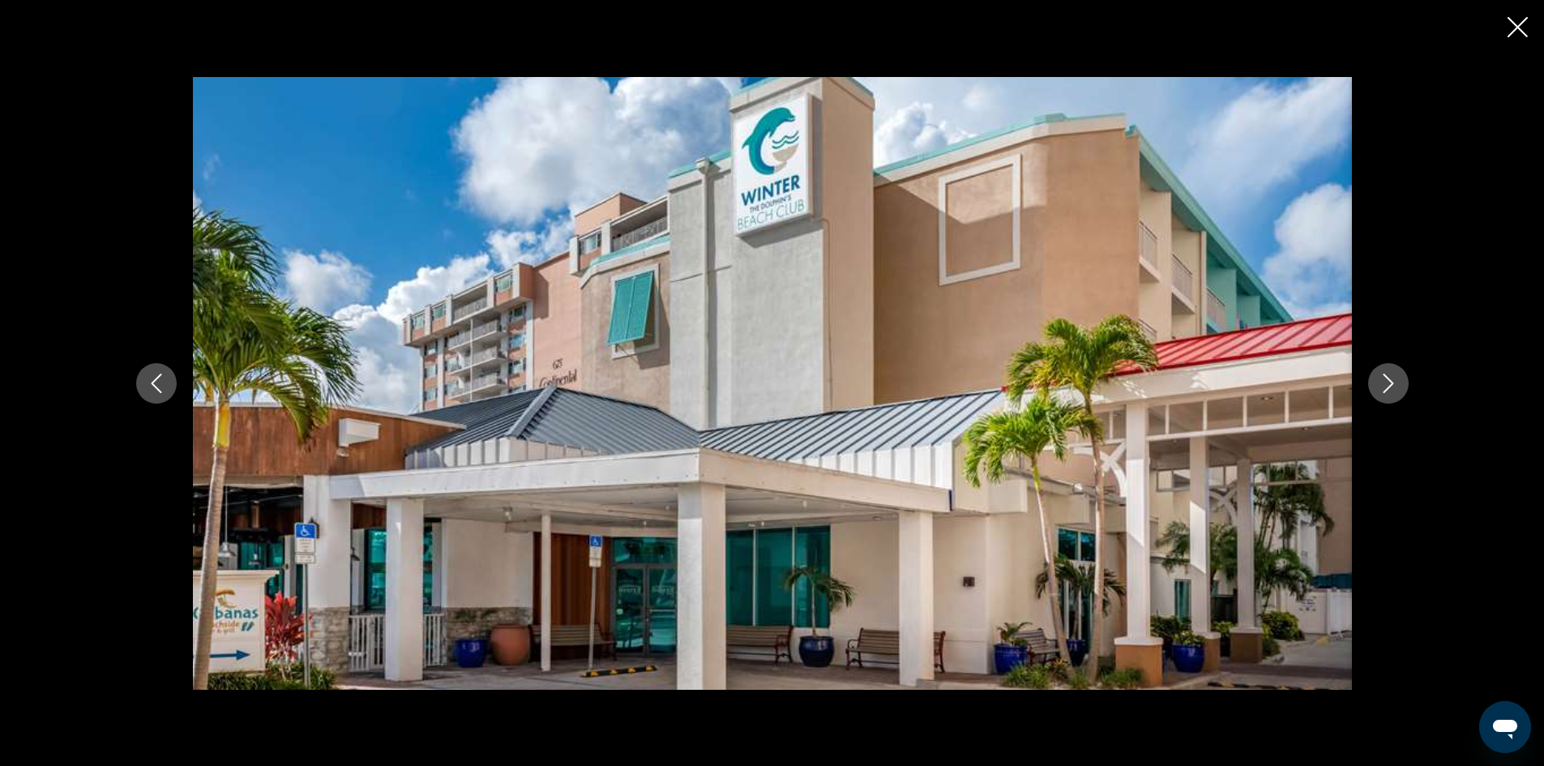
click at [1394, 382] on icon "Next image" at bounding box center [1388, 383] width 19 height 19
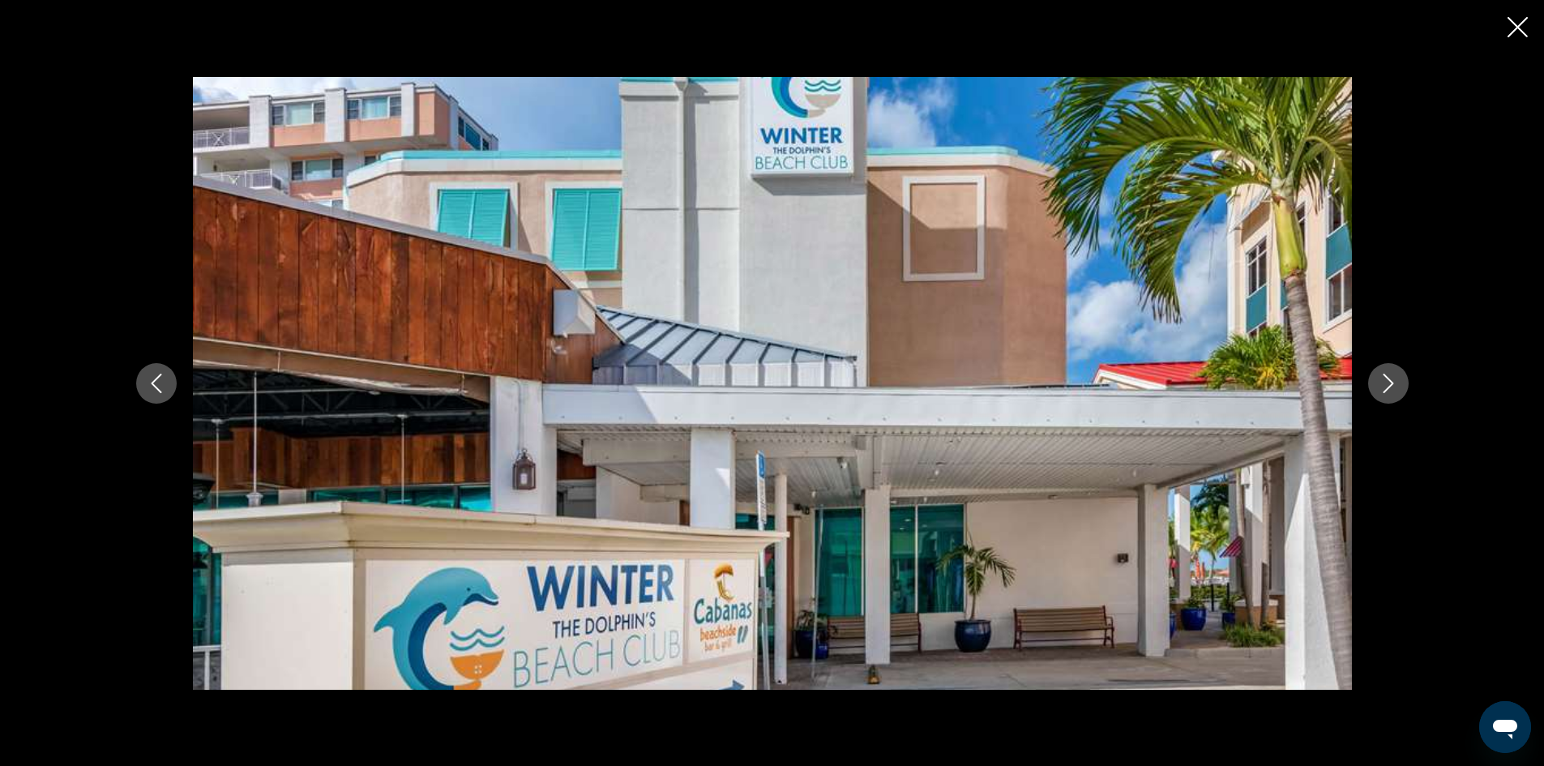
click at [1394, 382] on icon "Next image" at bounding box center [1388, 383] width 19 height 19
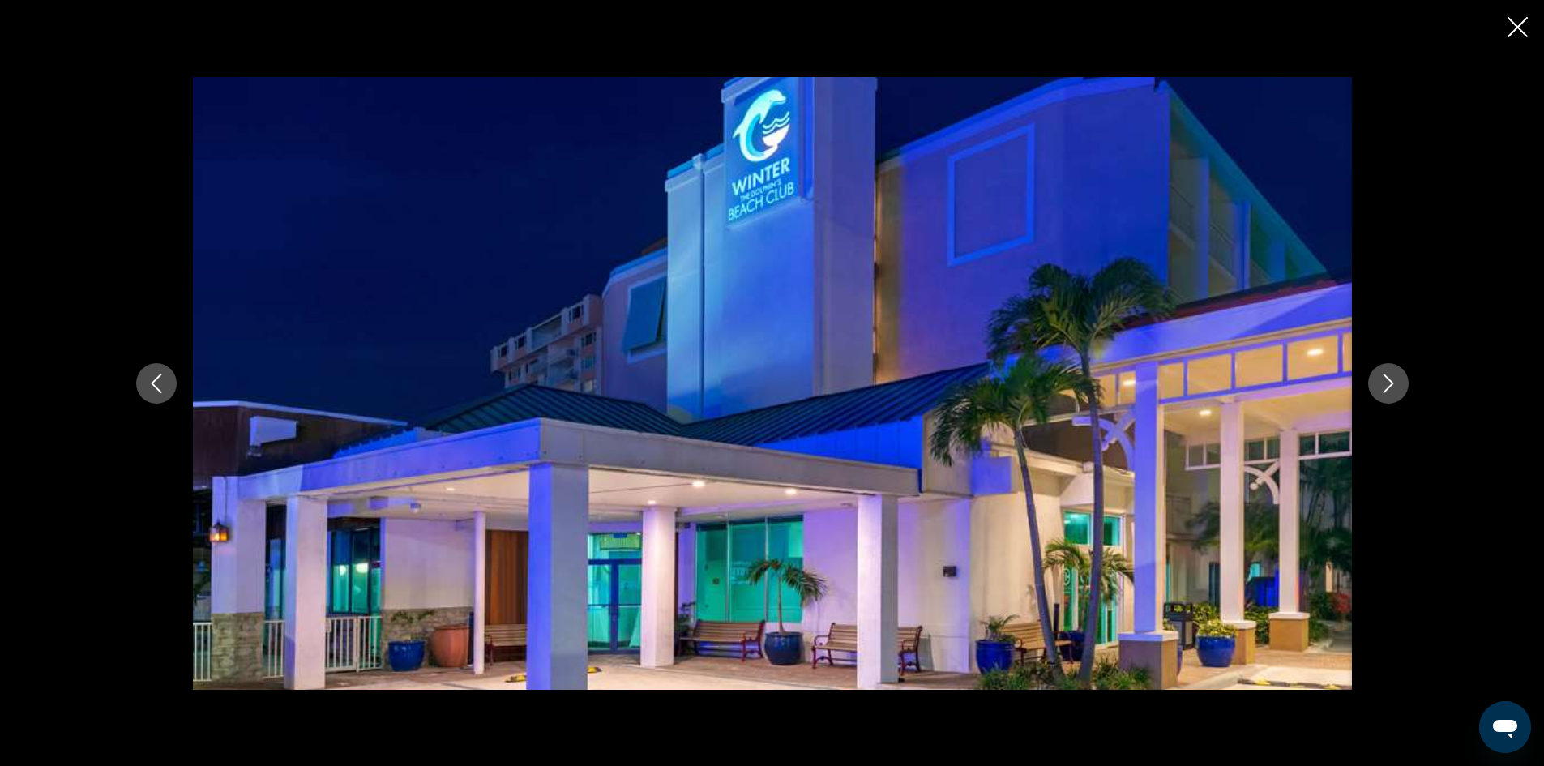
click at [1394, 382] on icon "Next image" at bounding box center [1388, 383] width 19 height 19
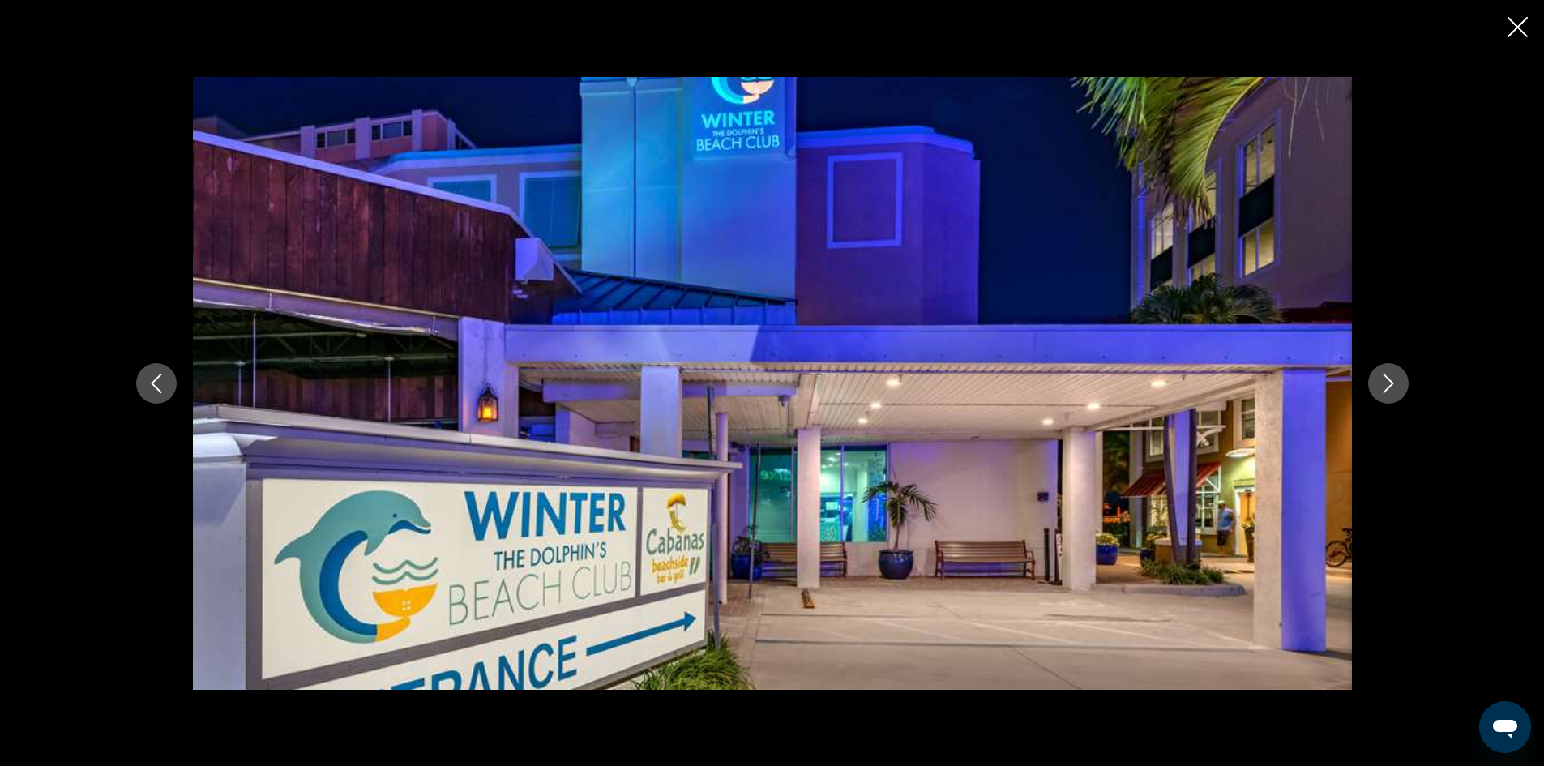
click at [1394, 382] on icon "Next image" at bounding box center [1388, 383] width 19 height 19
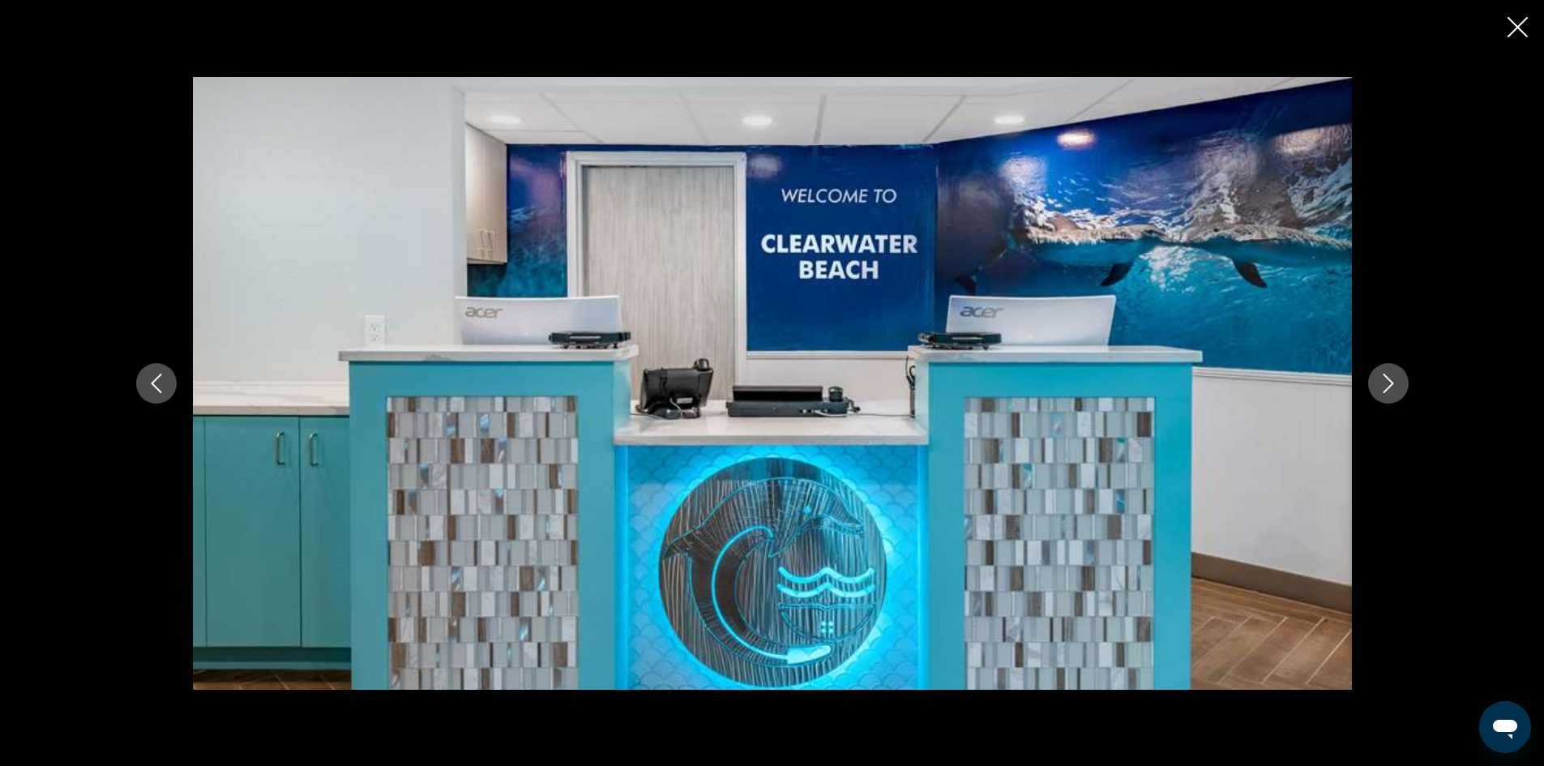
click at [1394, 382] on icon "Next image" at bounding box center [1388, 383] width 19 height 19
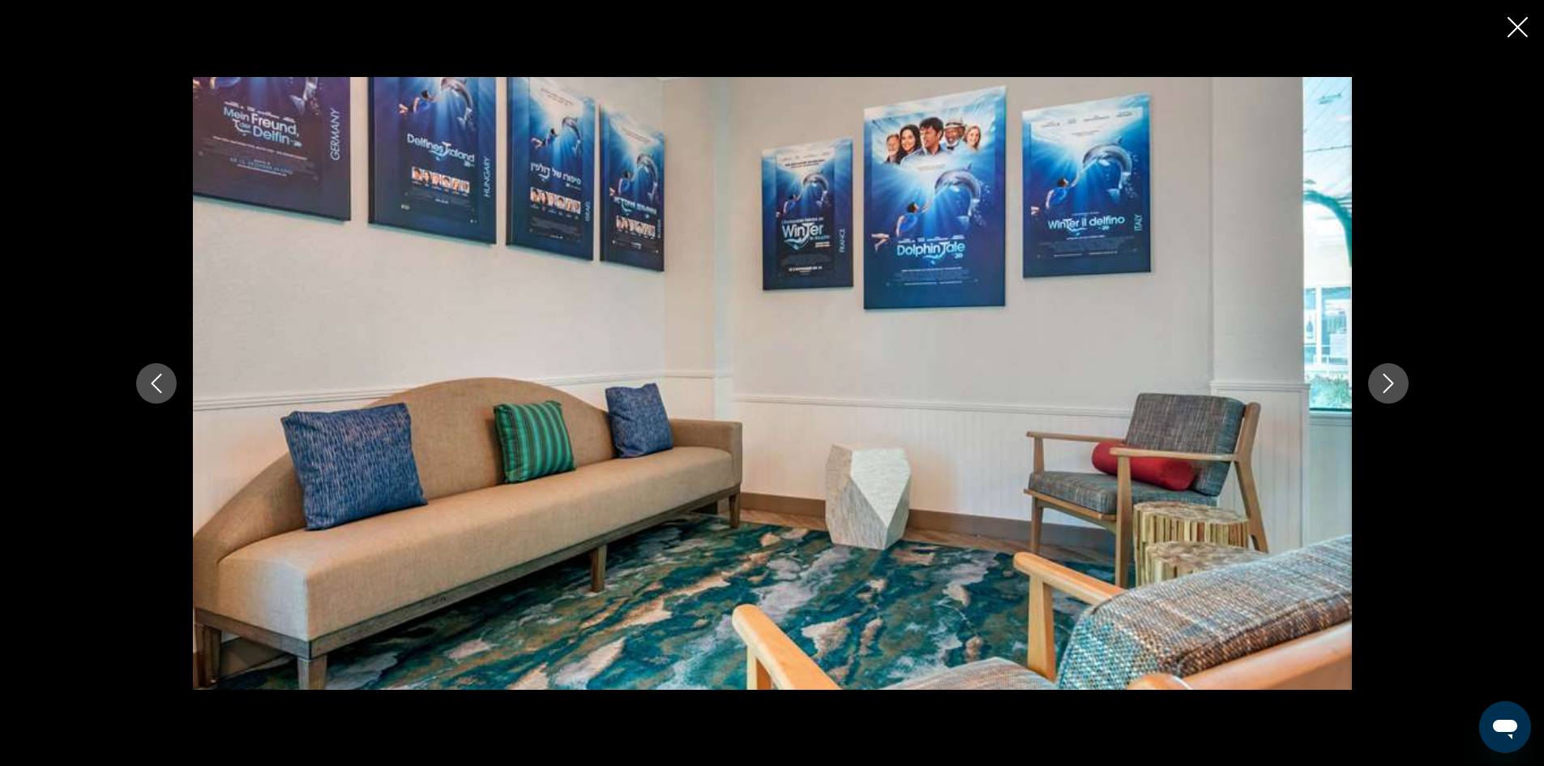
click at [1394, 382] on icon "Next image" at bounding box center [1388, 383] width 19 height 19
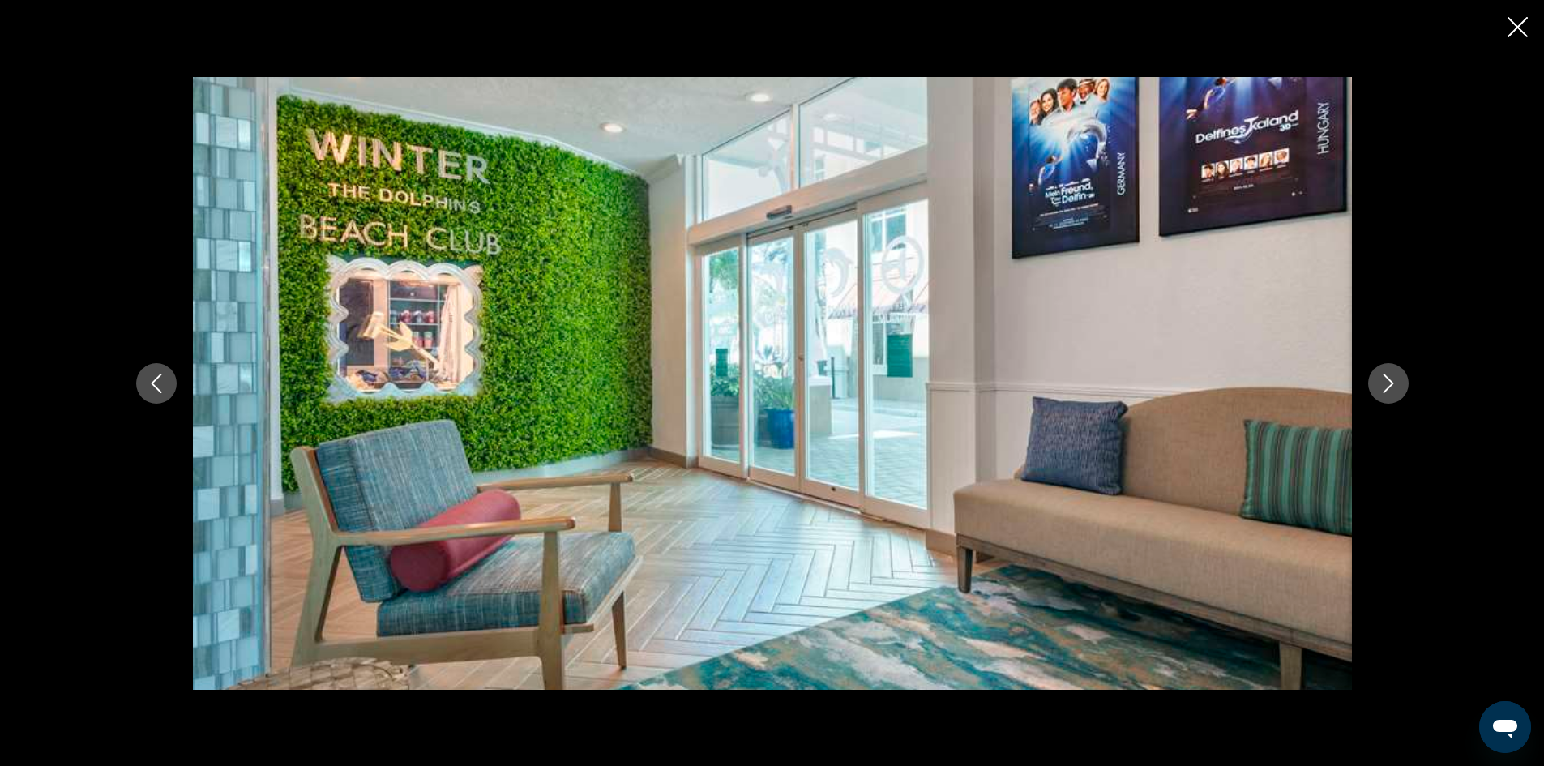
click at [1394, 382] on icon "Next image" at bounding box center [1388, 383] width 19 height 19
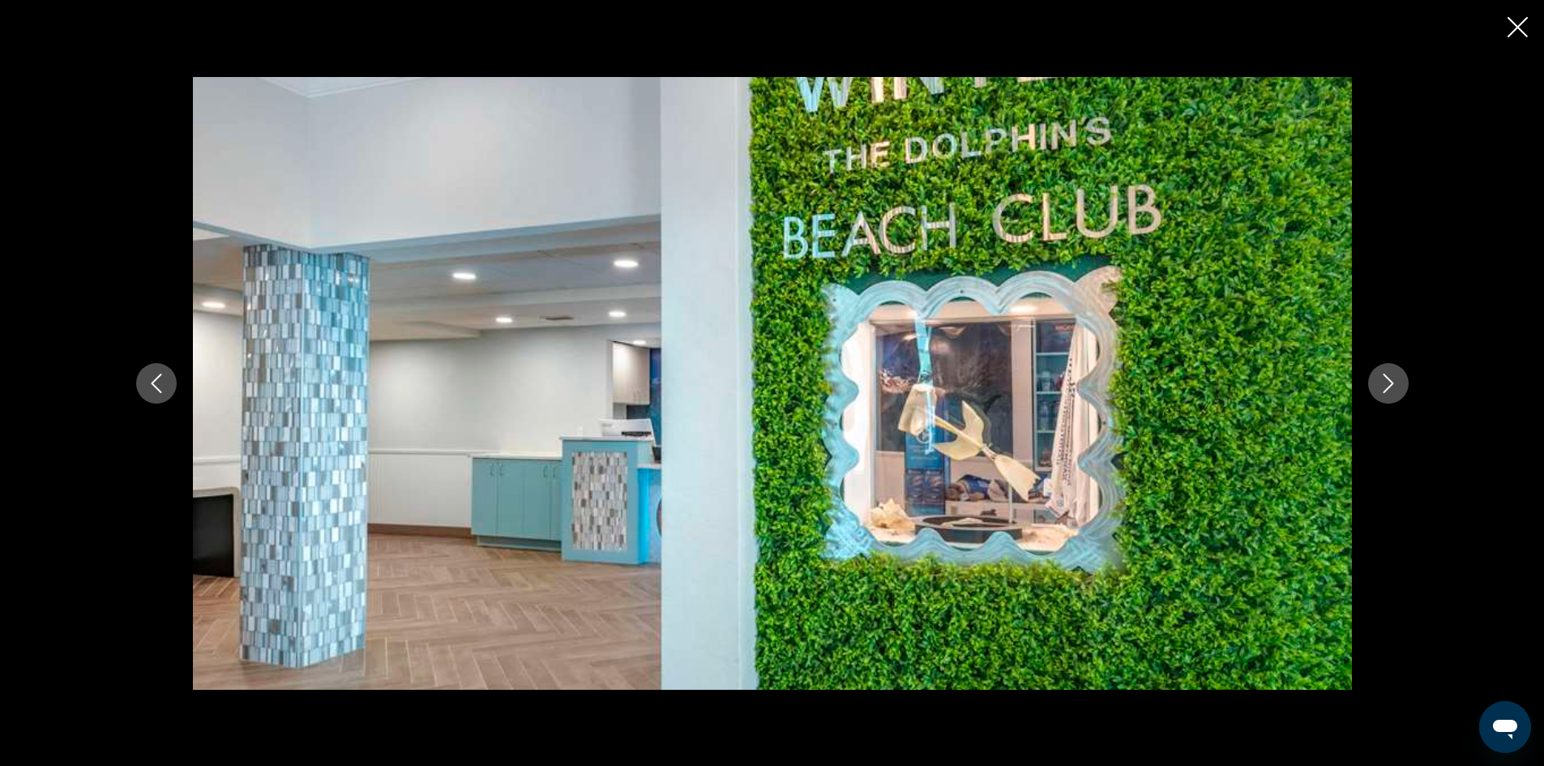
click at [1394, 382] on icon "Next image" at bounding box center [1388, 383] width 19 height 19
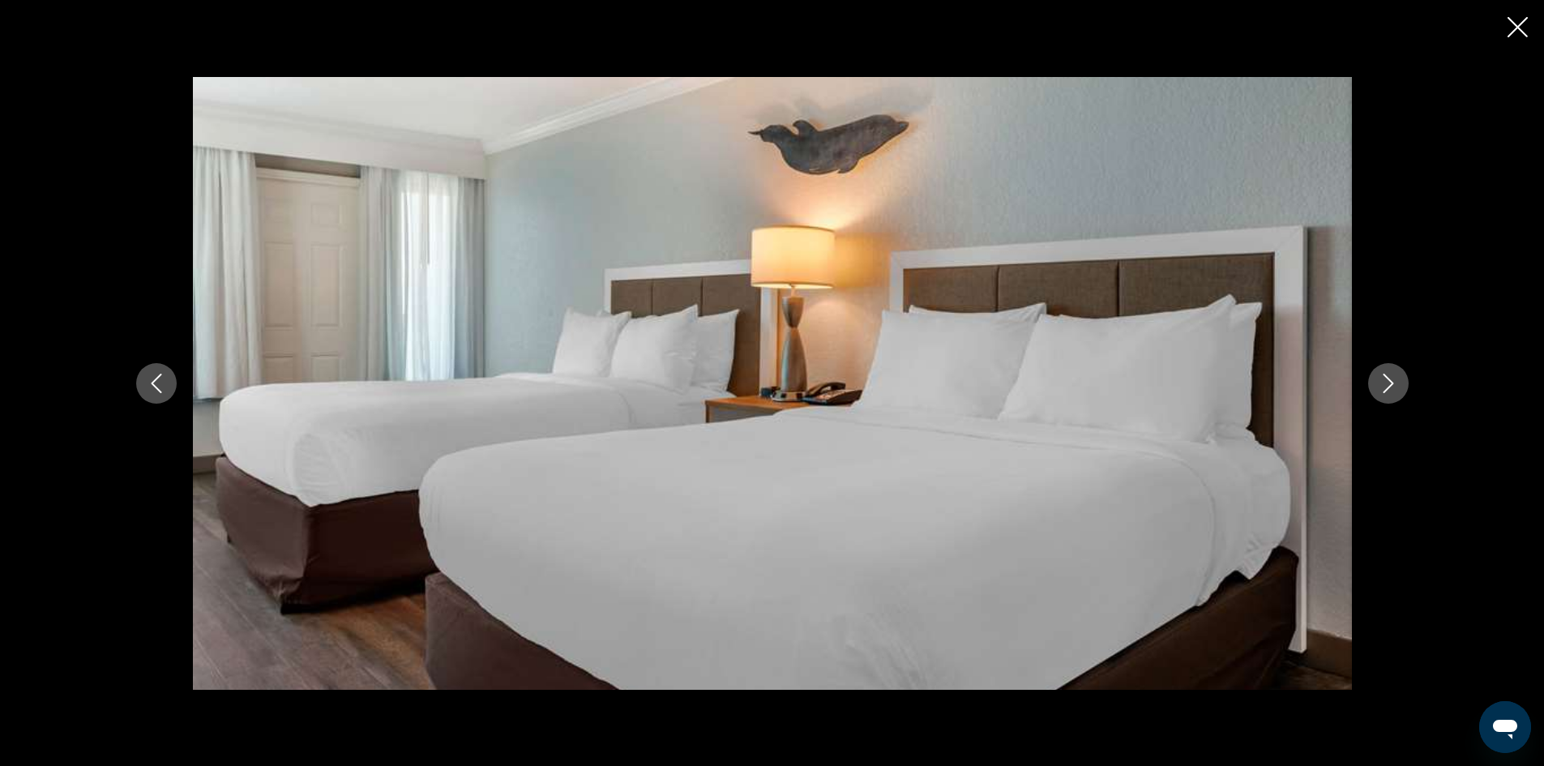
click at [1394, 382] on icon "Next image" at bounding box center [1388, 383] width 19 height 19
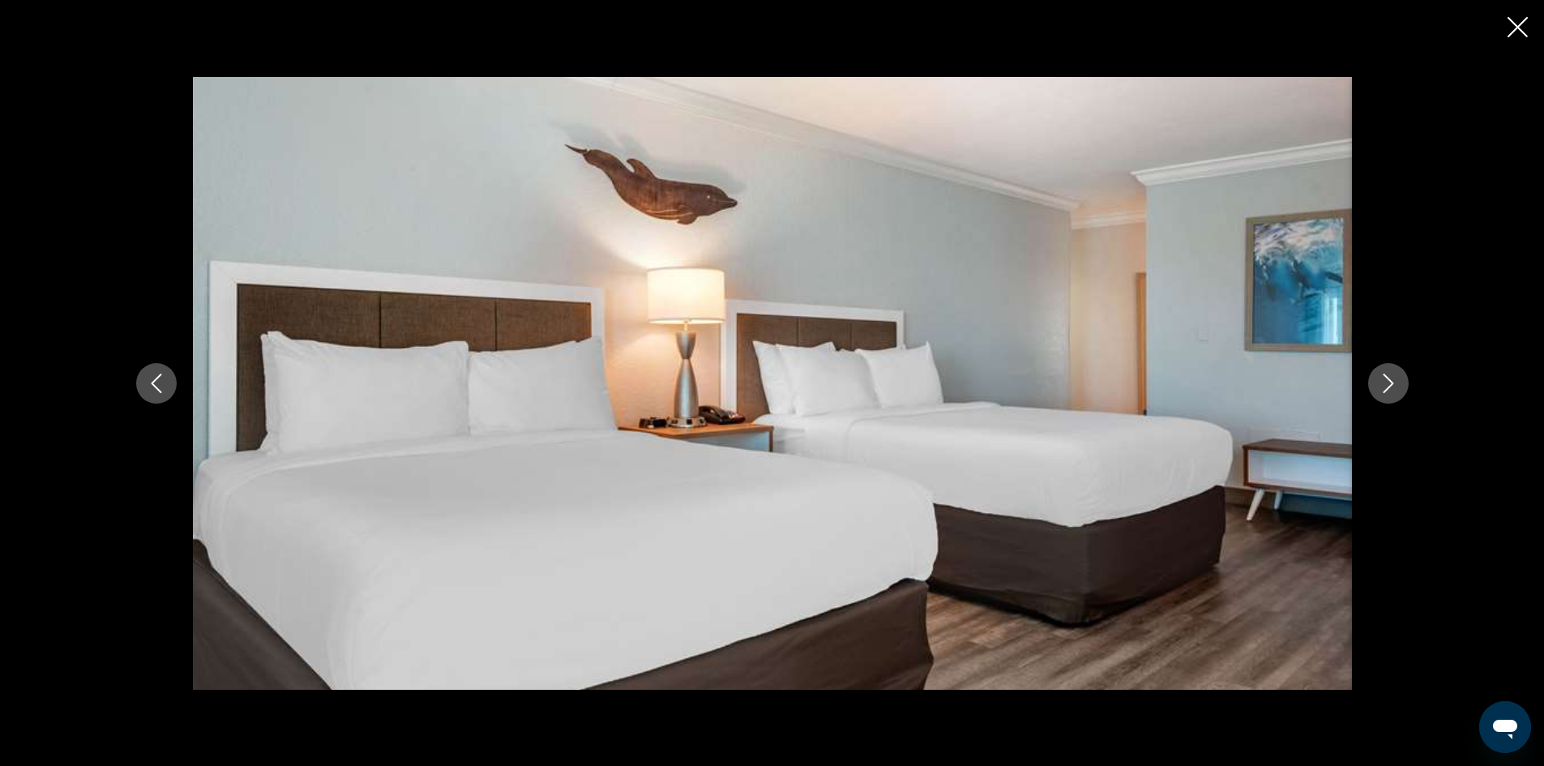
click at [1394, 382] on icon "Next image" at bounding box center [1388, 383] width 19 height 19
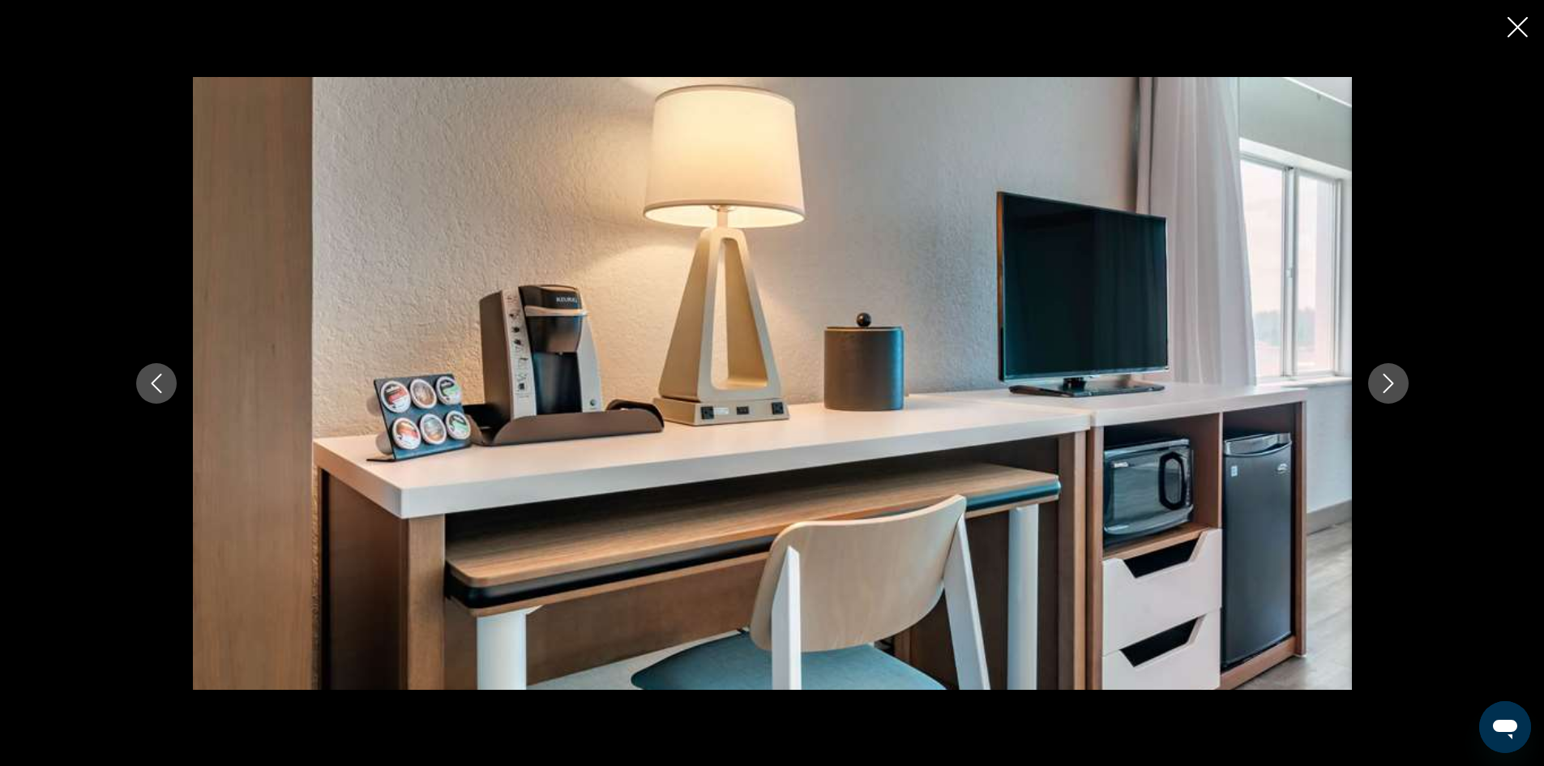
click at [1394, 382] on icon "Next image" at bounding box center [1388, 383] width 19 height 19
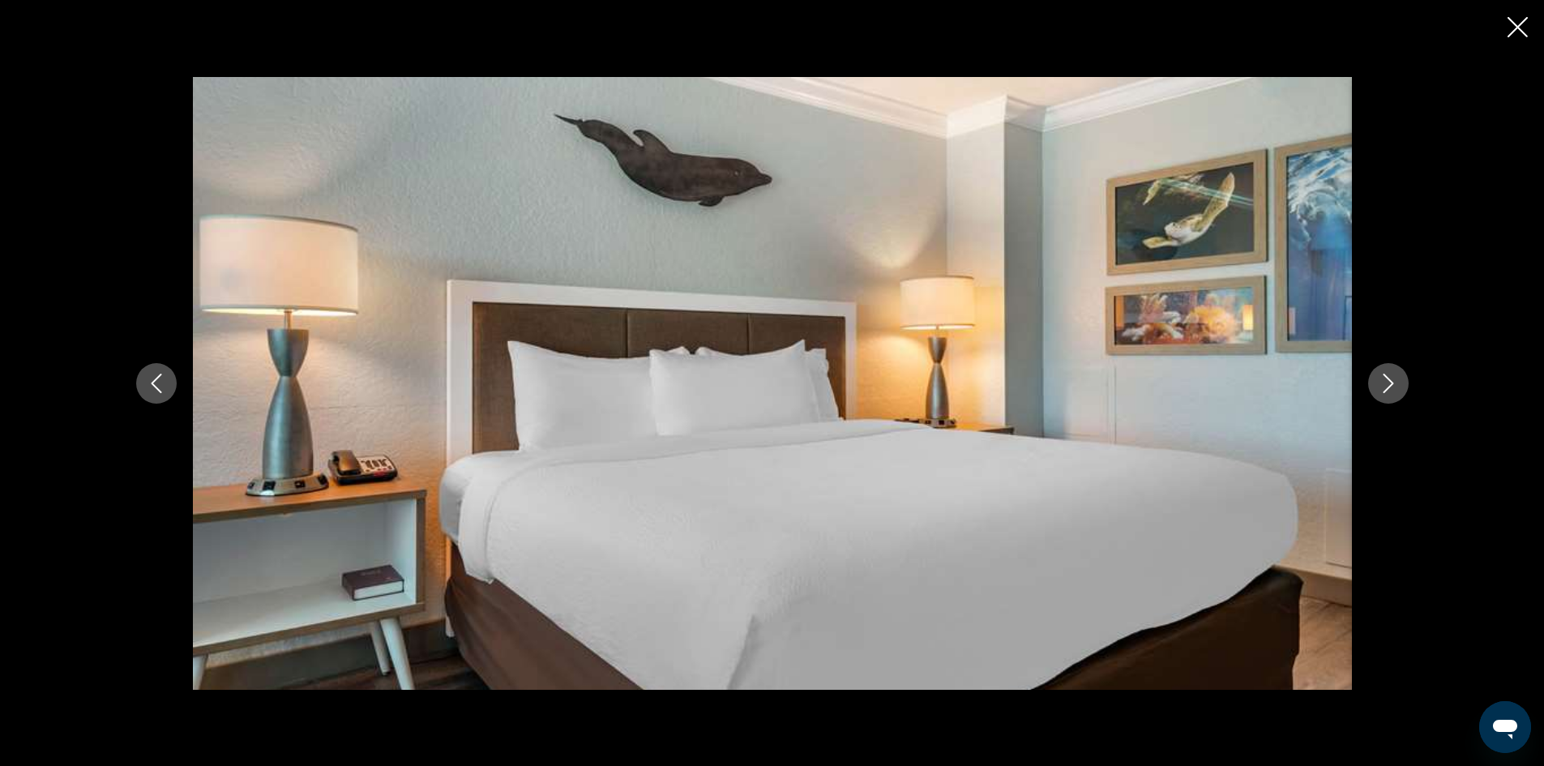
click at [1394, 382] on icon "Next image" at bounding box center [1388, 383] width 19 height 19
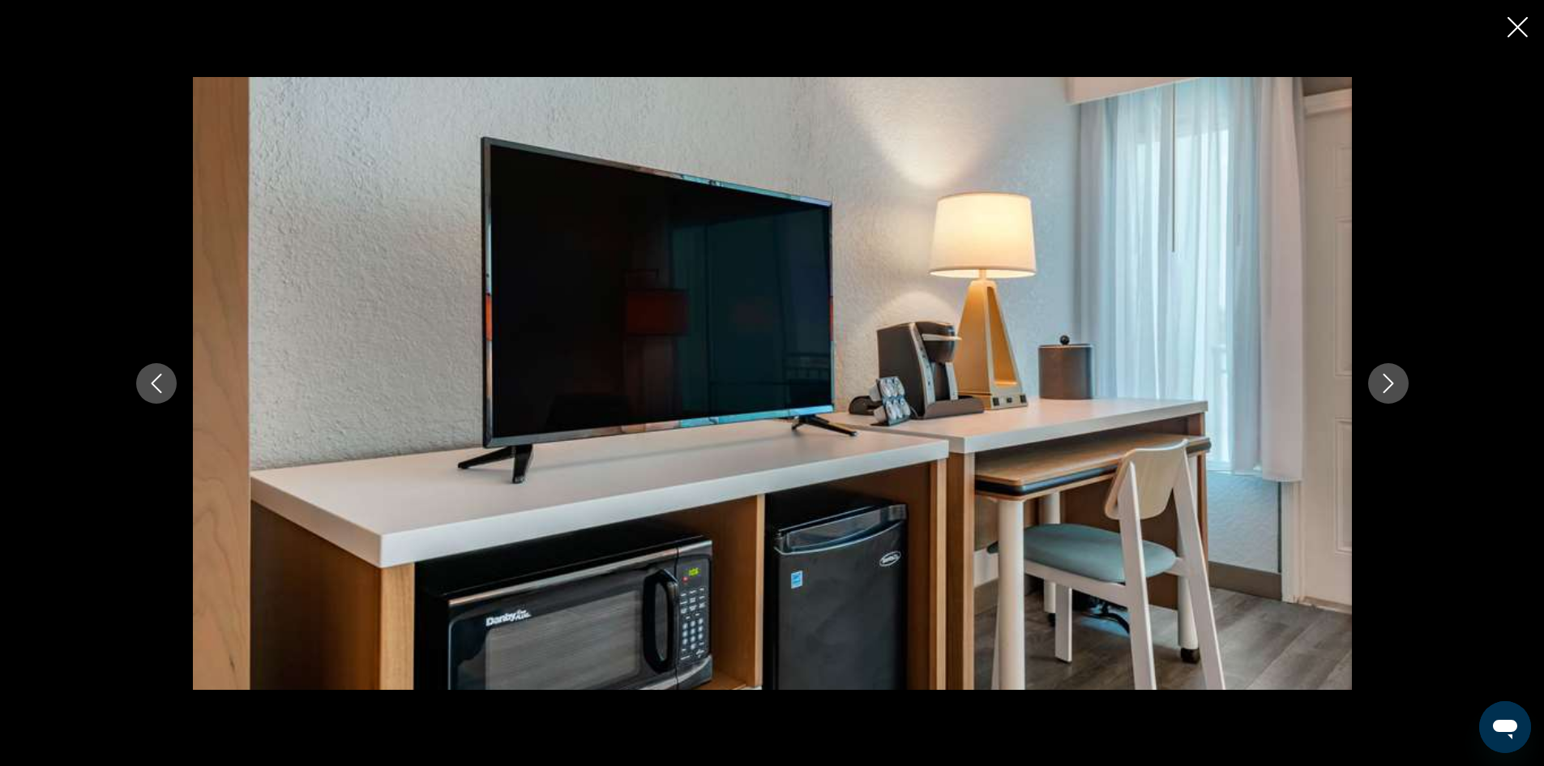
click at [1394, 382] on icon "Next image" at bounding box center [1388, 383] width 19 height 19
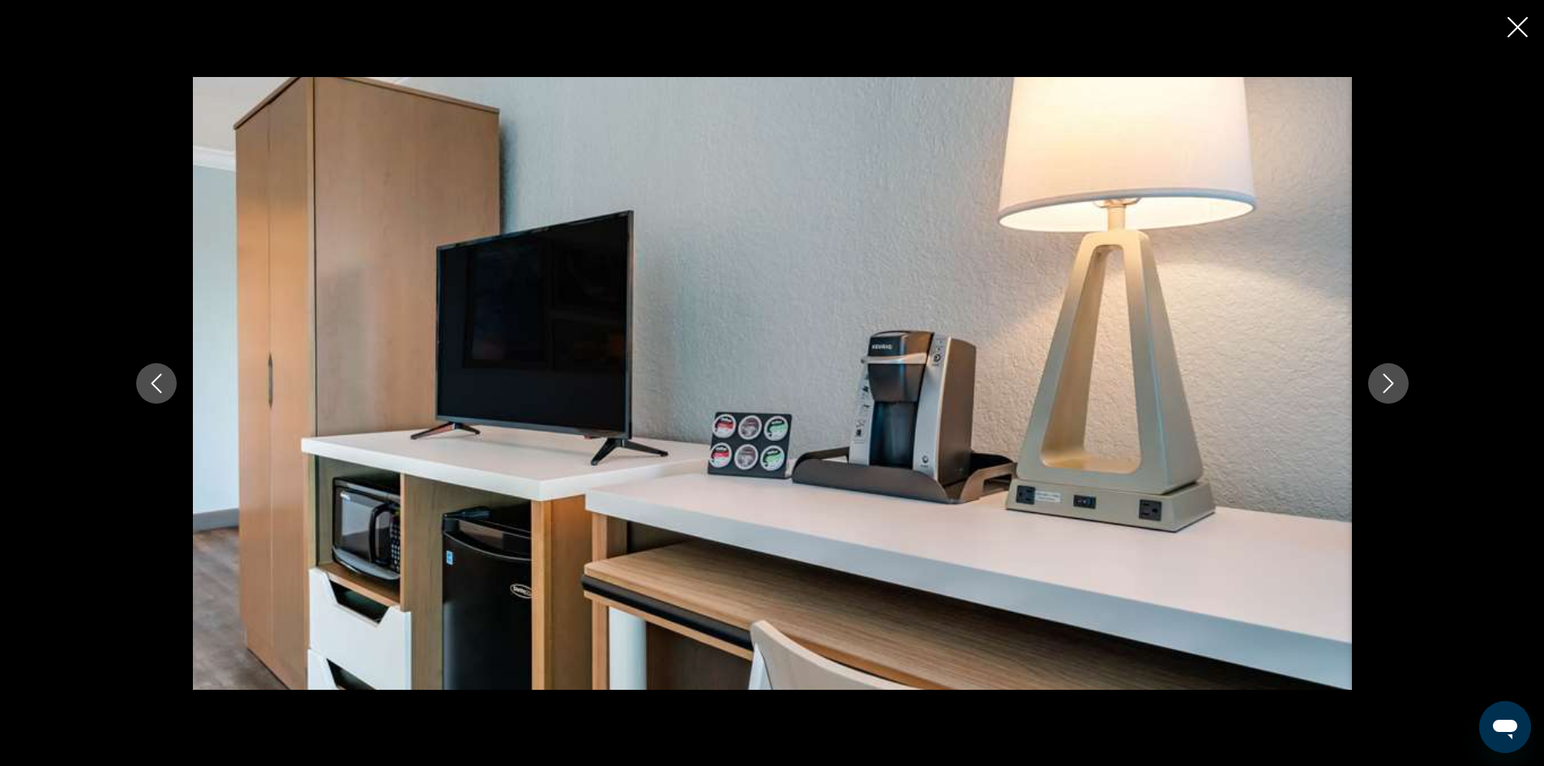
click at [1394, 382] on icon "Next image" at bounding box center [1388, 383] width 19 height 19
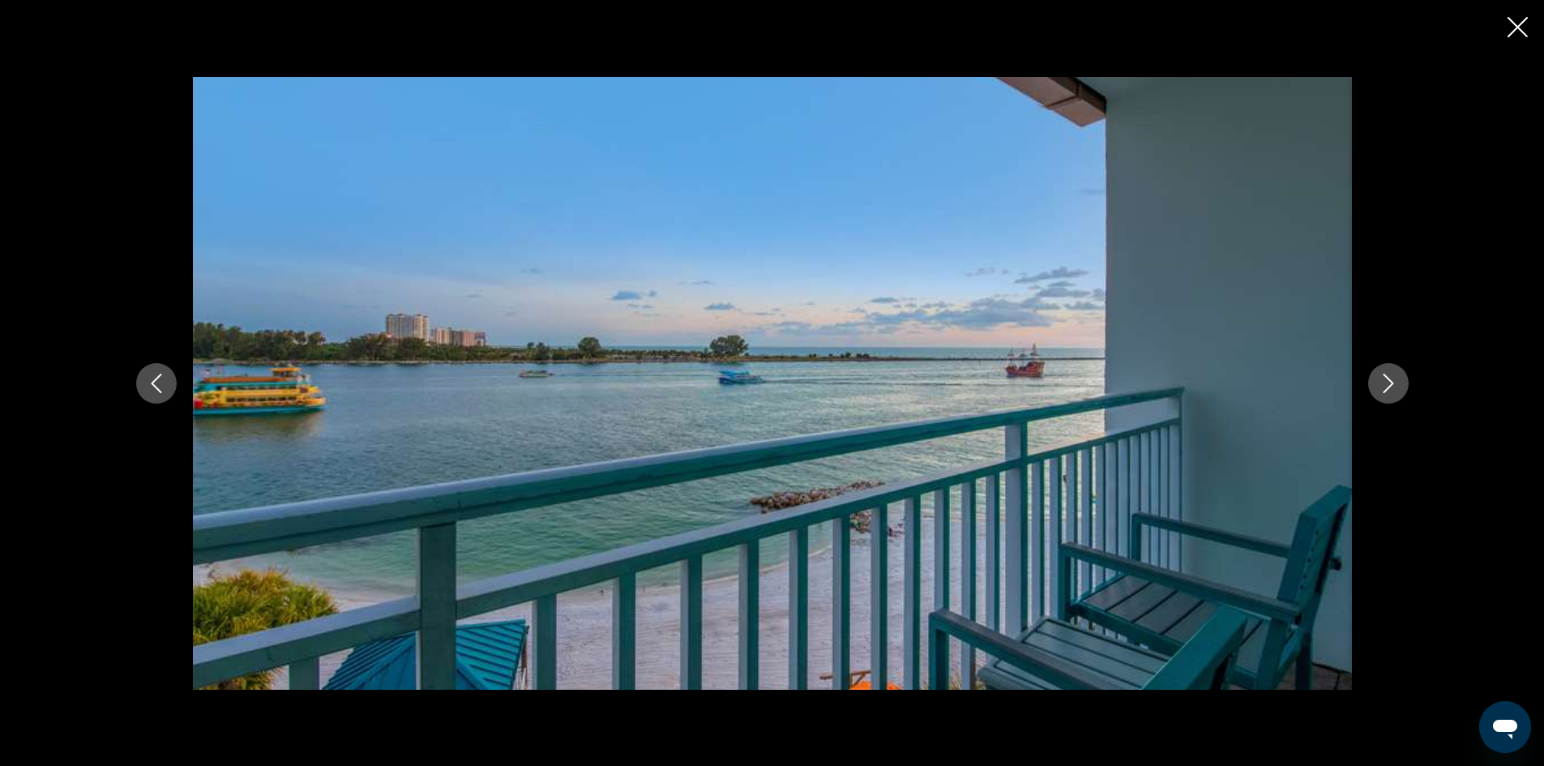
click at [1394, 382] on icon "Next image" at bounding box center [1388, 383] width 19 height 19
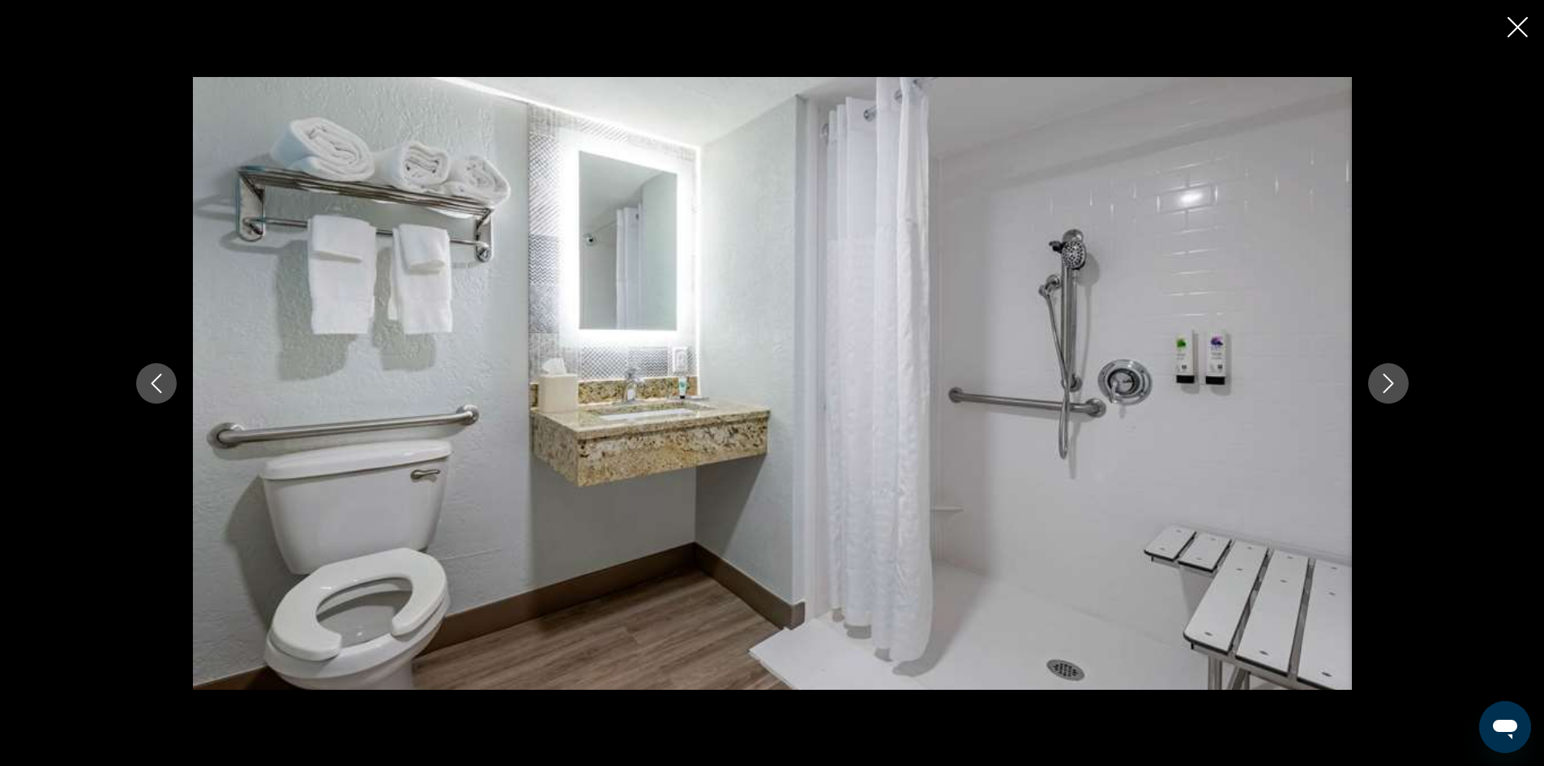
click at [1394, 382] on icon "Next image" at bounding box center [1388, 383] width 19 height 19
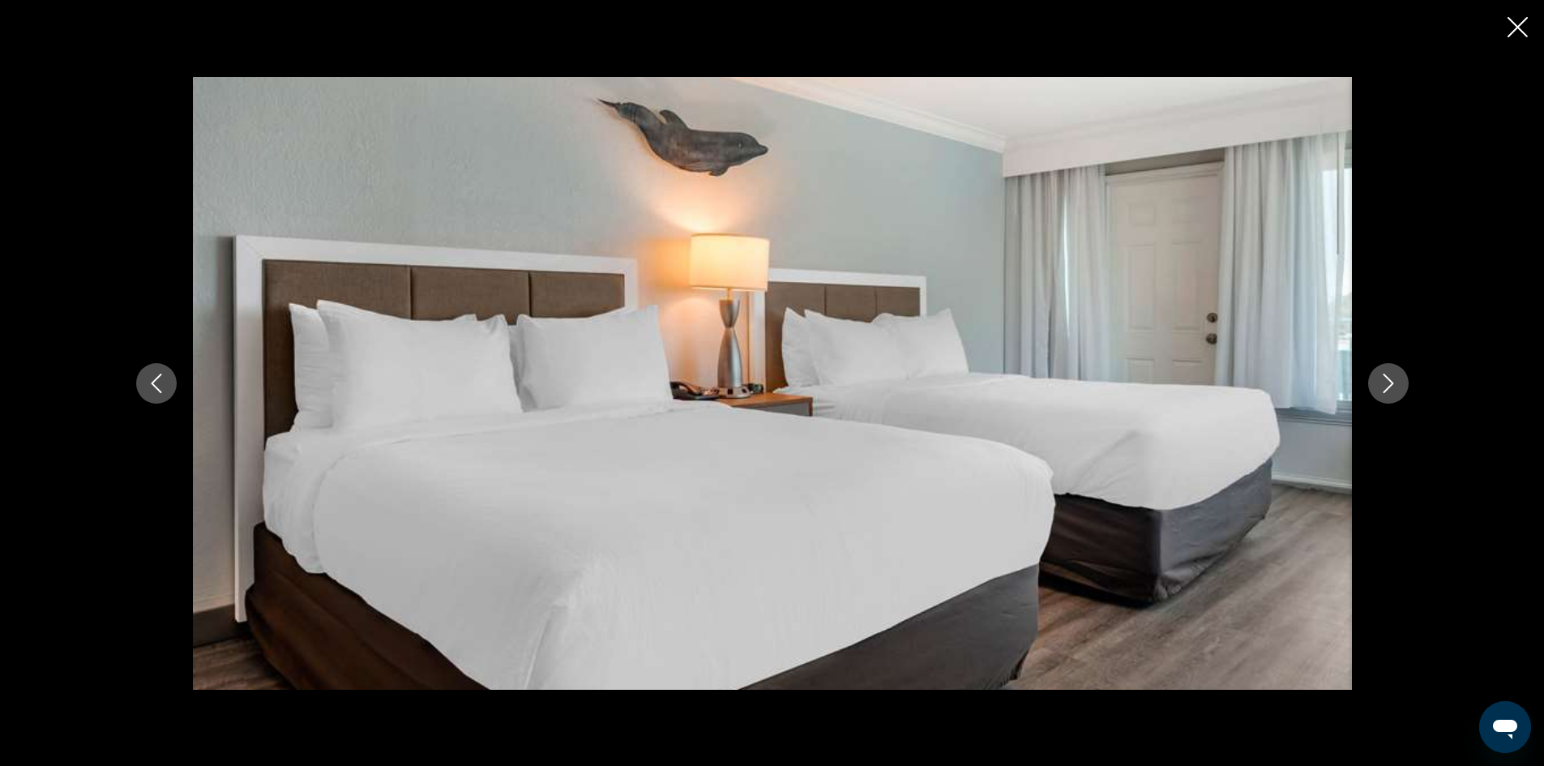
click at [1394, 382] on icon "Next image" at bounding box center [1388, 383] width 19 height 19
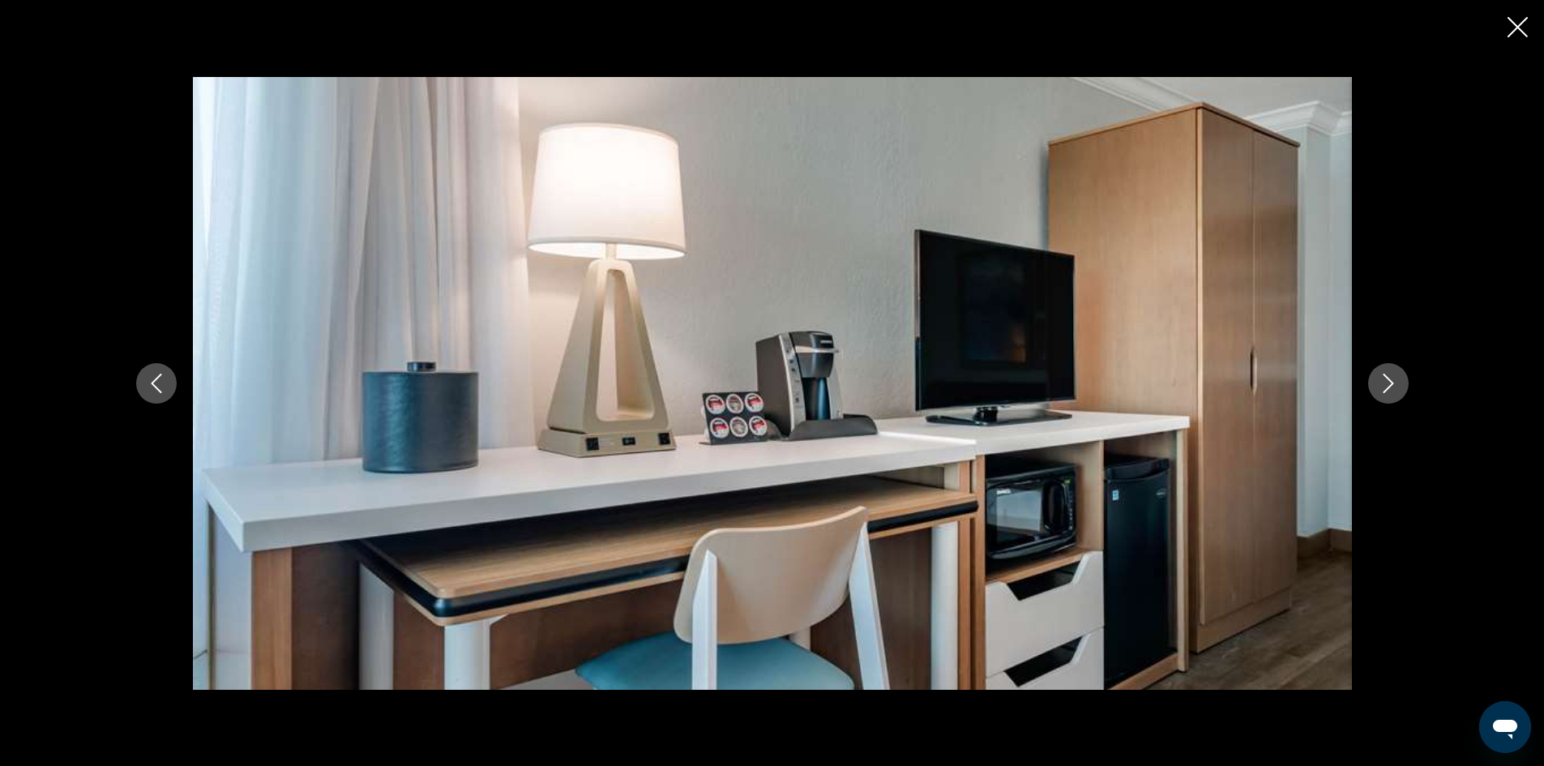
click at [1394, 382] on icon "Next image" at bounding box center [1388, 383] width 19 height 19
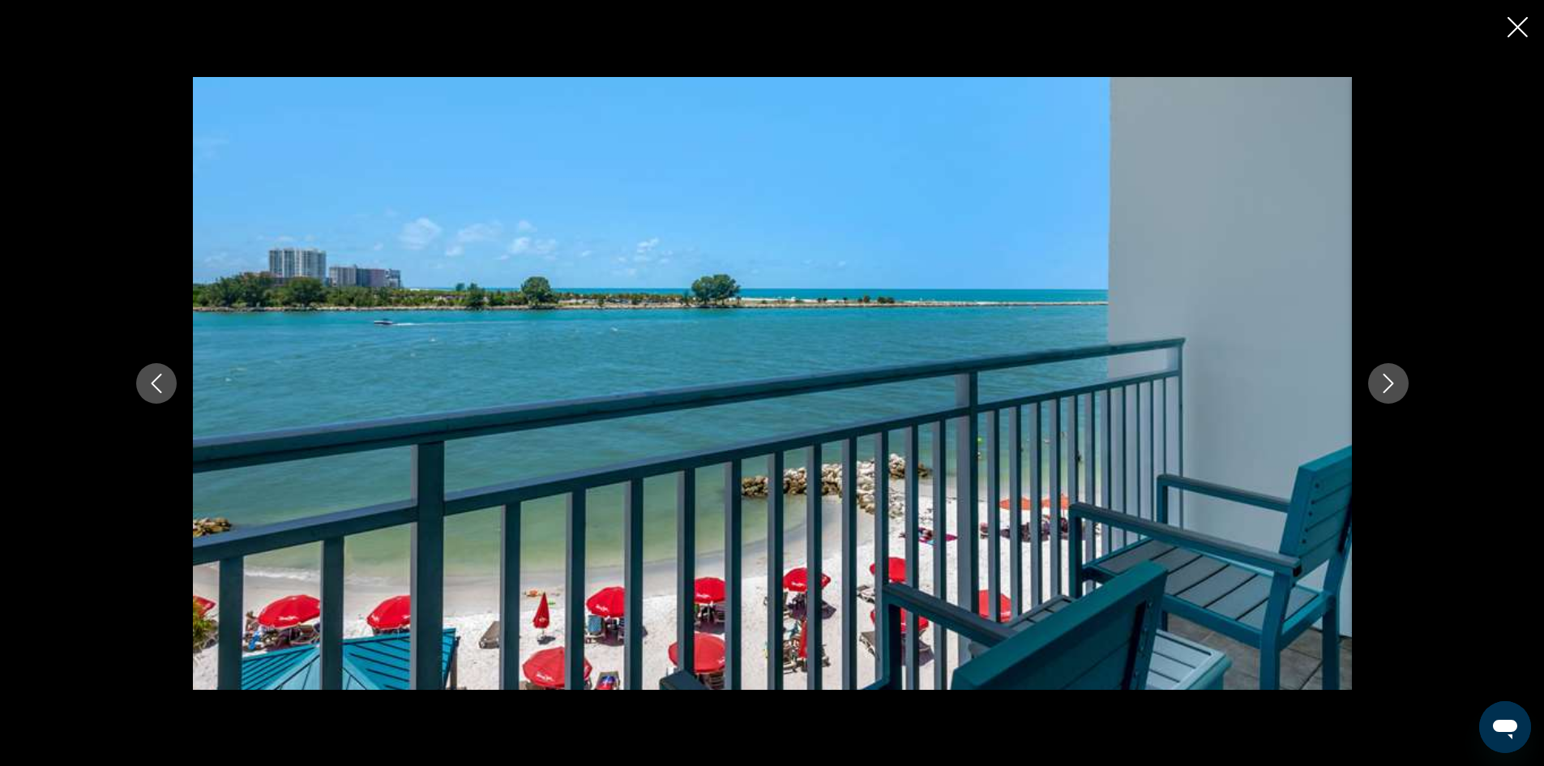
click at [144, 394] on button "Previous image" at bounding box center [156, 383] width 41 height 41
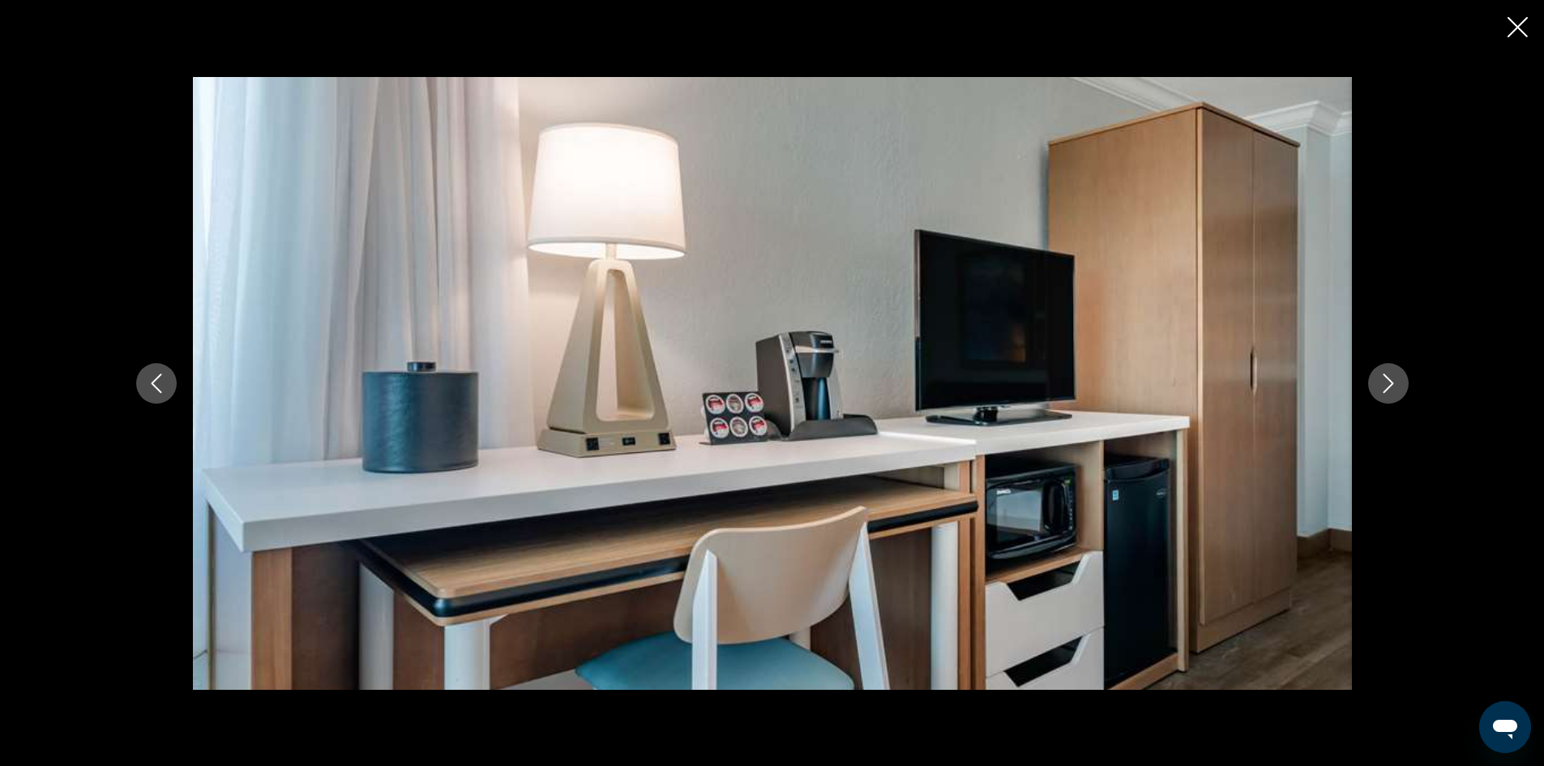
click at [144, 394] on button "Previous image" at bounding box center [156, 383] width 41 height 41
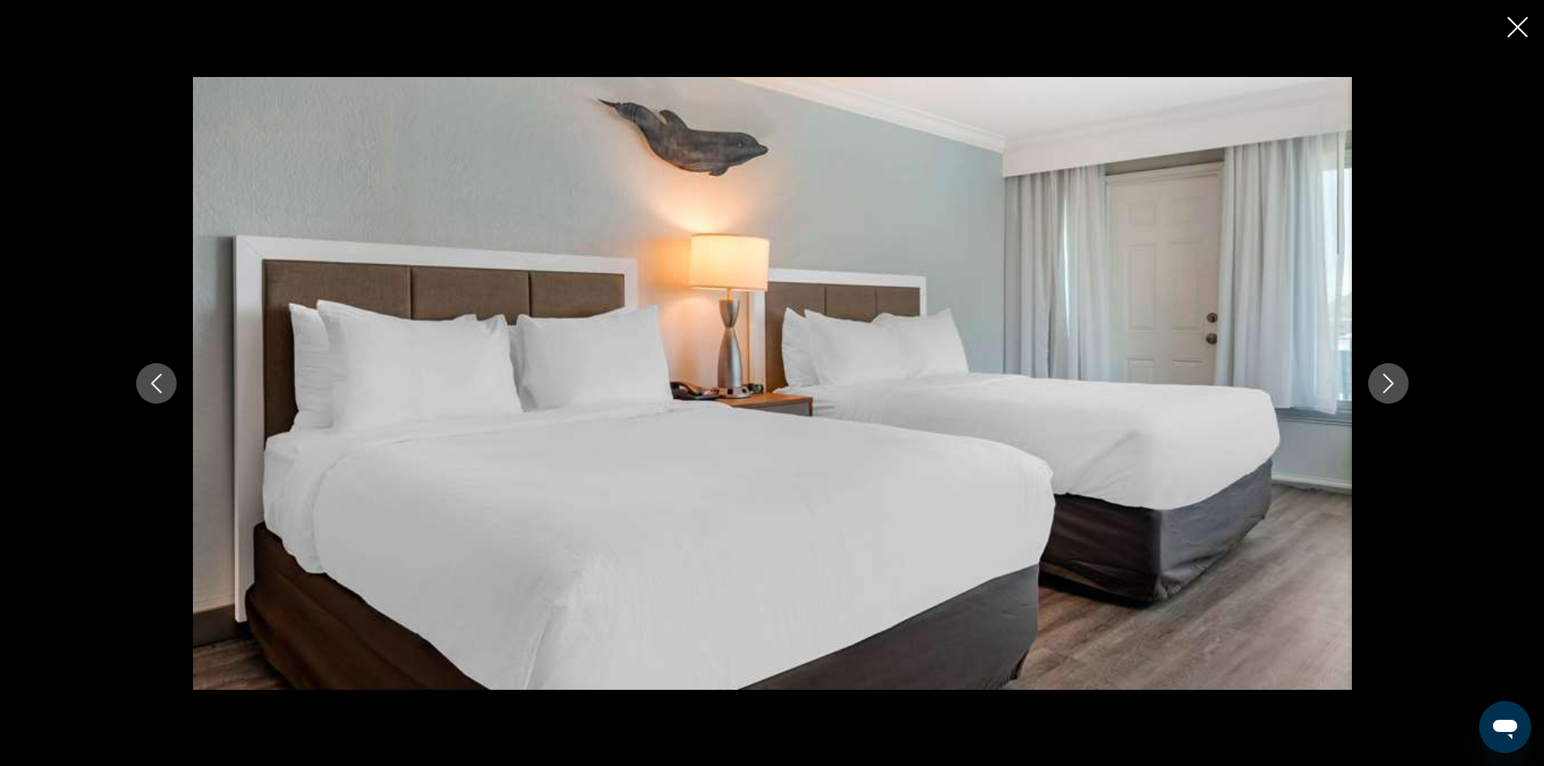
click at [1383, 401] on button "Next image" at bounding box center [1388, 383] width 41 height 41
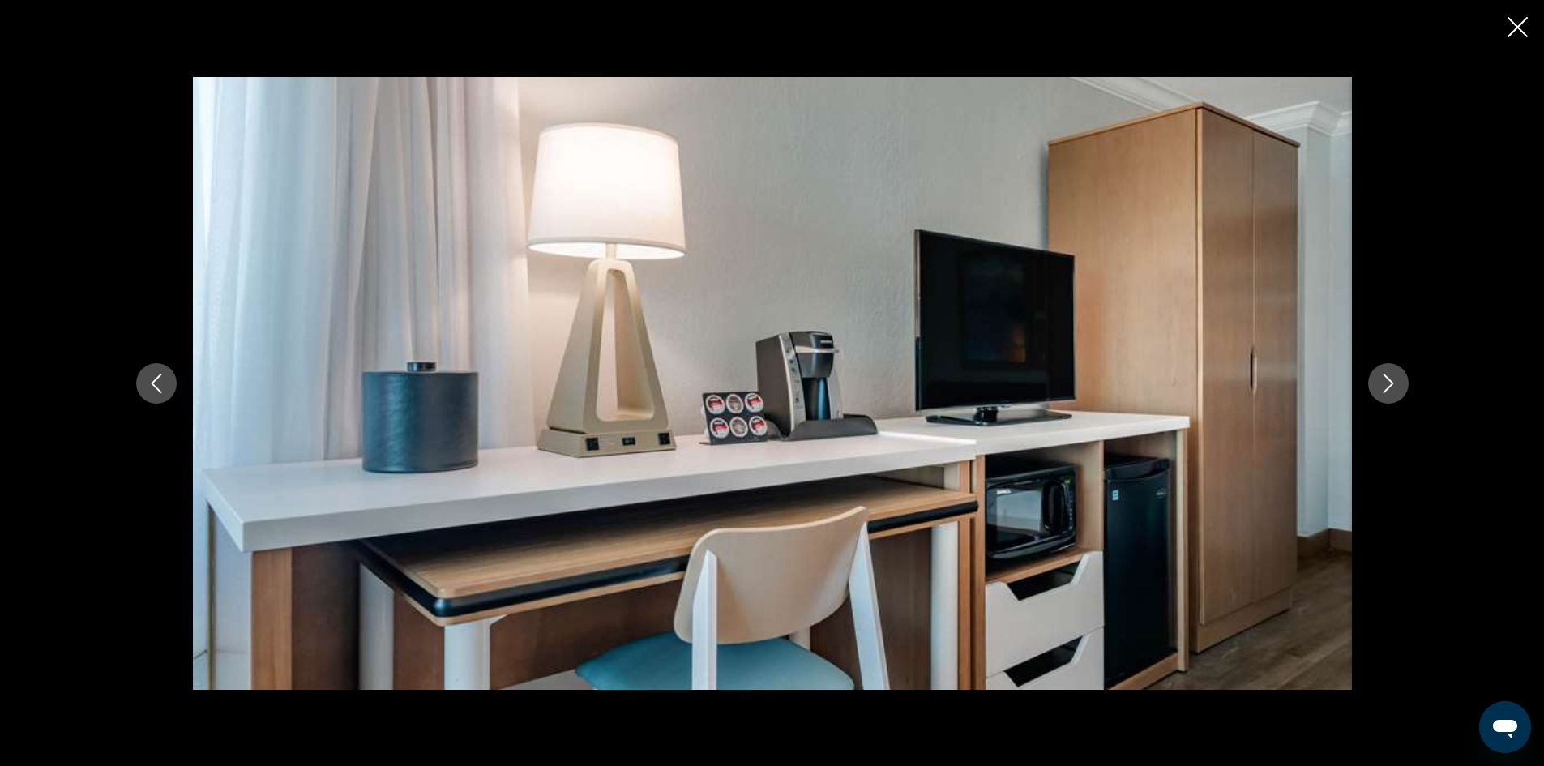
click at [1383, 401] on button "Next image" at bounding box center [1388, 383] width 41 height 41
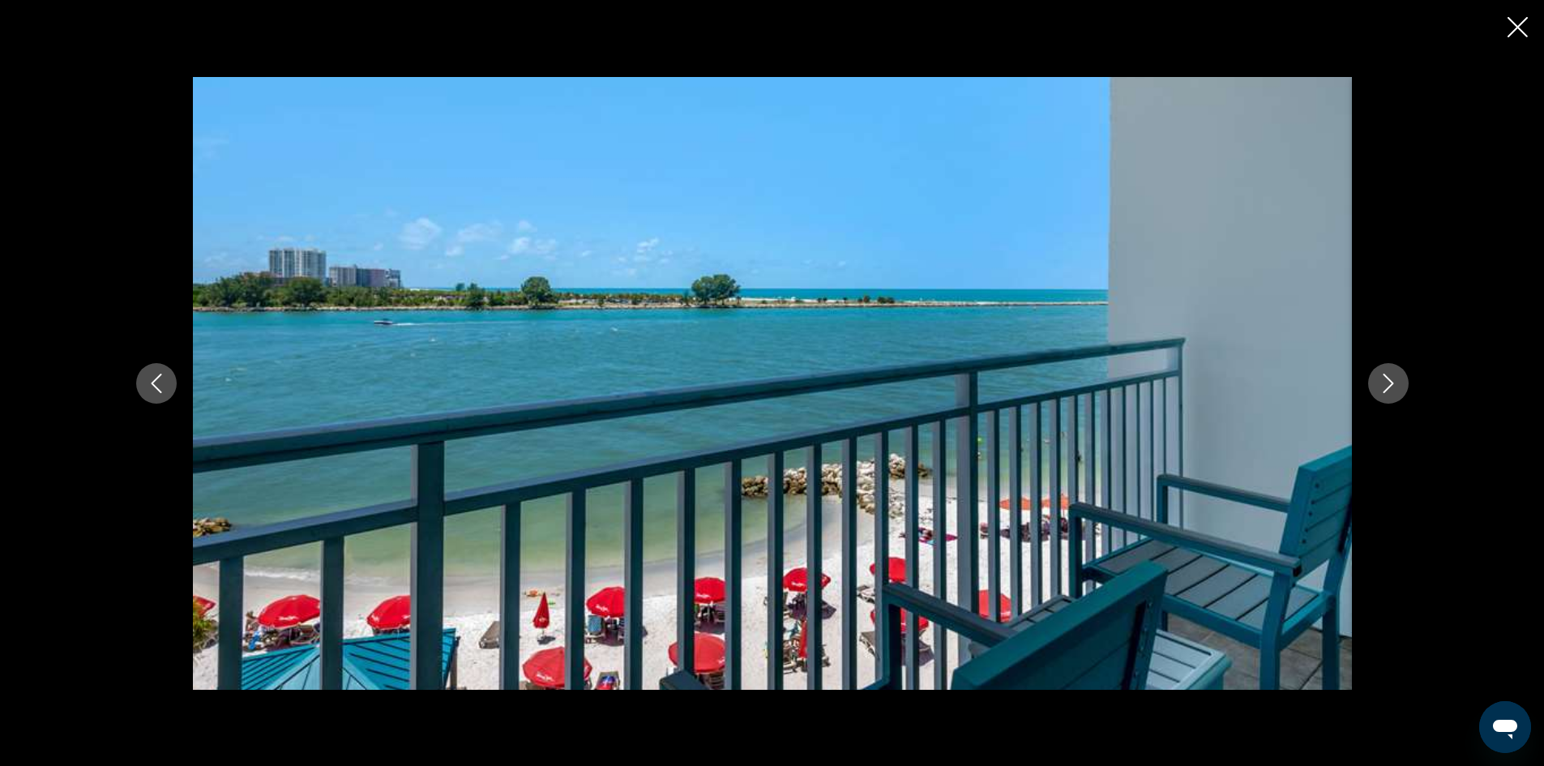
click at [1512, 28] on icon "Close slideshow" at bounding box center [1518, 27] width 20 height 20
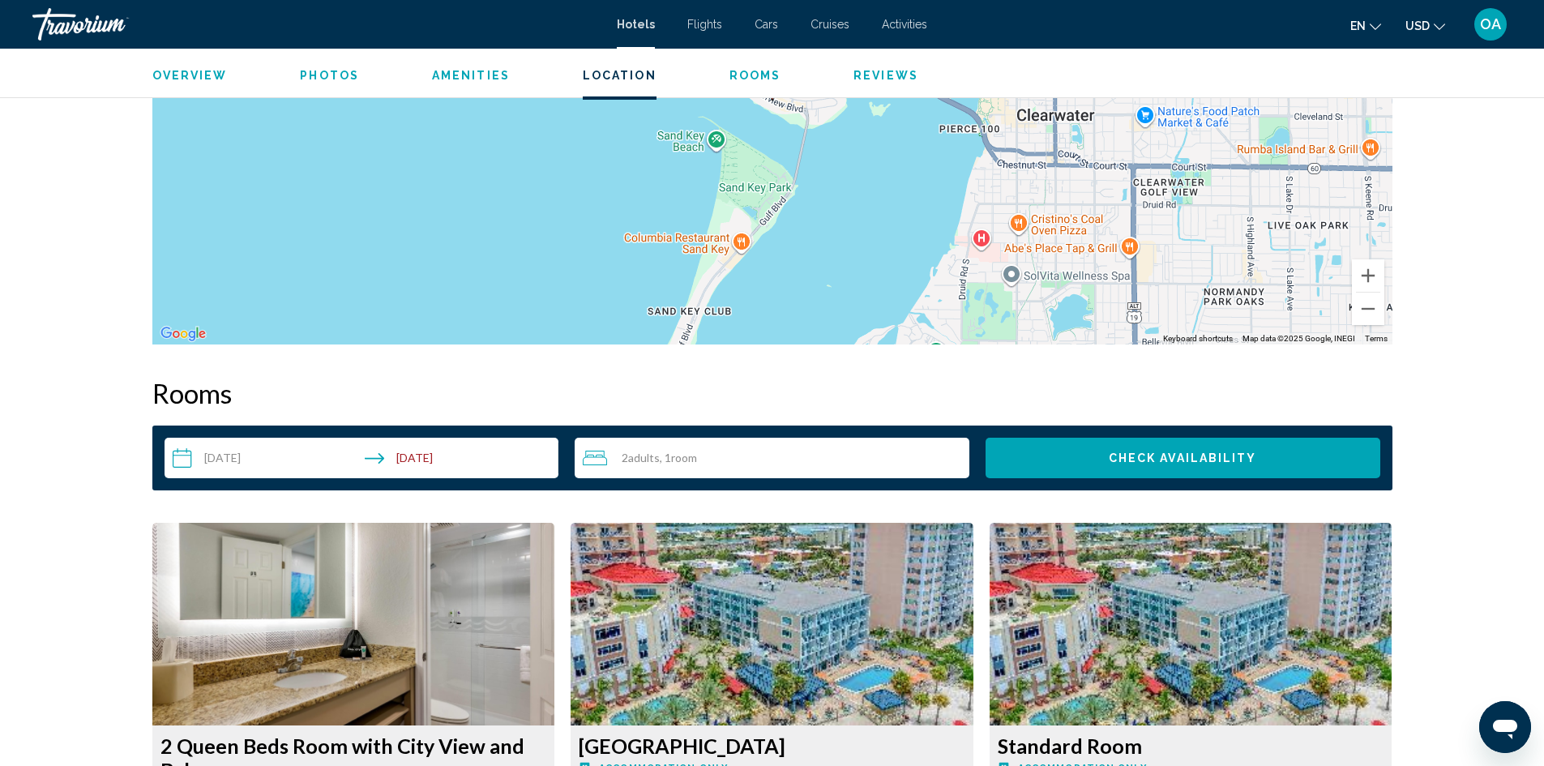
scroll to position [1702, 0]
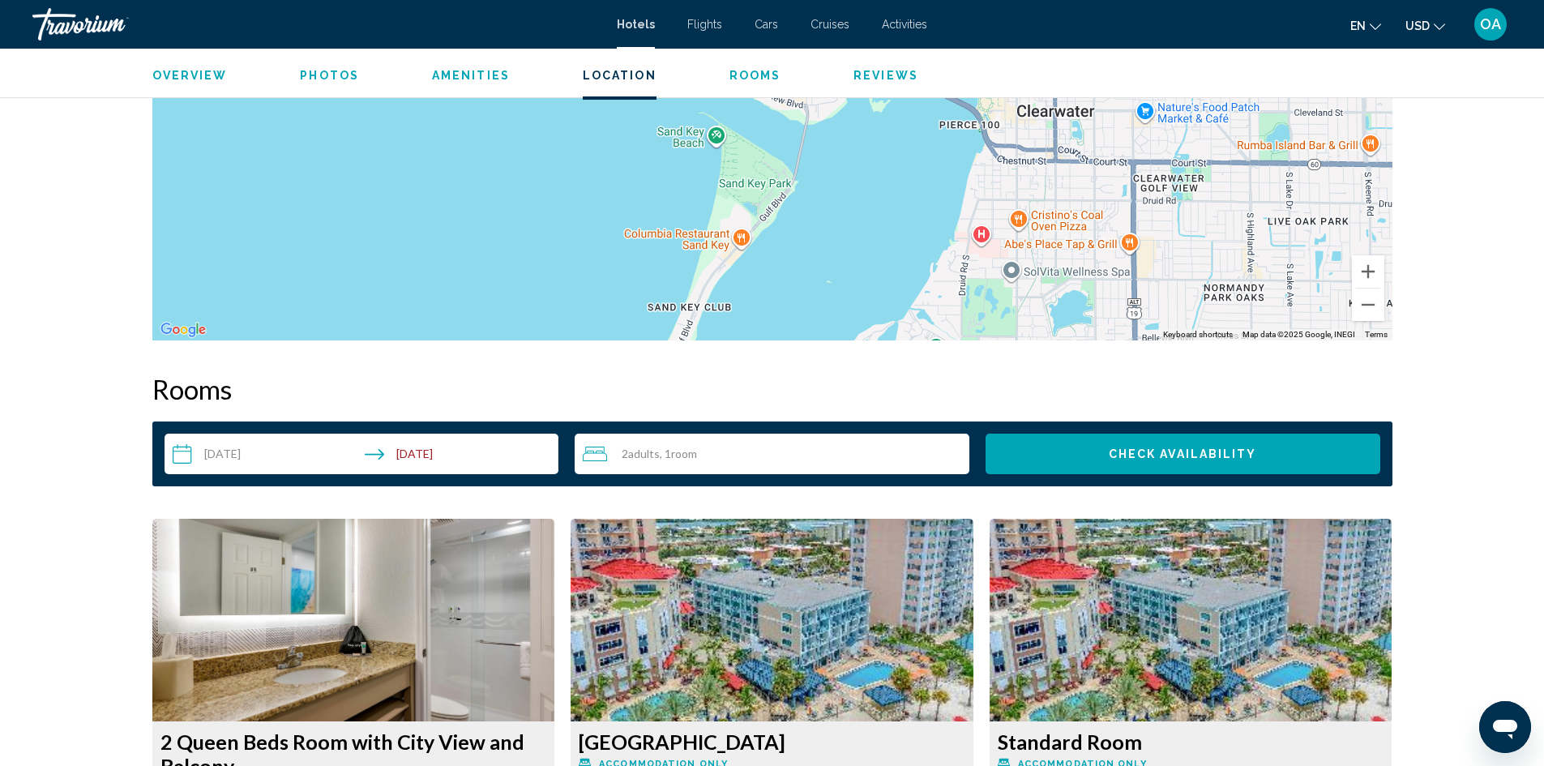
click at [398, 450] on input "**********" at bounding box center [365, 456] width 401 height 45
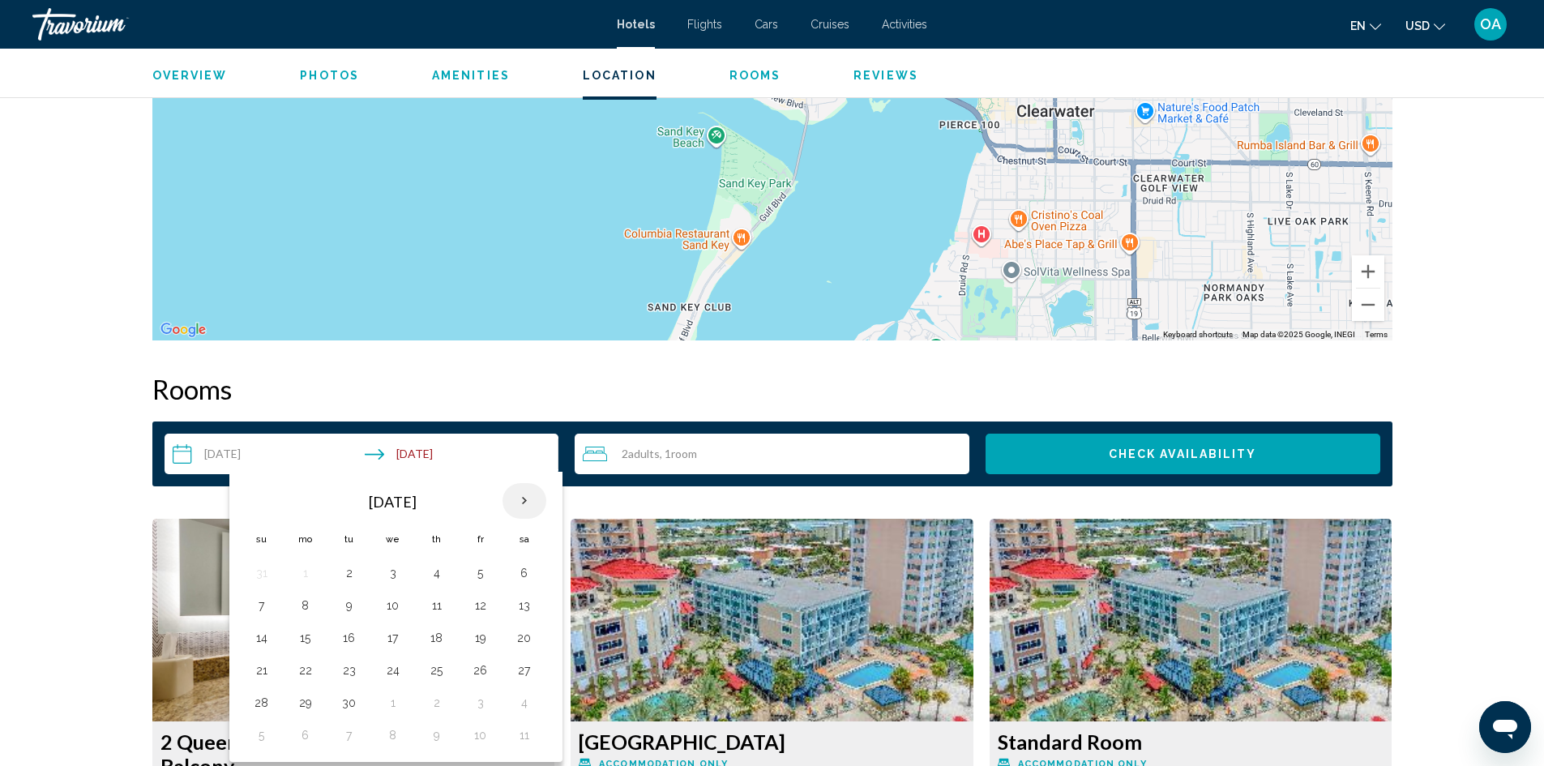
click at [524, 498] on th "Next month" at bounding box center [525, 501] width 44 height 36
click at [298, 639] on button "13" at bounding box center [306, 638] width 26 height 23
click at [389, 601] on button "8" at bounding box center [393, 605] width 26 height 23
type input "**********"
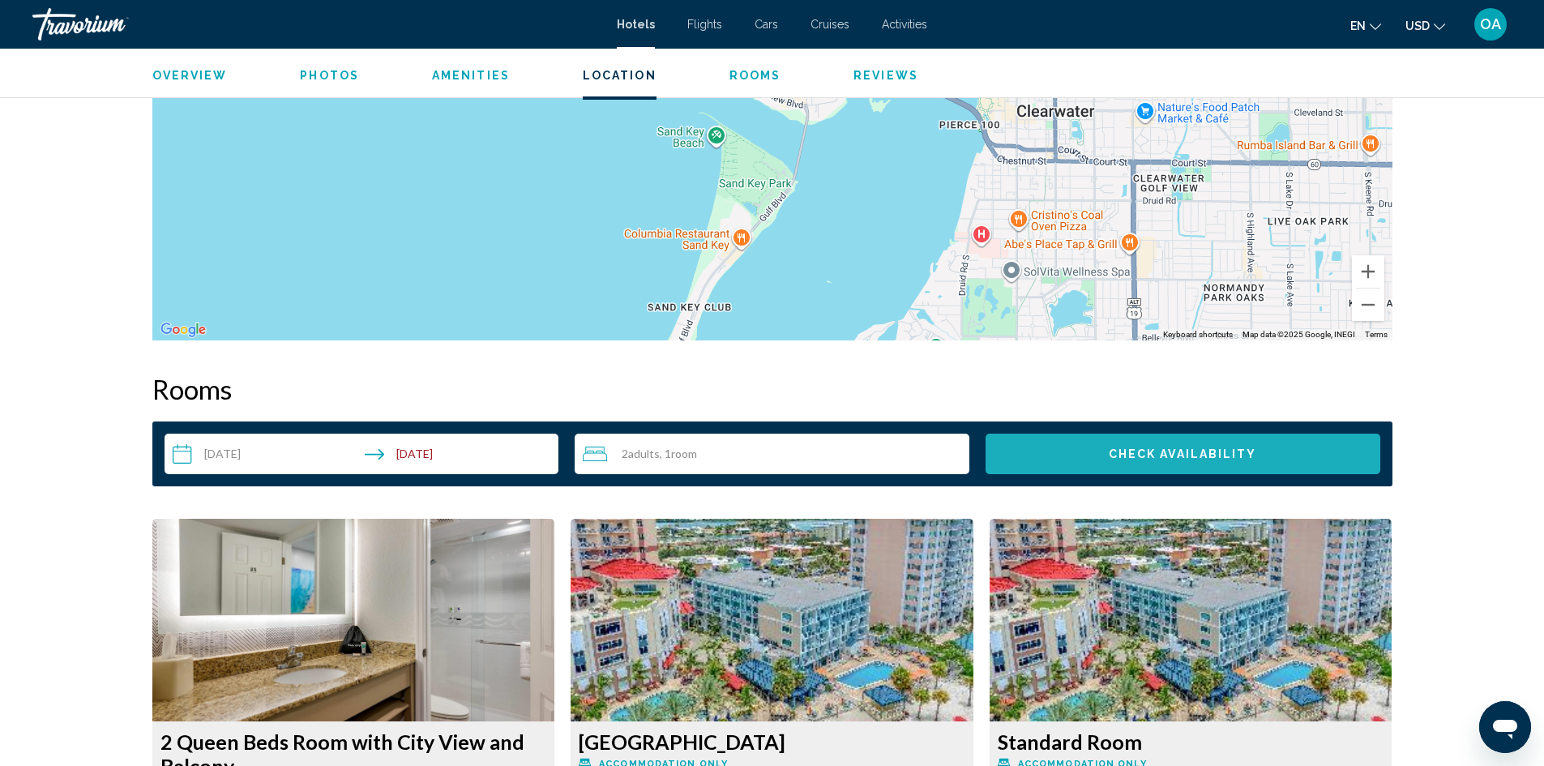
click at [1195, 456] on span "Check Availability" at bounding box center [1183, 454] width 148 height 13
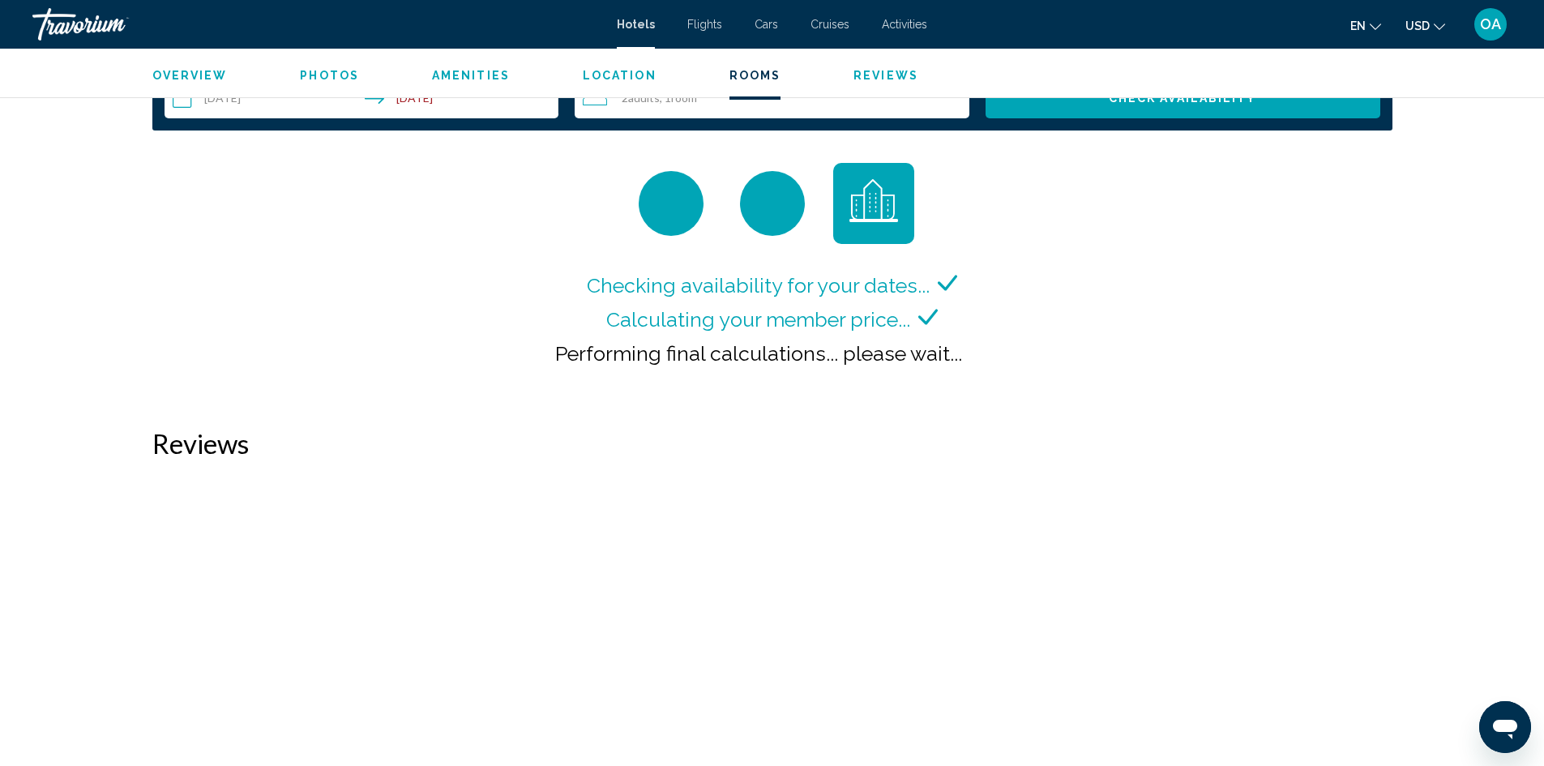
scroll to position [1977, 0]
